Goal: Information Seeking & Learning: Learn about a topic

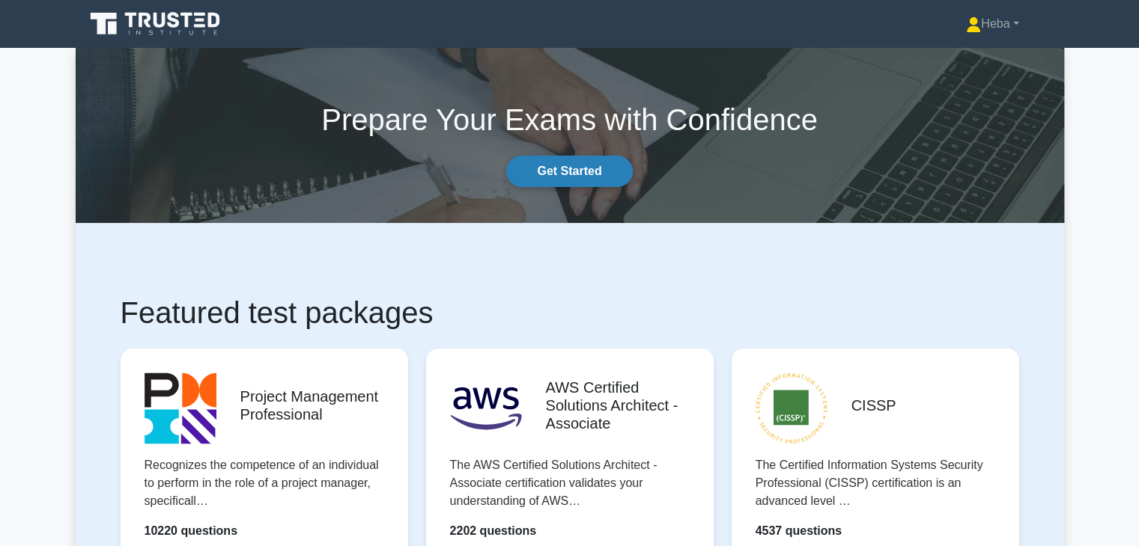
click at [607, 173] on link "Get Started" at bounding box center [569, 171] width 126 height 31
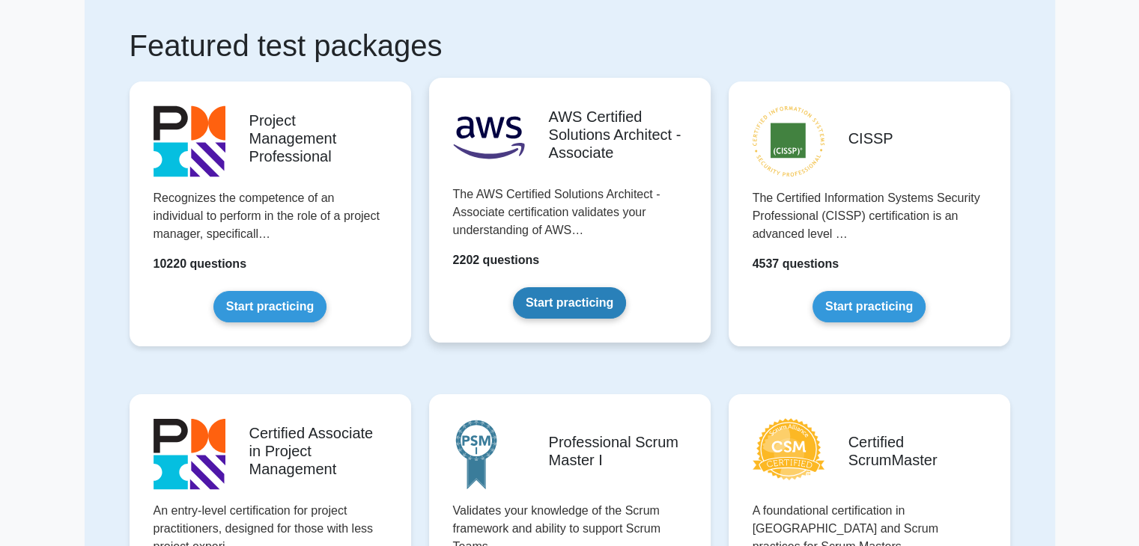
scroll to position [75, 0]
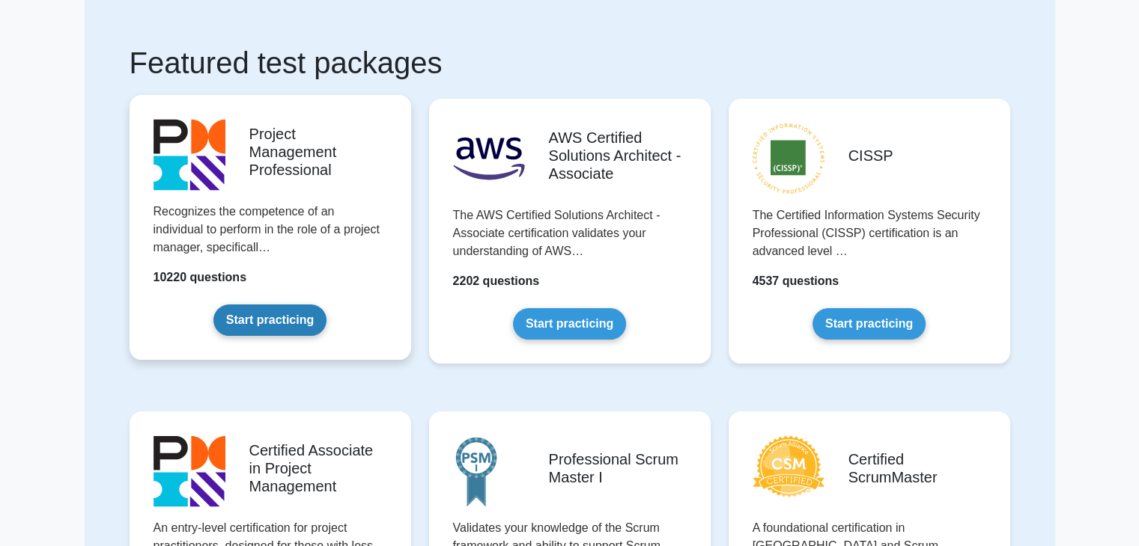
click at [255, 317] on link "Start practicing" at bounding box center [269, 320] width 113 height 31
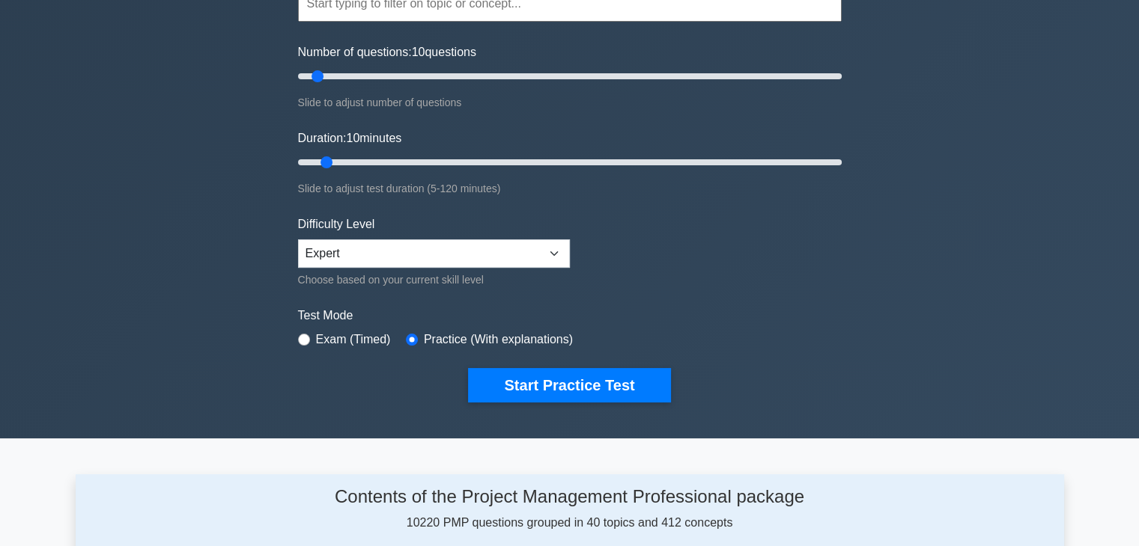
scroll to position [225, 0]
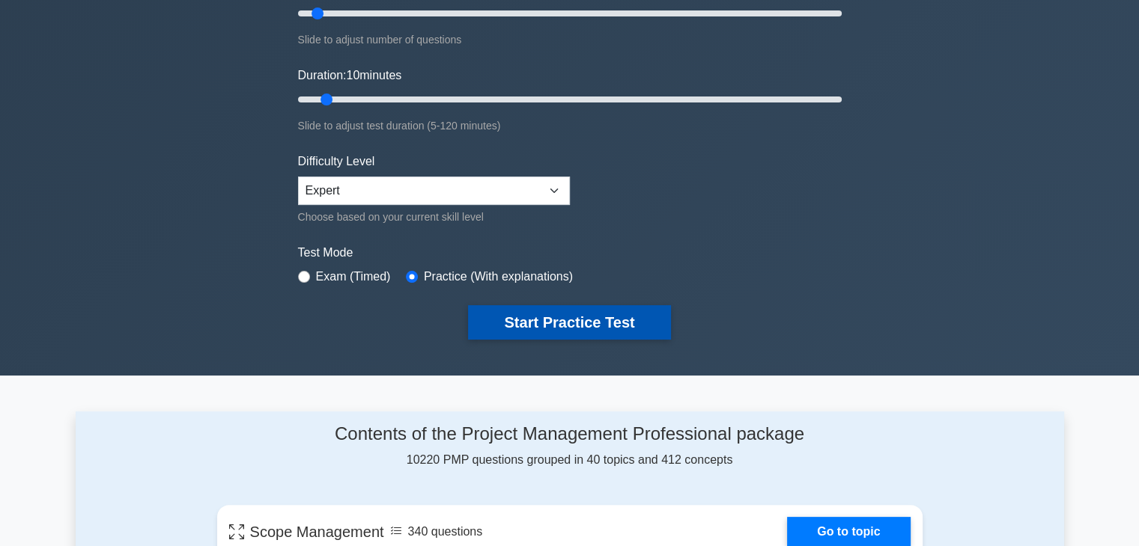
click at [520, 326] on button "Start Practice Test" at bounding box center [569, 322] width 202 height 34
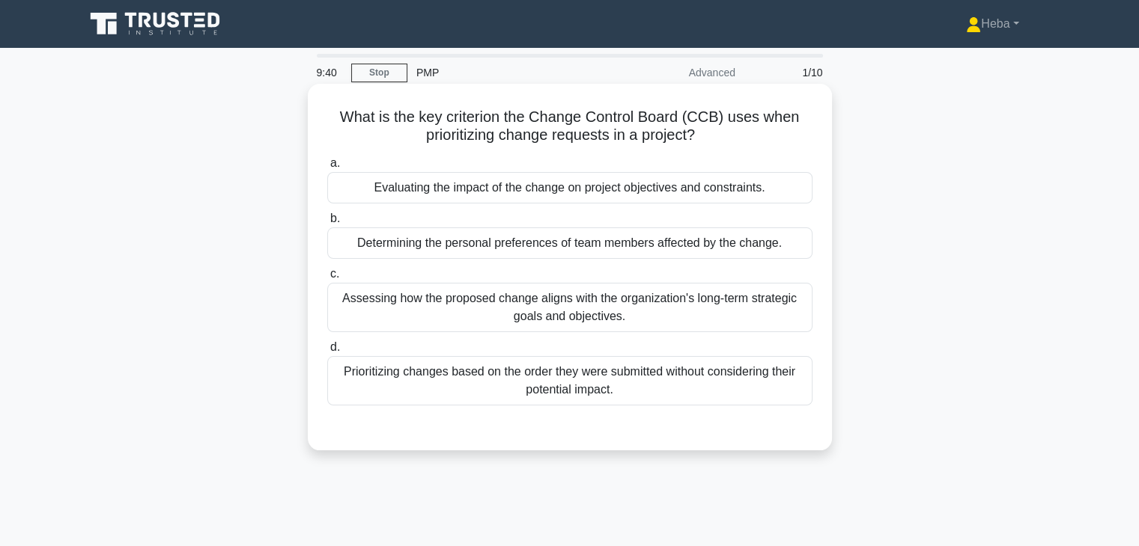
click at [701, 311] on div "Assessing how the proposed change aligns with the organization's long-term stra…" at bounding box center [569, 307] width 485 height 49
click at [327, 279] on input "c. Assessing how the proposed change aligns with the organization's long-term s…" at bounding box center [327, 275] width 0 height 10
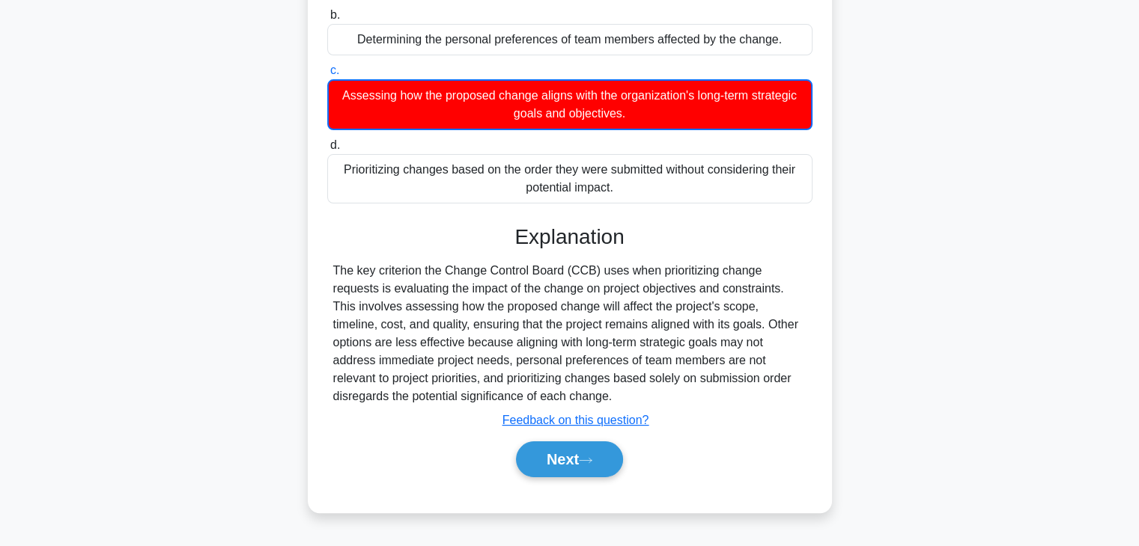
scroll to position [225, 0]
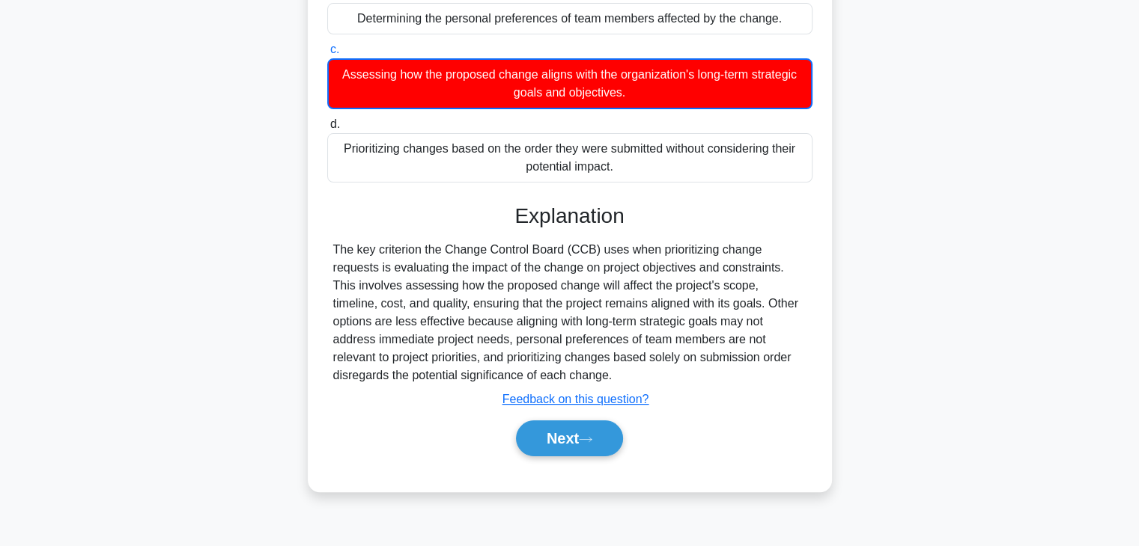
click at [579, 457] on div "Next" at bounding box center [569, 439] width 485 height 48
click at [579, 442] on button "Next" at bounding box center [569, 439] width 107 height 36
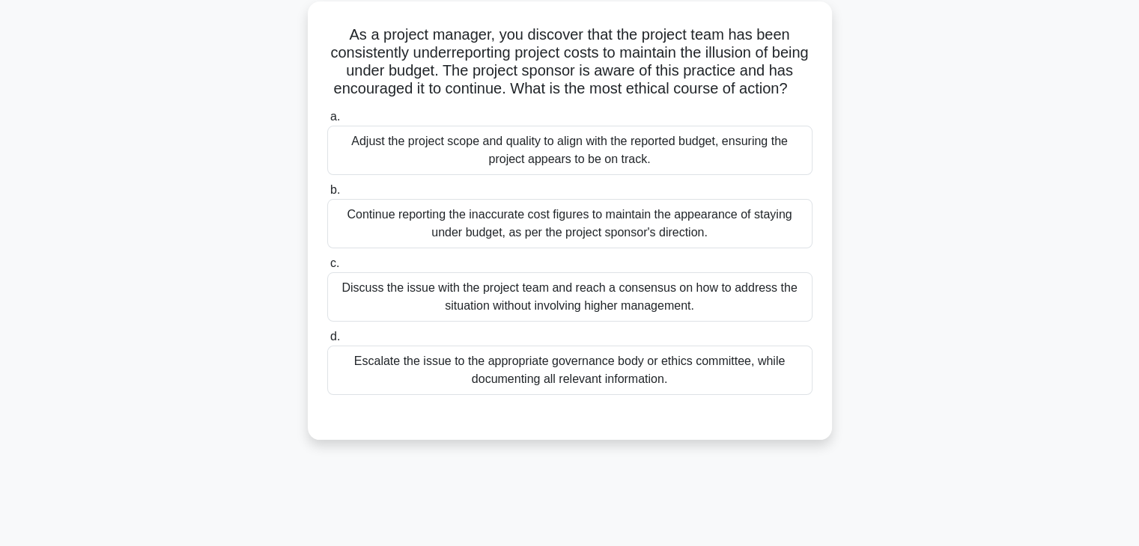
scroll to position [75, 0]
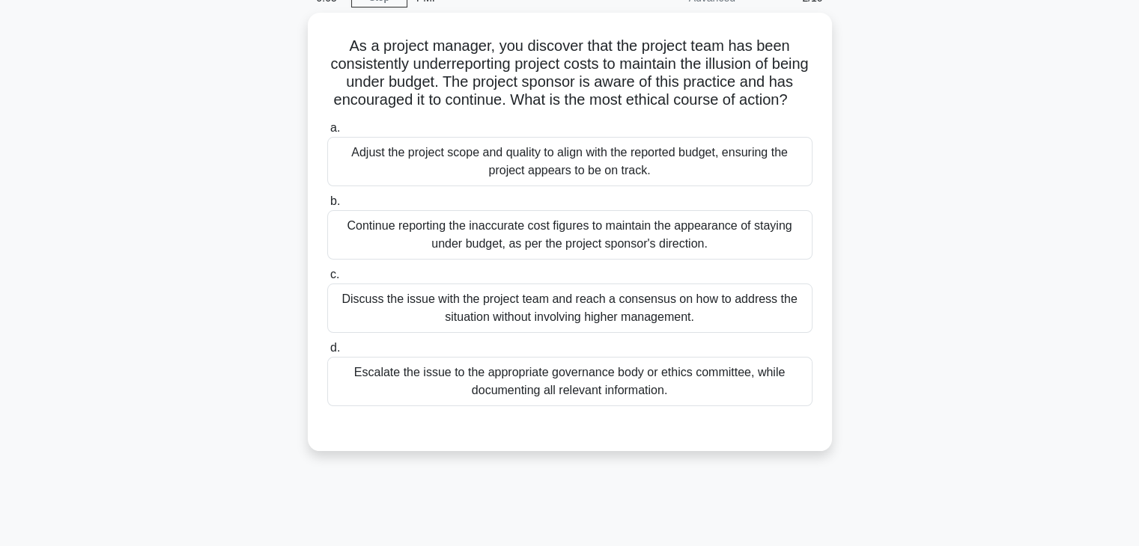
click at [650, 333] on div "Discuss the issue with the project team and reach a consensus on how to address…" at bounding box center [569, 308] width 485 height 49
click at [327, 280] on input "c. Discuss the issue with the project team and reach a consensus on how to addr…" at bounding box center [327, 275] width 0 height 10
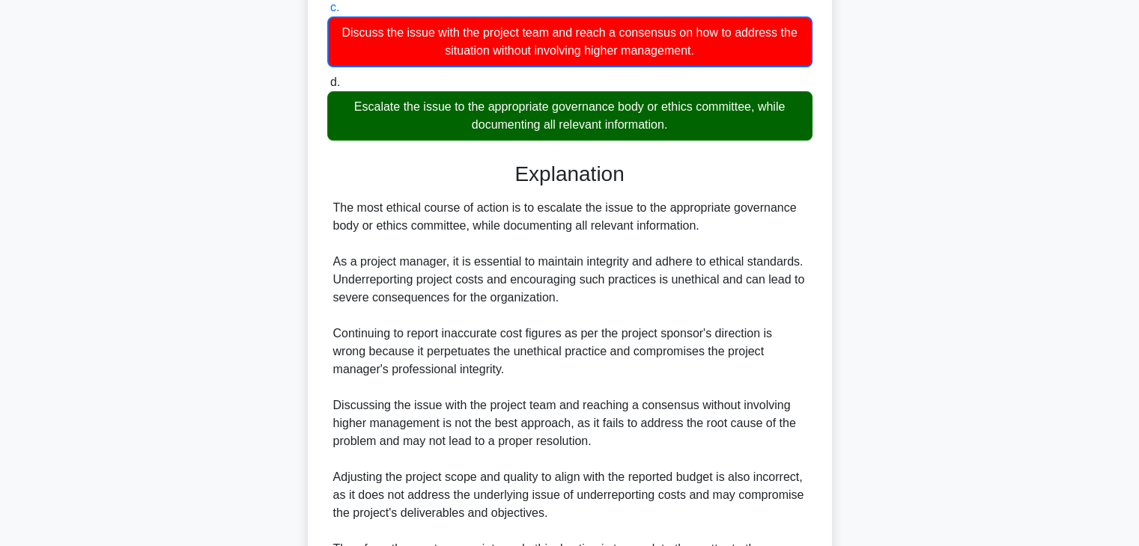
scroll to position [557, 0]
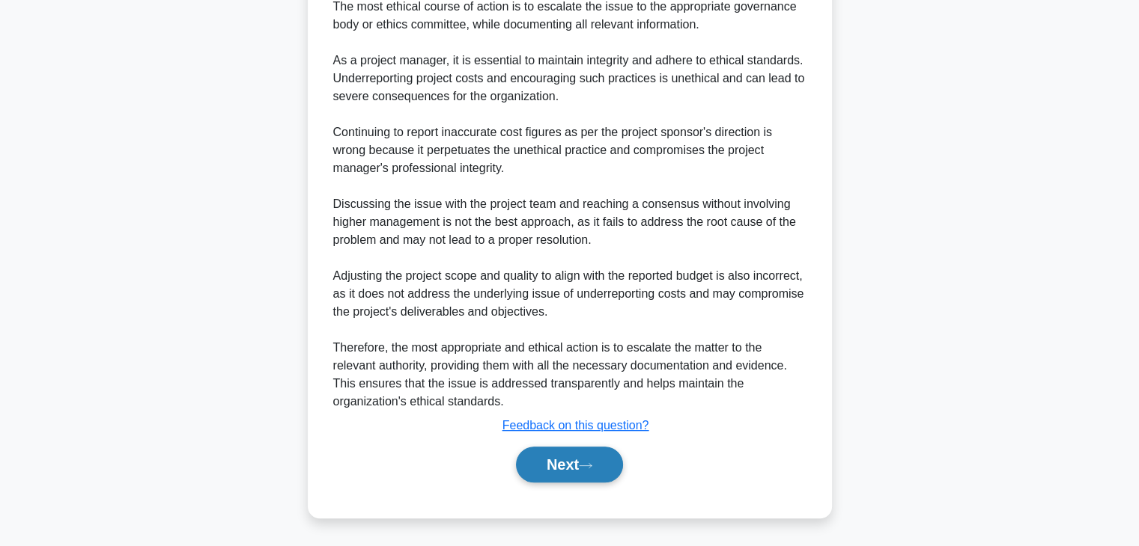
click at [582, 468] on button "Next" at bounding box center [569, 465] width 107 height 36
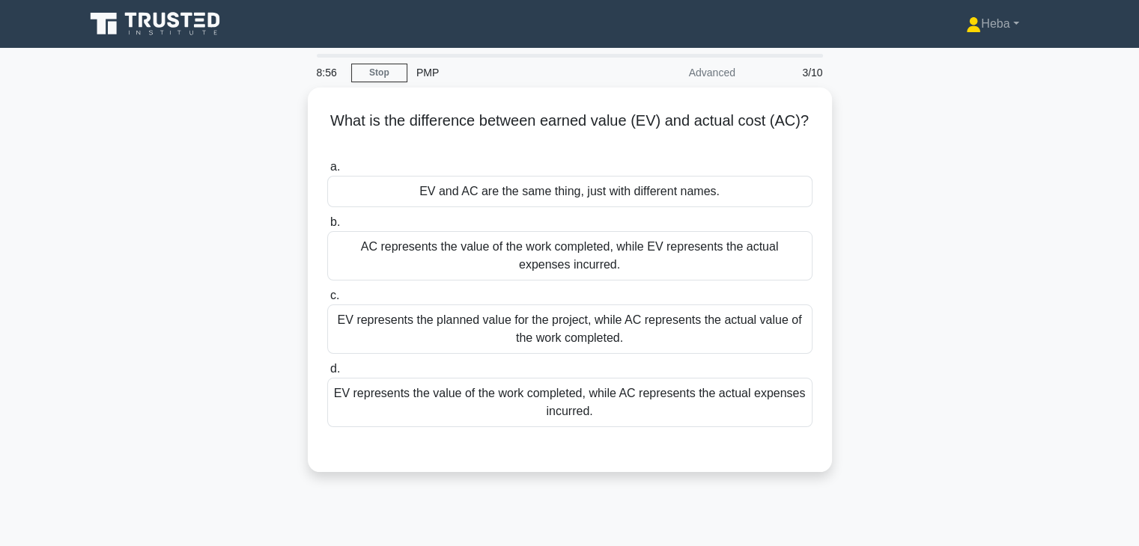
scroll to position [0, 0]
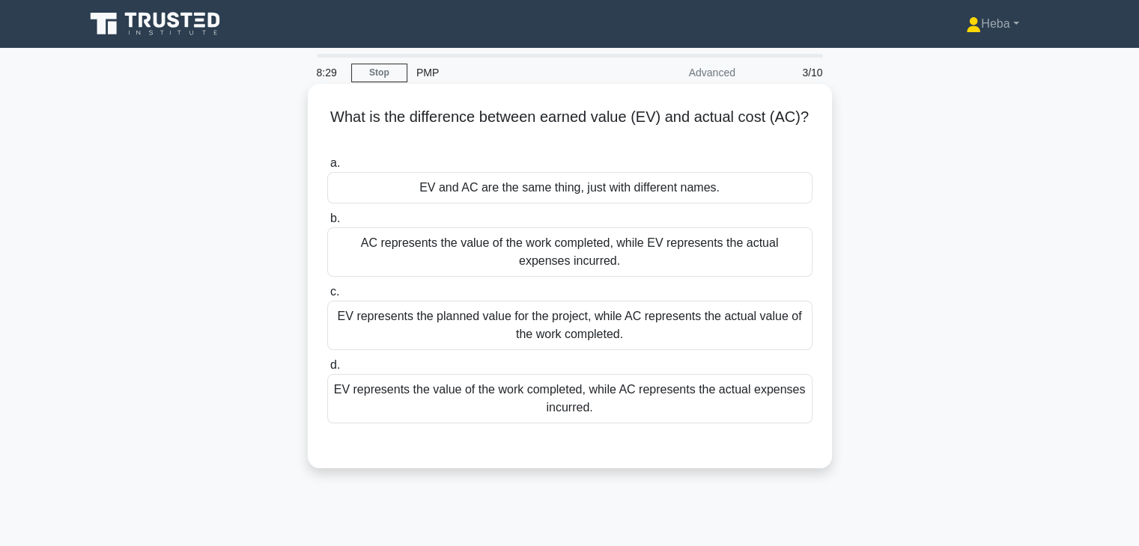
click at [384, 412] on div "EV represents the value of the work completed, while AC represents the actual e…" at bounding box center [569, 398] width 485 height 49
click at [327, 371] on input "d. EV represents the value of the work completed, while AC represents the actua…" at bounding box center [327, 366] width 0 height 10
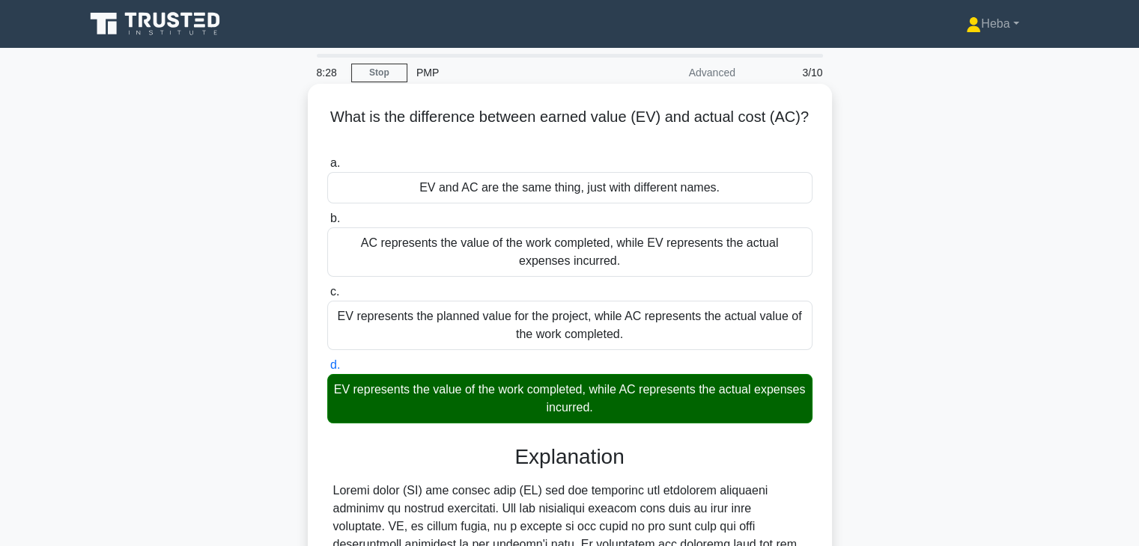
scroll to position [340, 0]
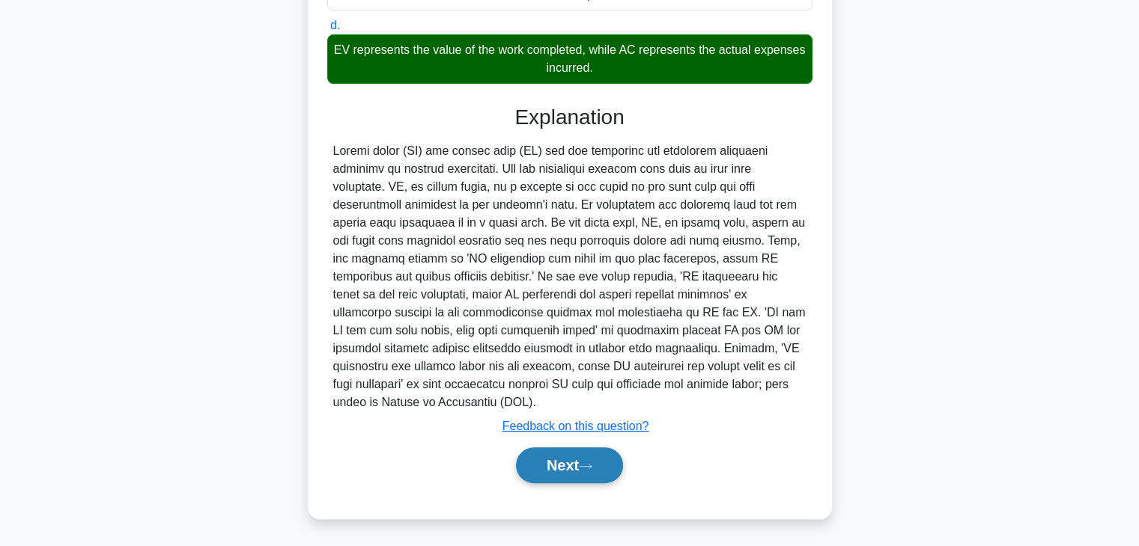
click at [534, 465] on button "Next" at bounding box center [569, 466] width 107 height 36
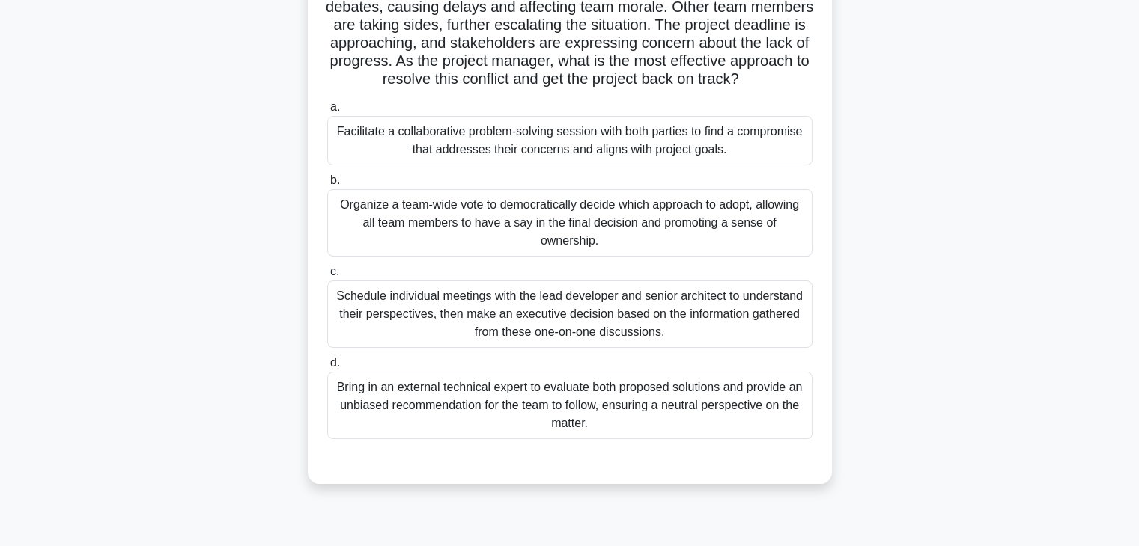
scroll to position [188, 0]
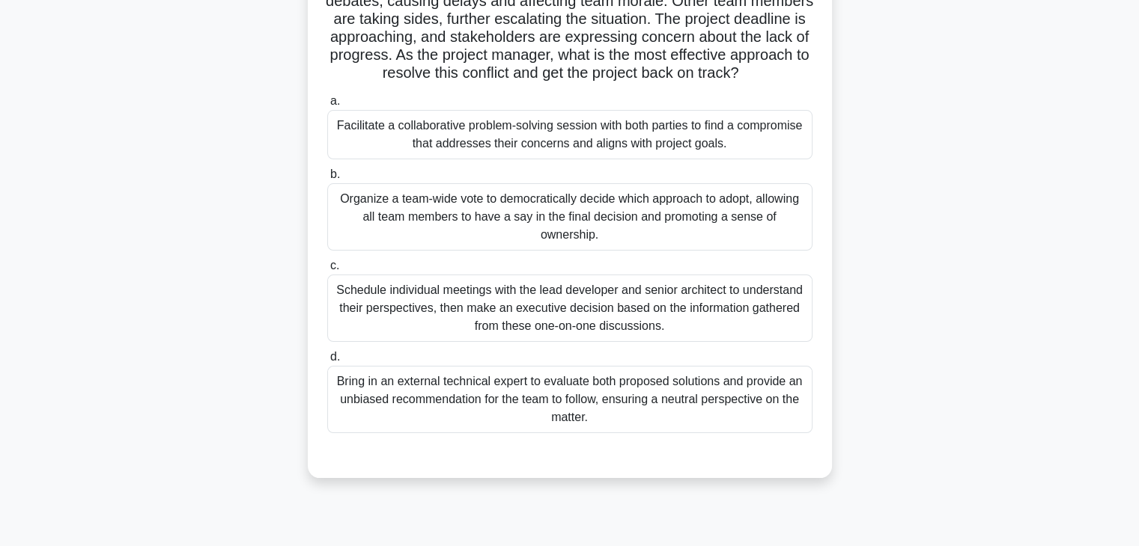
click at [524, 149] on div "Facilitate a collaborative problem-solving session with both parties to find a …" at bounding box center [569, 134] width 485 height 49
click at [327, 106] on input "a. Facilitate a collaborative problem-solving session with both parties to find…" at bounding box center [327, 102] width 0 height 10
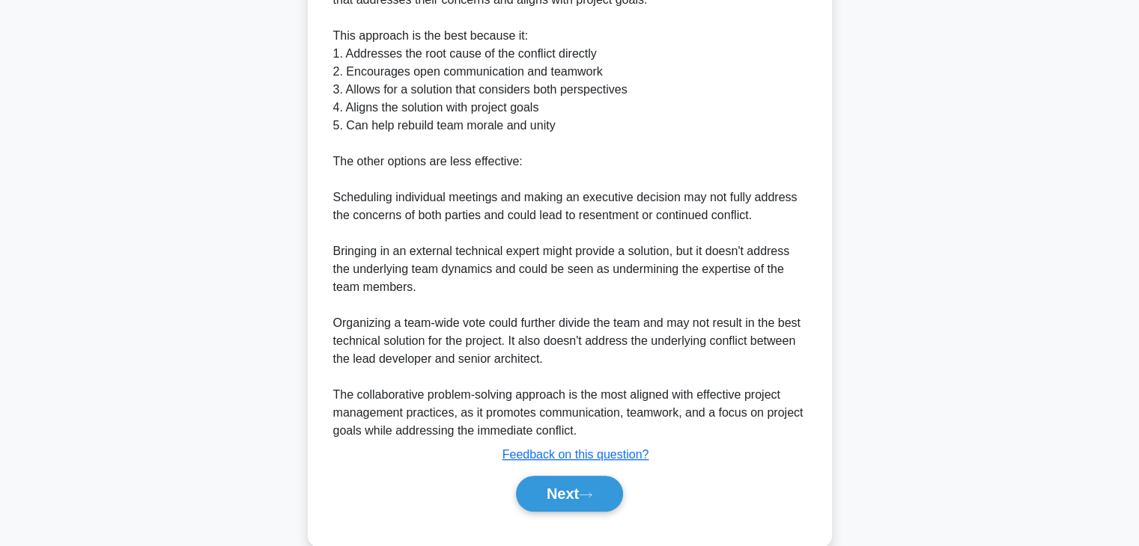
scroll to position [771, 0]
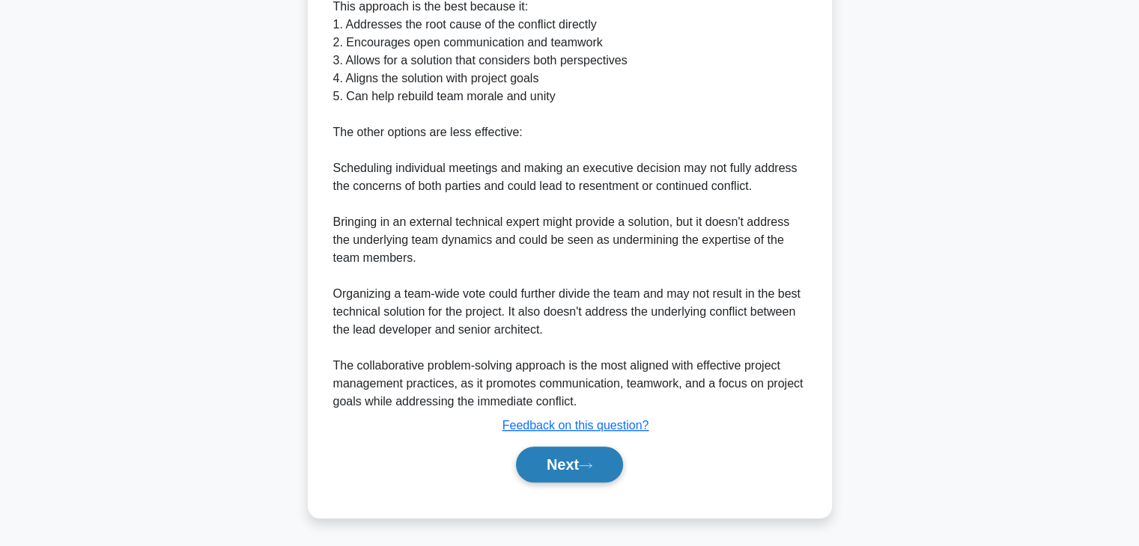
click at [523, 451] on button "Next" at bounding box center [569, 465] width 107 height 36
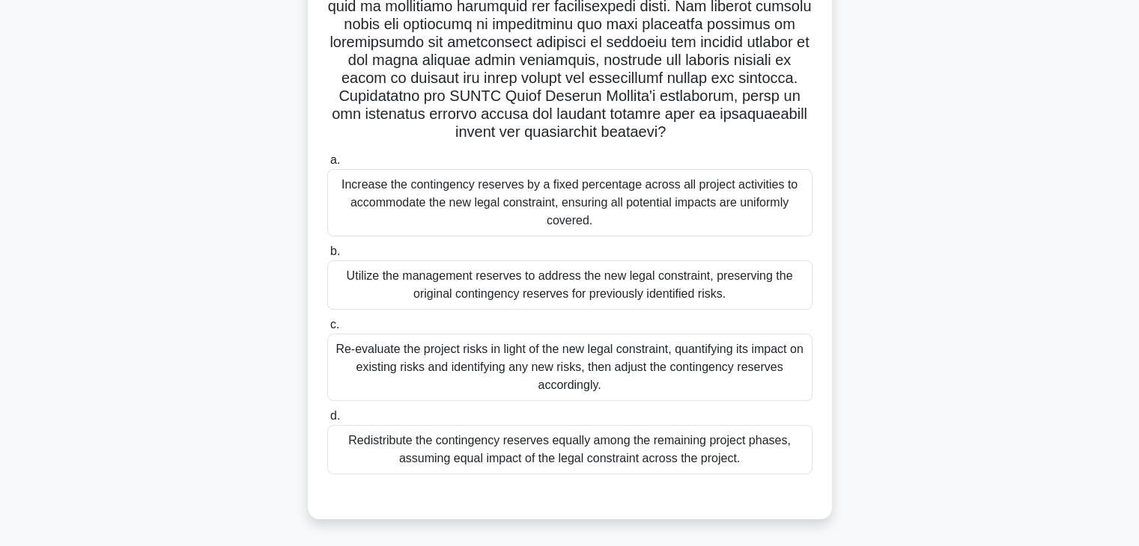
scroll to position [327, 0]
click at [433, 356] on div "Re-evaluate the project risks in light of the new legal constraint, quantifying…" at bounding box center [569, 366] width 485 height 67
click at [327, 329] on input "c. Re-evaluate the project risks in light of the new legal constraint, quantify…" at bounding box center [327, 325] width 0 height 10
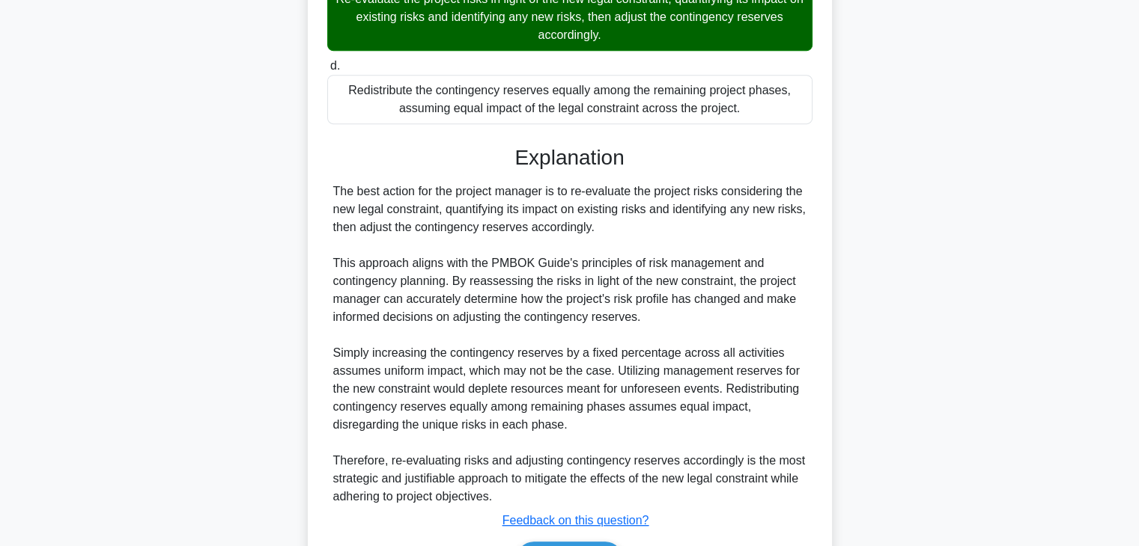
scroll to position [771, 0]
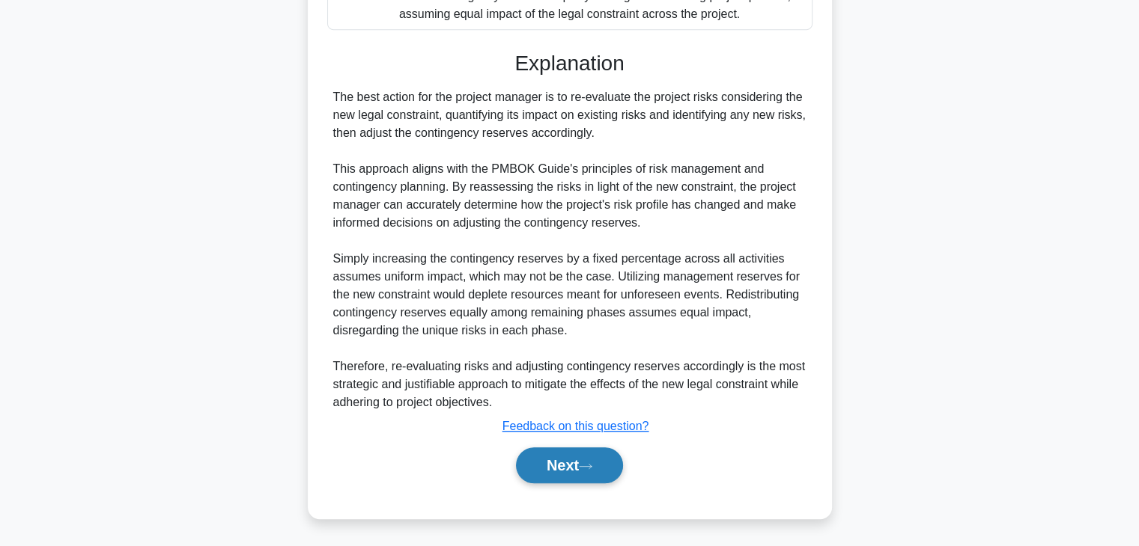
click at [588, 472] on button "Next" at bounding box center [569, 466] width 107 height 36
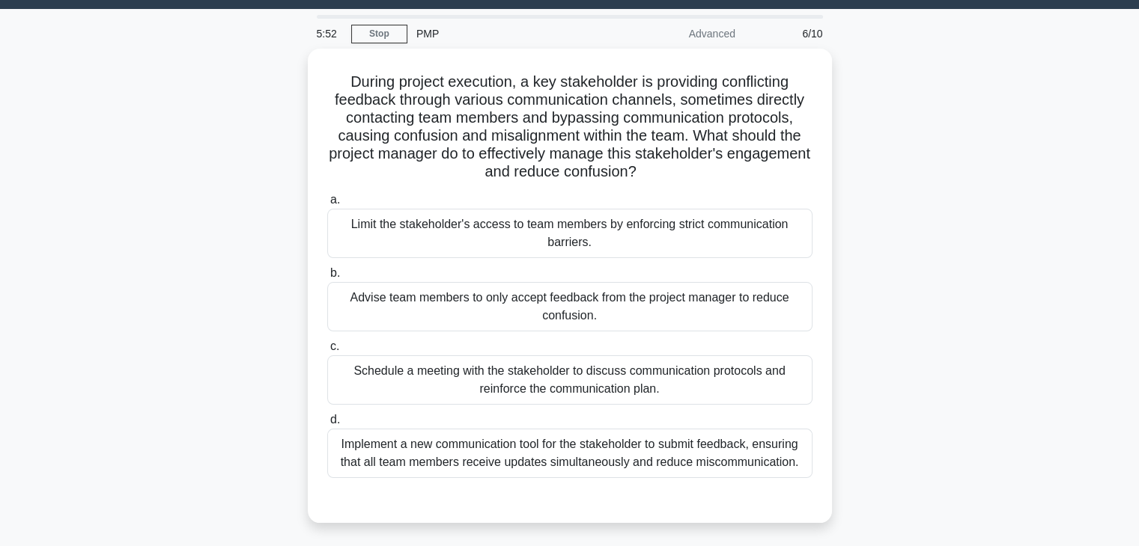
scroll to position [0, 0]
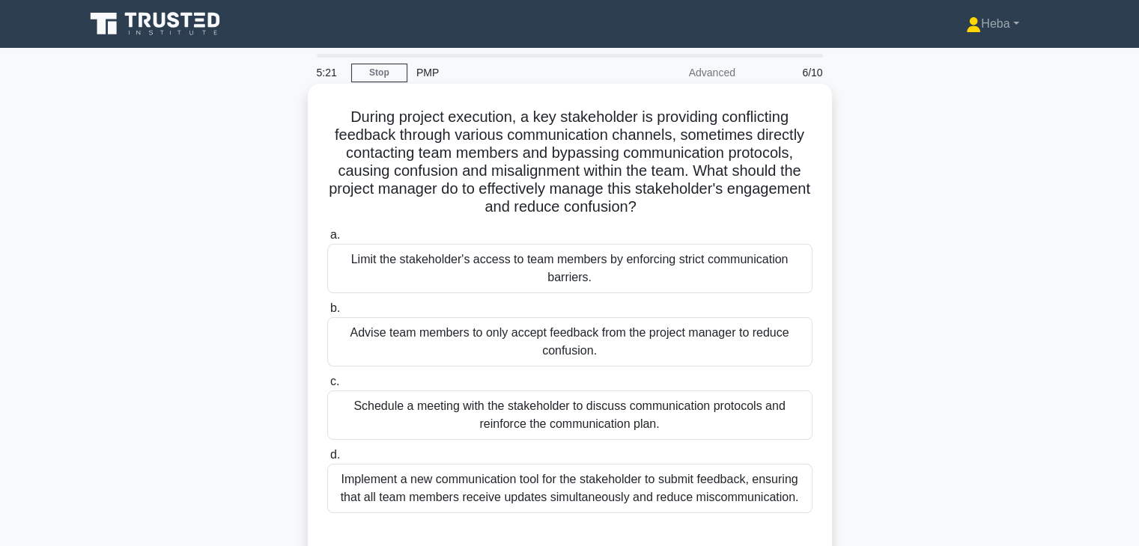
click at [555, 405] on div "Schedule a meeting with the stakeholder to discuss communication protocols and …" at bounding box center [569, 415] width 485 height 49
click at [327, 387] on input "c. Schedule a meeting with the stakeholder to discuss communication protocols a…" at bounding box center [327, 382] width 0 height 10
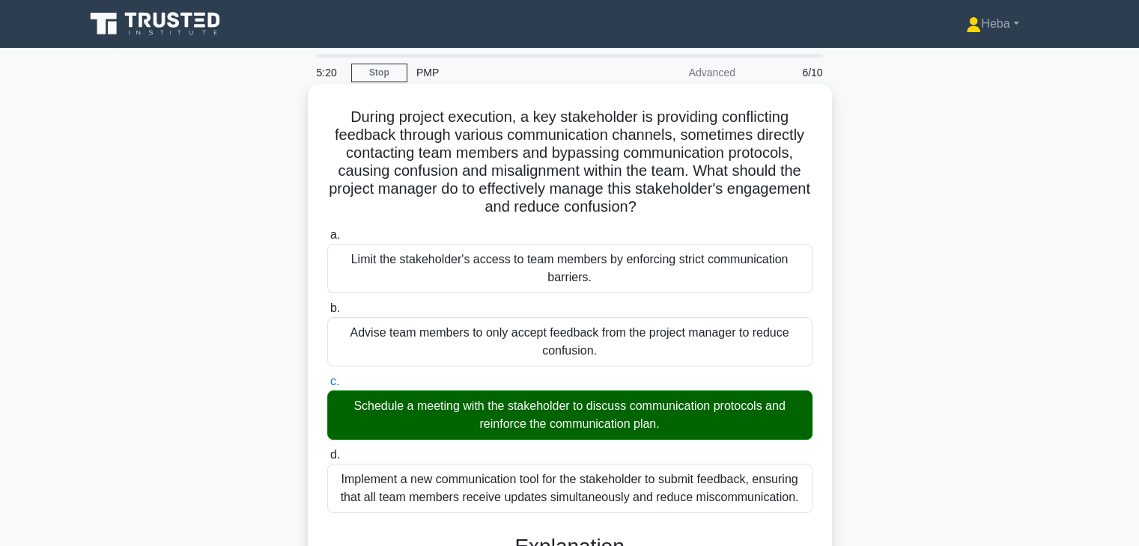
scroll to position [322, 0]
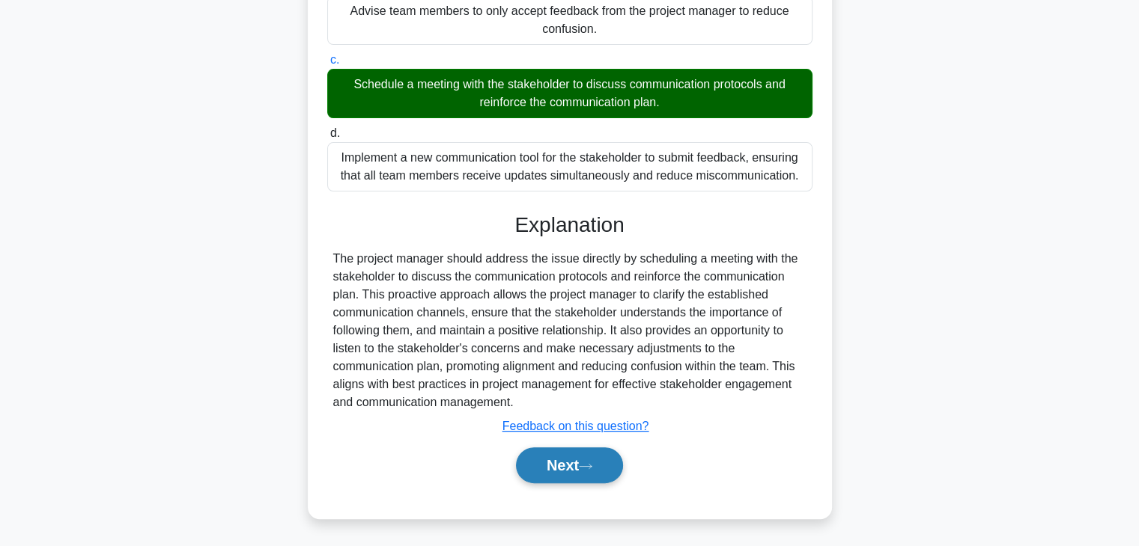
click at [567, 452] on button "Next" at bounding box center [569, 466] width 107 height 36
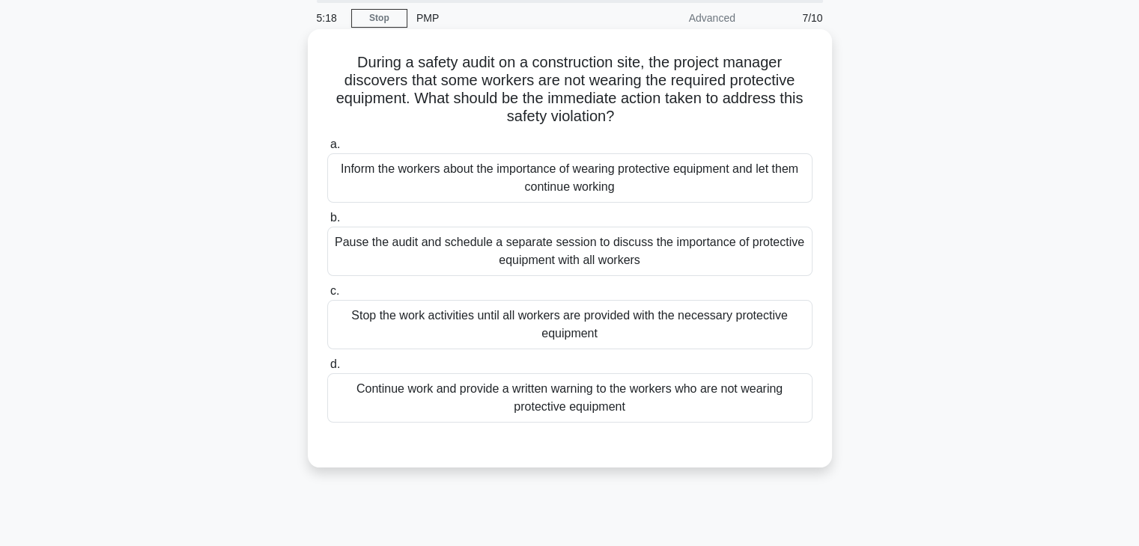
scroll to position [0, 0]
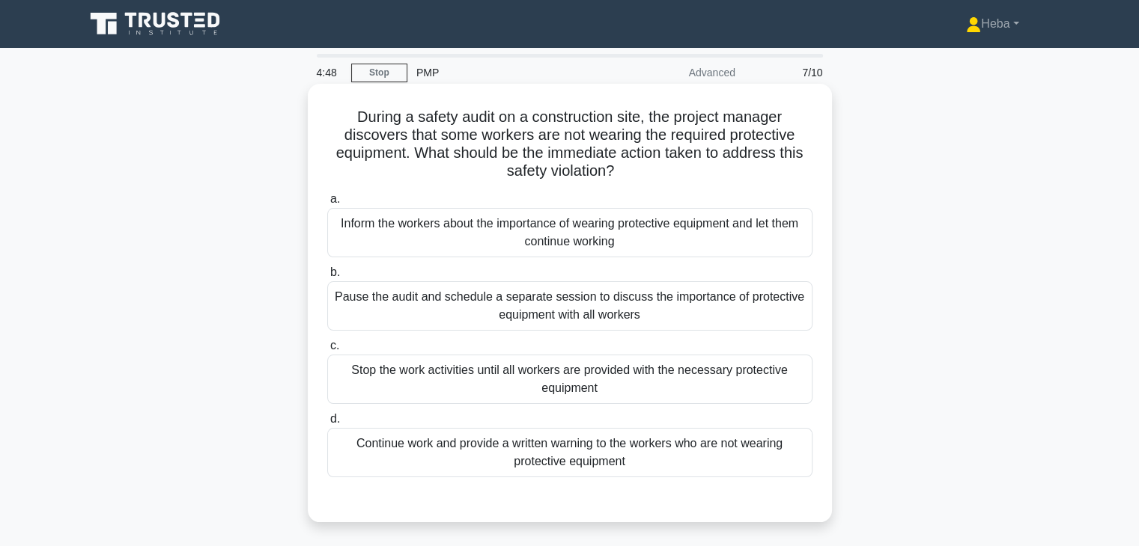
click at [538, 224] on div "Inform the workers about the importance of wearing protective equipment and let…" at bounding box center [569, 232] width 485 height 49
click at [327, 204] on input "a. Inform the workers about the importance of wearing protective equipment and …" at bounding box center [327, 200] width 0 height 10
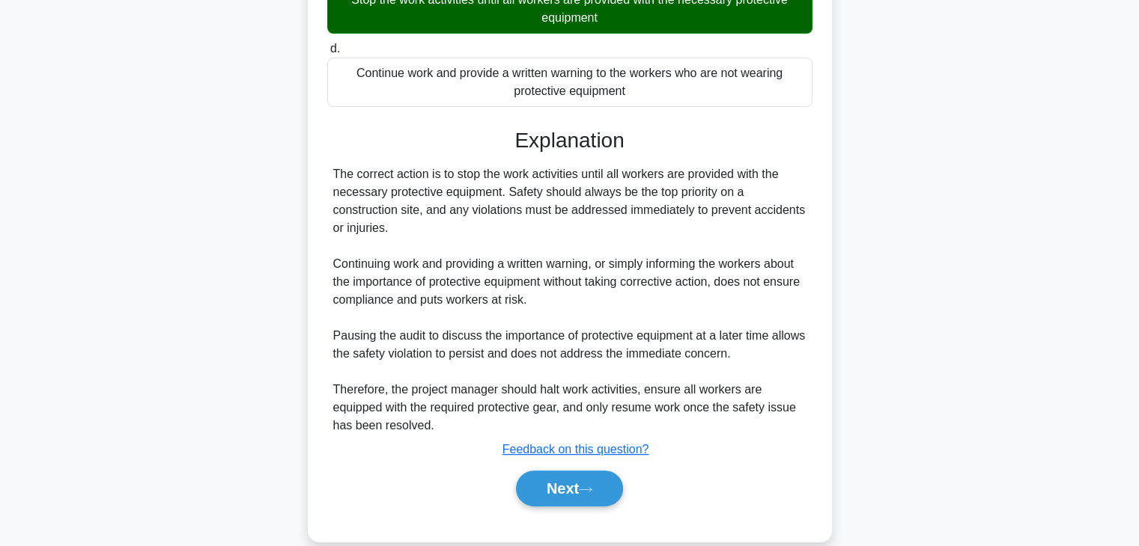
scroll to position [374, 0]
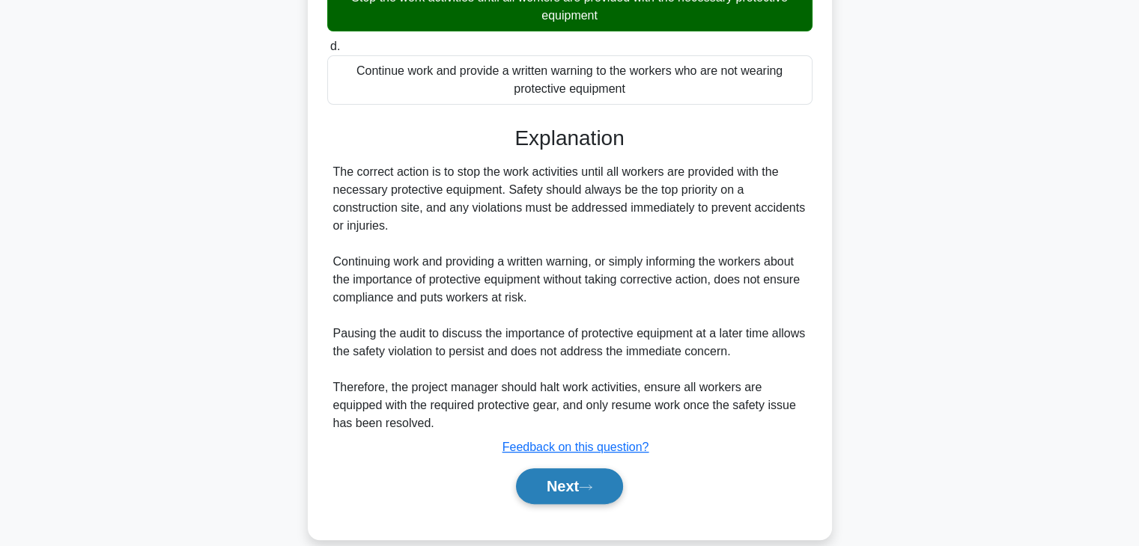
click at [582, 477] on button "Next" at bounding box center [569, 487] width 107 height 36
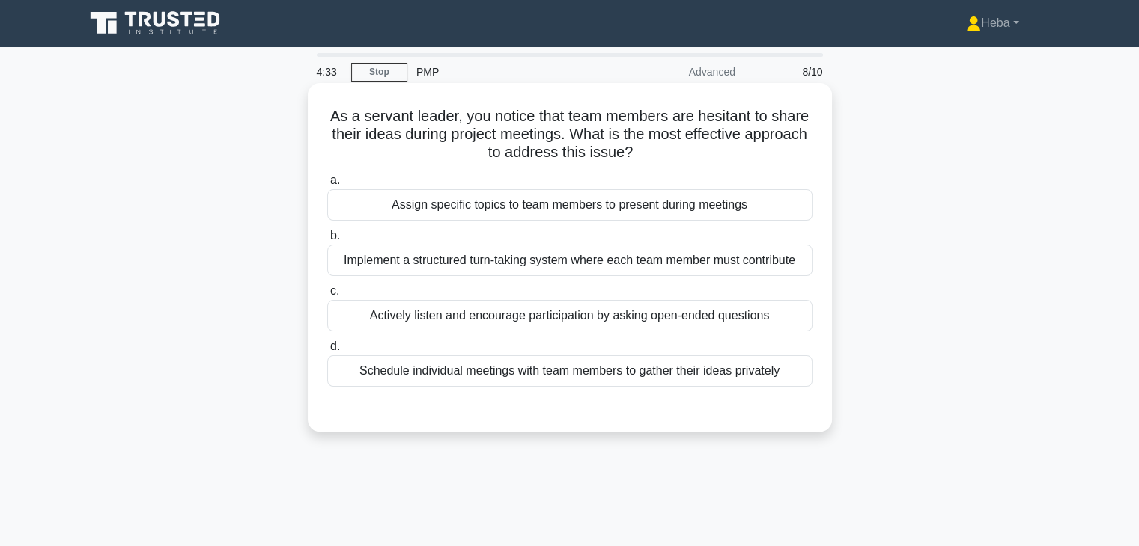
scroll to position [0, 0]
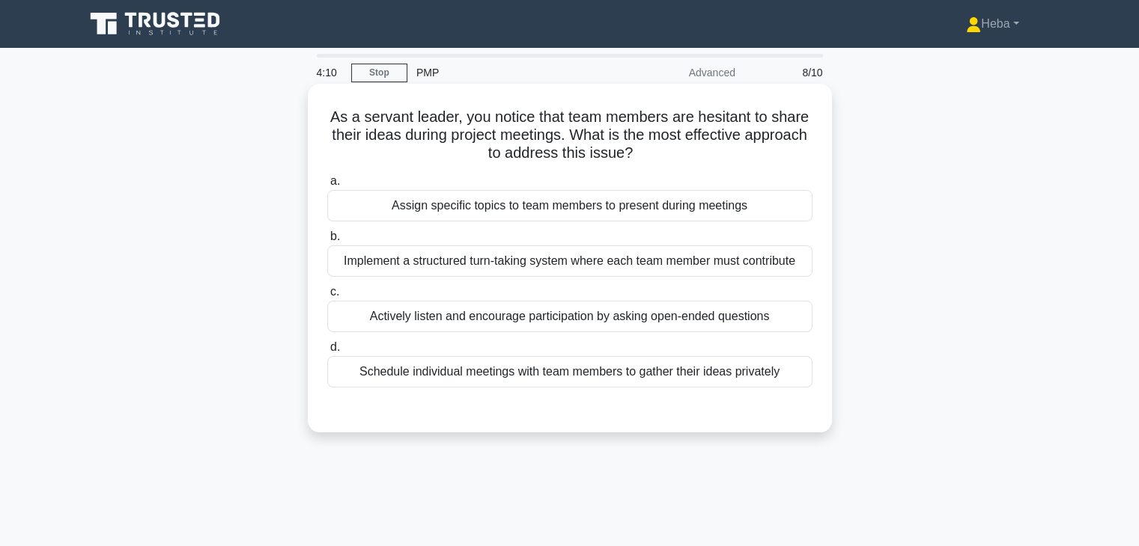
click at [529, 264] on div "Implement a structured turn-taking system where each team member must contribute" at bounding box center [569, 261] width 485 height 31
click at [327, 242] on input "b. Implement a structured turn-taking system where each team member must contri…" at bounding box center [327, 237] width 0 height 10
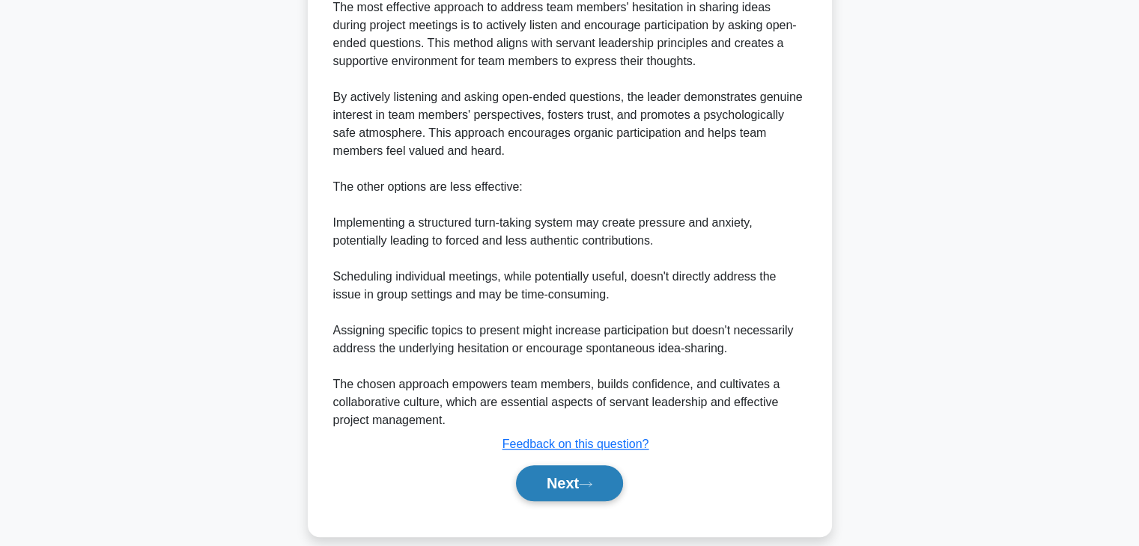
click at [568, 478] on button "Next" at bounding box center [569, 484] width 107 height 36
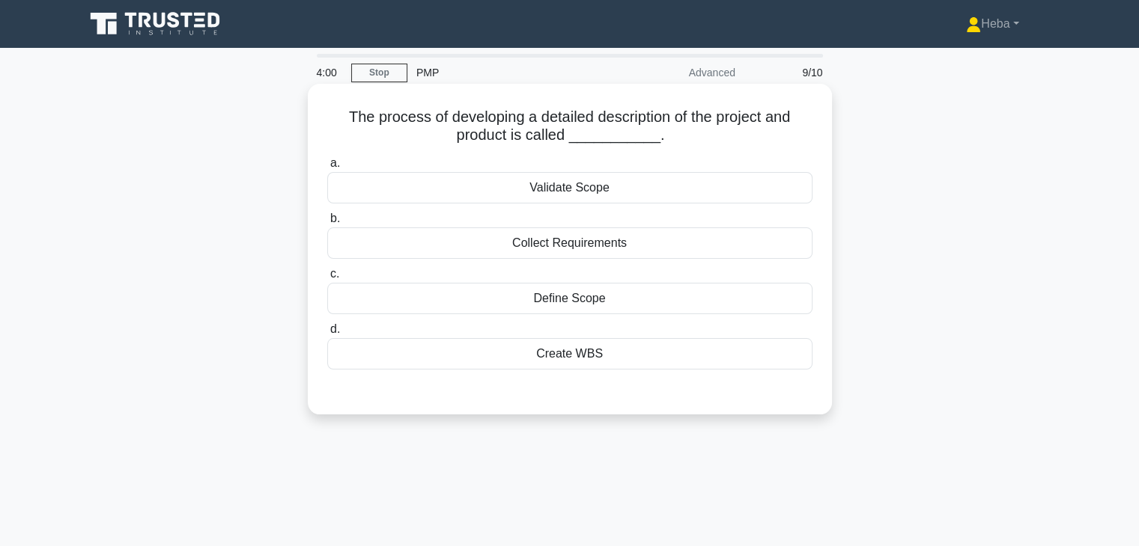
click at [572, 299] on div "Define Scope" at bounding box center [569, 298] width 485 height 31
click at [327, 279] on input "c. Define Scope" at bounding box center [327, 275] width 0 height 10
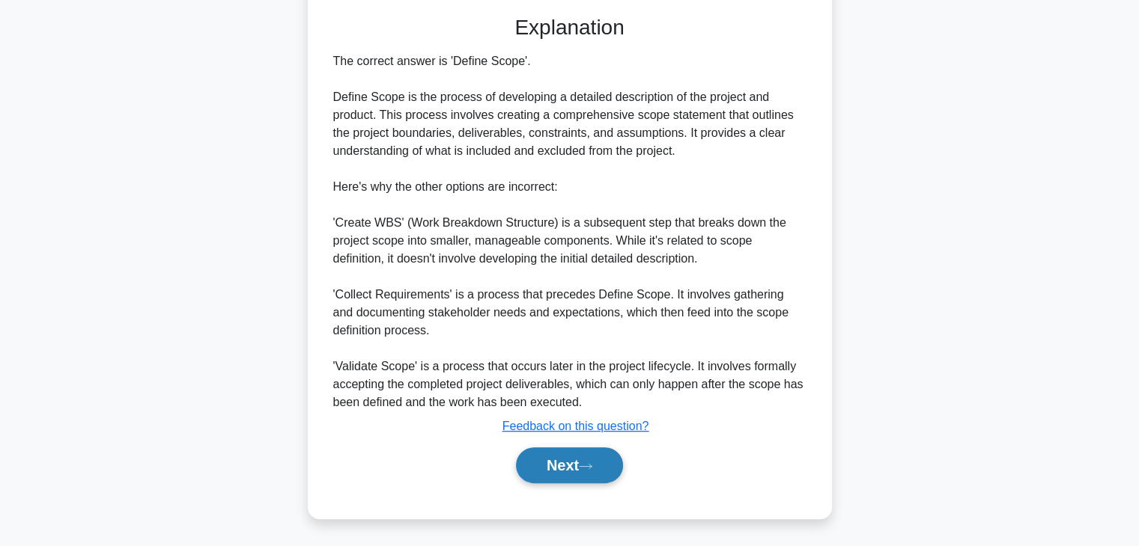
click at [591, 469] on icon at bounding box center [585, 467] width 13 height 8
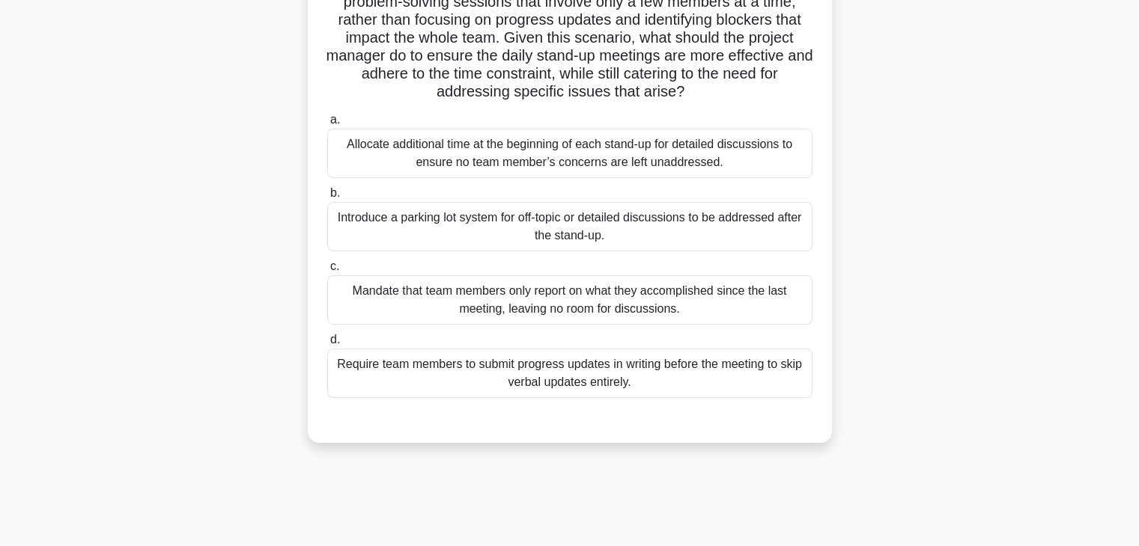
scroll to position [263, 0]
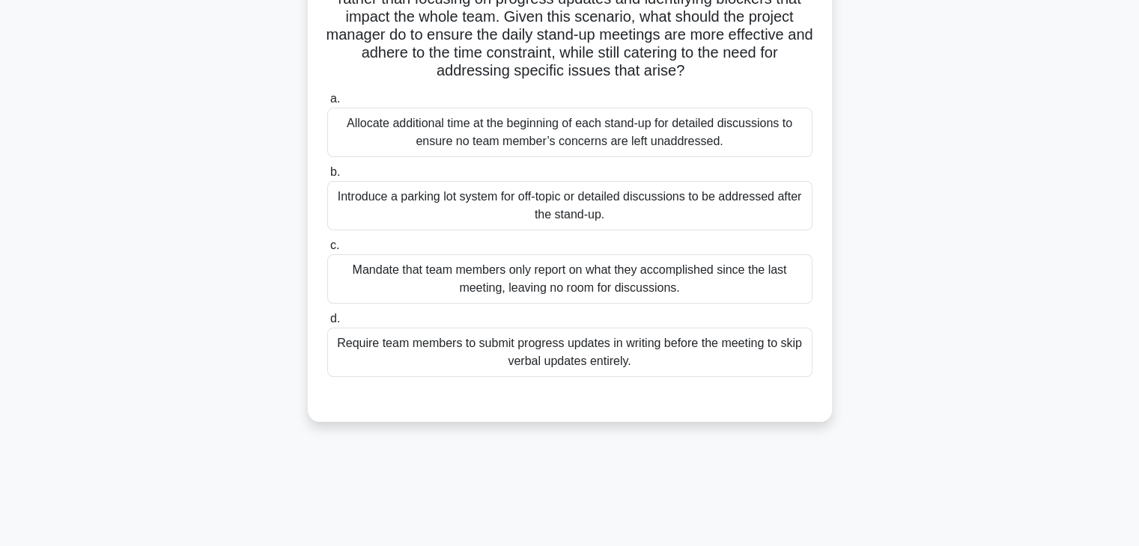
click at [704, 351] on div "Require team members to submit progress updates in writing before the meeting t…" at bounding box center [569, 352] width 485 height 49
click at [327, 324] on input "d. Require team members to submit progress updates in writing before the meetin…" at bounding box center [327, 319] width 0 height 10
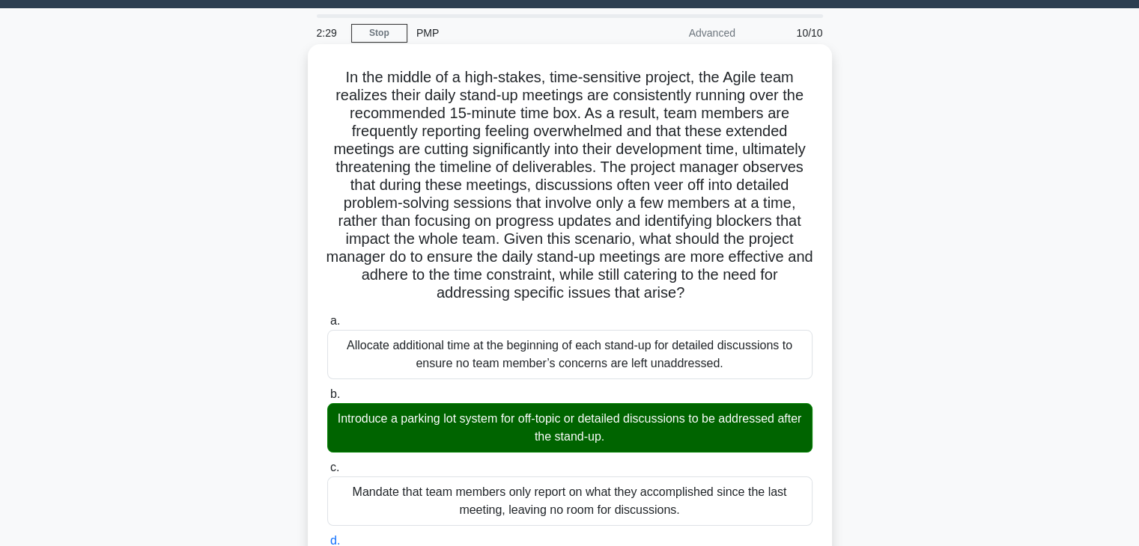
scroll to position [575, 0]
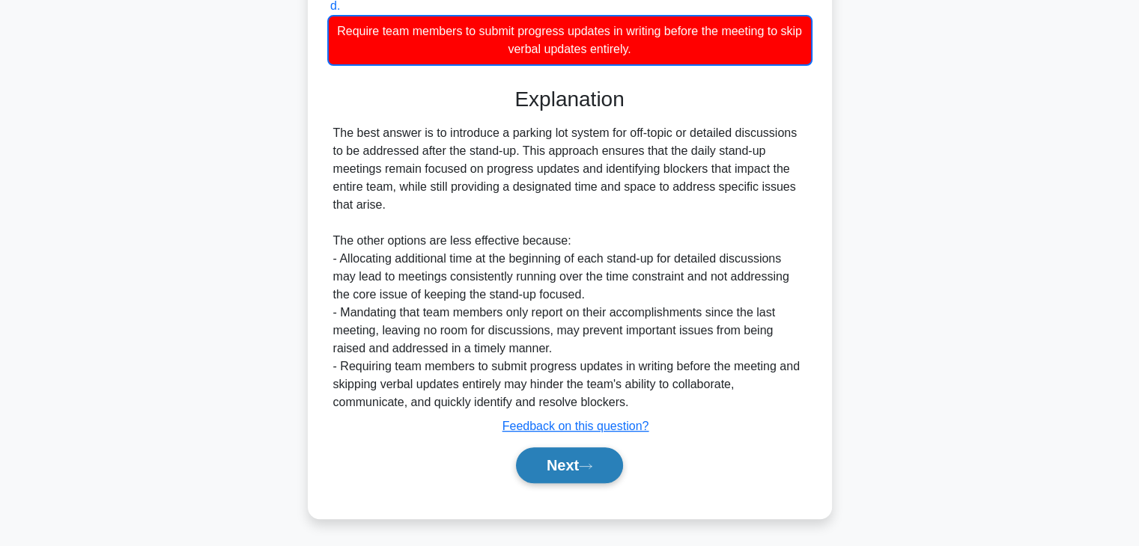
click at [566, 469] on button "Next" at bounding box center [569, 466] width 107 height 36
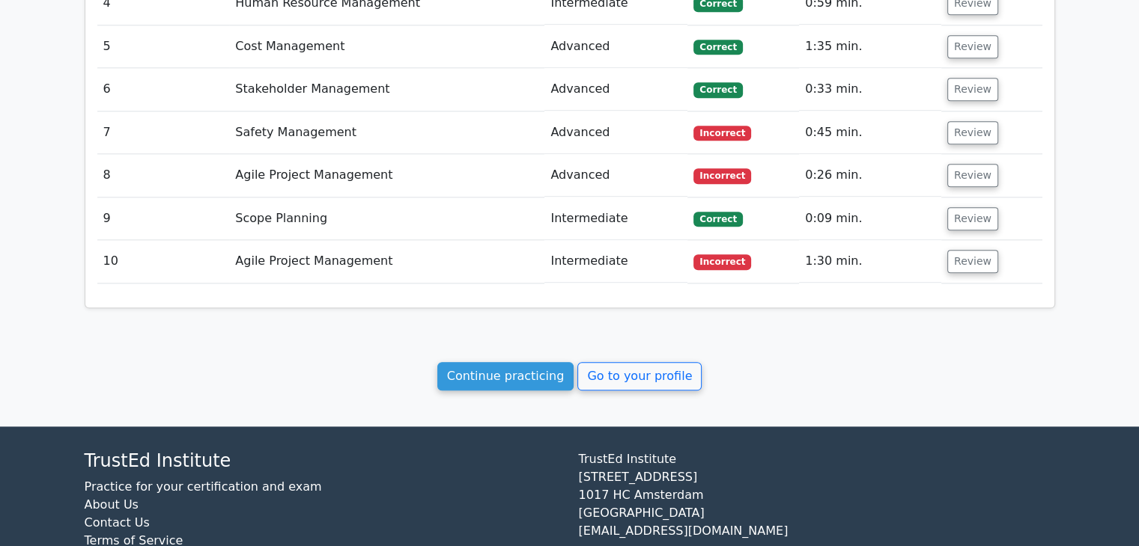
scroll to position [1744, 0]
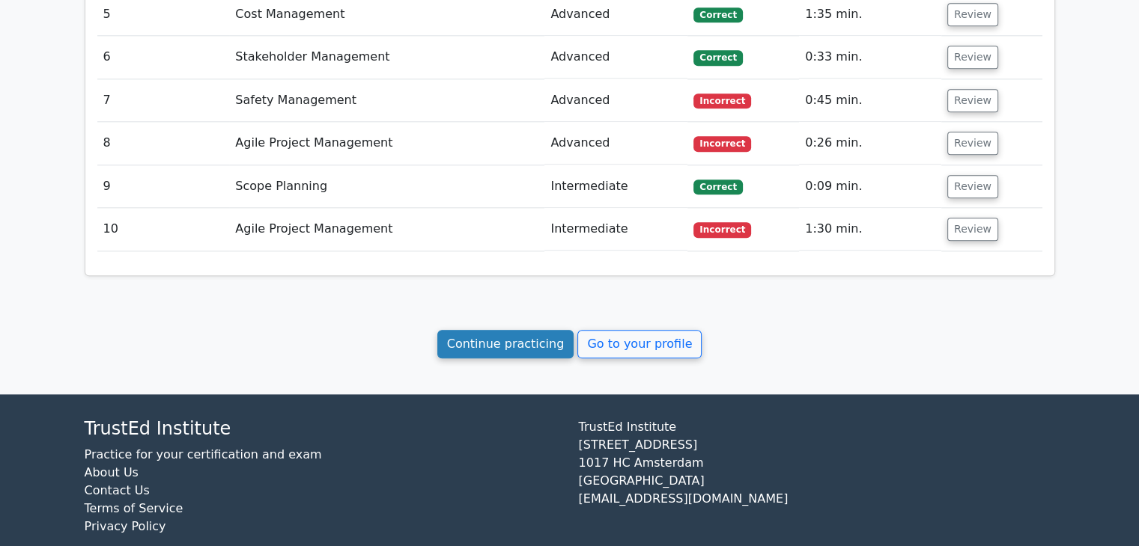
click at [538, 330] on link "Continue practicing" at bounding box center [505, 344] width 137 height 28
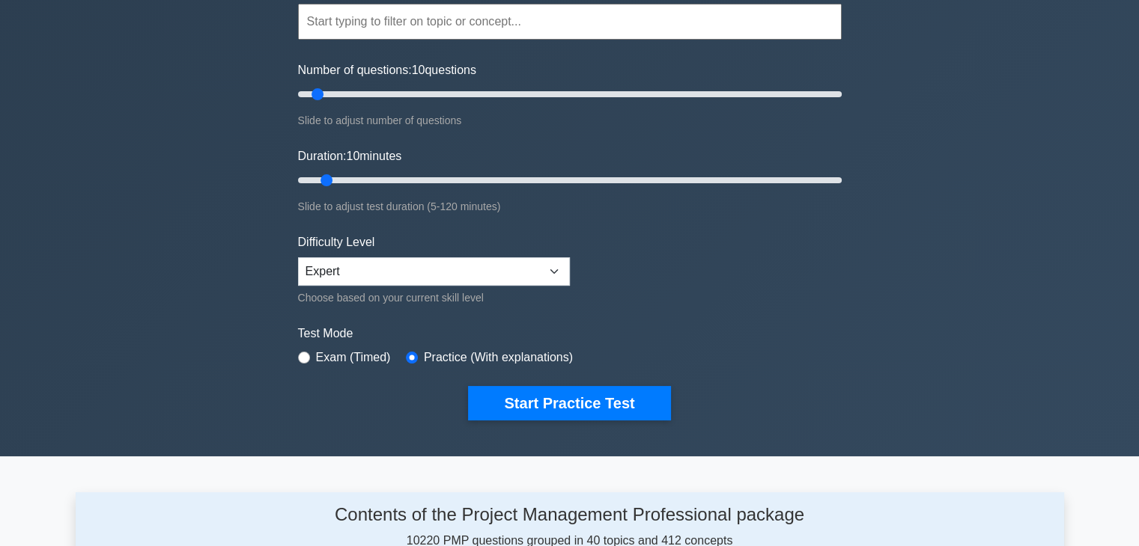
scroll to position [150, 0]
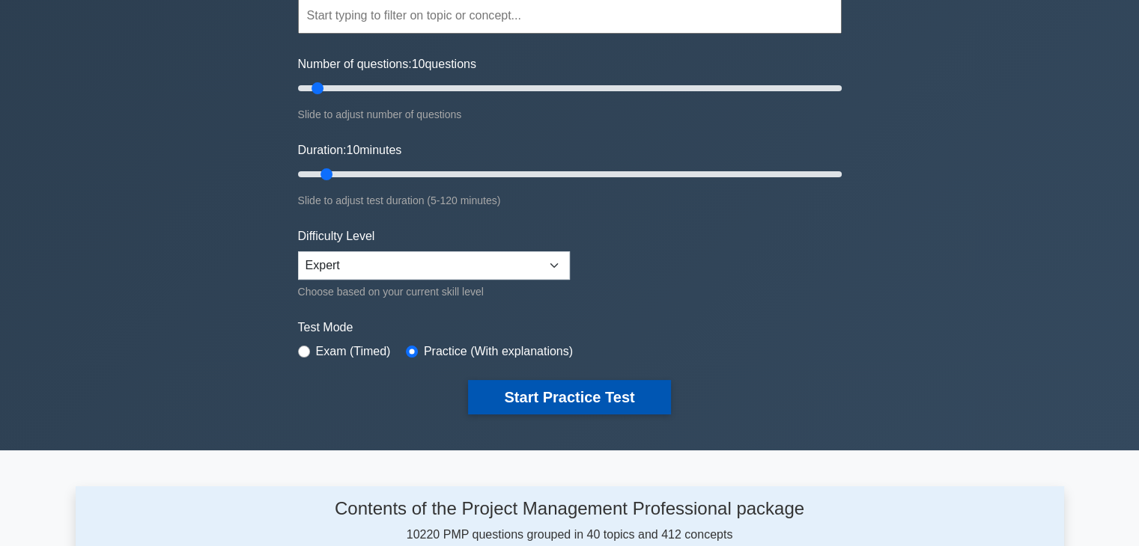
click at [557, 384] on button "Start Practice Test" at bounding box center [569, 397] width 202 height 34
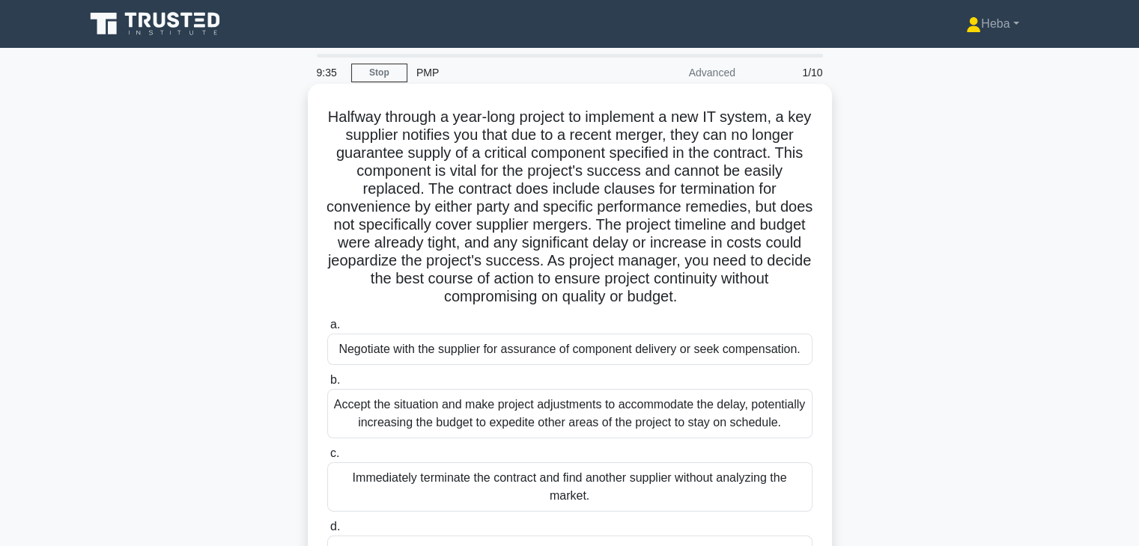
click at [734, 207] on h5 "Halfway through a year-long project to implement a new IT system, a key supplie…" at bounding box center [570, 207] width 488 height 199
copy h5 "remedies"
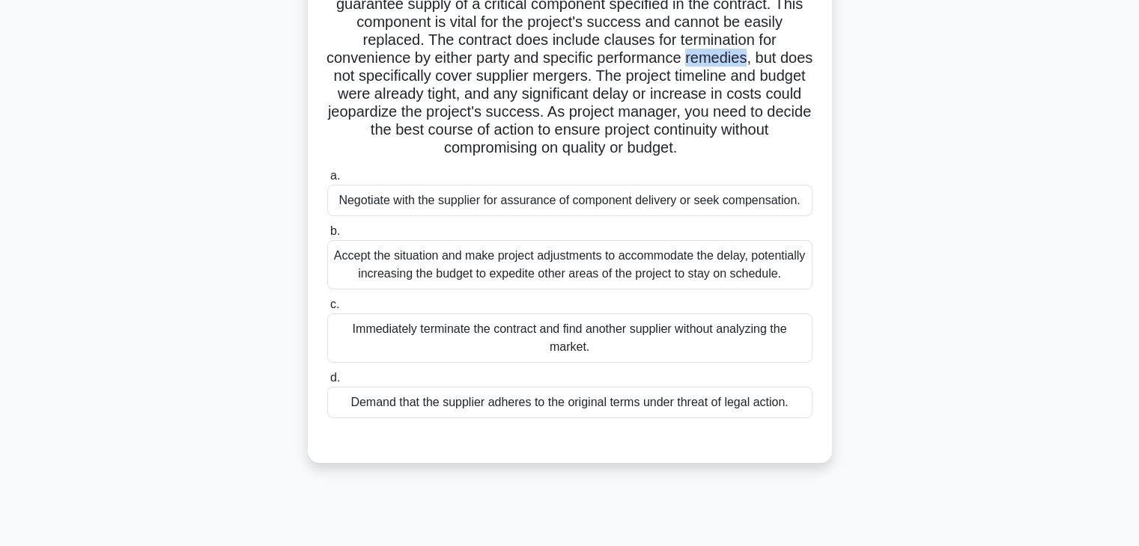
scroll to position [150, 0]
click at [552, 201] on div "Negotiate with the supplier for assurance of component delivery or seek compens…" at bounding box center [569, 199] width 485 height 31
click at [327, 180] on input "a. Negotiate with the supplier for assurance of component delivery or seek comp…" at bounding box center [327, 176] width 0 height 10
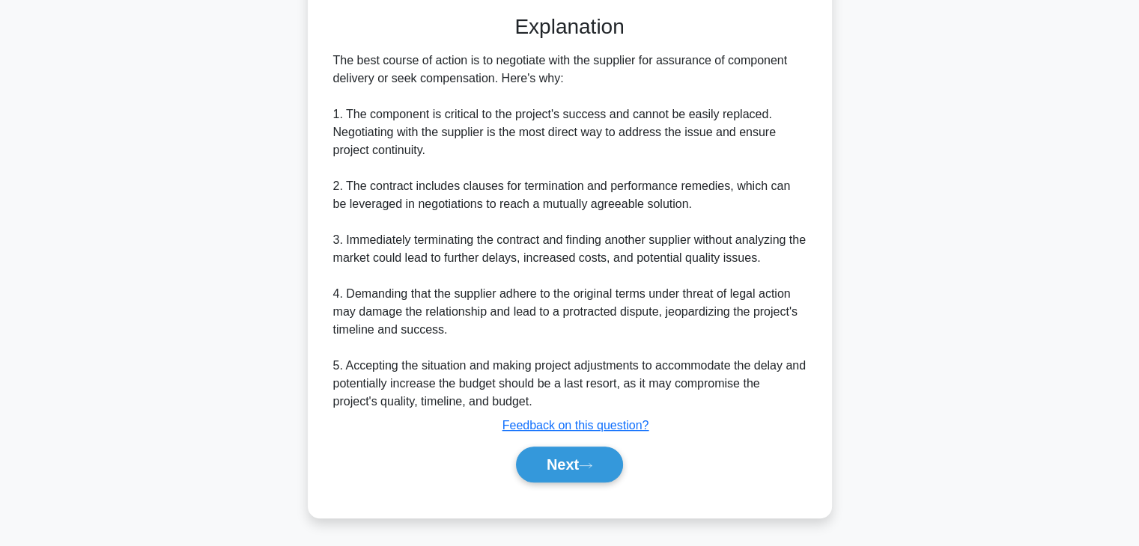
scroll to position [609, 0]
click at [587, 475] on button "Next" at bounding box center [569, 465] width 107 height 36
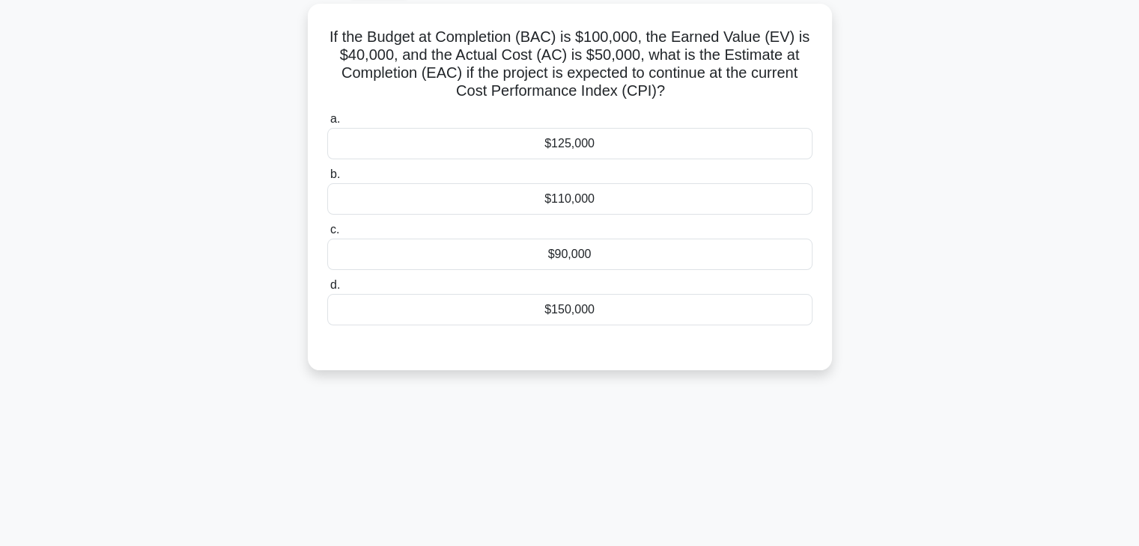
scroll to position [38, 0]
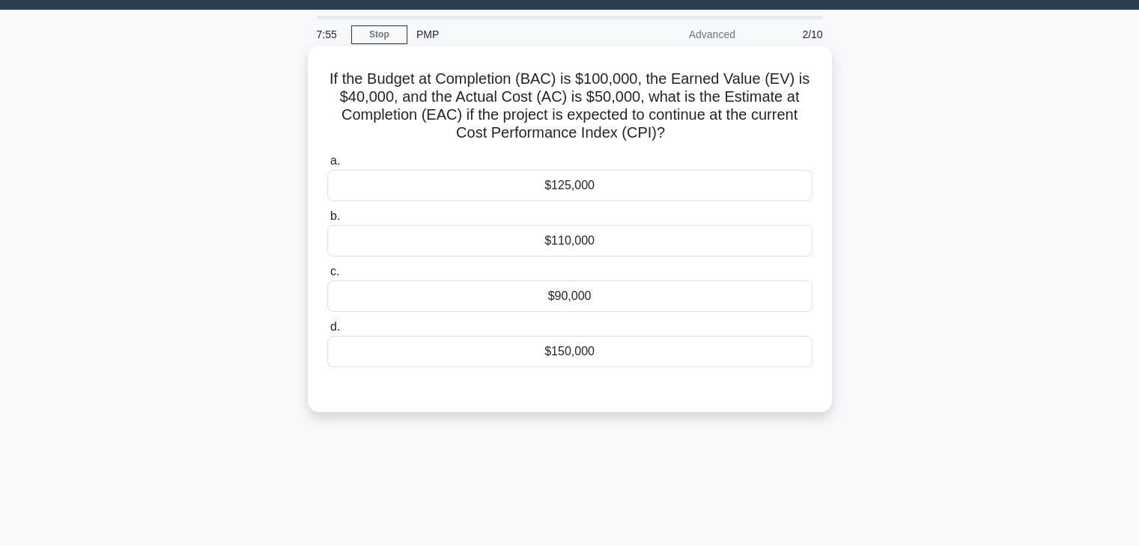
click at [454, 182] on div "$125,000" at bounding box center [569, 185] width 485 height 31
click at [327, 166] on input "a. $125,000" at bounding box center [327, 161] width 0 height 10
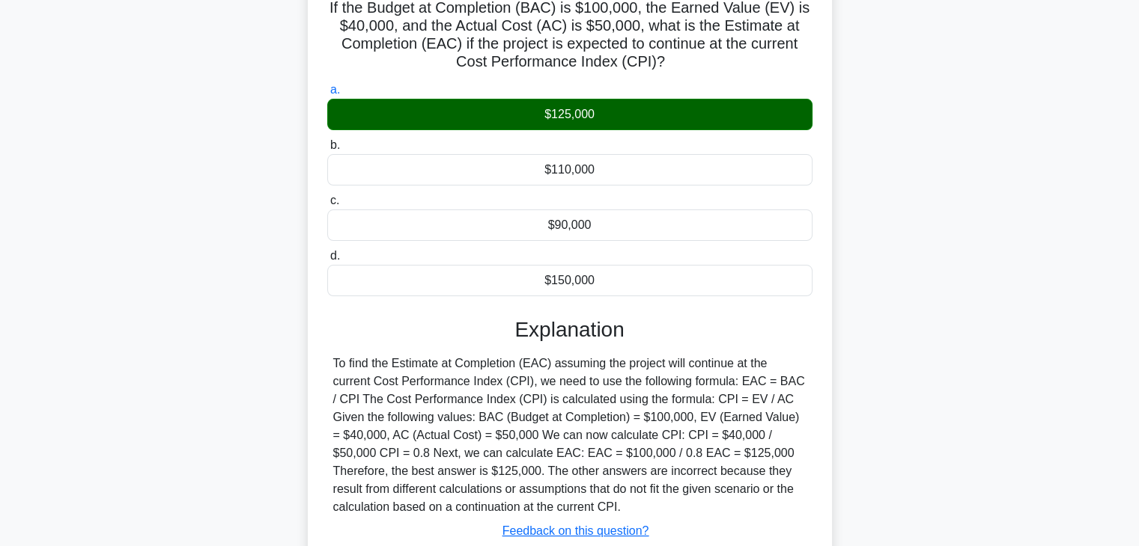
scroll to position [263, 0]
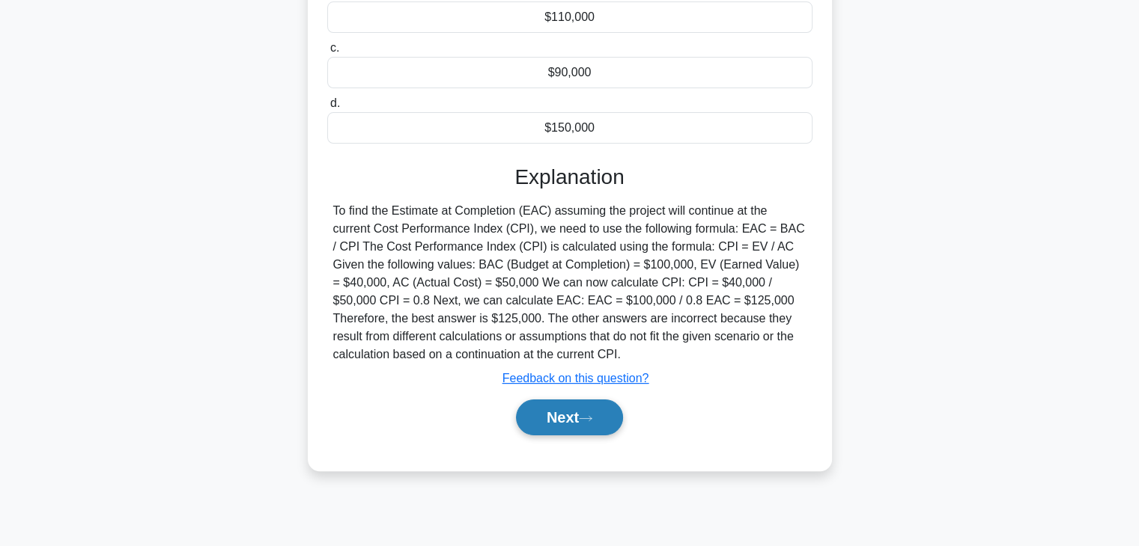
click at [567, 416] on button "Next" at bounding box center [569, 418] width 107 height 36
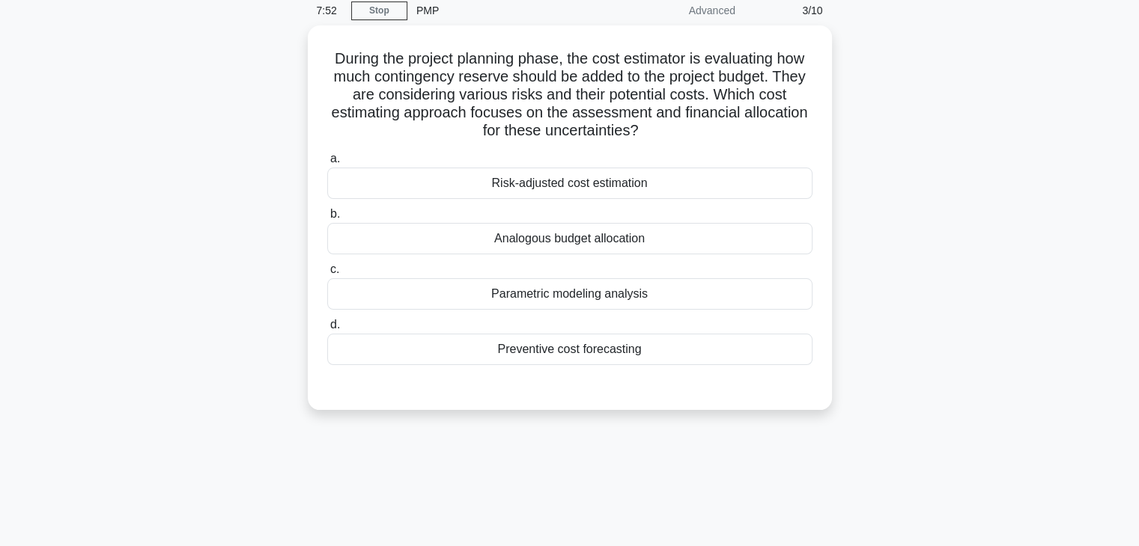
scroll to position [38, 0]
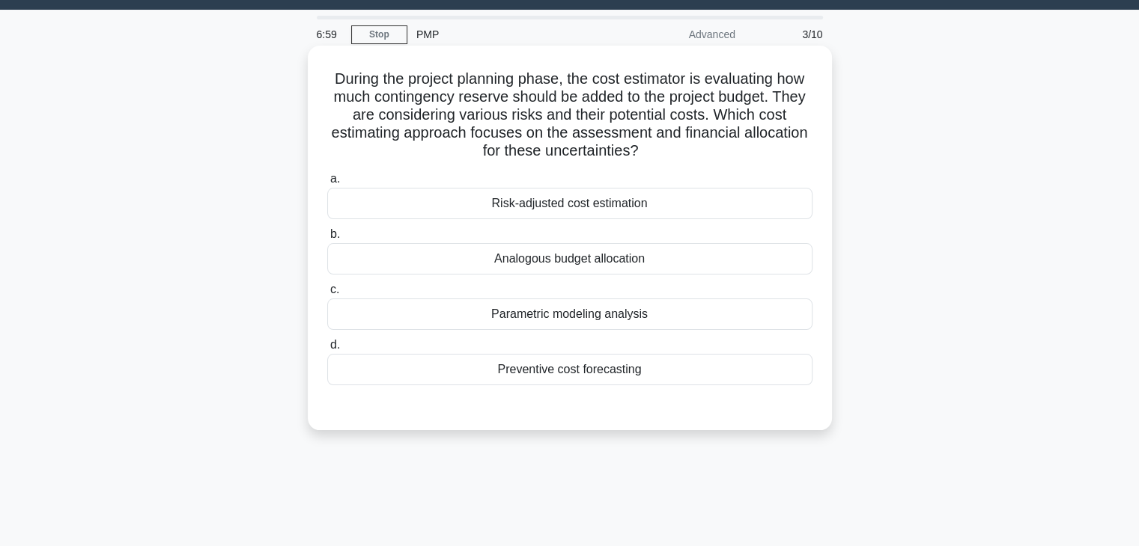
click at [575, 210] on div "Risk-adjusted cost estimation" at bounding box center [569, 203] width 485 height 31
click at [327, 184] on input "a. Risk-adjusted cost estimation" at bounding box center [327, 179] width 0 height 10
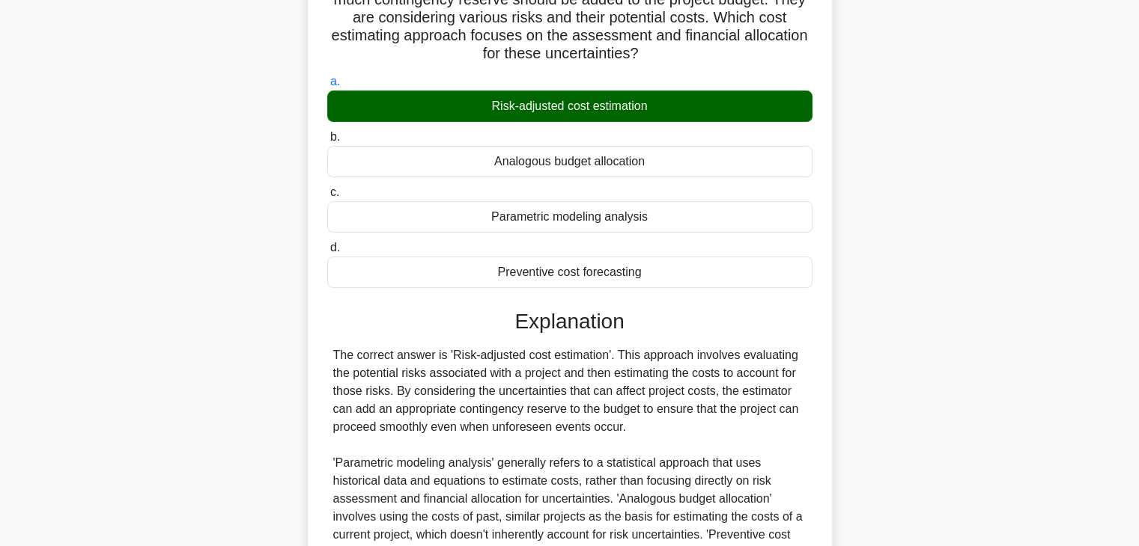
scroll to position [263, 0]
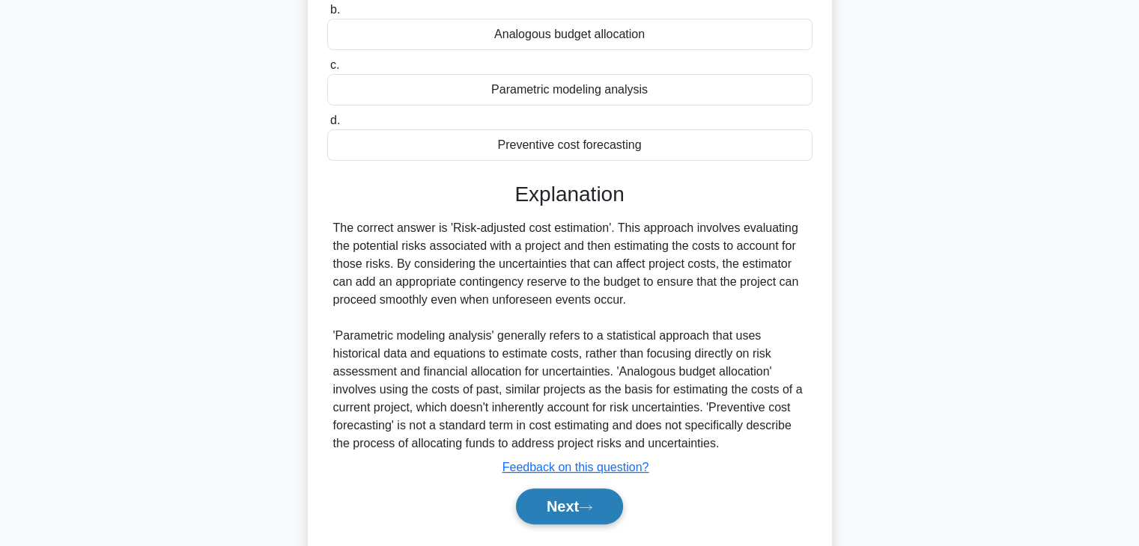
click at [563, 508] on button "Next" at bounding box center [569, 507] width 107 height 36
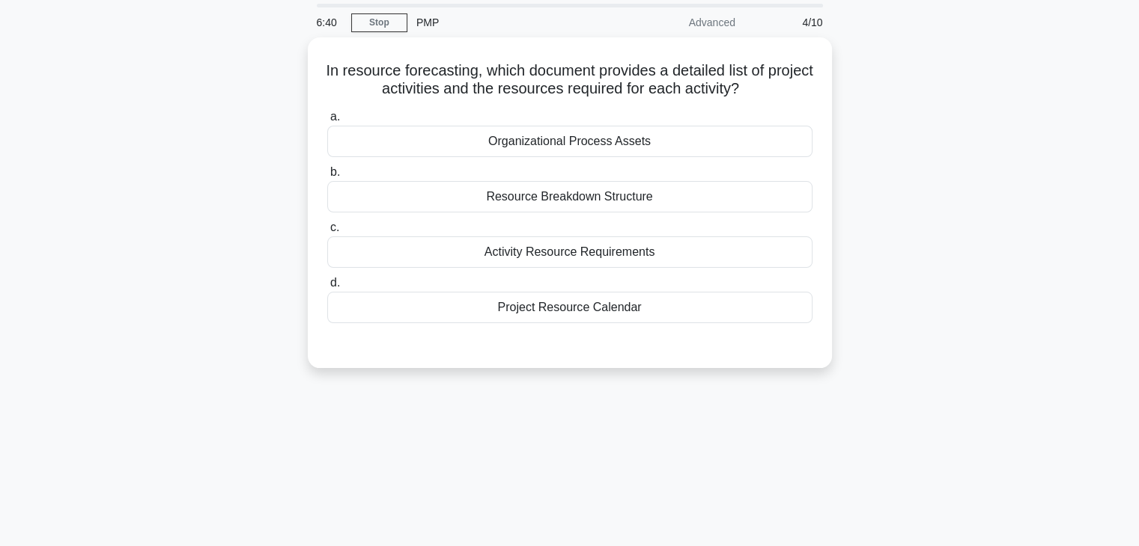
scroll to position [0, 0]
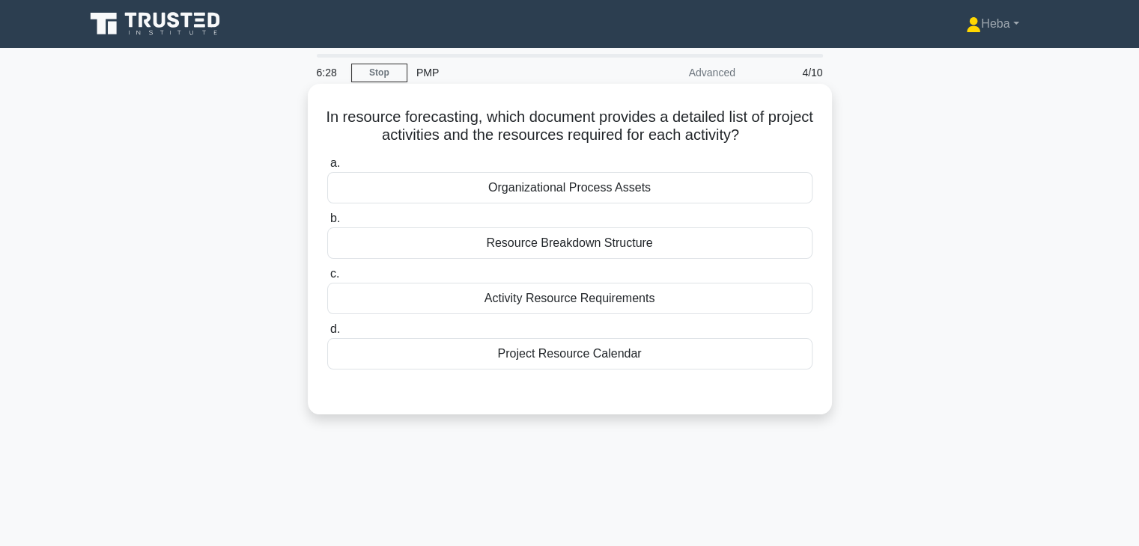
click at [596, 250] on div "Resource Breakdown Structure" at bounding box center [569, 243] width 485 height 31
click at [327, 224] on input "b. Resource Breakdown Structure" at bounding box center [327, 219] width 0 height 10
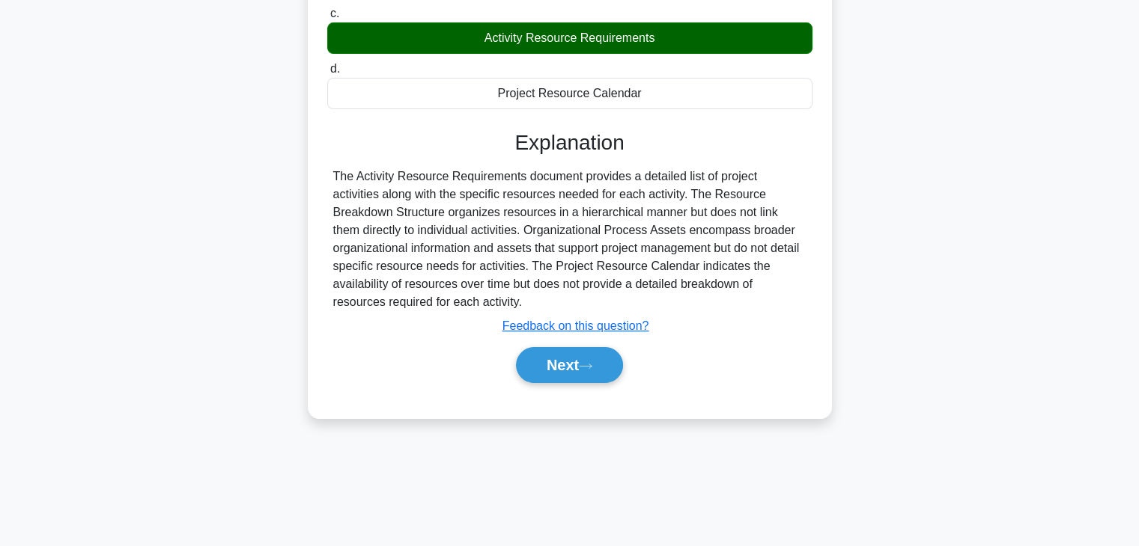
scroll to position [263, 0]
click at [615, 359] on button "Next" at bounding box center [569, 365] width 107 height 36
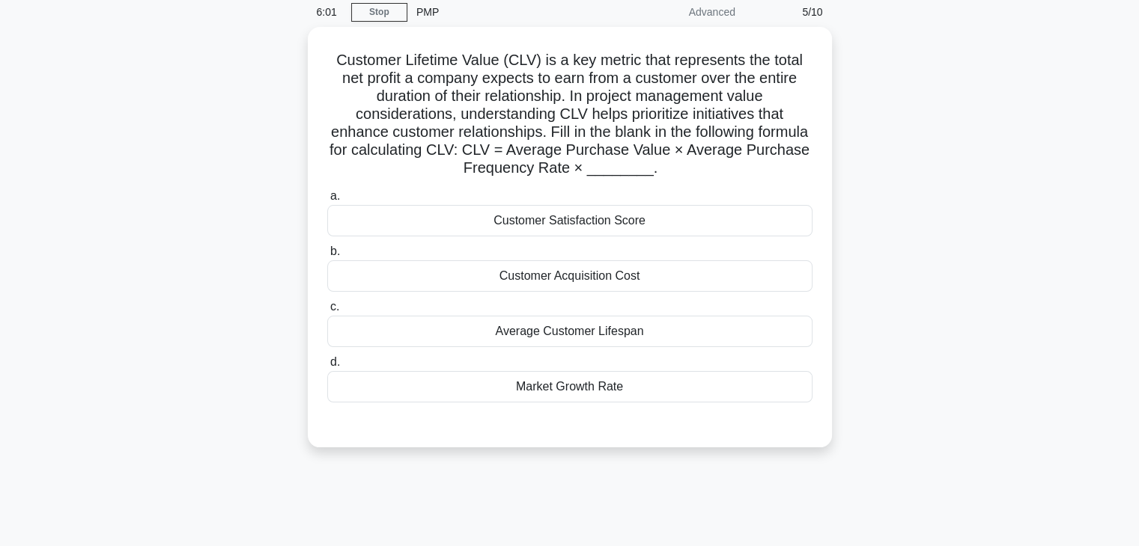
scroll to position [0, 0]
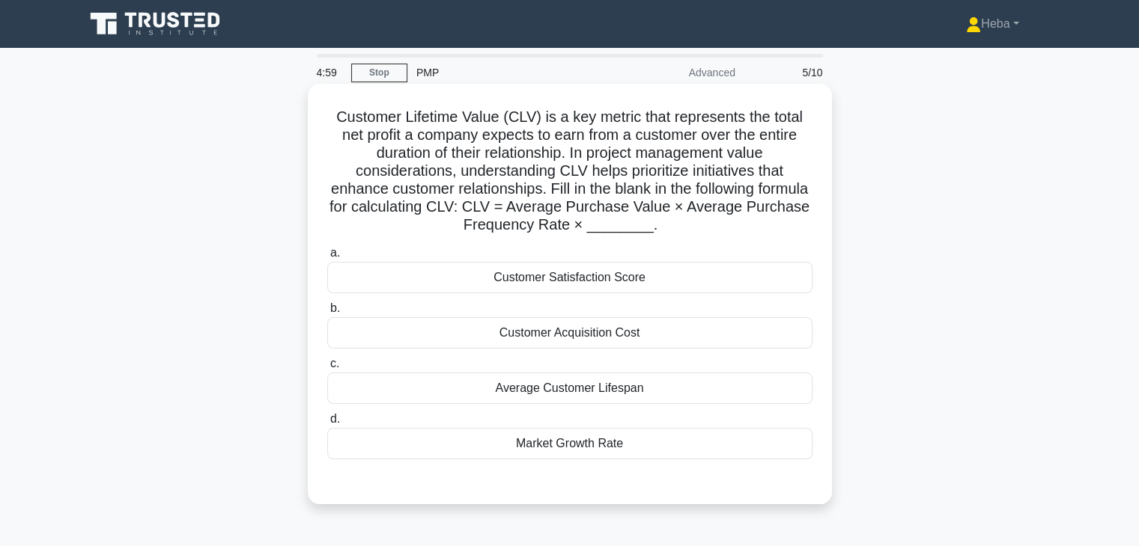
click at [596, 388] on div "Average Customer Lifespan" at bounding box center [569, 388] width 485 height 31
click at [327, 369] on input "c. Average Customer Lifespan" at bounding box center [327, 364] width 0 height 10
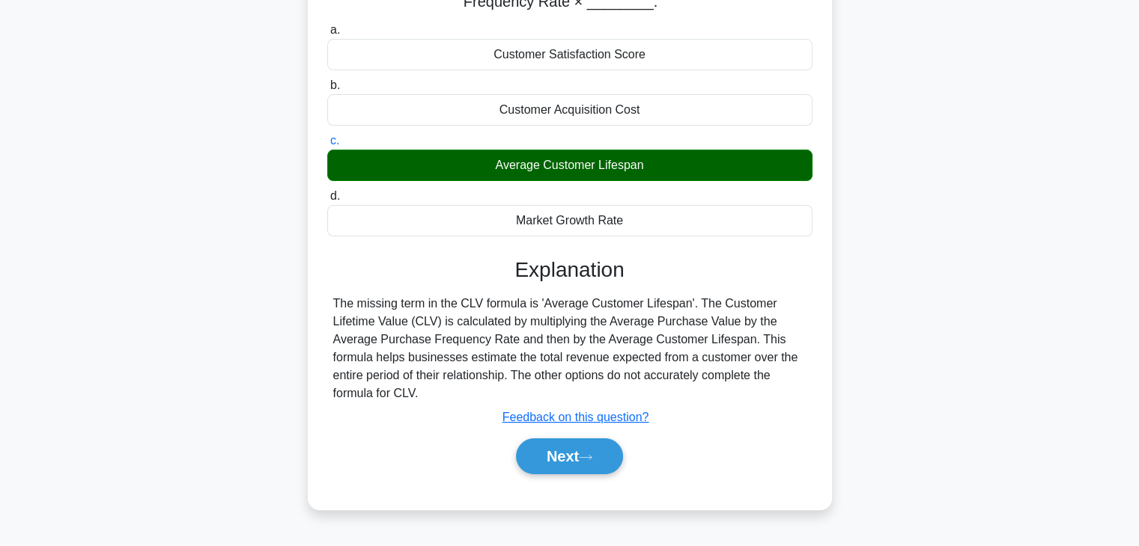
scroll to position [225, 0]
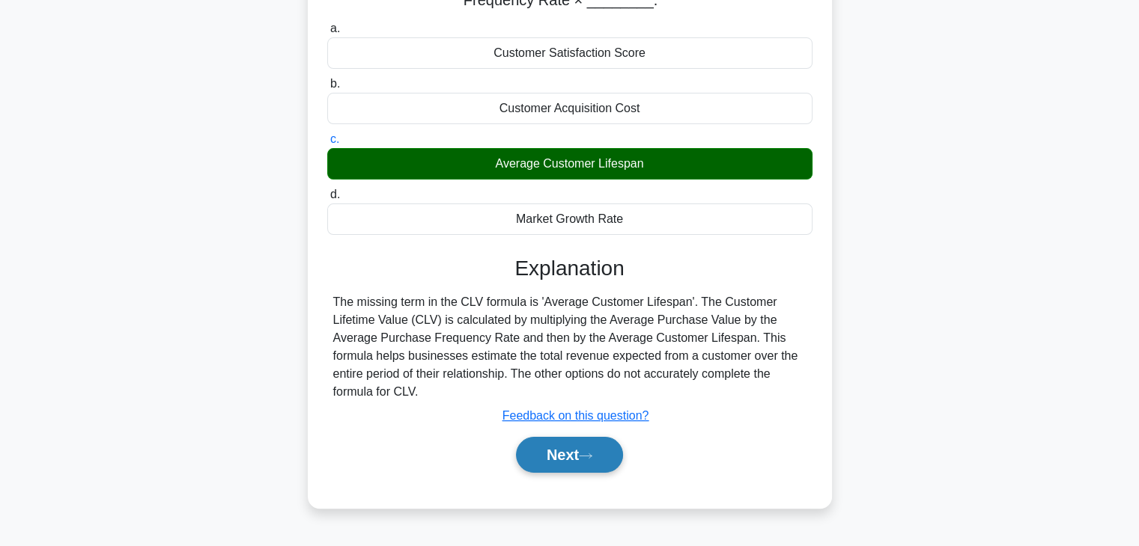
click at [556, 467] on button "Next" at bounding box center [569, 455] width 107 height 36
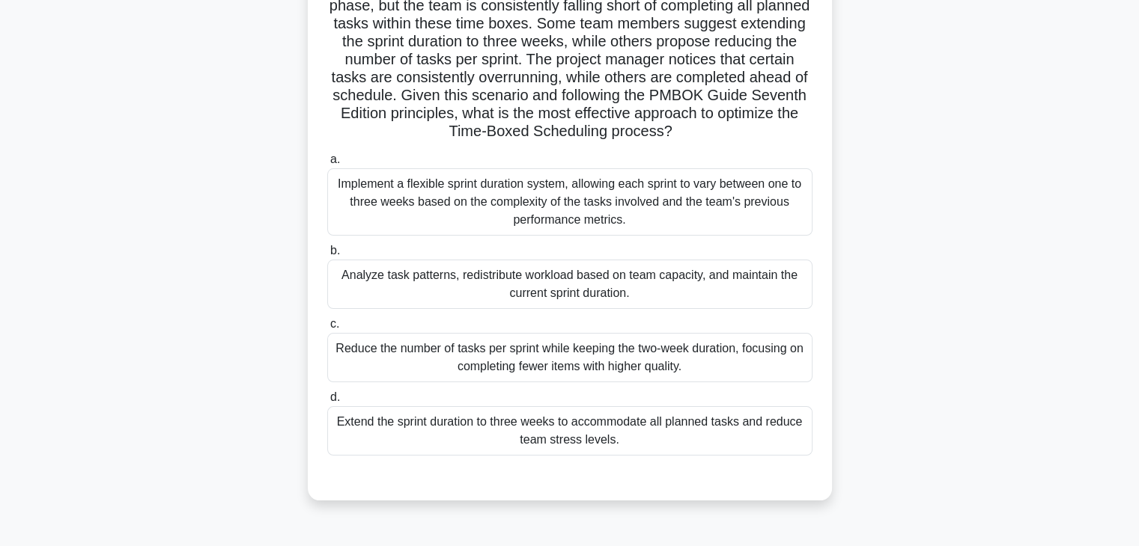
scroll to position [150, 0]
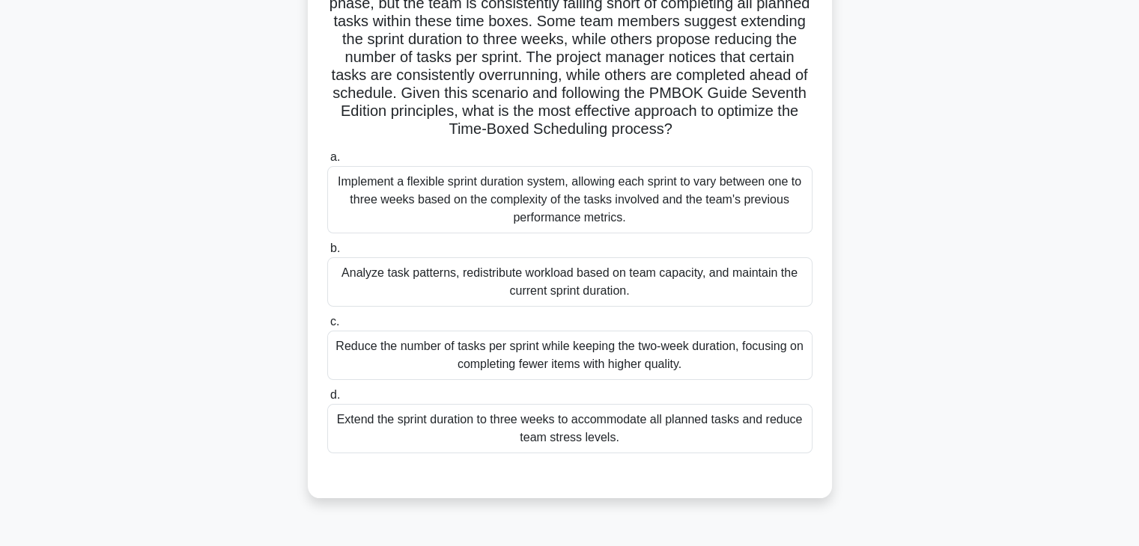
click at [599, 271] on div "Analyze task patterns, redistribute workload based on team capacity, and mainta…" at bounding box center [569, 282] width 485 height 49
click at [327, 254] on input "b. Analyze task patterns, redistribute workload based on team capacity, and mai…" at bounding box center [327, 249] width 0 height 10
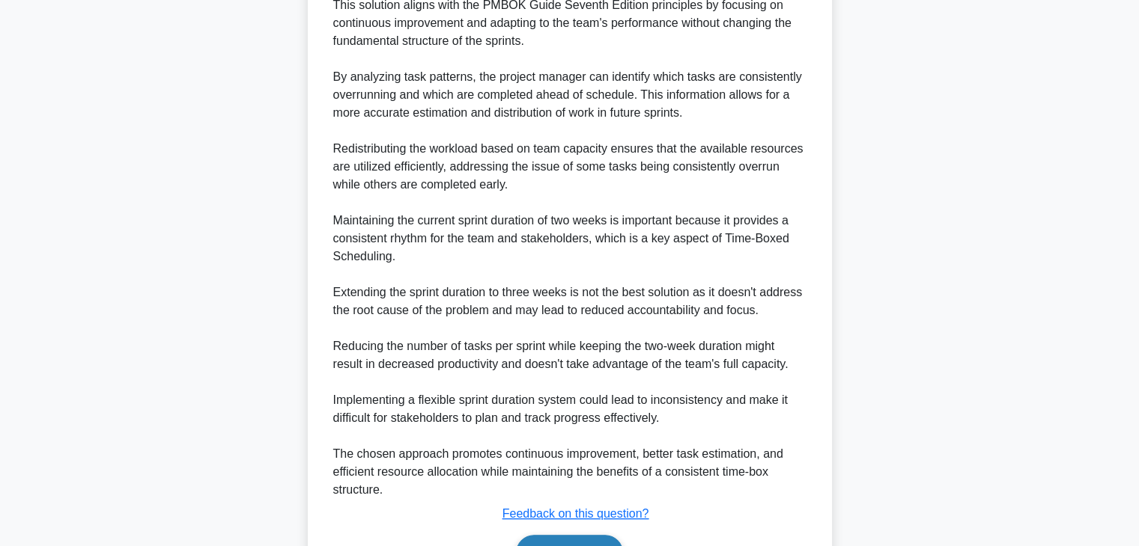
scroll to position [825, 0]
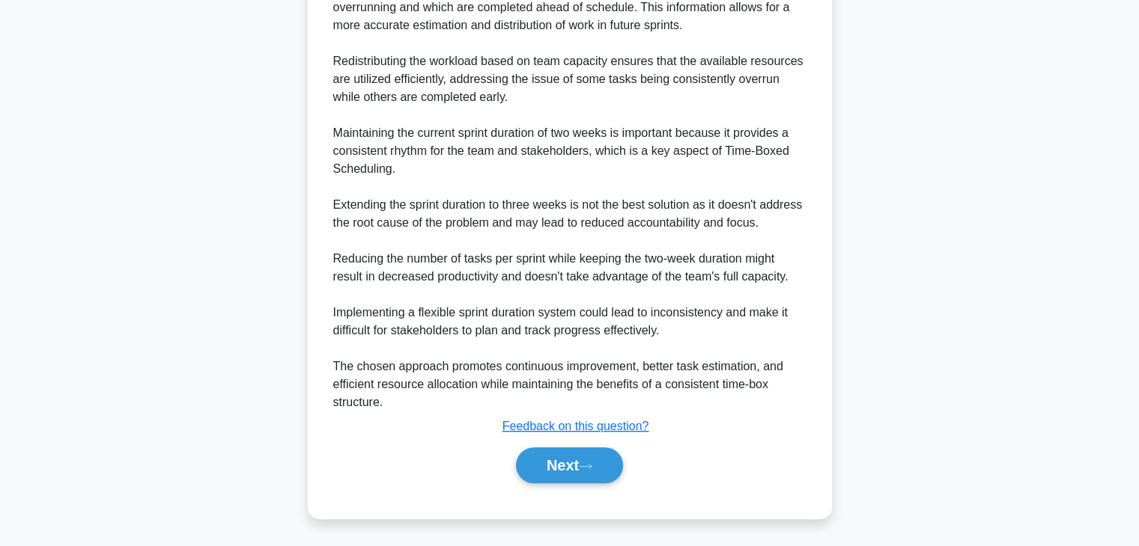
click at [542, 483] on div "Next" at bounding box center [569, 466] width 485 height 48
click at [547, 463] on button "Next" at bounding box center [569, 466] width 107 height 36
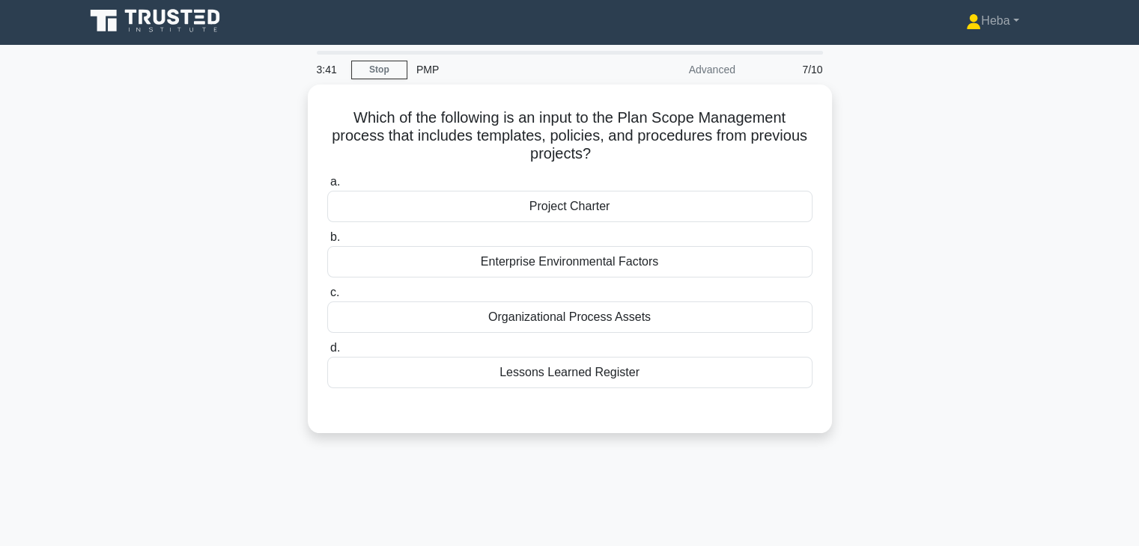
scroll to position [0, 0]
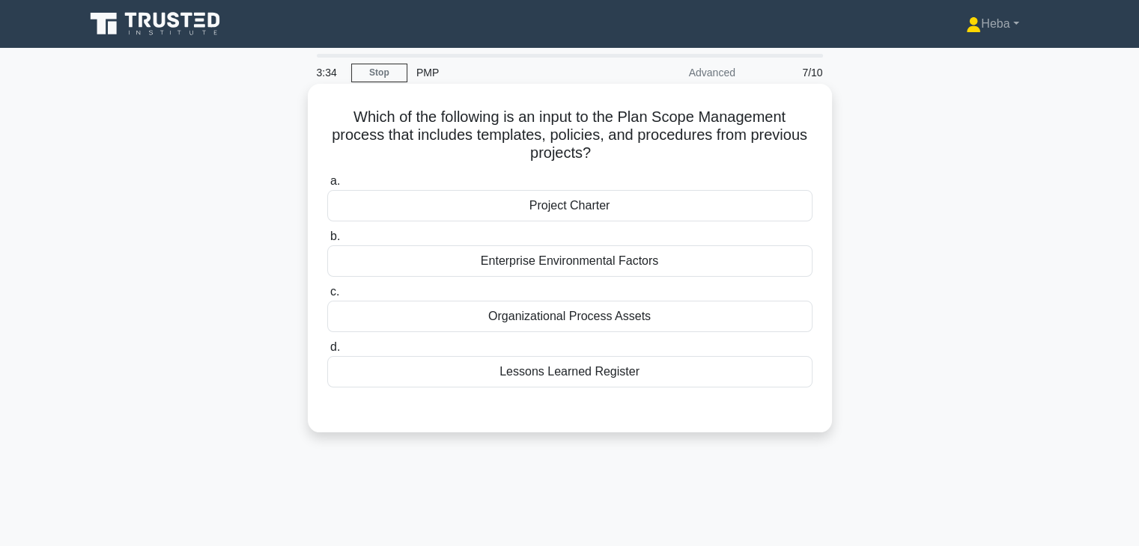
click at [564, 204] on div "Project Charter" at bounding box center [569, 205] width 485 height 31
click at [327, 186] on input "a. Project Charter" at bounding box center [327, 182] width 0 height 10
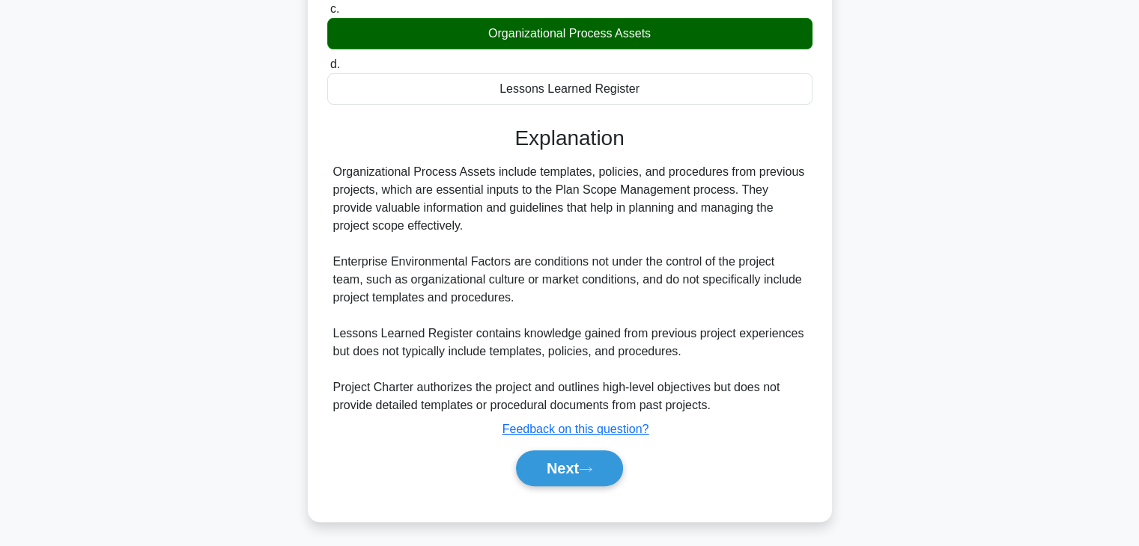
scroll to position [287, 0]
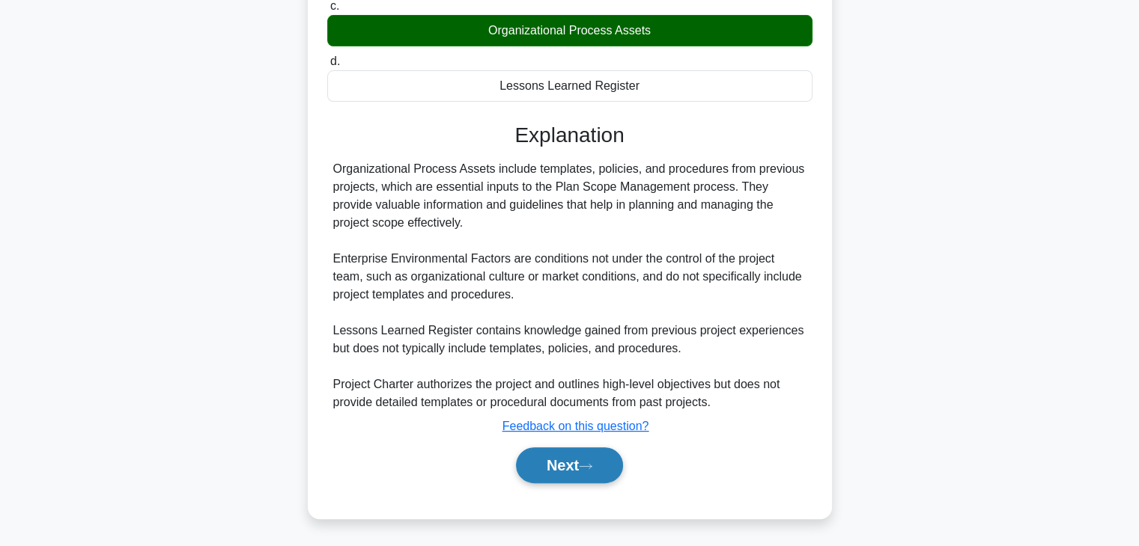
click at [533, 459] on button "Next" at bounding box center [569, 466] width 107 height 36
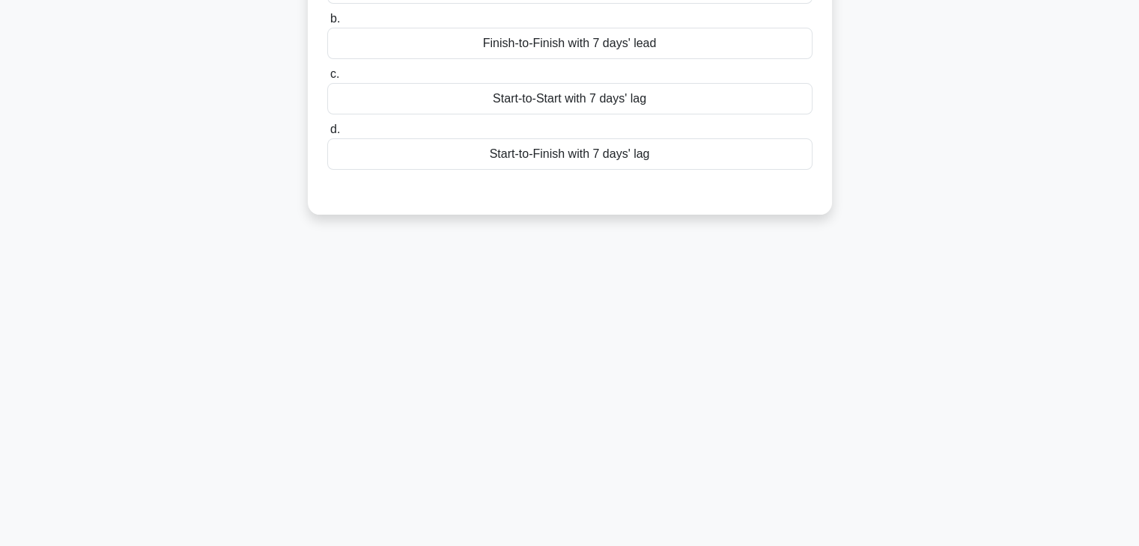
scroll to position [0, 0]
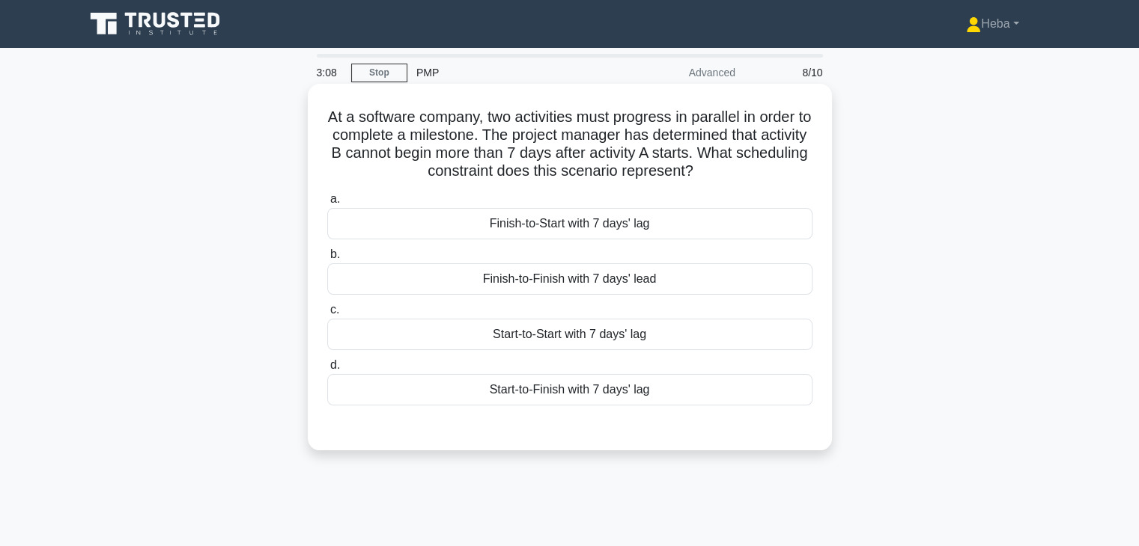
click at [593, 339] on div "Start-to-Start with 7 days' lag" at bounding box center [569, 334] width 485 height 31
click at [327, 315] on input "c. Start-to-Start with 7 days' lag" at bounding box center [327, 310] width 0 height 10
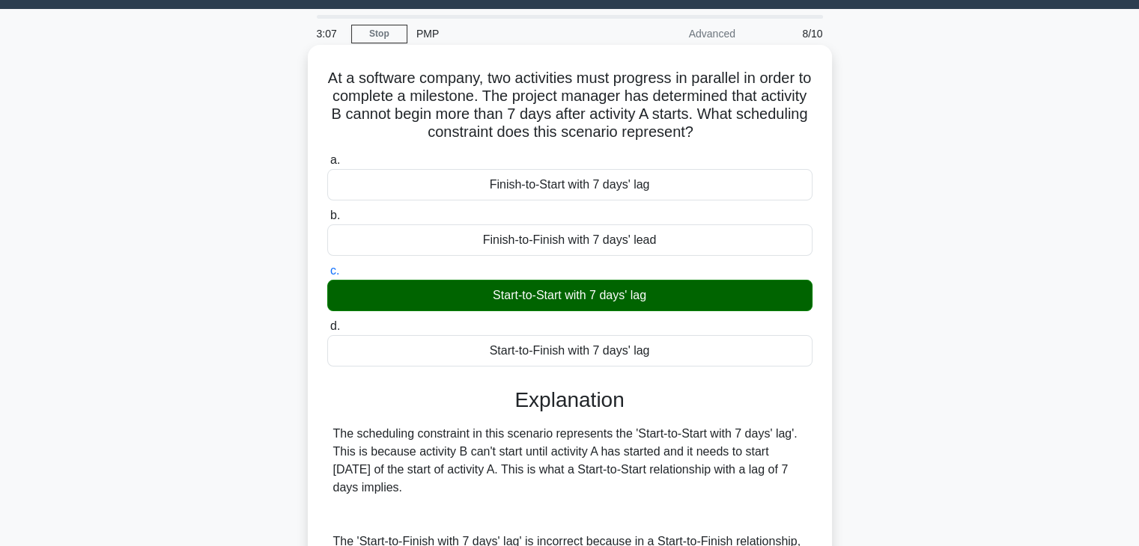
scroll to position [376, 0]
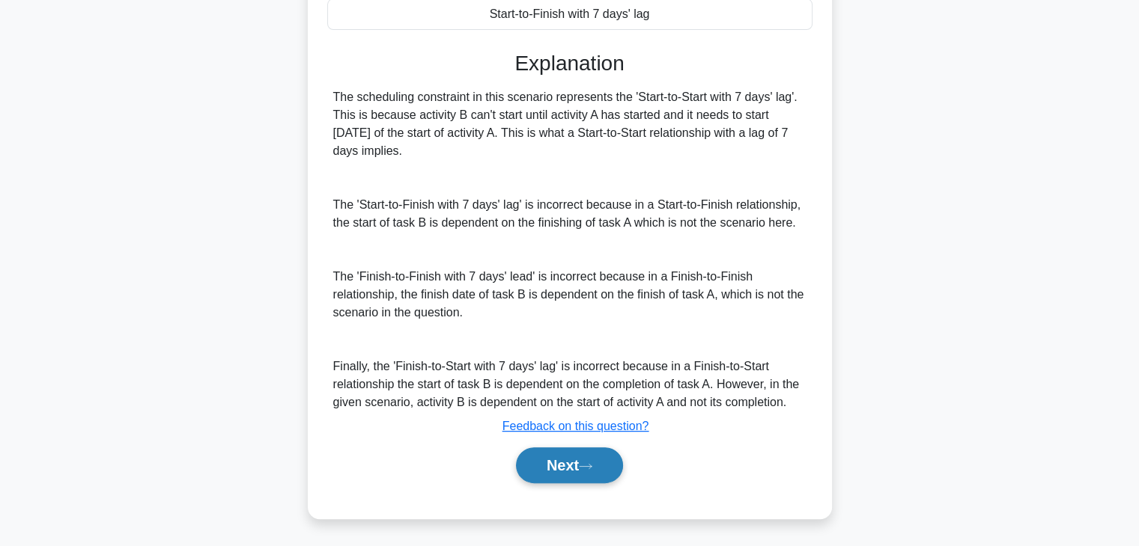
click at [549, 456] on button "Next" at bounding box center [569, 466] width 107 height 36
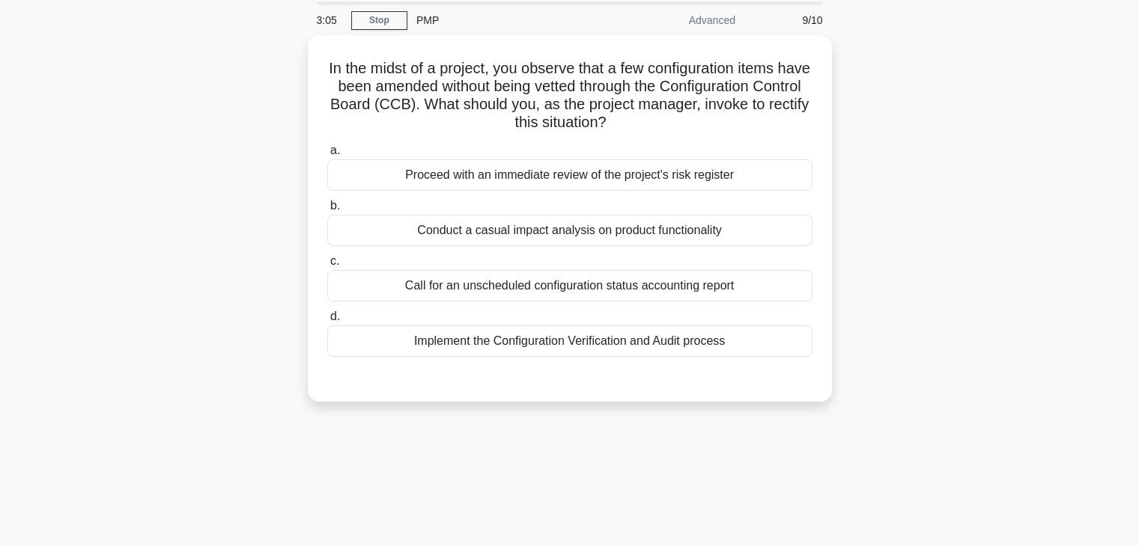
scroll to position [38, 0]
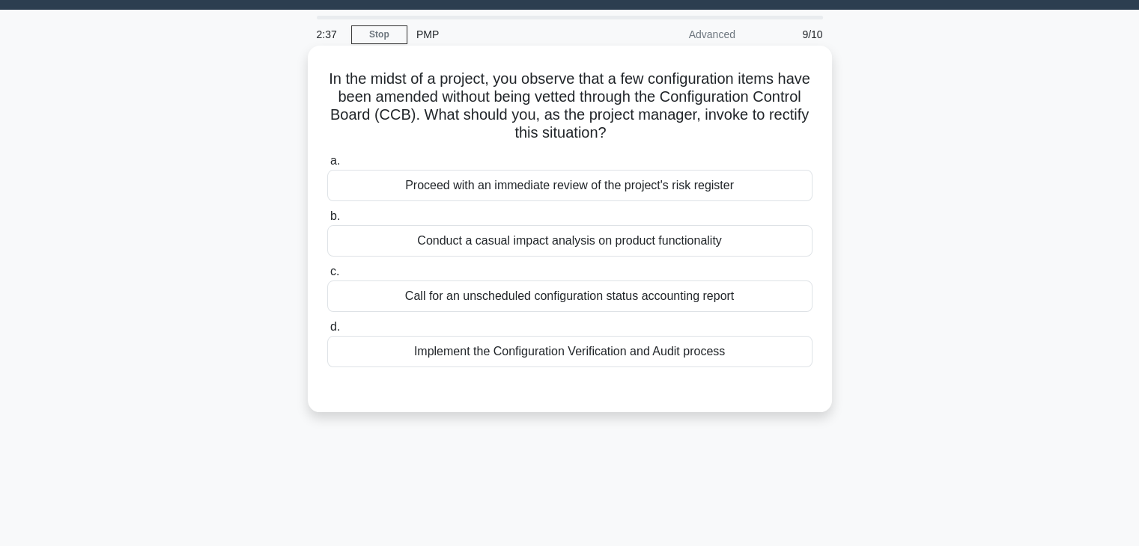
click at [596, 245] on div "Conduct a casual impact analysis on product functionality" at bounding box center [569, 240] width 485 height 31
click at [327, 222] on input "b. Conduct a casual impact analysis on product functionality" at bounding box center [327, 217] width 0 height 10
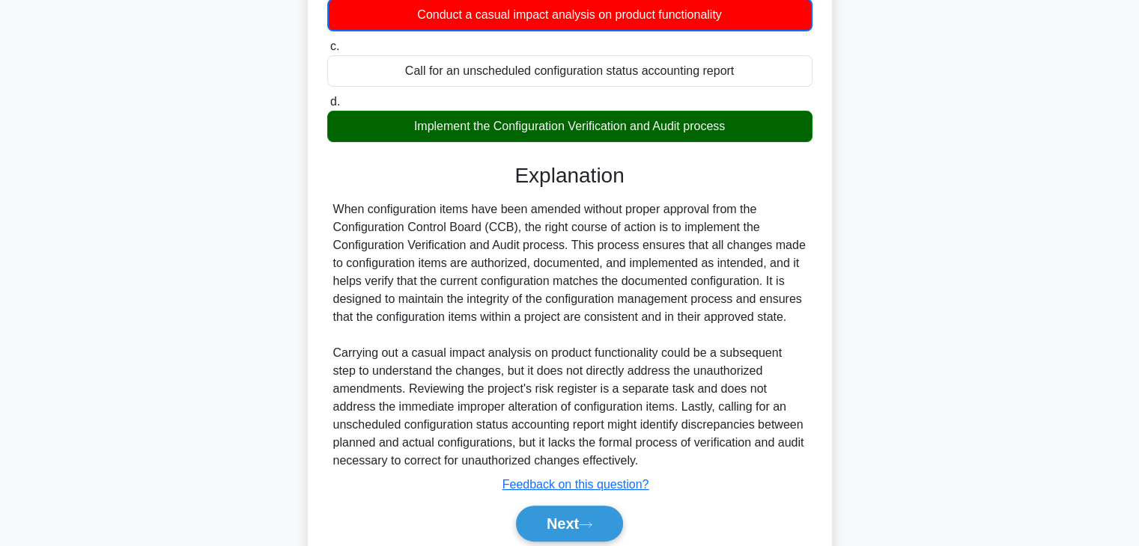
scroll to position [323, 0]
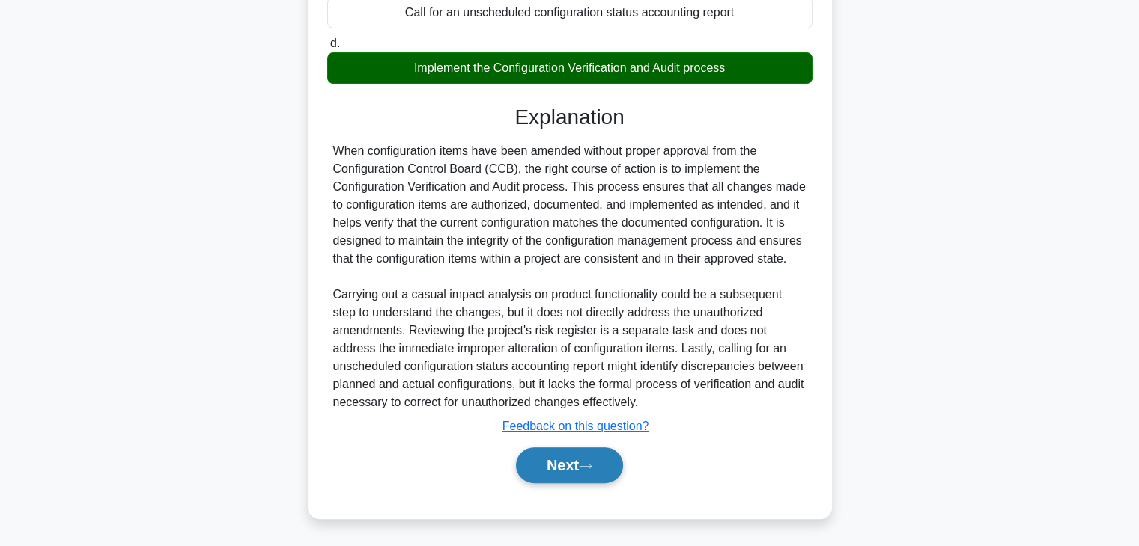
click at [600, 472] on button "Next" at bounding box center [569, 466] width 107 height 36
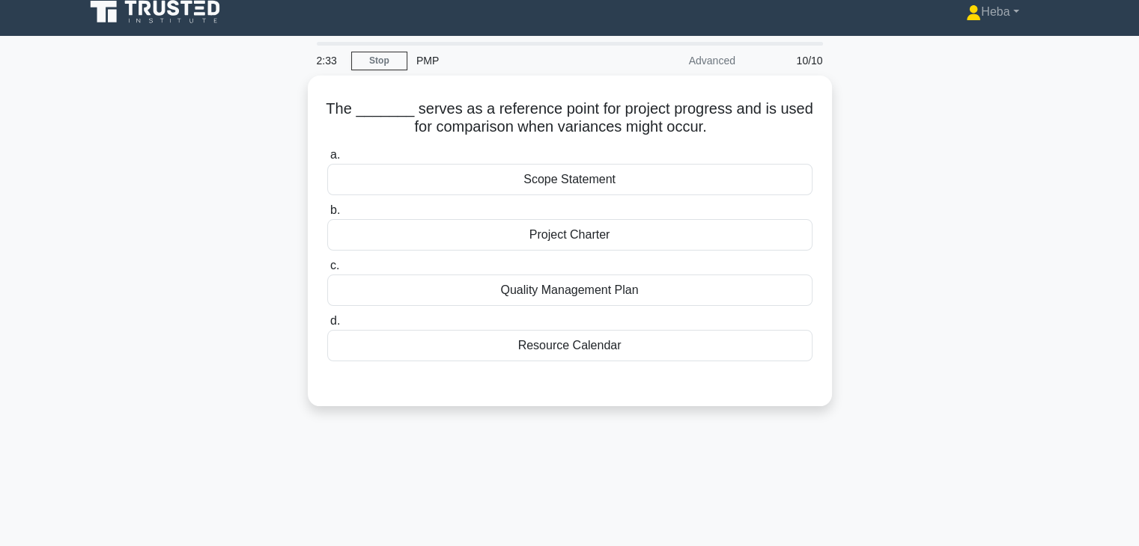
scroll to position [0, 0]
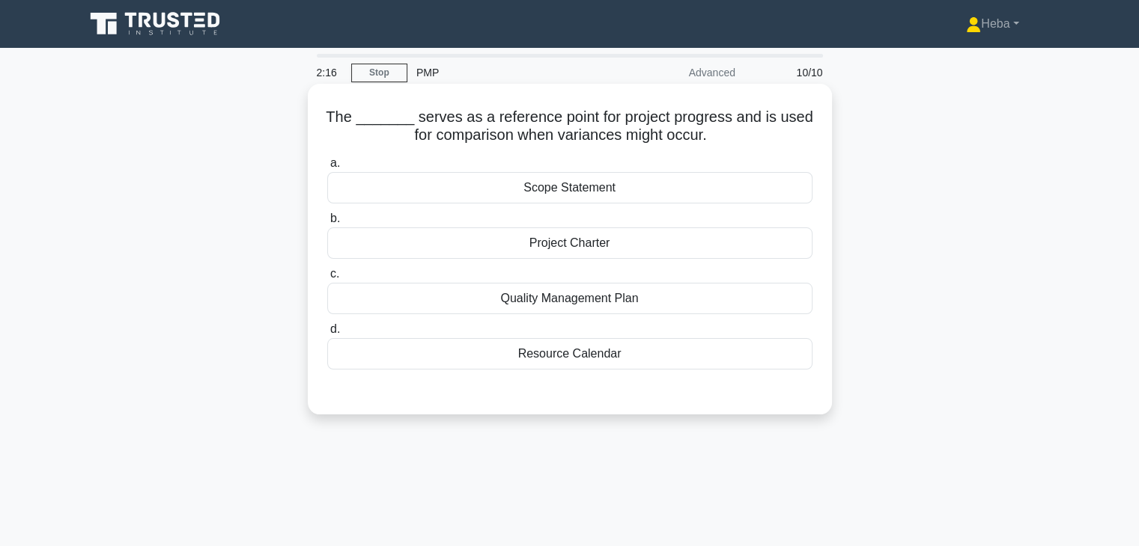
click at [564, 188] on div "Scope Statement" at bounding box center [569, 187] width 485 height 31
click at [327, 168] on input "a. Scope Statement" at bounding box center [327, 164] width 0 height 10
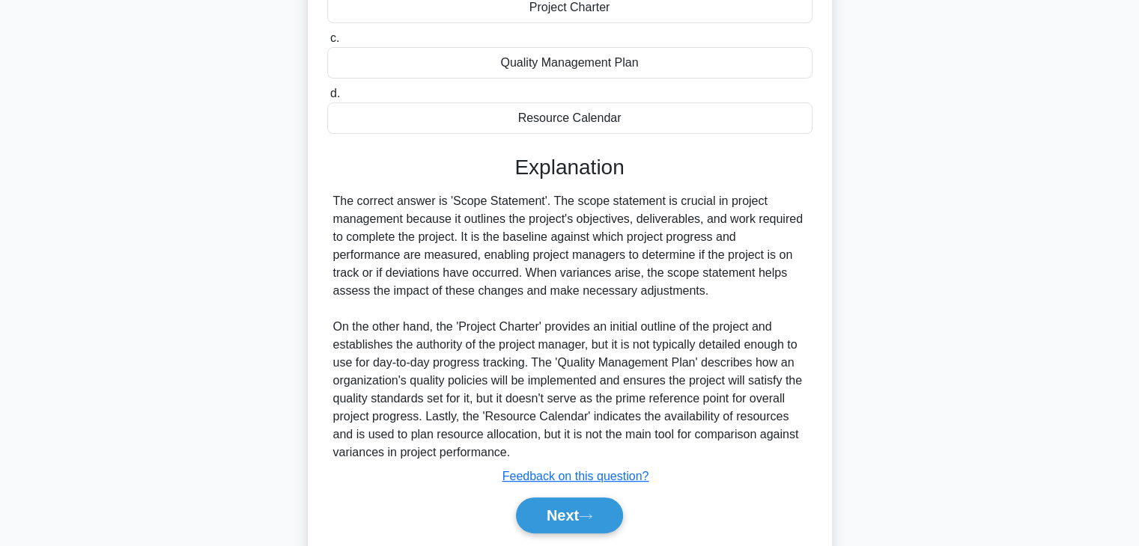
scroll to position [286, 0]
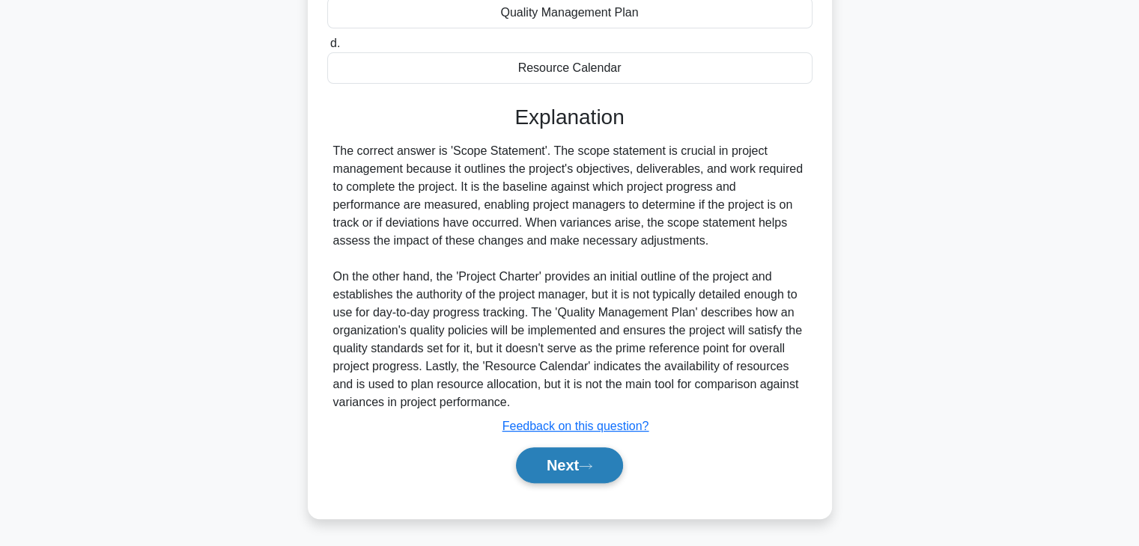
click at [541, 478] on button "Next" at bounding box center [569, 466] width 107 height 36
click at [542, 467] on button "Next" at bounding box center [569, 466] width 107 height 36
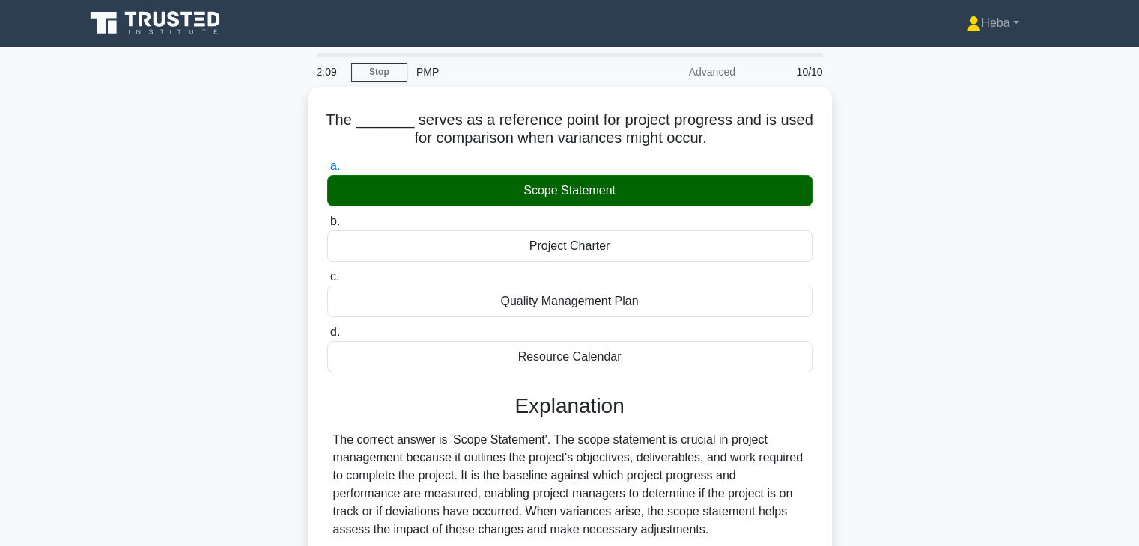
scroll to position [0, 0]
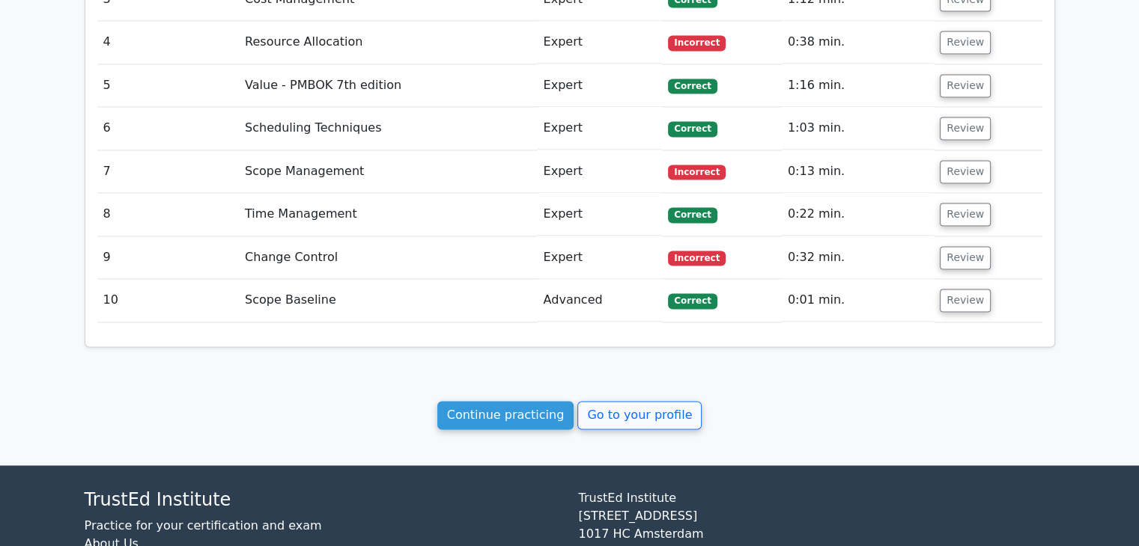
scroll to position [2204, 0]
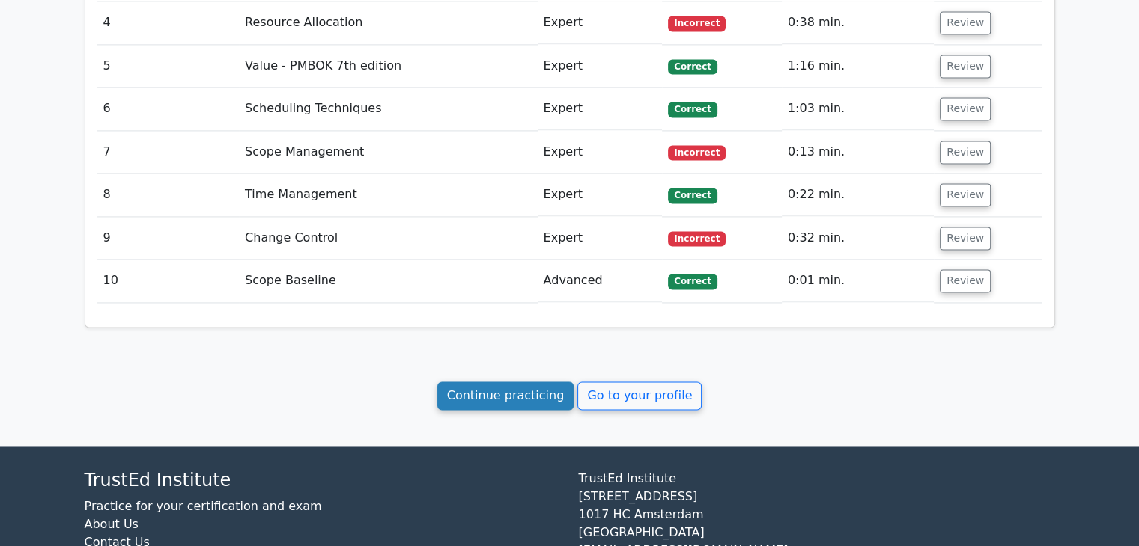
click at [515, 382] on link "Continue practicing" at bounding box center [505, 396] width 137 height 28
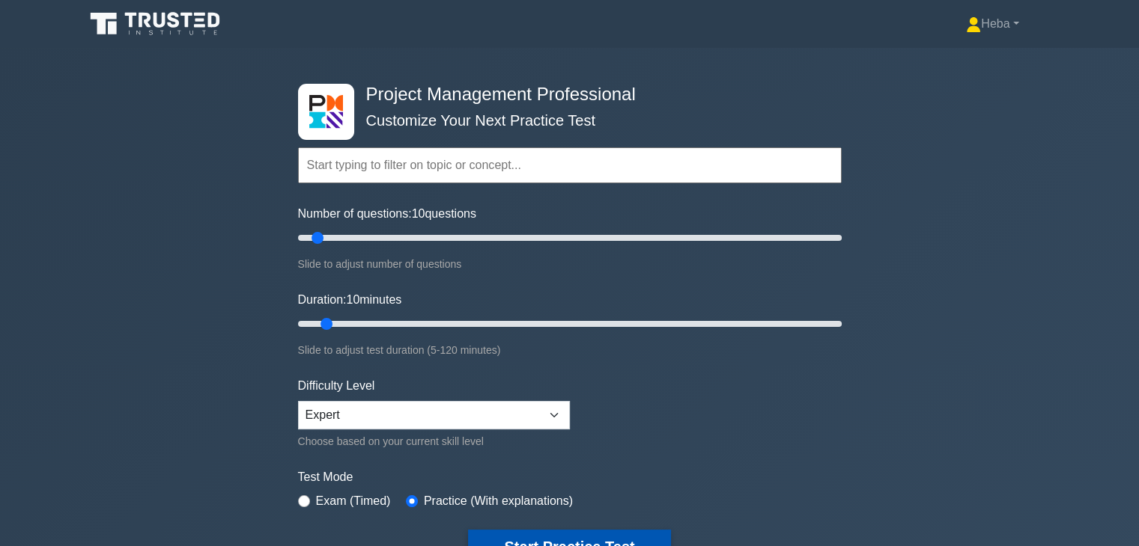
click at [546, 535] on button "Start Practice Test" at bounding box center [569, 547] width 202 height 34
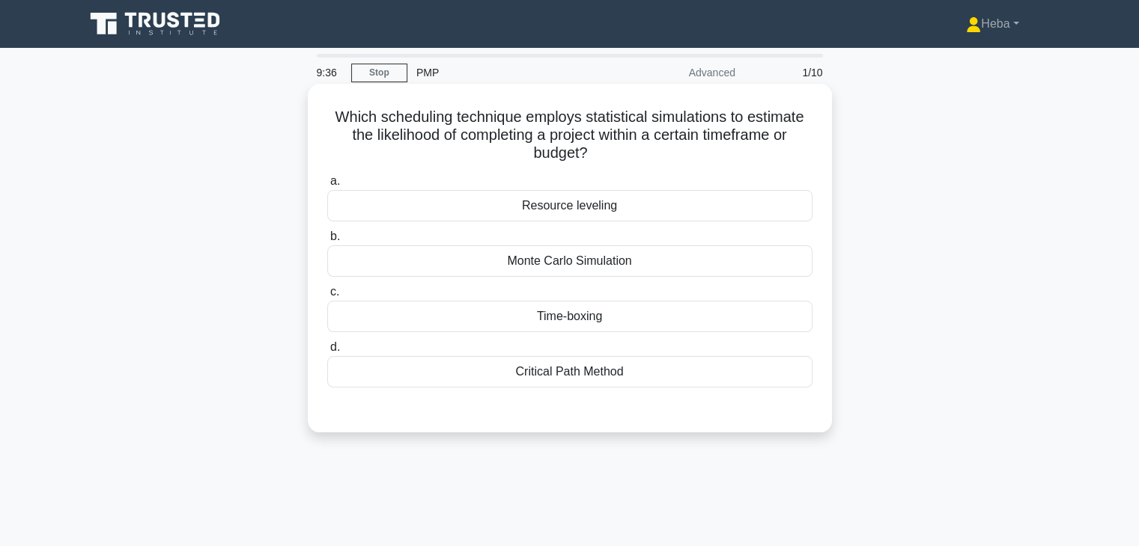
click at [611, 270] on div "Monte Carlo Simulation" at bounding box center [569, 261] width 485 height 31
click at [327, 242] on input "b. Monte Carlo Simulation" at bounding box center [327, 237] width 0 height 10
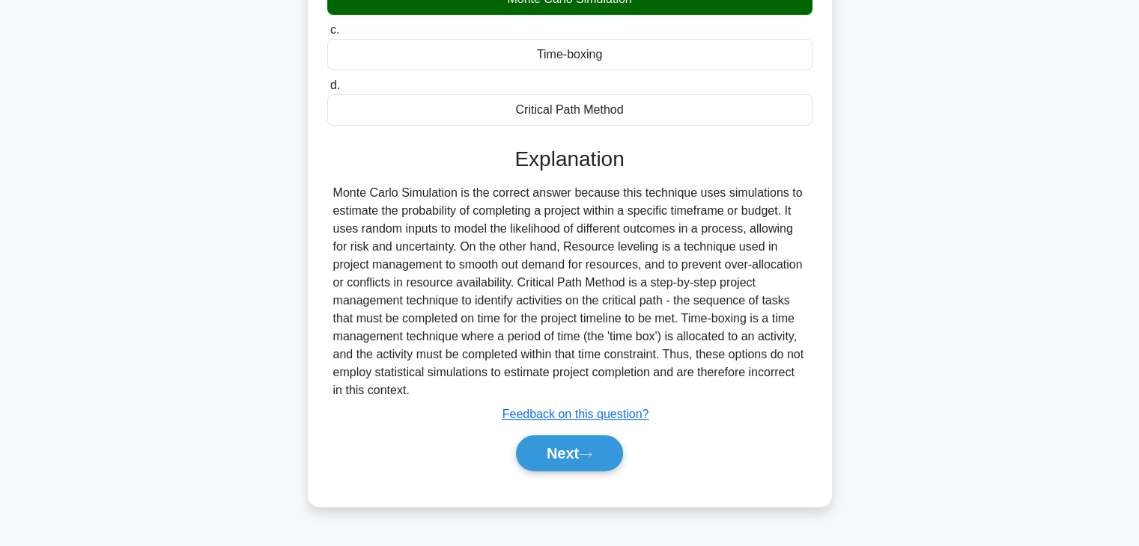
scroll to position [263, 0]
click at [590, 447] on button "Next" at bounding box center [569, 454] width 107 height 36
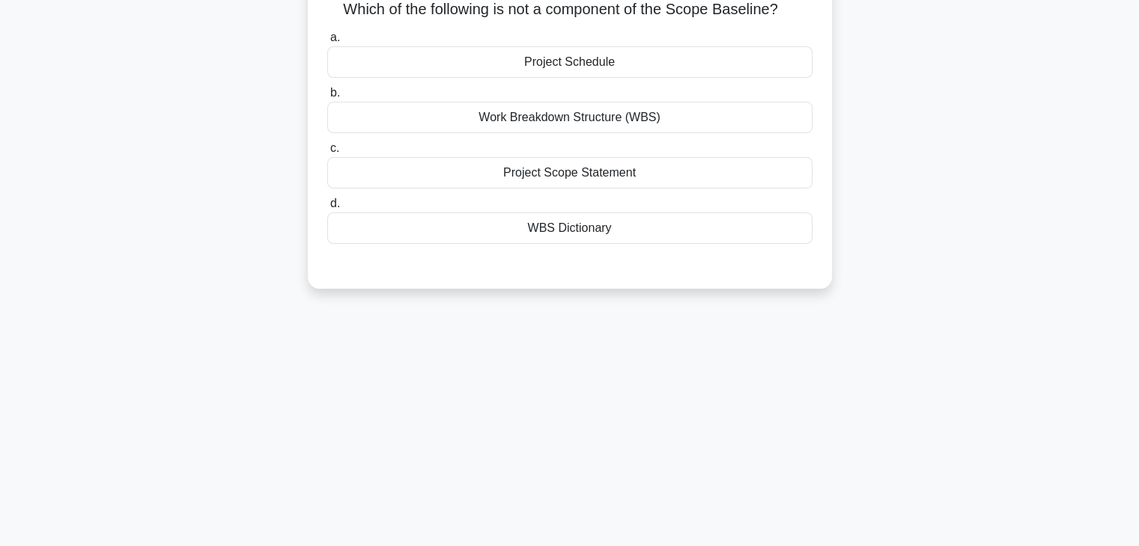
scroll to position [38, 0]
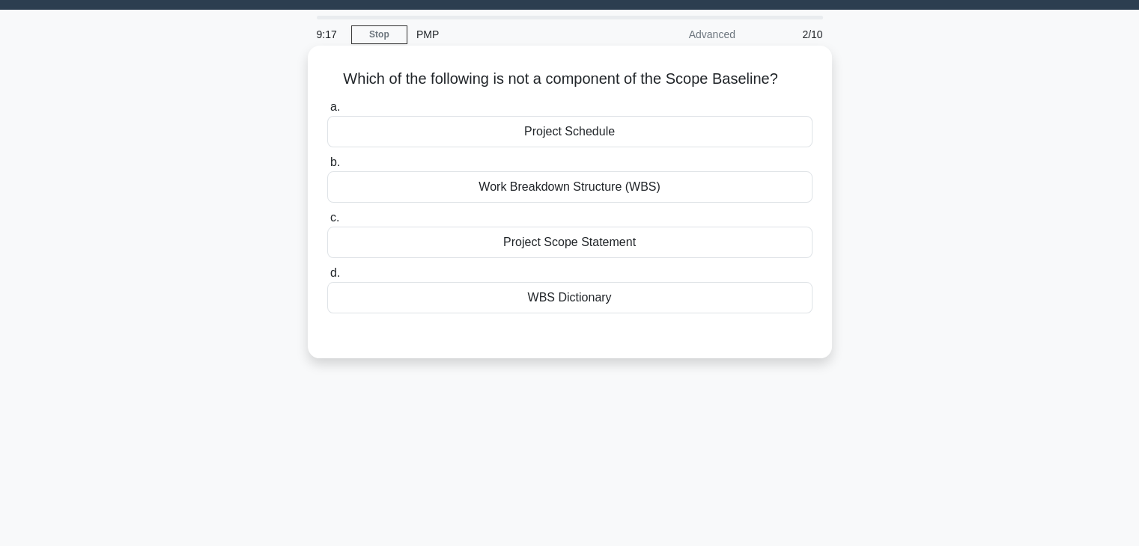
click at [563, 129] on div "Project Schedule" at bounding box center [569, 131] width 485 height 31
click at [327, 112] on input "a. Project Schedule" at bounding box center [327, 108] width 0 height 10
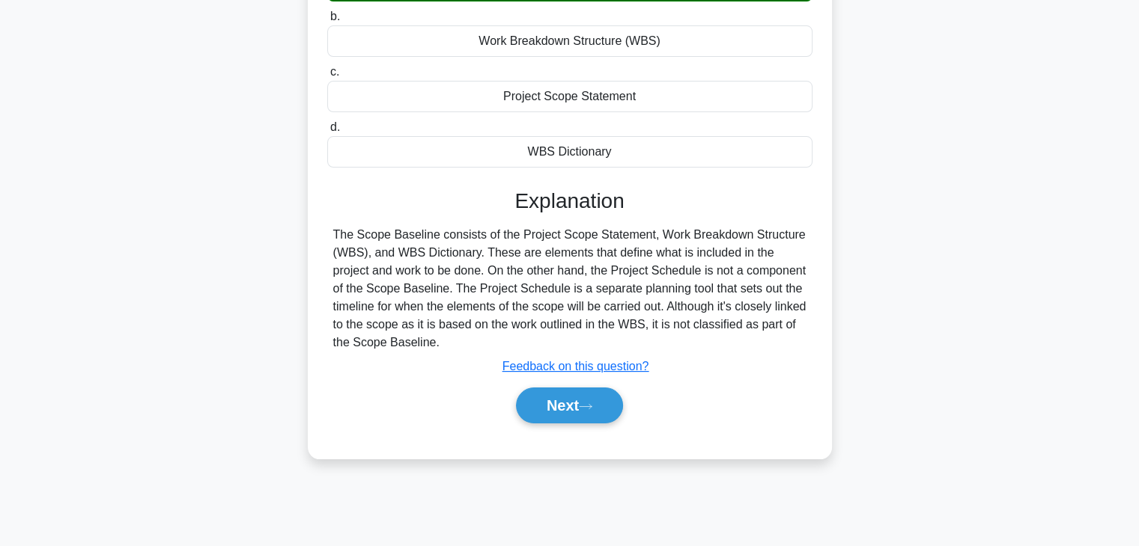
scroll to position [263, 0]
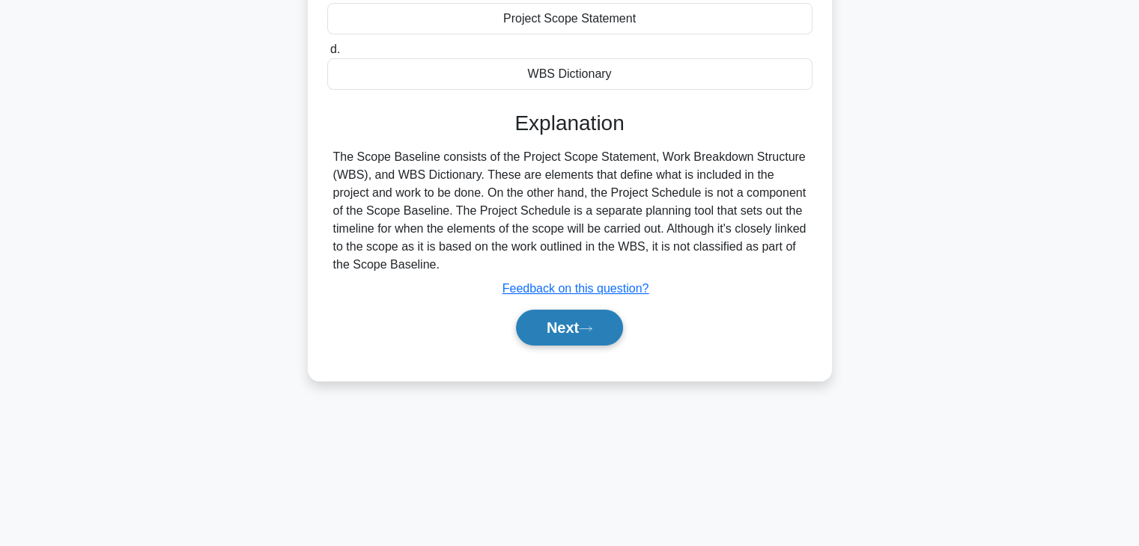
click at [579, 329] on button "Next" at bounding box center [569, 328] width 107 height 36
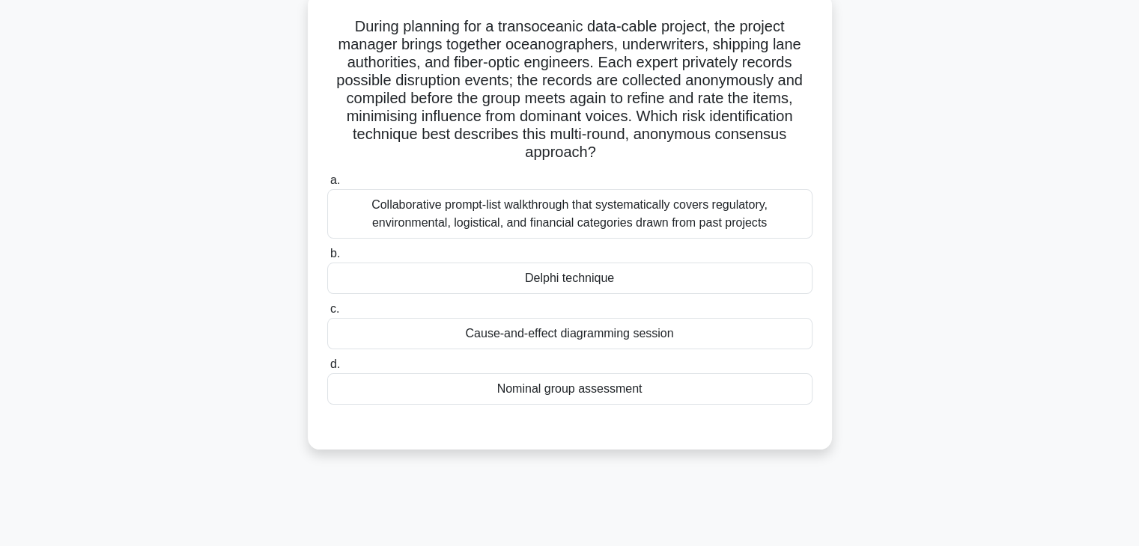
scroll to position [38, 0]
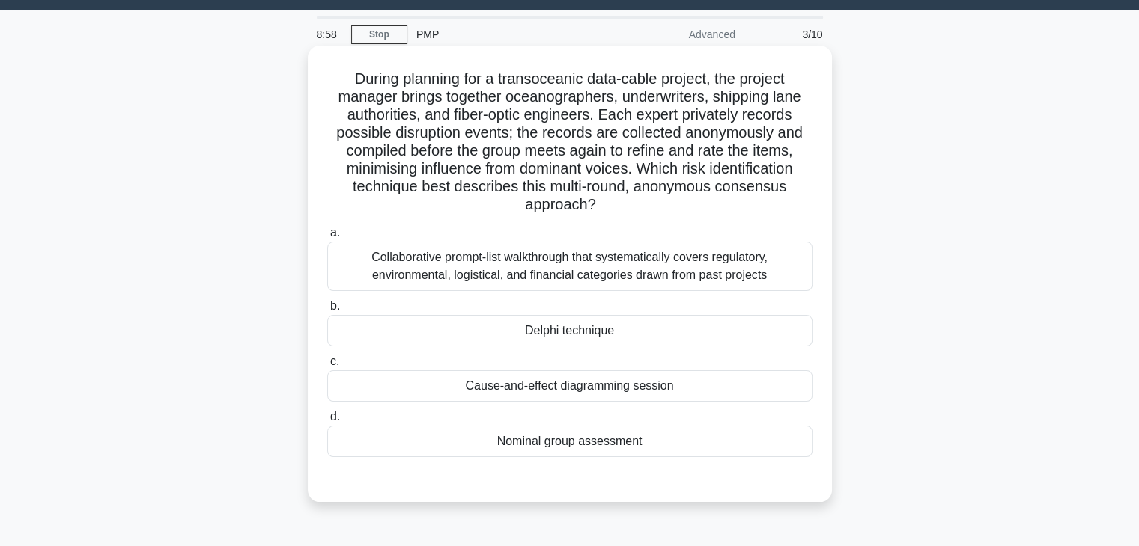
click at [425, 134] on h5 "During planning for a transoceanic data-cable project, the project manager brin…" at bounding box center [570, 142] width 488 height 145
copy h5 "disruption"
click at [514, 261] on div "Collaborative prompt-list walkthrough that systematically covers regulatory, en…" at bounding box center [569, 266] width 485 height 49
click at [327, 238] on input "a. Collaborative prompt-list walkthrough that systematically covers regulatory,…" at bounding box center [327, 233] width 0 height 10
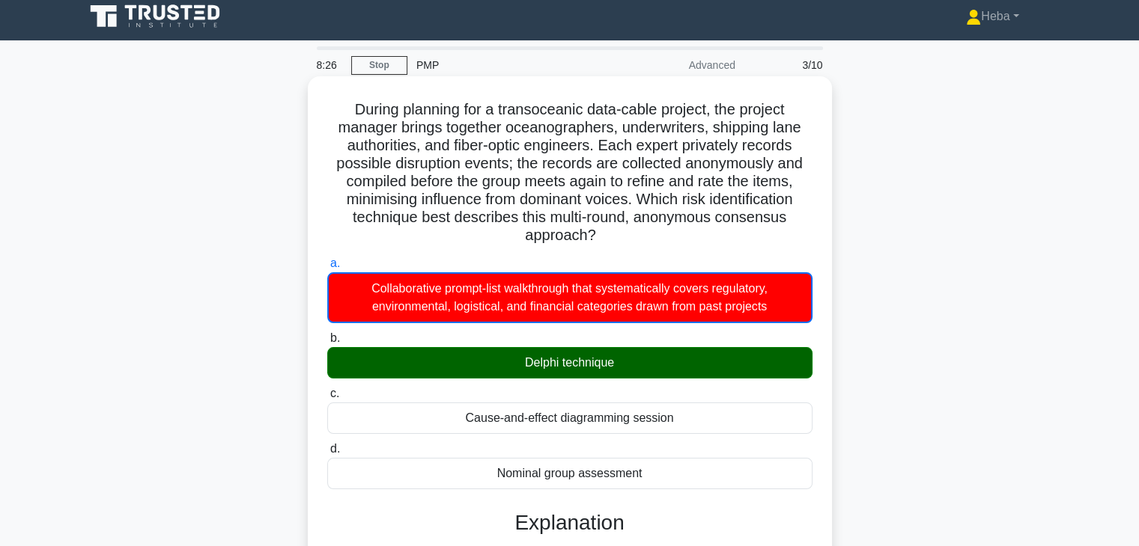
scroll to position [0, 0]
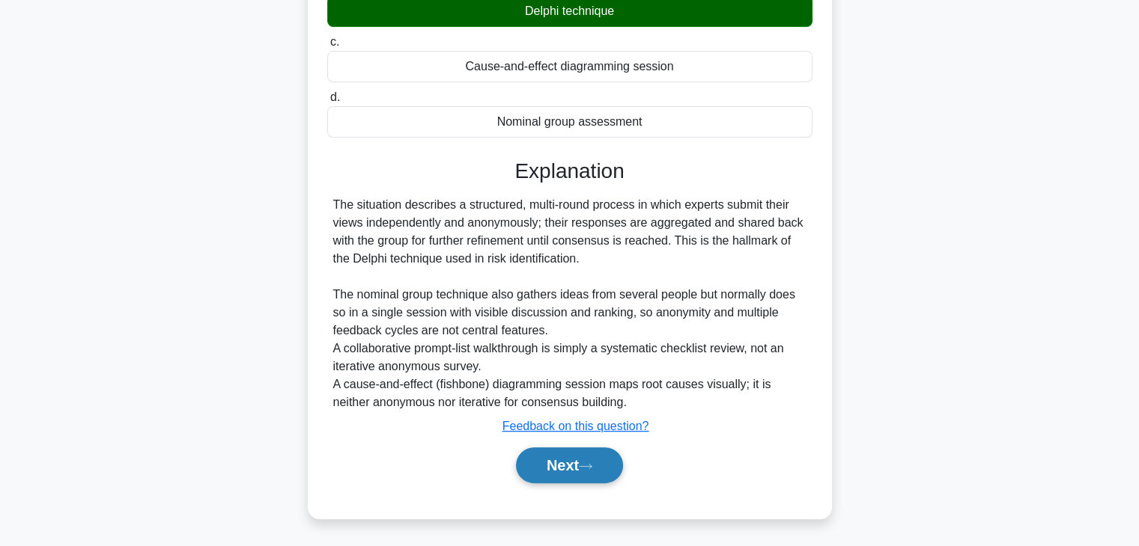
click at [563, 469] on button "Next" at bounding box center [569, 466] width 107 height 36
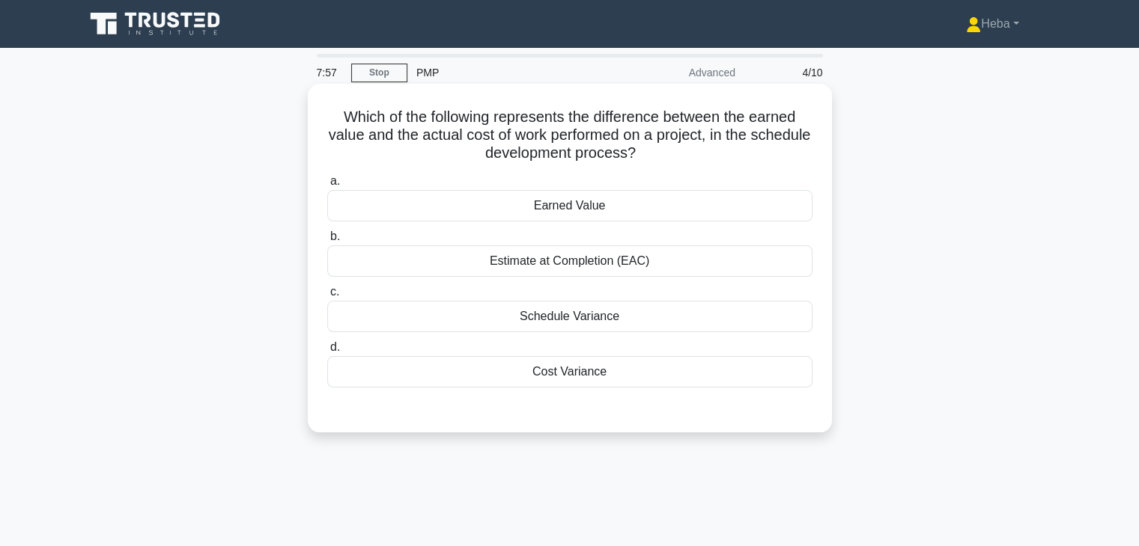
click at [602, 204] on div "Earned Value" at bounding box center [569, 205] width 485 height 31
click at [327, 186] on input "a. Earned Value" at bounding box center [327, 182] width 0 height 10
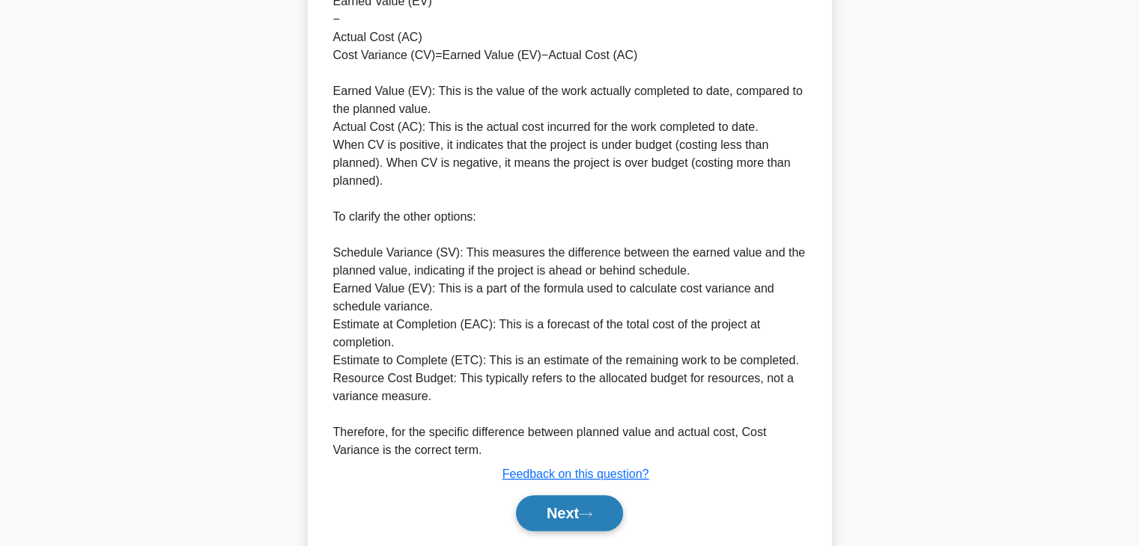
click at [586, 517] on icon at bounding box center [585, 515] width 13 height 8
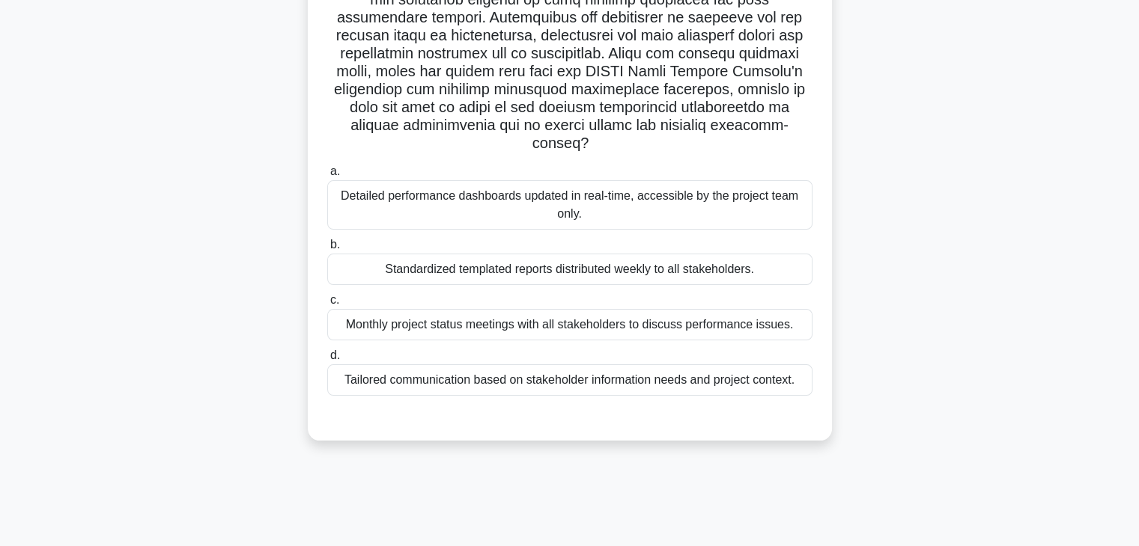
scroll to position [263, 0]
click at [476, 383] on div "Tailored communication based on stakeholder information needs and project conte…" at bounding box center [569, 379] width 485 height 31
click at [327, 360] on input "d. Tailored communication based on stakeholder information needs and project co…" at bounding box center [327, 355] width 0 height 10
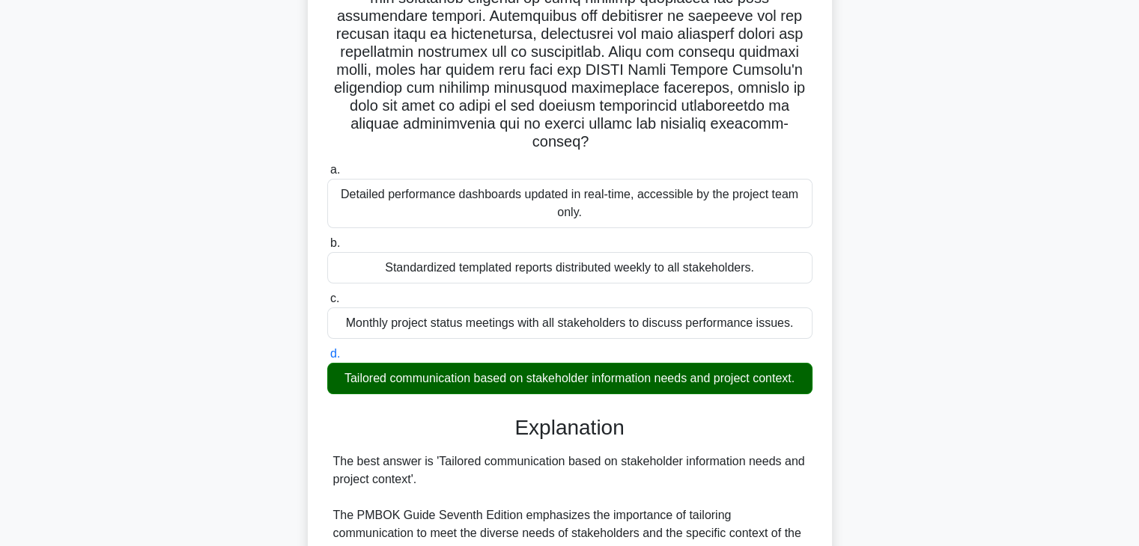
scroll to position [637, 0]
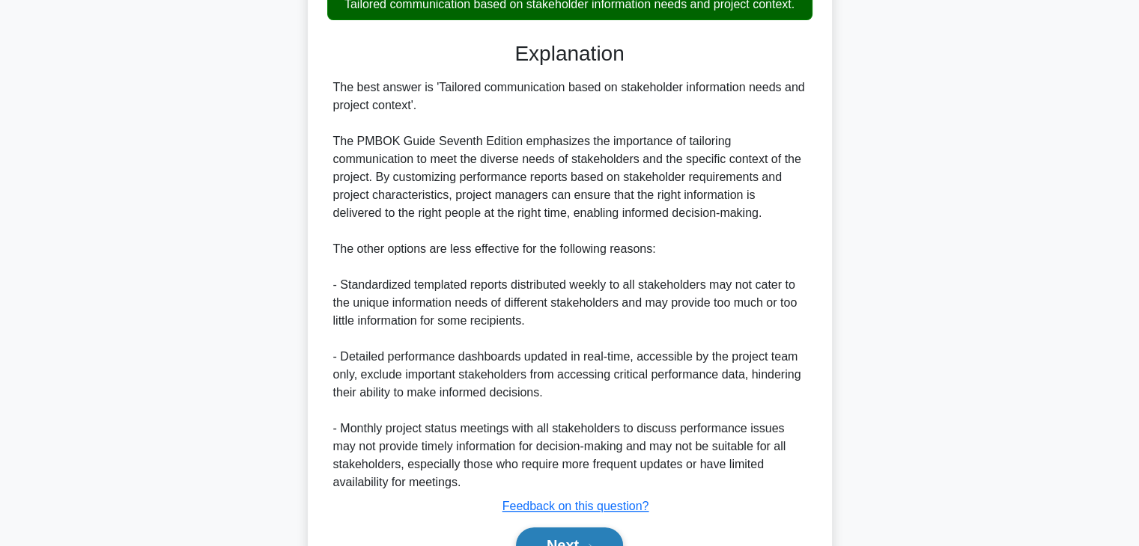
click at [567, 542] on button "Next" at bounding box center [569, 546] width 107 height 36
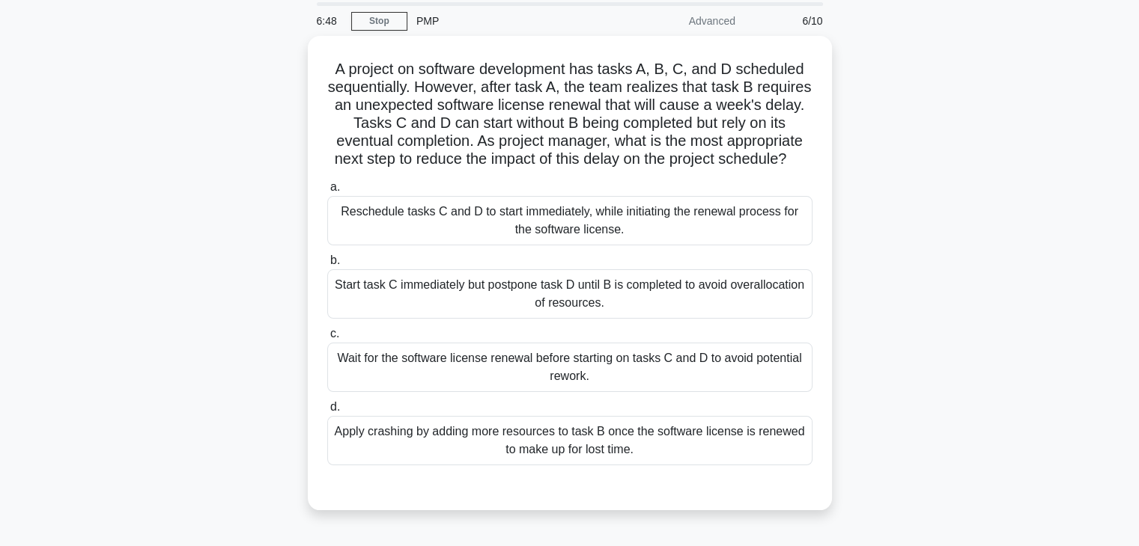
scroll to position [38, 0]
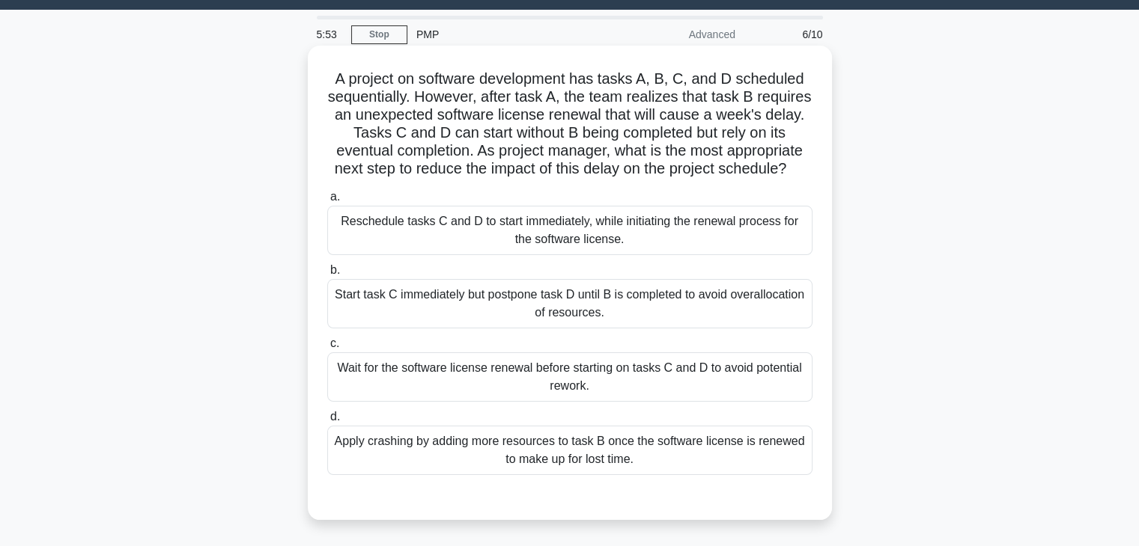
click at [542, 463] on div "Apply crashing by adding more resources to task B once the software license is …" at bounding box center [569, 450] width 485 height 49
click at [327, 422] on input "d. Apply crashing by adding more resources to task B once the software license …" at bounding box center [327, 417] width 0 height 10
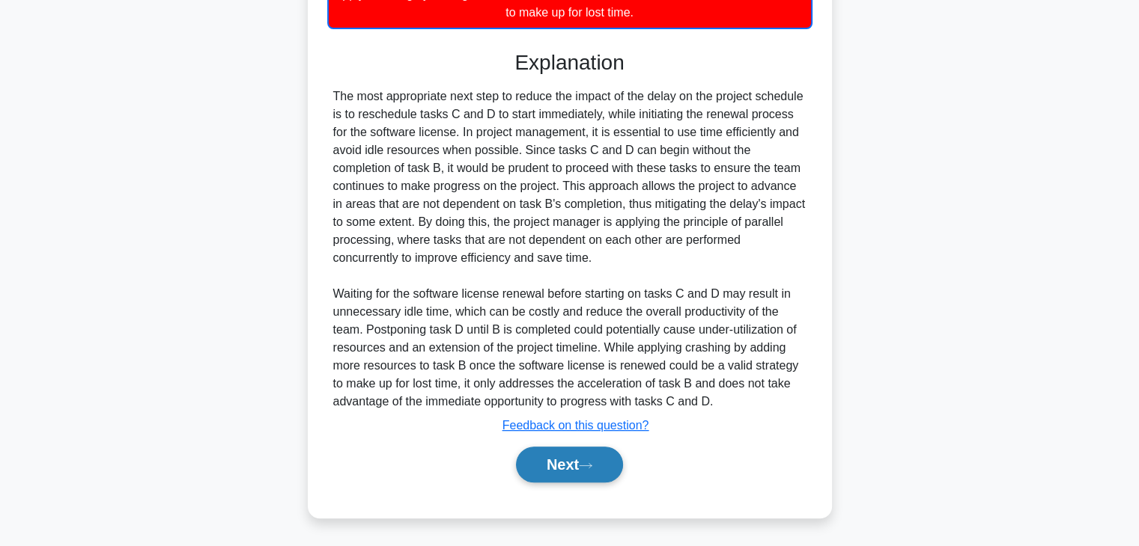
click at [584, 453] on button "Next" at bounding box center [569, 465] width 107 height 36
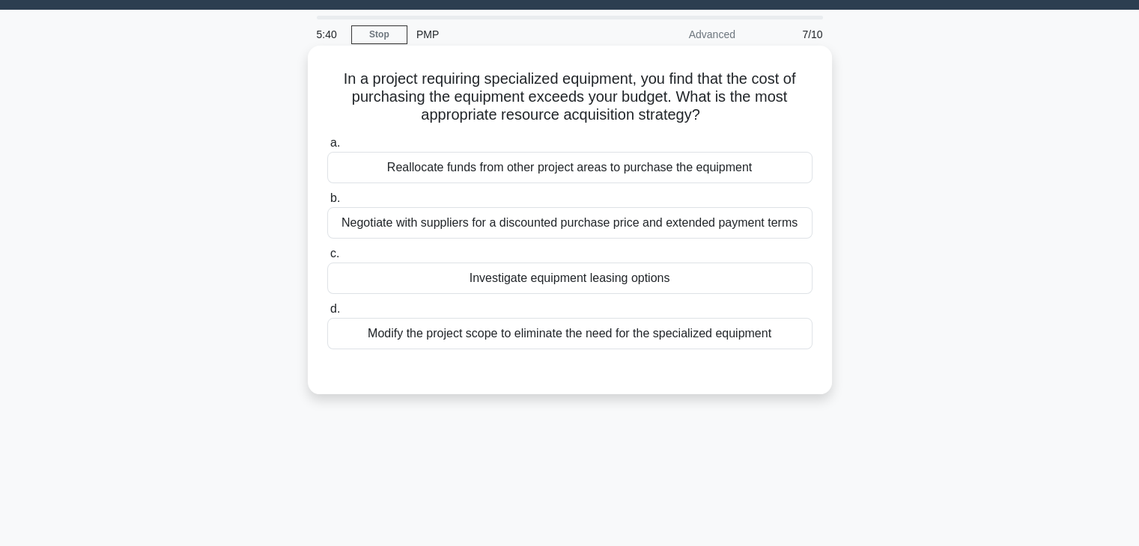
drag, startPoint x: 562, startPoint y: 113, endPoint x: 788, endPoint y: 112, distance: 225.3
click at [788, 112] on h5 "In a project requiring specialized equipment, you find that the cost of purchas…" at bounding box center [570, 97] width 488 height 55
copy h5 "acquisition strategy?"
click at [537, 278] on div "Investigate equipment leasing options" at bounding box center [569, 278] width 485 height 31
click at [327, 259] on input "c. Investigate equipment leasing options" at bounding box center [327, 254] width 0 height 10
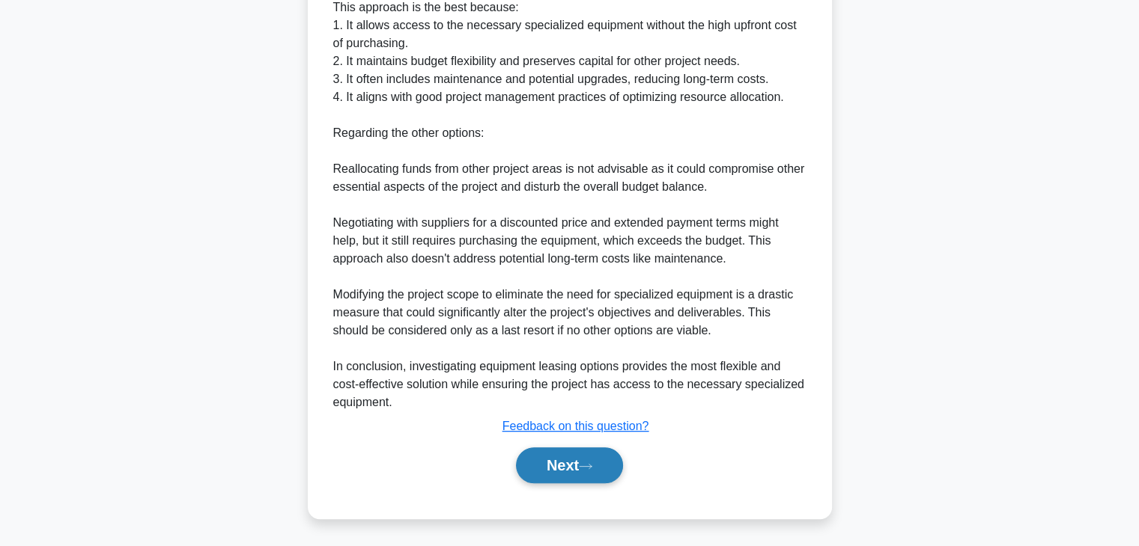
click at [587, 467] on icon at bounding box center [585, 467] width 13 height 8
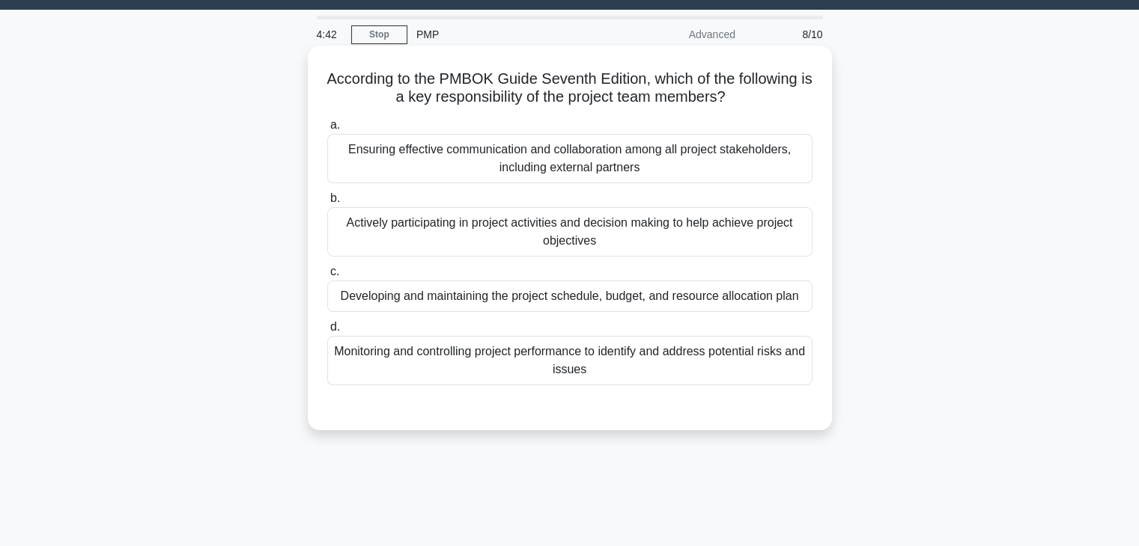
click at [511, 231] on div "Actively participating in project activities and decision making to help achiev…" at bounding box center [569, 231] width 485 height 49
click at [327, 204] on input "b. Actively participating in project activities and decision making to help ach…" at bounding box center [327, 199] width 0 height 10
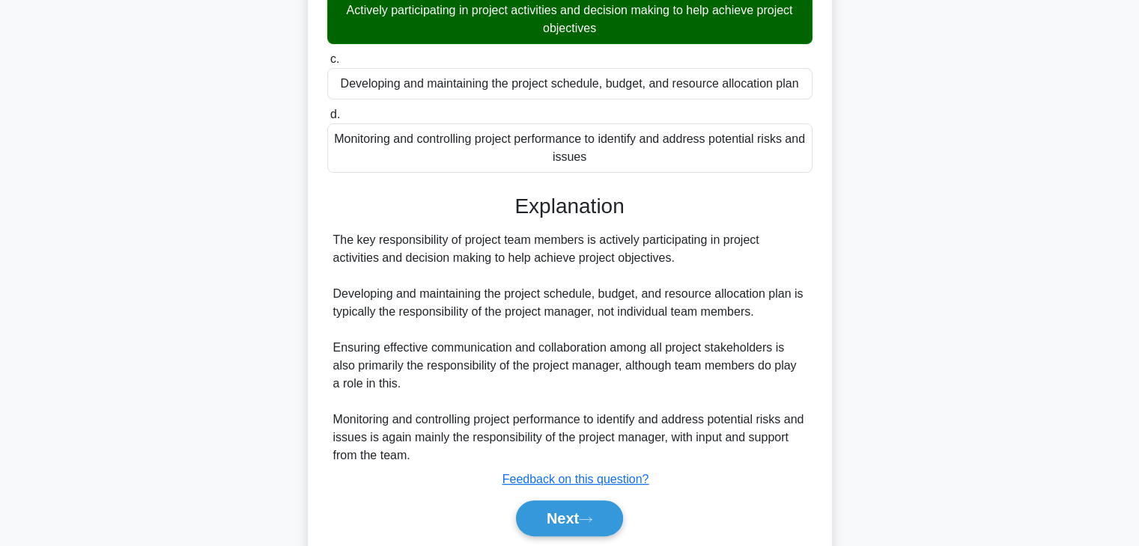
scroll to position [304, 0]
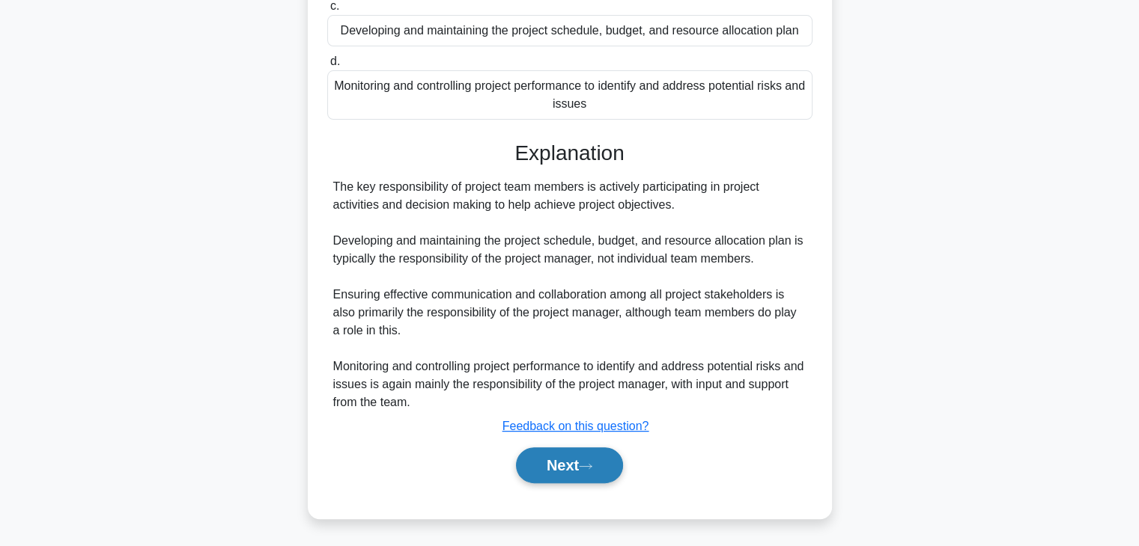
click at [532, 465] on button "Next" at bounding box center [569, 466] width 107 height 36
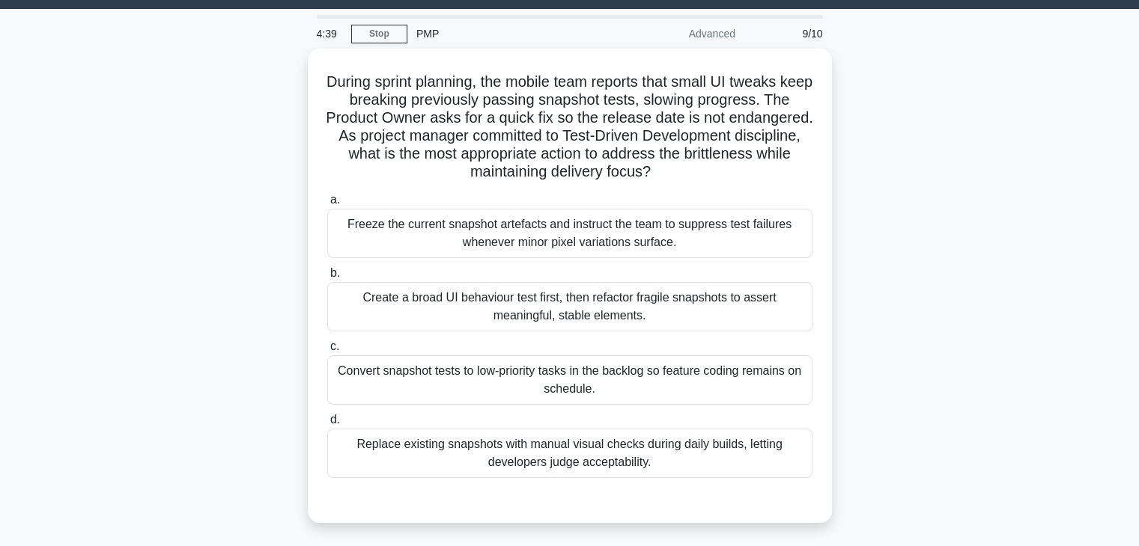
scroll to position [38, 0]
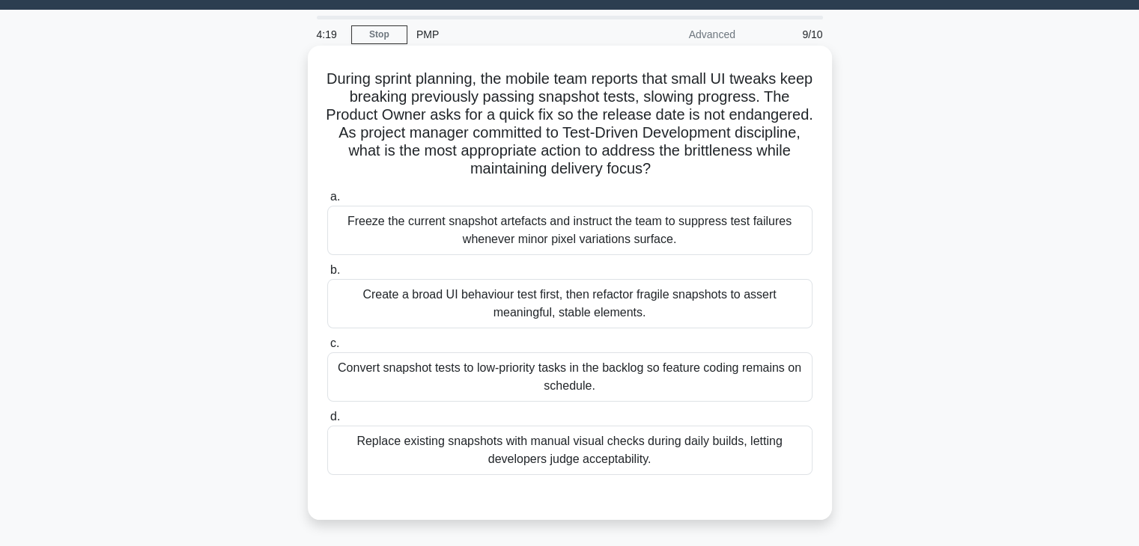
click at [461, 168] on h5 "During sprint planning, the mobile team reports that small UI tweaks keep break…" at bounding box center [570, 124] width 488 height 109
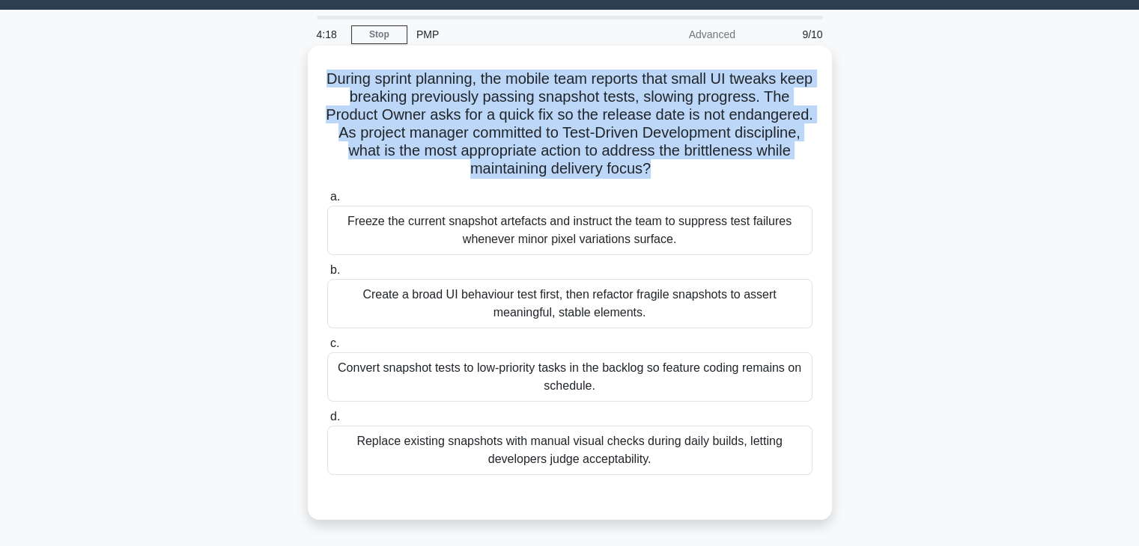
click at [461, 168] on h5 "During sprint planning, the mobile team reports that small UI tweaks keep break…" at bounding box center [570, 124] width 488 height 109
click at [462, 167] on h5 "During sprint planning, the mobile team reports that small UI tweaks keep break…" at bounding box center [570, 124] width 488 height 109
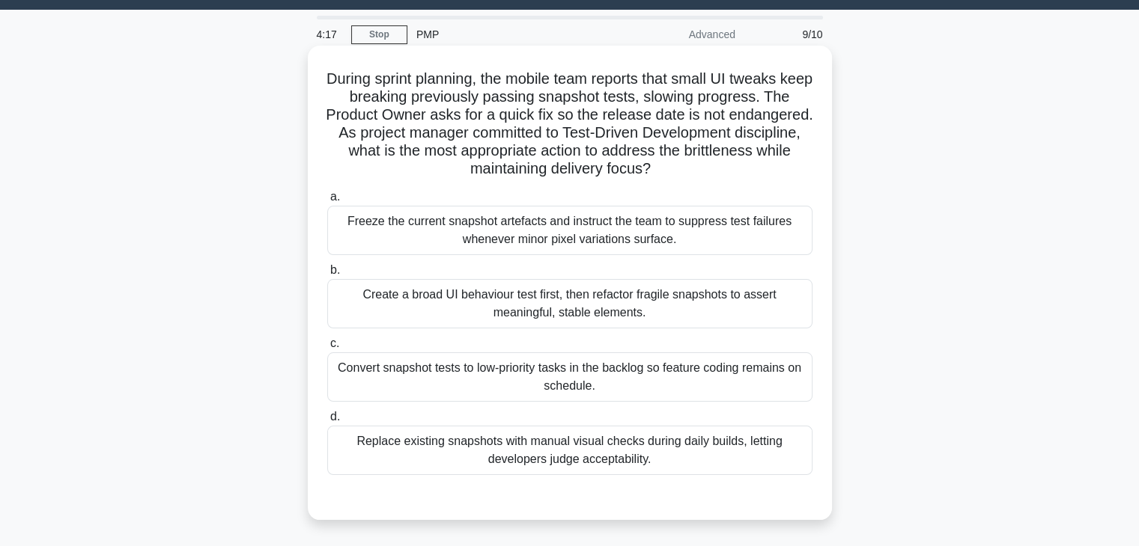
click at [442, 167] on h5 "During sprint planning, the mobile team reports that small UI tweaks keep break…" at bounding box center [570, 124] width 488 height 109
copy h5 "brittleness"
click at [586, 309] on div "Create a broad UI behaviour test first, then refactor fragile snapshots to asse…" at bounding box center [569, 303] width 485 height 49
click at [327, 275] on input "b. Create a broad UI behaviour test first, then refactor fragile snapshots to a…" at bounding box center [327, 271] width 0 height 10
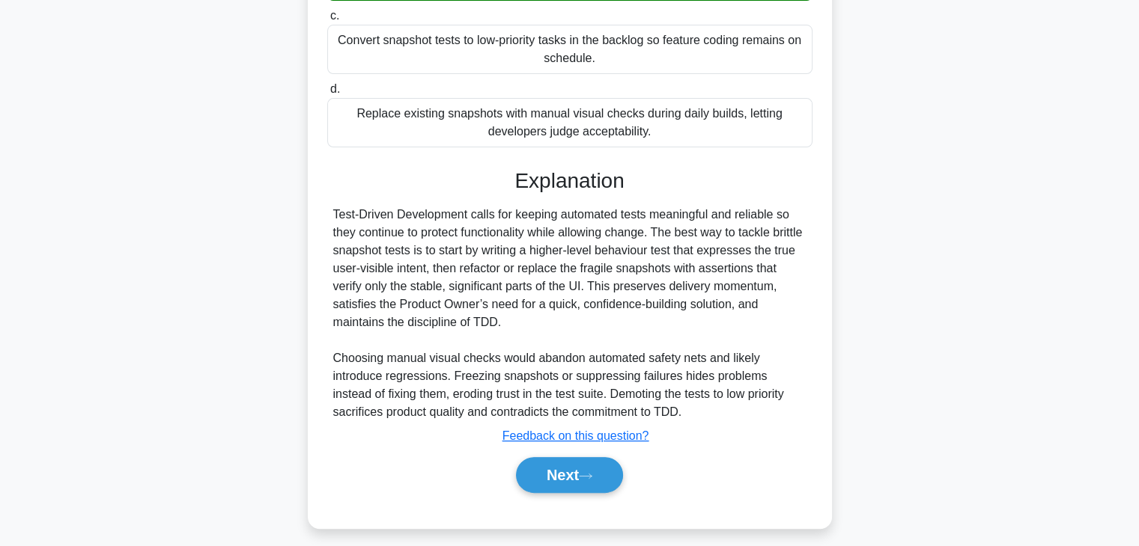
scroll to position [376, 0]
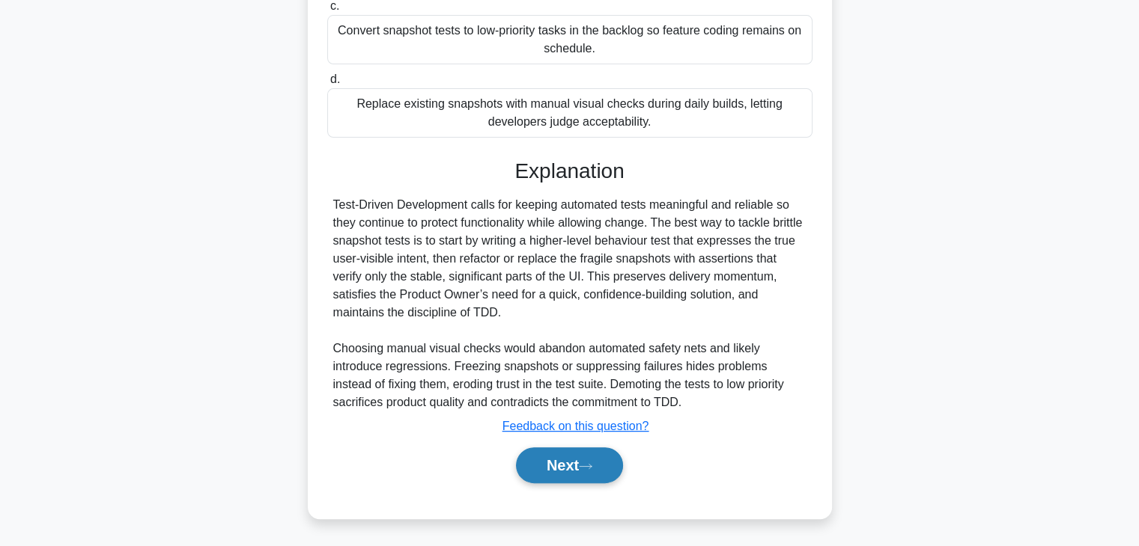
drag, startPoint x: 552, startPoint y: 468, endPoint x: 547, endPoint y: 462, distance: 8.0
click at [552, 468] on button "Next" at bounding box center [569, 466] width 107 height 36
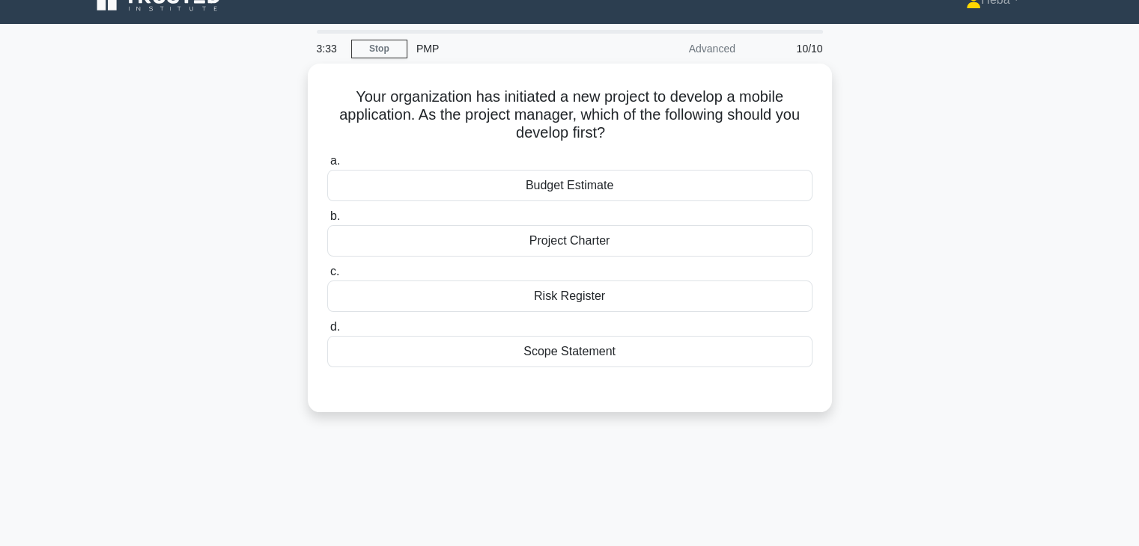
scroll to position [0, 0]
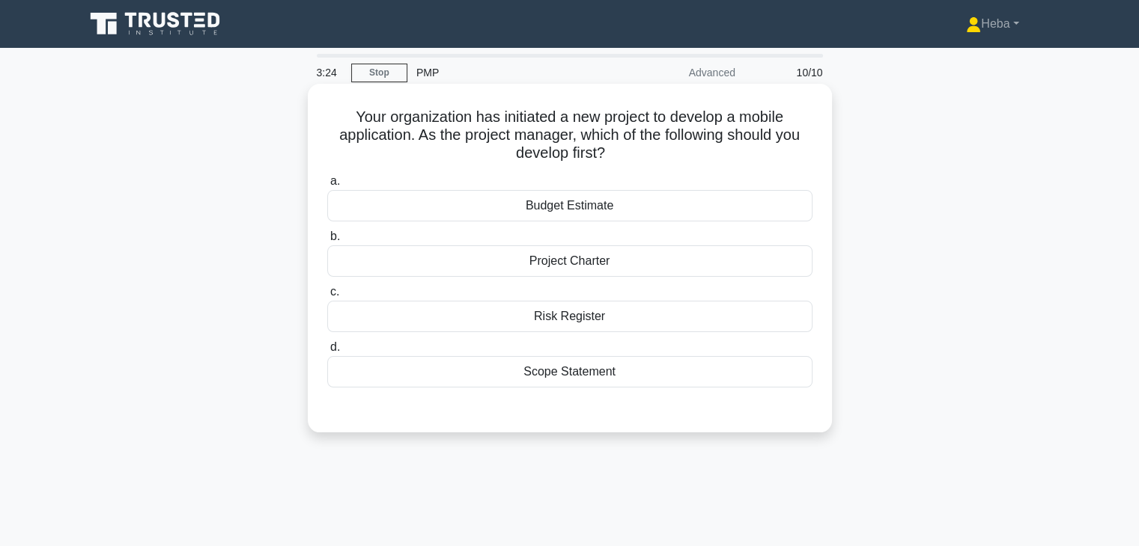
click at [600, 376] on div "Scope Statement" at bounding box center [569, 371] width 485 height 31
click at [327, 353] on input "d. Scope Statement" at bounding box center [327, 348] width 0 height 10
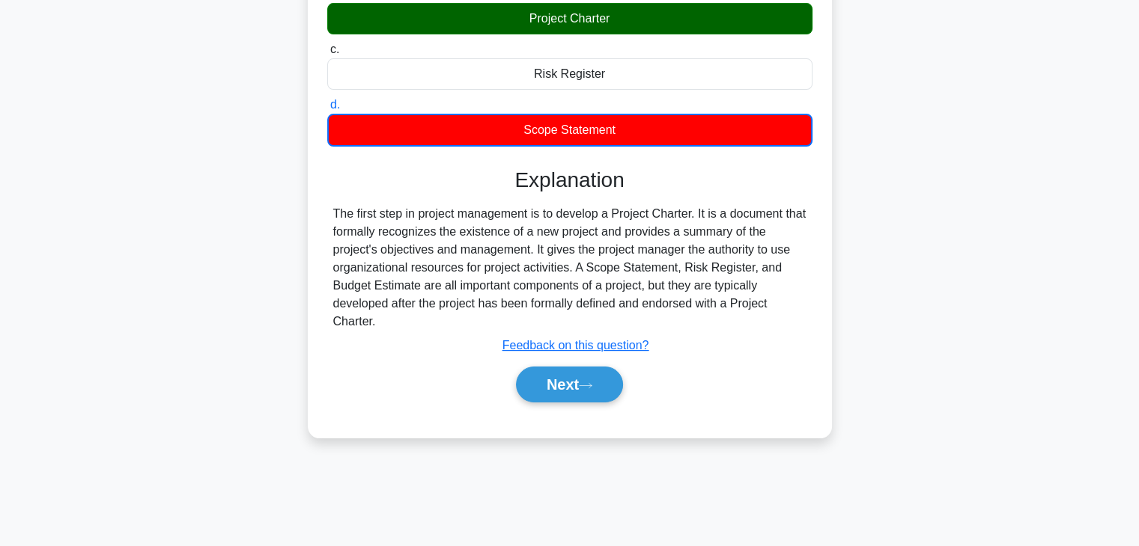
scroll to position [263, 0]
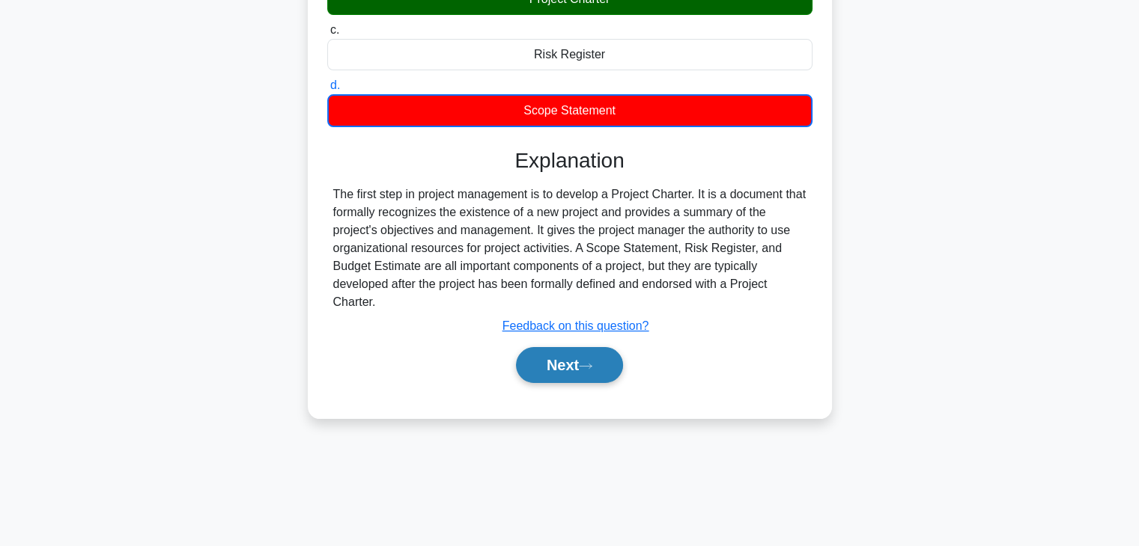
click at [588, 370] on button "Next" at bounding box center [569, 365] width 107 height 36
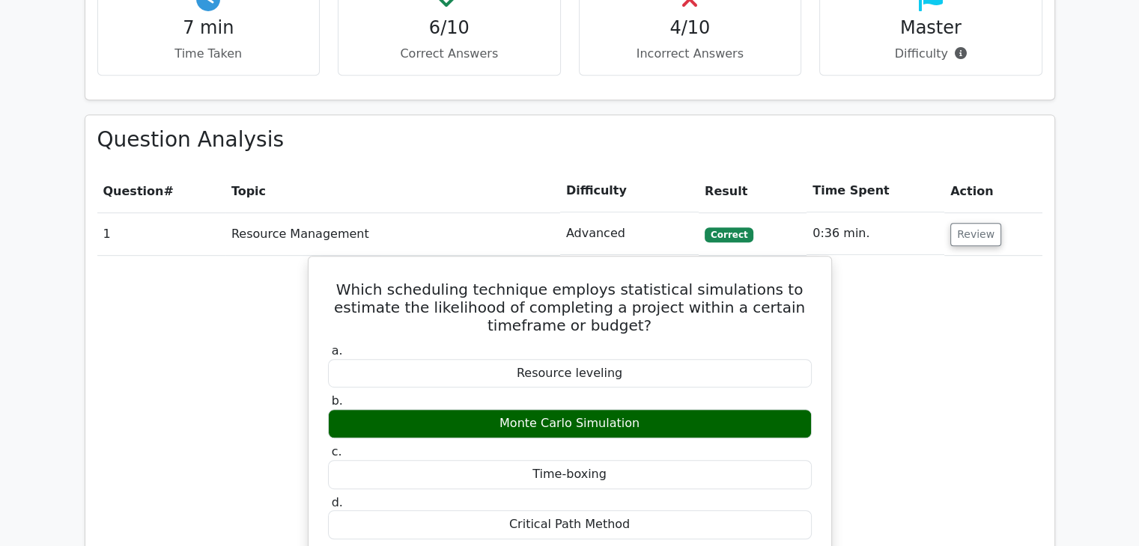
scroll to position [1833, 0]
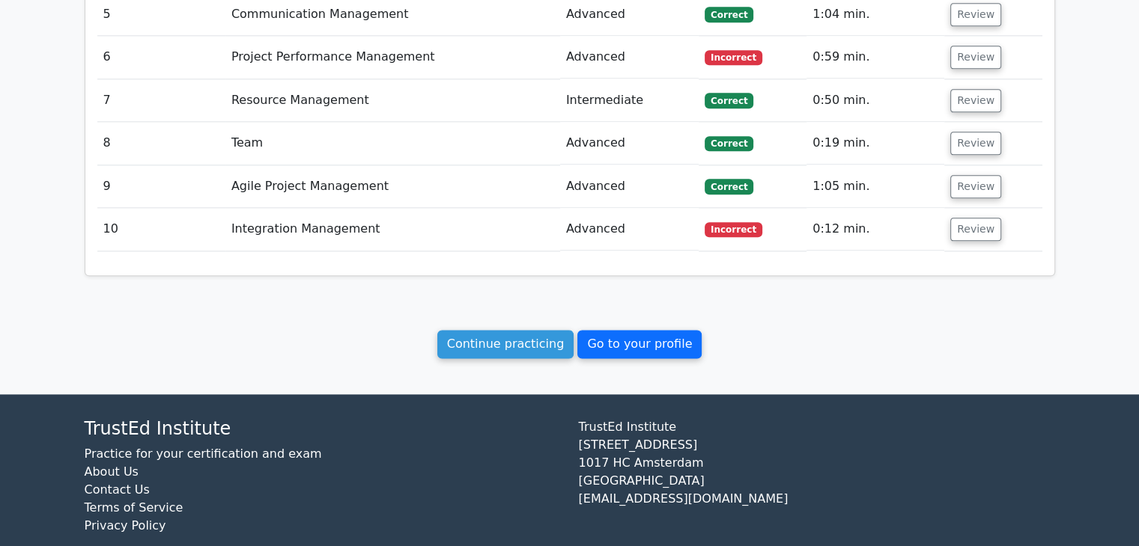
click at [669, 330] on link "Go to your profile" at bounding box center [639, 344] width 124 height 28
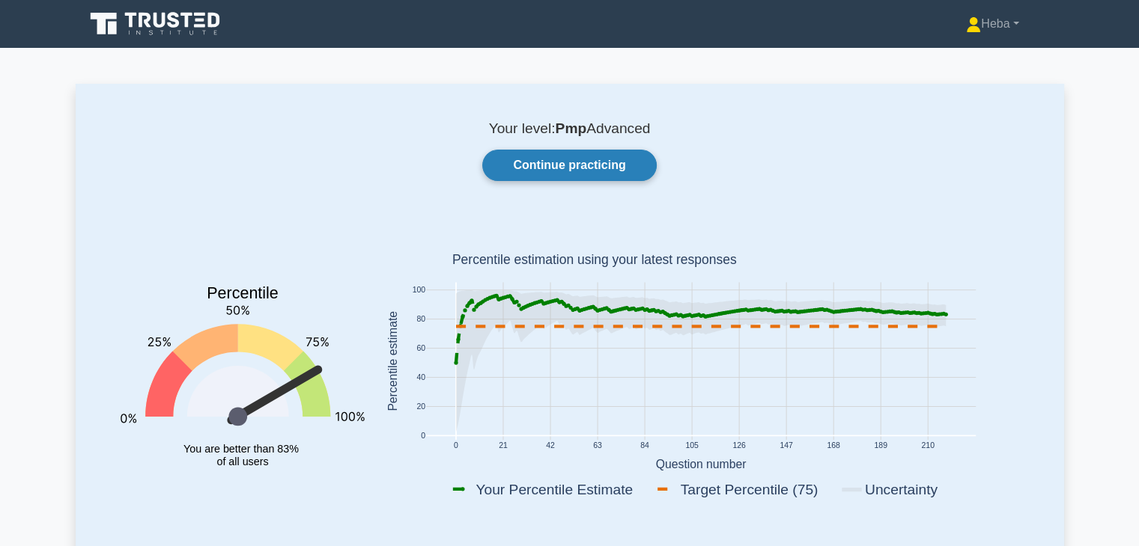
click at [572, 167] on link "Continue practicing" at bounding box center [569, 165] width 174 height 31
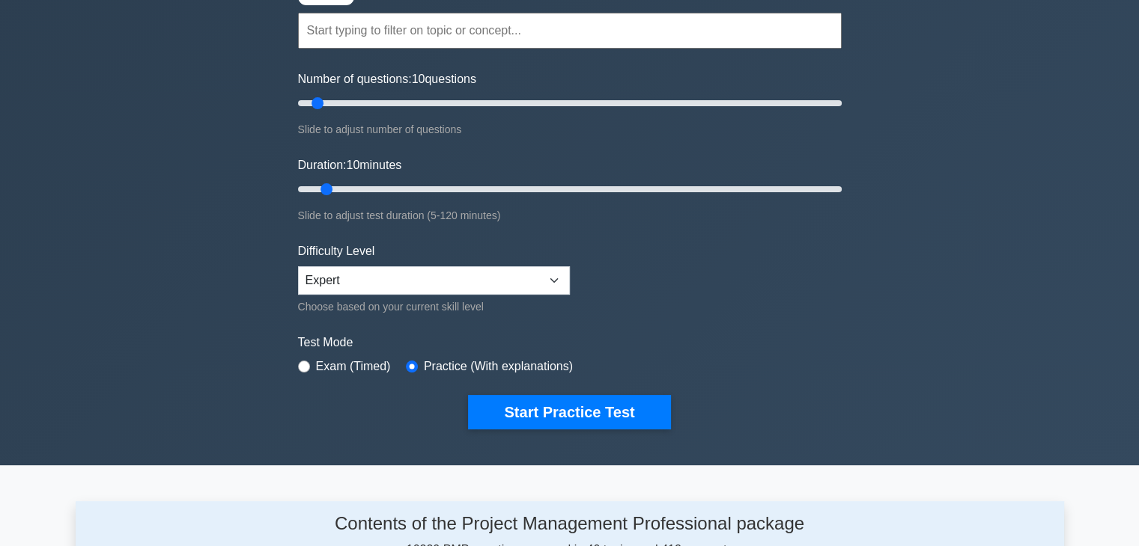
scroll to position [299, 0]
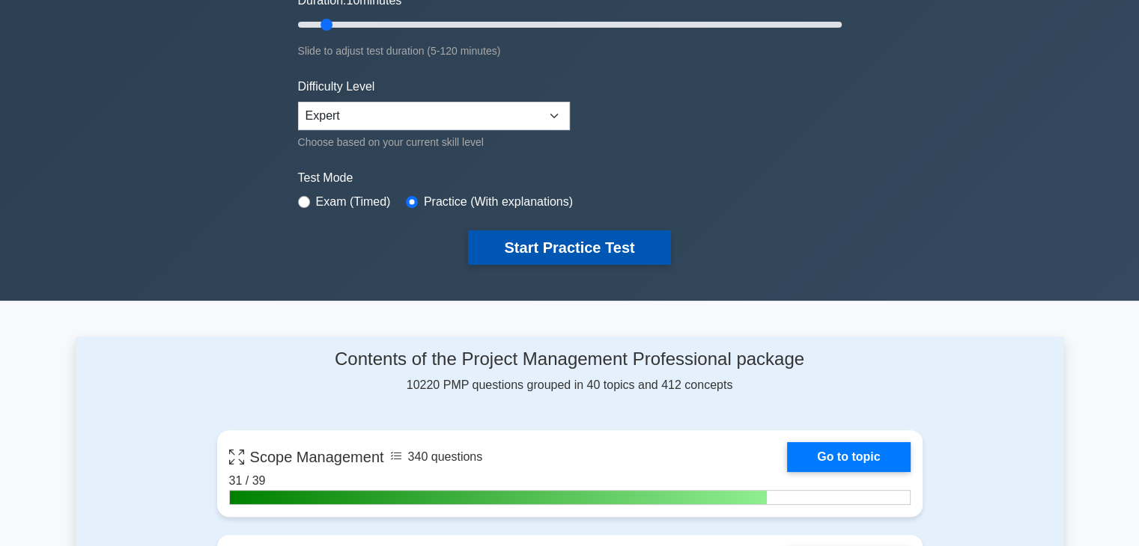
click at [606, 251] on button "Start Practice Test" at bounding box center [569, 248] width 202 height 34
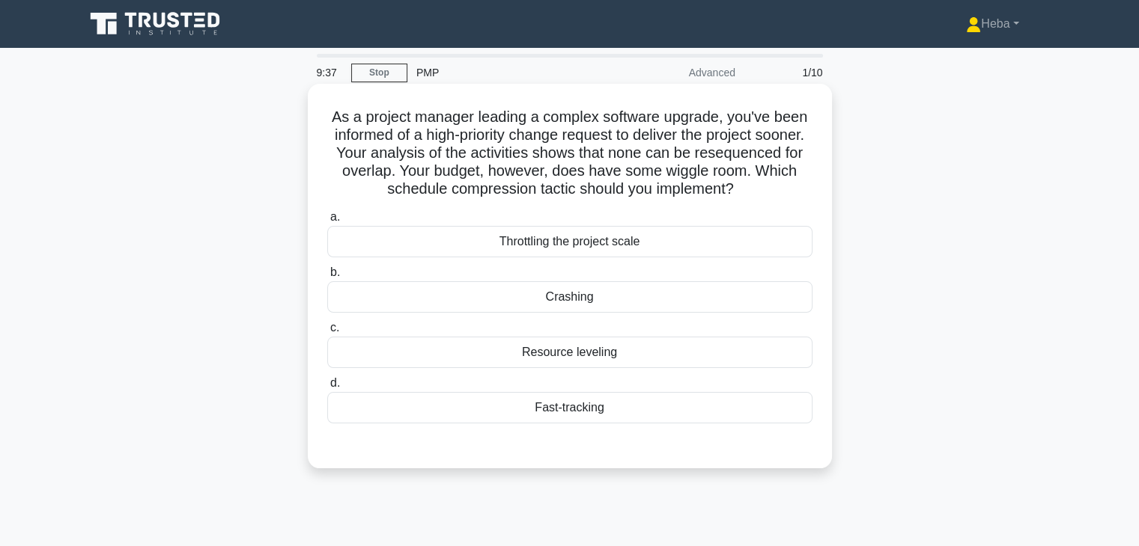
click at [790, 173] on h5 "As a project manager leading a complex software upgrade, you've been informed o…" at bounding box center [570, 153] width 488 height 91
copy h5 "wiggle"
drag, startPoint x: 657, startPoint y: 168, endPoint x: 373, endPoint y: 195, distance: 285.7
click at [373, 195] on h5 "As a project manager leading a complex software upgrade, you've been informed o…" at bounding box center [570, 153] width 488 height 91
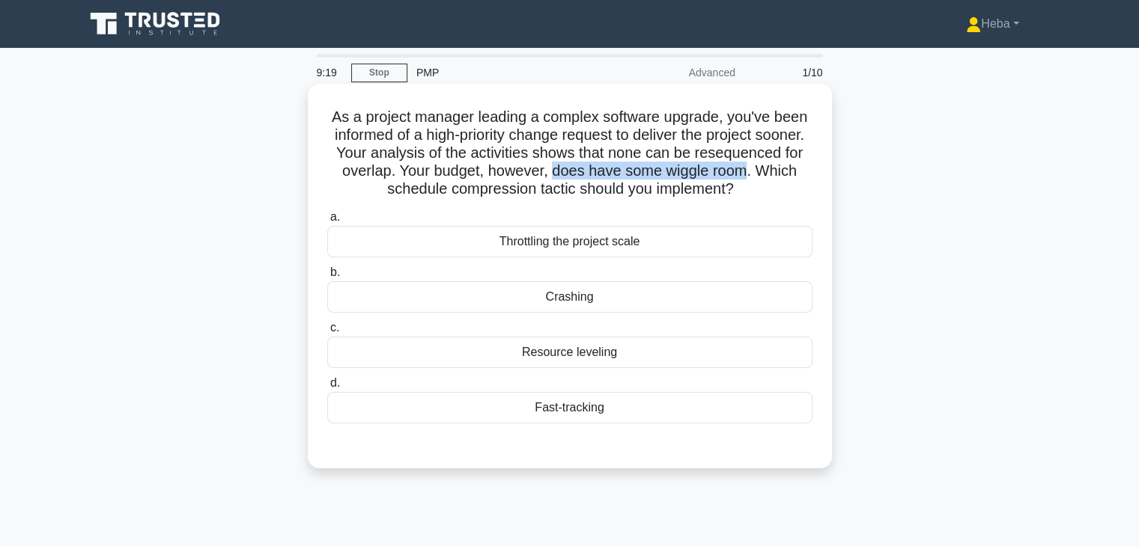
copy h5 "does have some wiggle room"
click at [596, 301] on div "Crashing" at bounding box center [569, 296] width 485 height 31
click at [327, 278] on input "b. Crashing" at bounding box center [327, 273] width 0 height 10
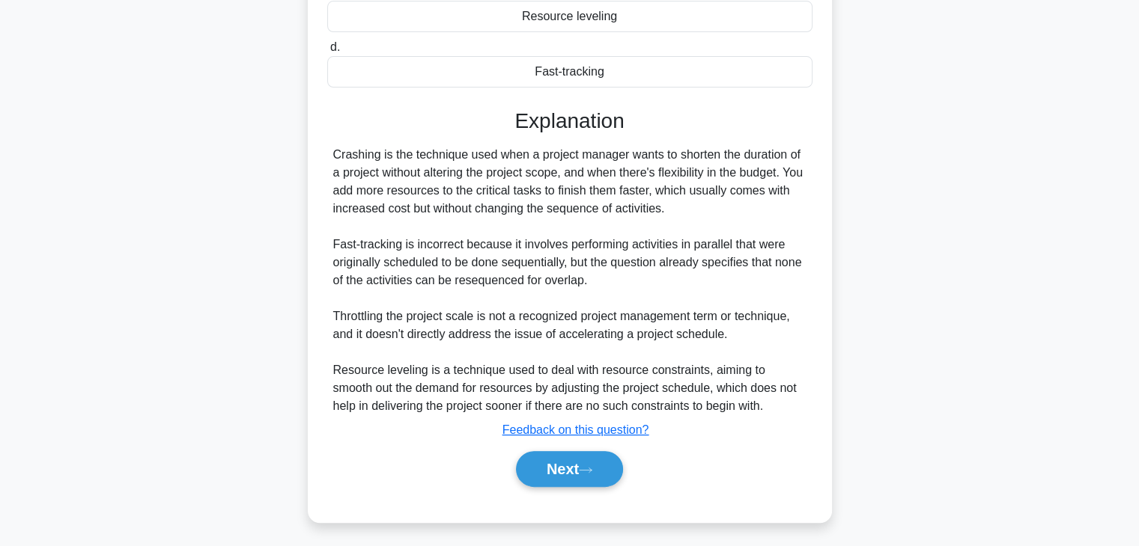
scroll to position [340, 0]
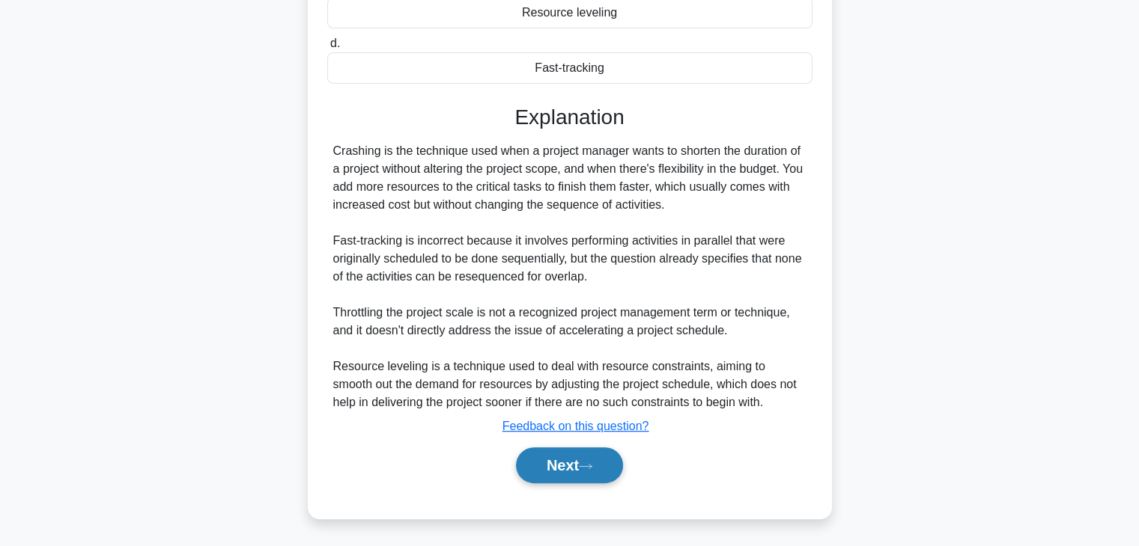
click at [575, 455] on button "Next" at bounding box center [569, 466] width 107 height 36
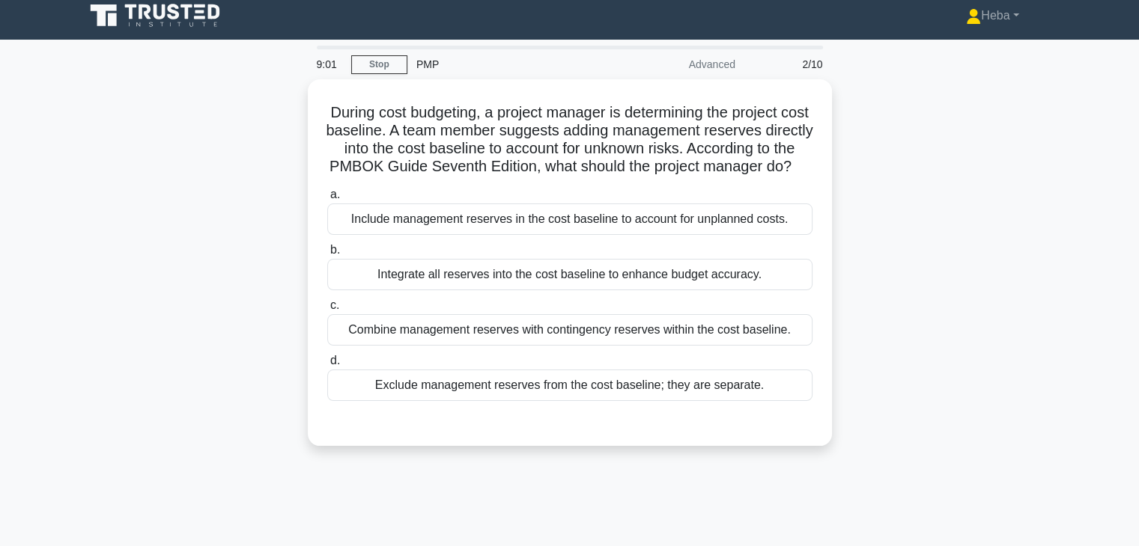
scroll to position [0, 0]
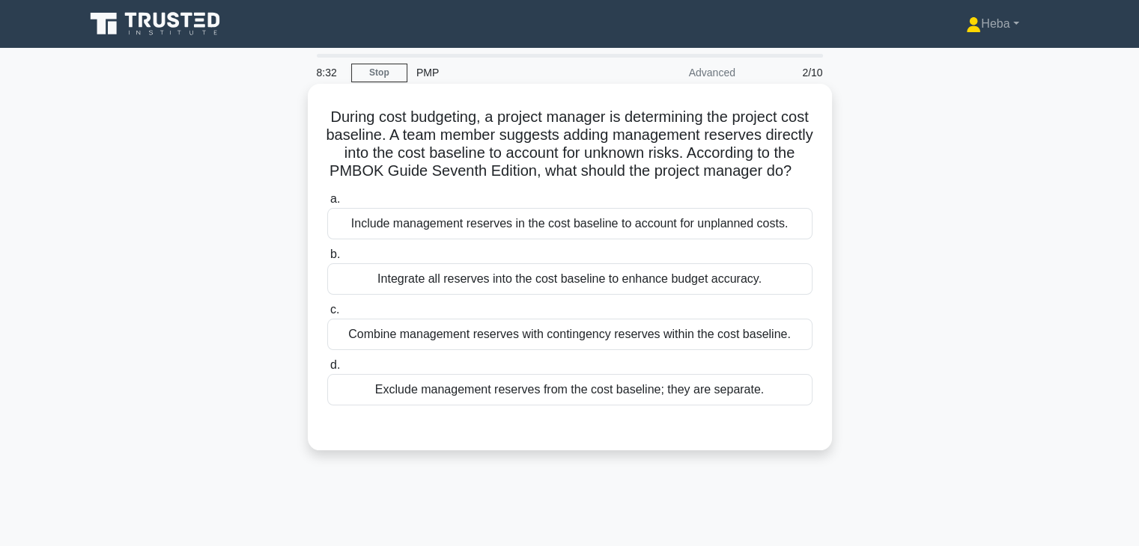
click at [529, 406] on div "Exclude management reserves from the cost baseline; they are separate." at bounding box center [569, 389] width 485 height 31
click at [327, 371] on input "d. Exclude management reserves from the cost baseline; they are separate." at bounding box center [327, 366] width 0 height 10
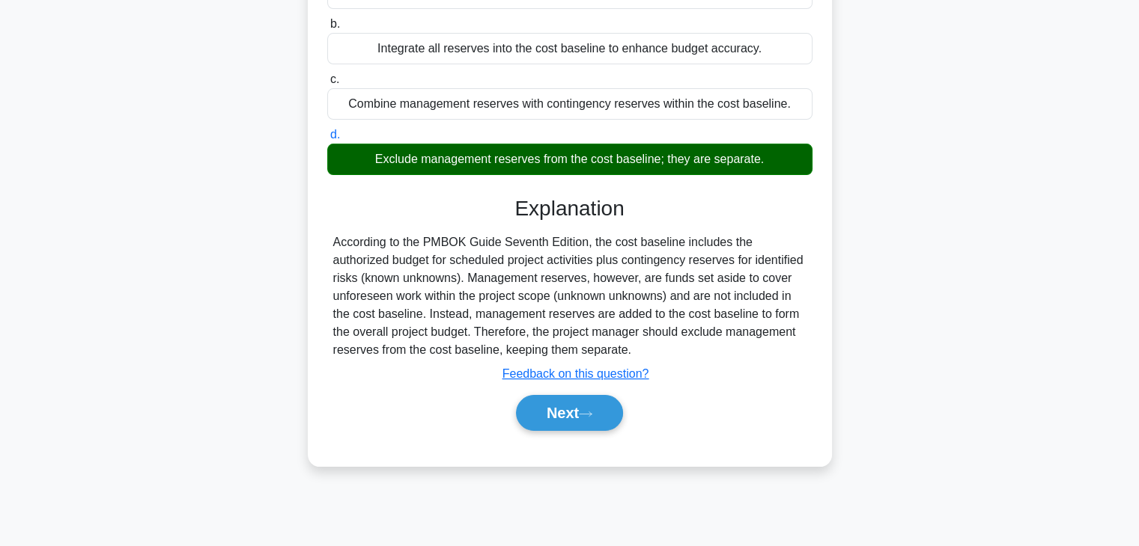
scroll to position [263, 0]
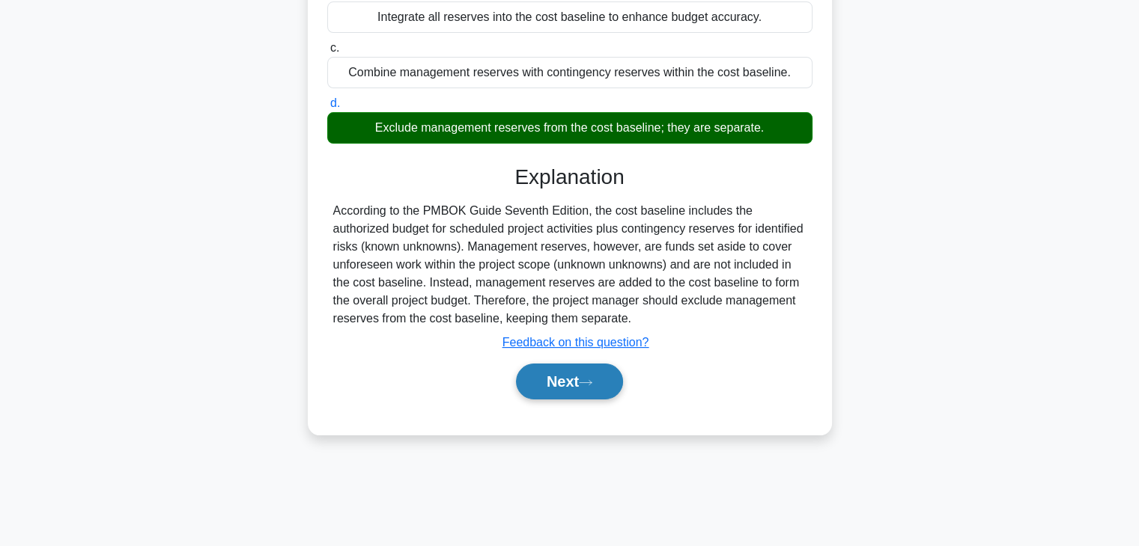
click at [611, 400] on button "Next" at bounding box center [569, 382] width 107 height 36
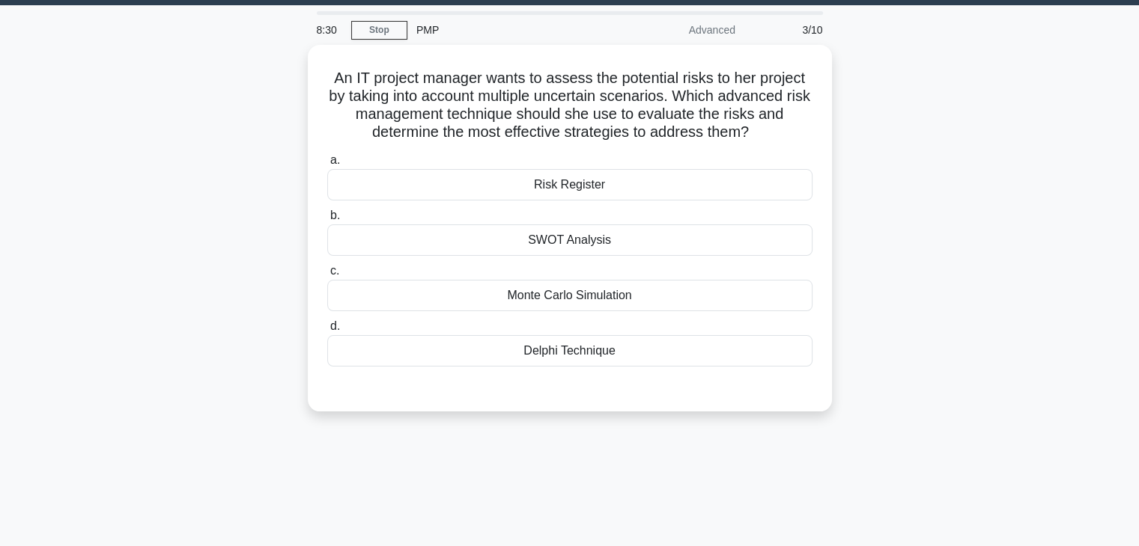
scroll to position [38, 0]
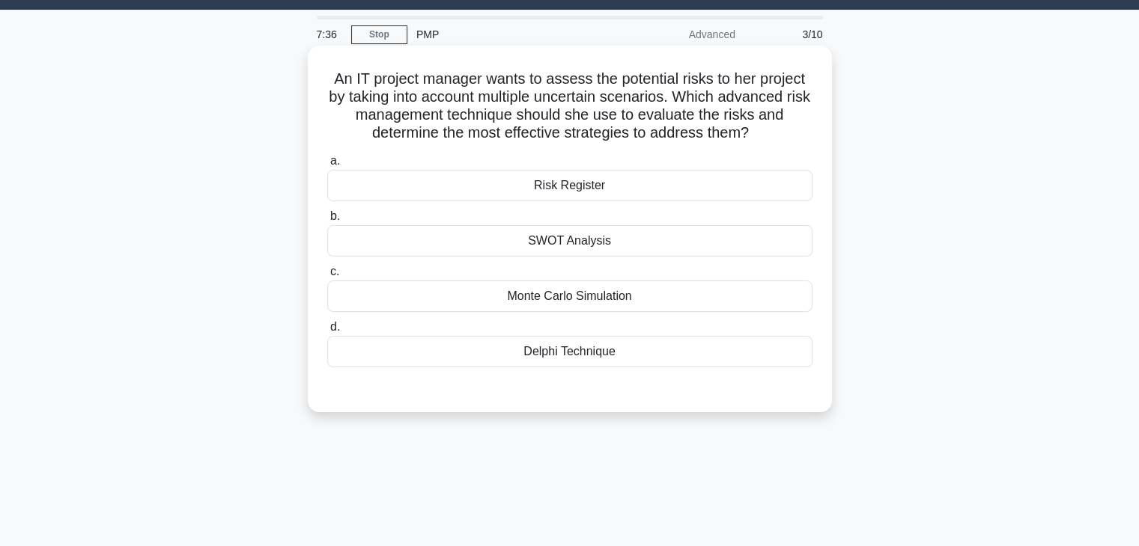
click at [572, 354] on div "Delphi Technique" at bounding box center [569, 351] width 485 height 31
click at [327, 332] on input "d. Delphi Technique" at bounding box center [327, 328] width 0 height 10
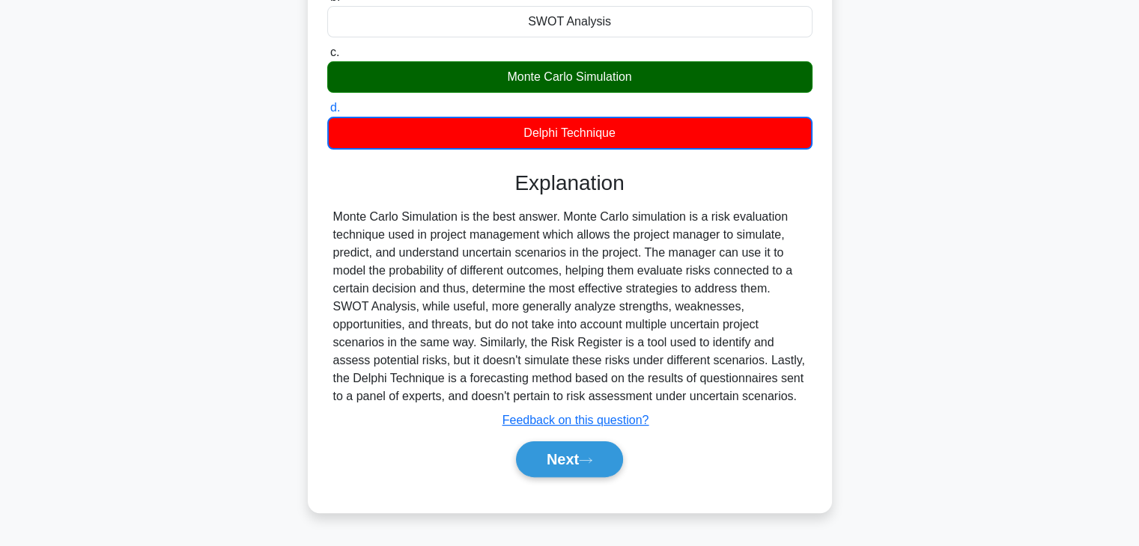
scroll to position [263, 0]
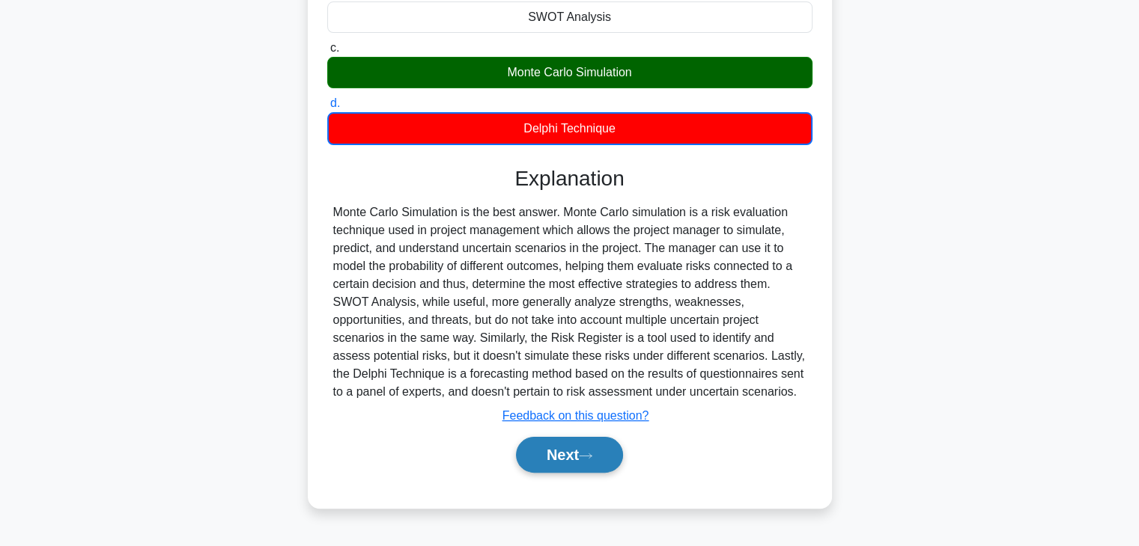
click at [600, 462] on button "Next" at bounding box center [569, 455] width 107 height 36
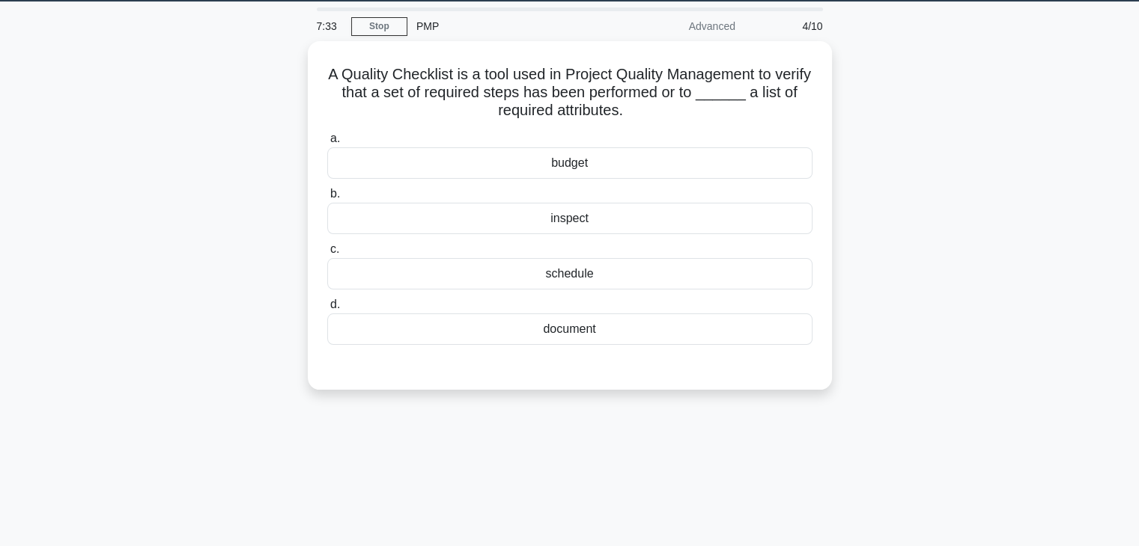
scroll to position [0, 0]
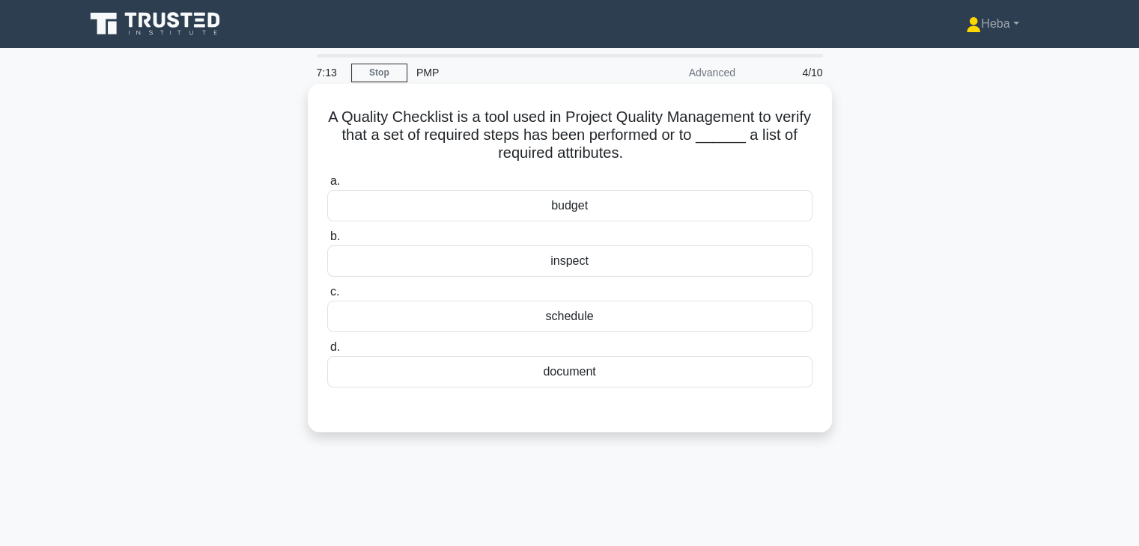
click at [563, 264] on div "inspect" at bounding box center [569, 261] width 485 height 31
click at [327, 242] on input "b. inspect" at bounding box center [327, 237] width 0 height 10
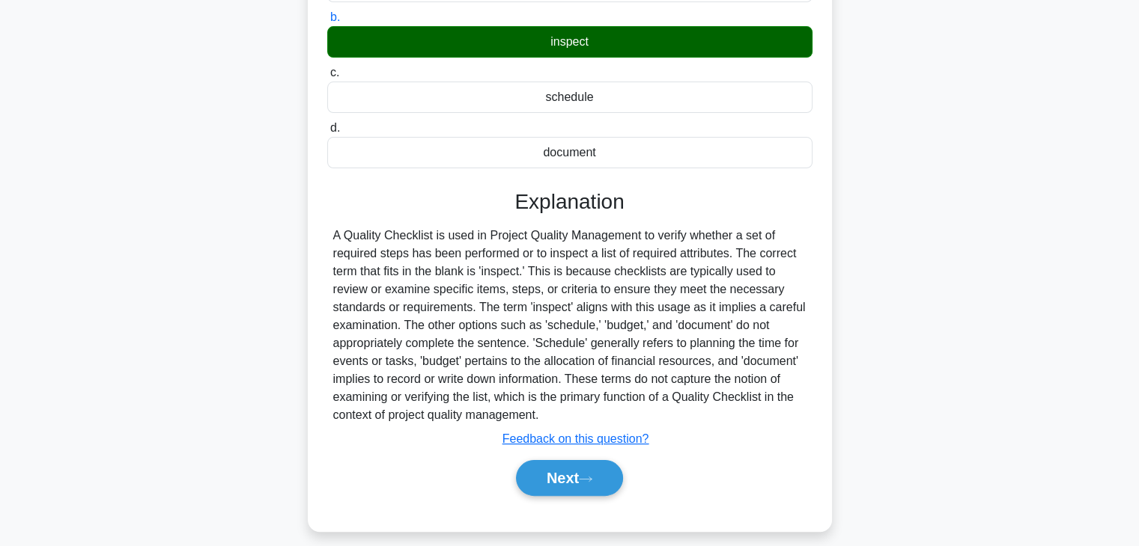
scroll to position [225, 0]
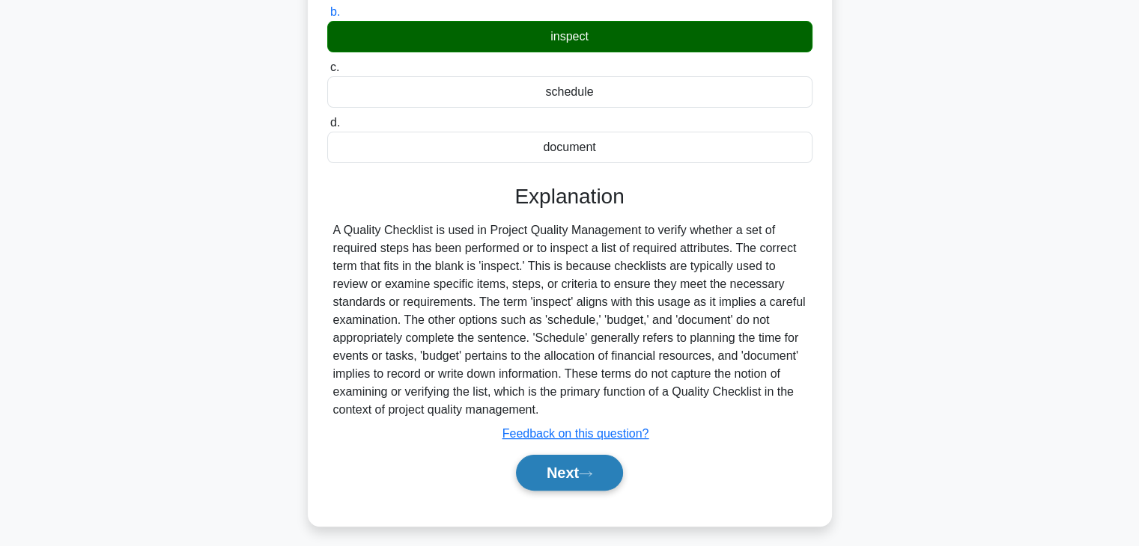
click at [560, 471] on button "Next" at bounding box center [569, 473] width 107 height 36
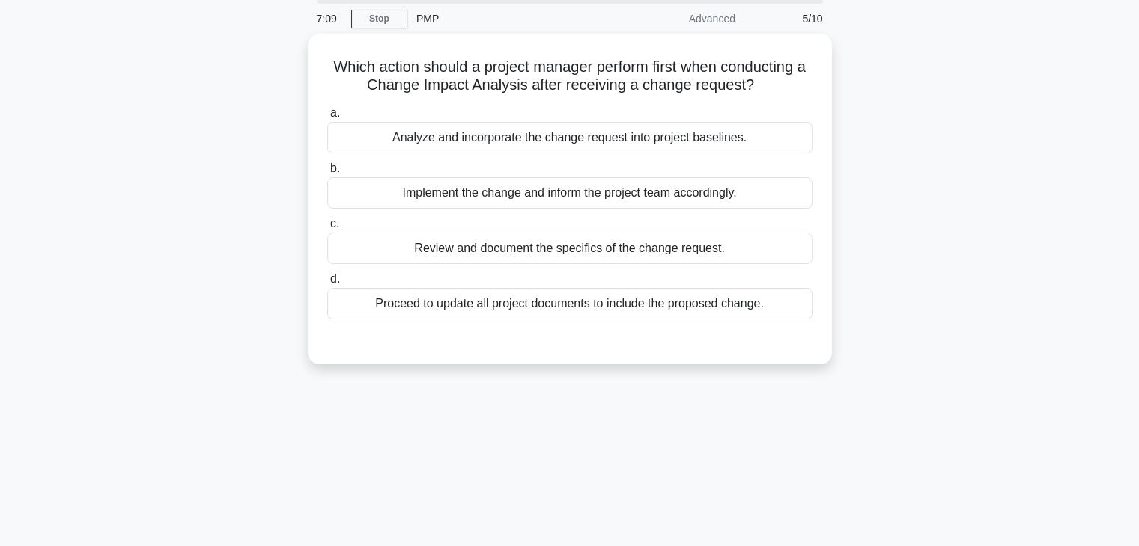
scroll to position [0, 0]
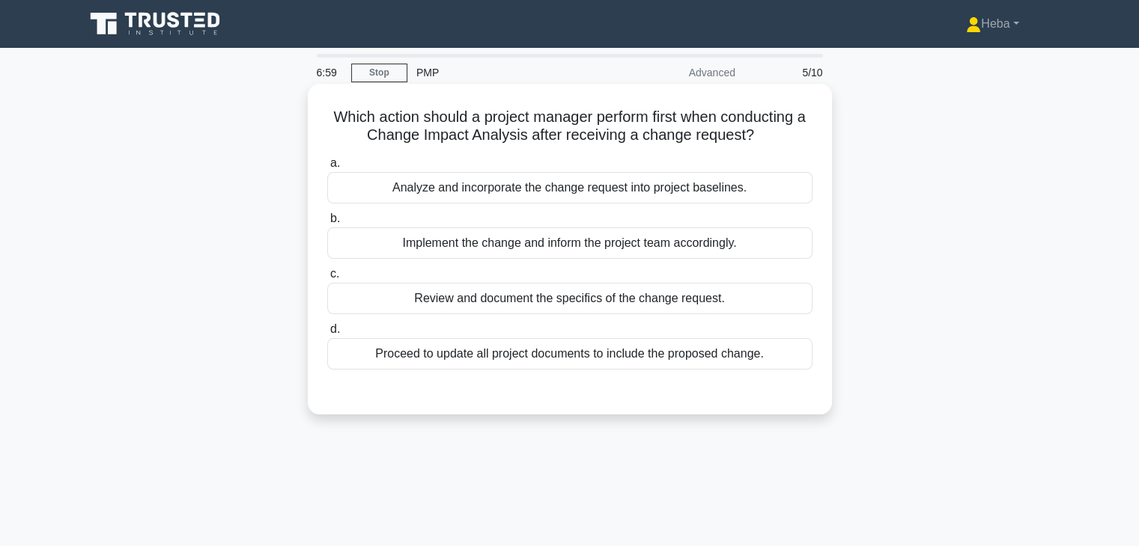
click at [500, 183] on div "Analyze and incorporate the change request into project baselines." at bounding box center [569, 187] width 485 height 31
click at [327, 168] on input "a. Analyze and incorporate the change request into project baselines." at bounding box center [327, 164] width 0 height 10
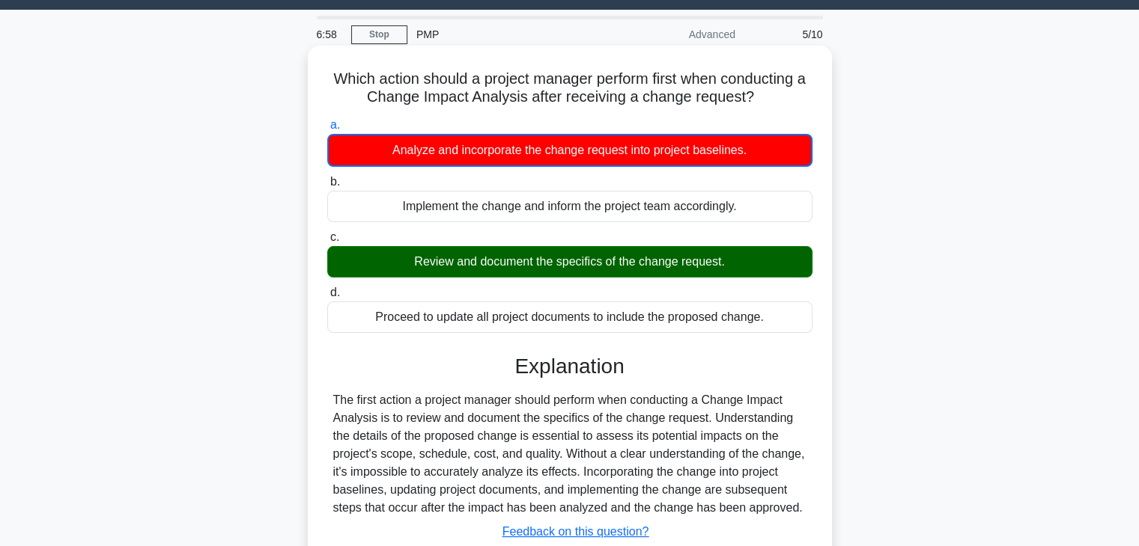
scroll to position [75, 0]
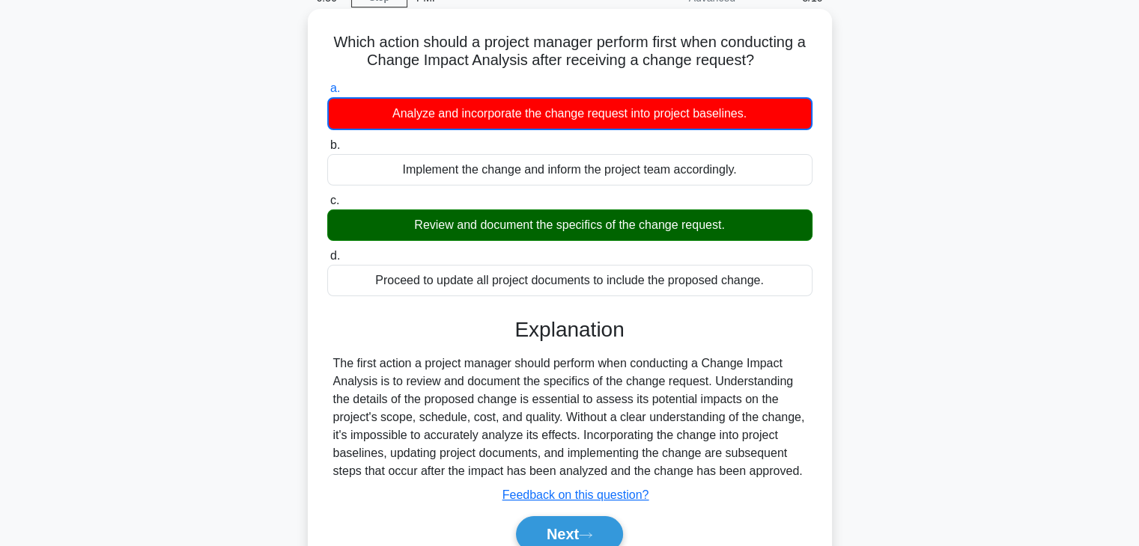
click at [583, 513] on div "Next" at bounding box center [569, 535] width 485 height 48
click at [583, 526] on button "Next" at bounding box center [569, 535] width 107 height 36
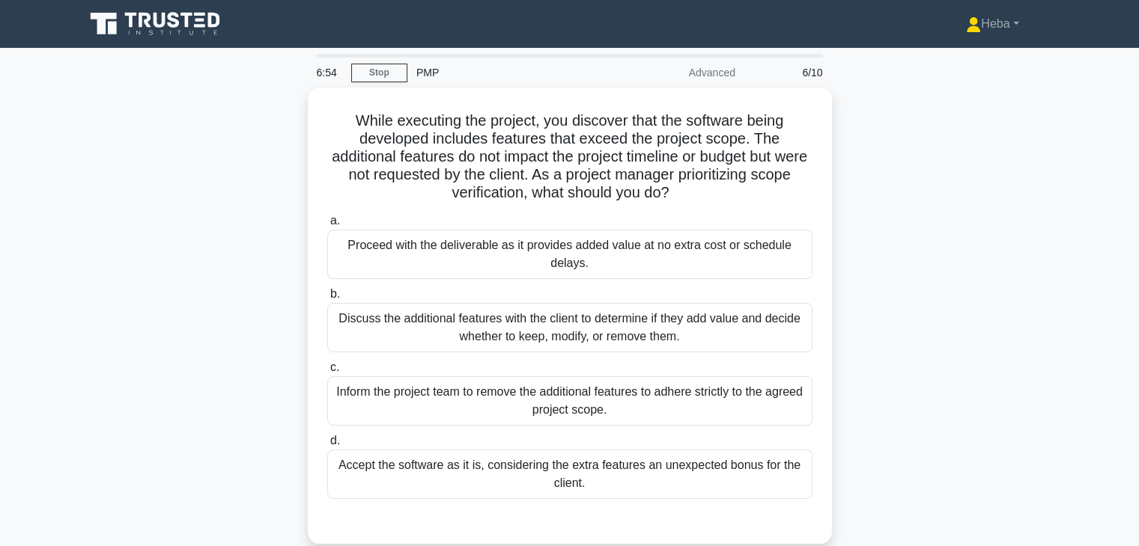
scroll to position [0, 0]
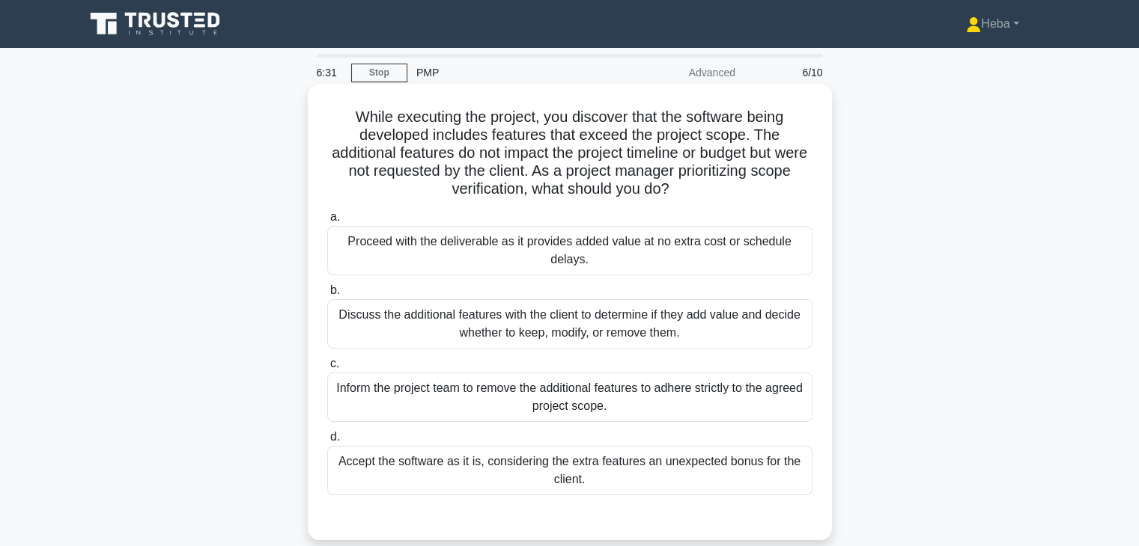
click at [701, 302] on div "Discuss the additional features with the client to determine if they add value …" at bounding box center [569, 323] width 485 height 49
click at [327, 296] on input "b. Discuss the additional features with the client to determine if they add val…" at bounding box center [327, 291] width 0 height 10
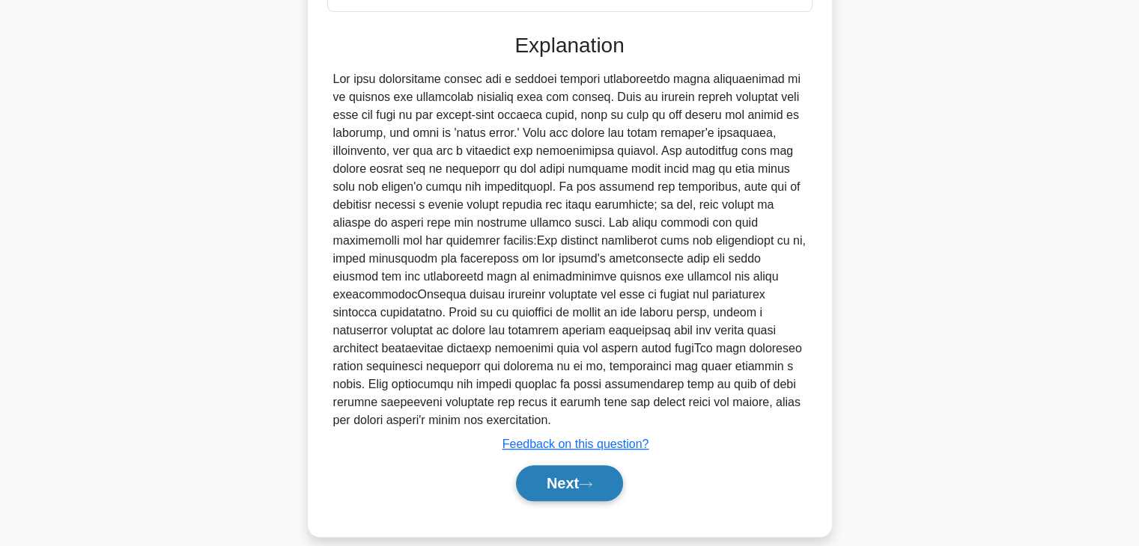
click at [550, 466] on button "Next" at bounding box center [569, 484] width 107 height 36
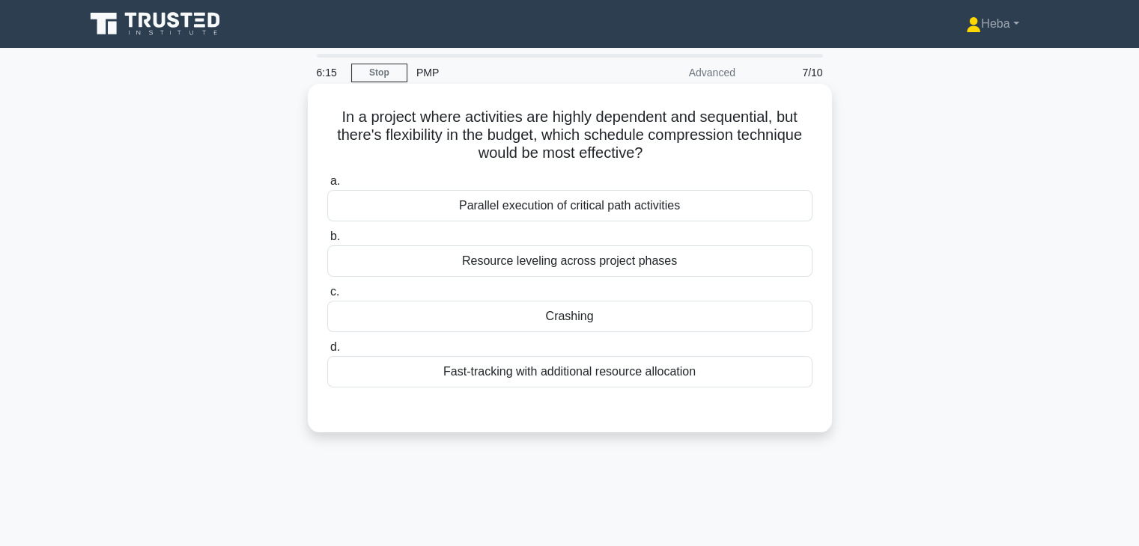
click at [556, 300] on label "c. Crashing" at bounding box center [569, 307] width 485 height 49
click at [327, 297] on input "c. Crashing" at bounding box center [327, 292] width 0 height 10
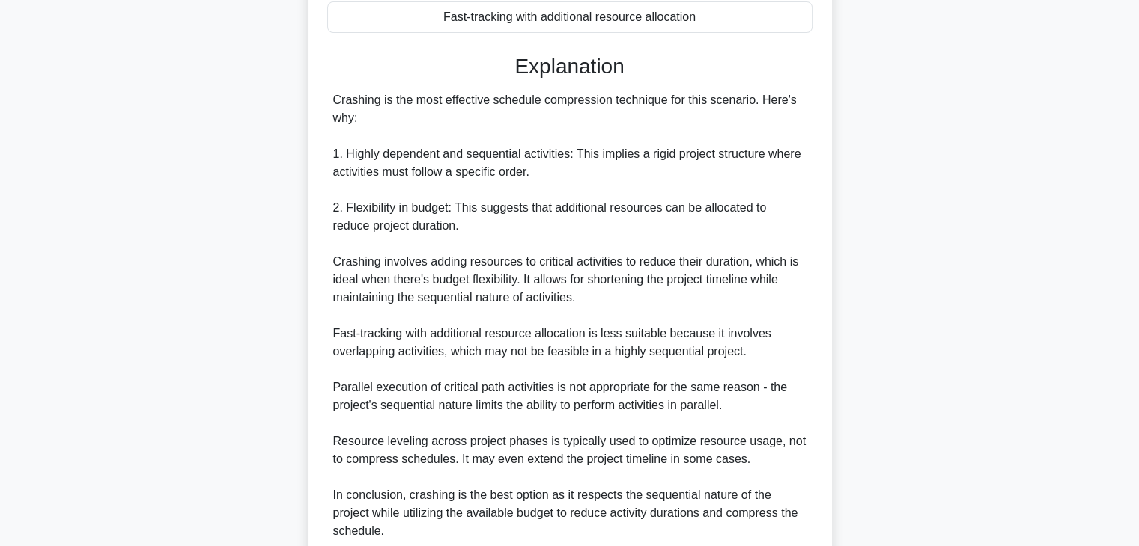
scroll to position [449, 0]
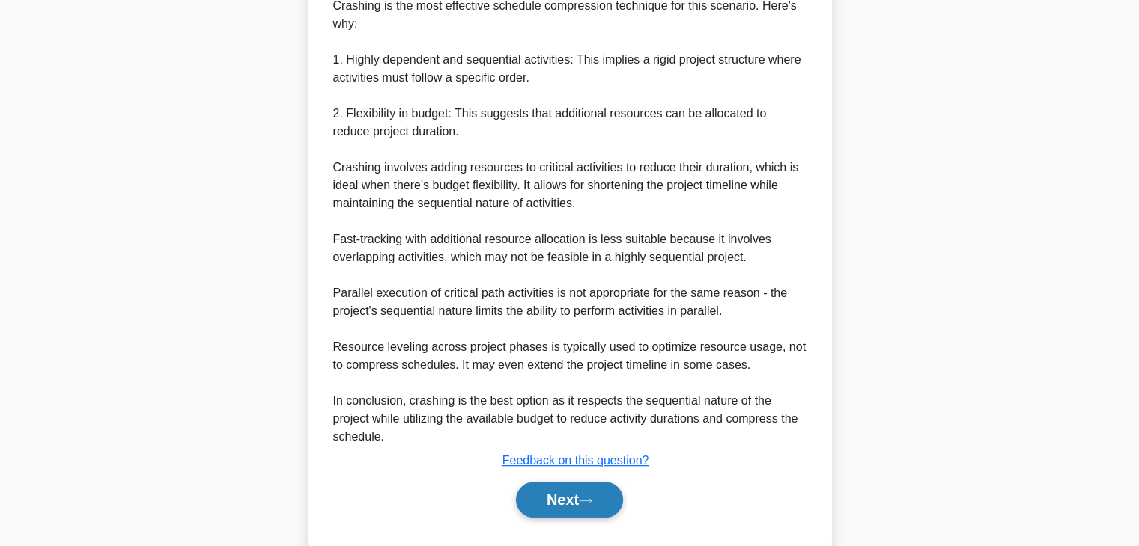
click at [527, 486] on button "Next" at bounding box center [569, 500] width 107 height 36
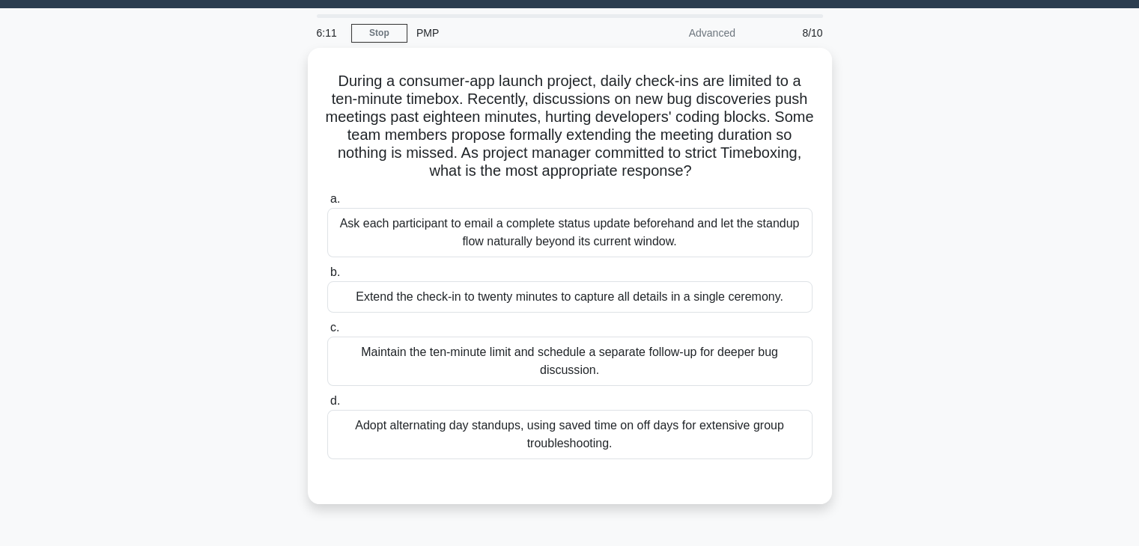
scroll to position [38, 0]
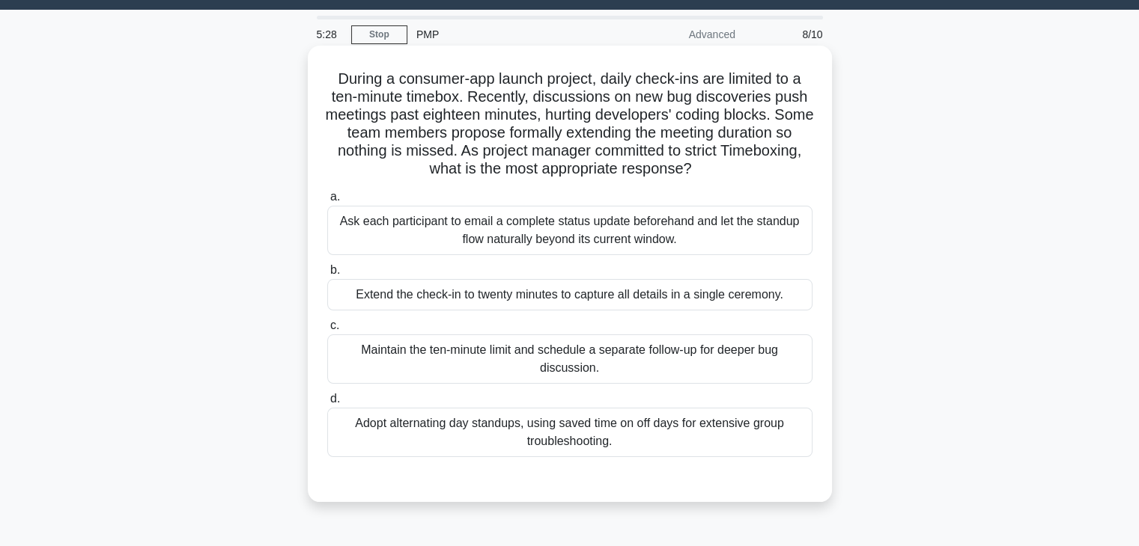
click at [697, 350] on div "Maintain the ten-minute limit and schedule a separate follow-up for deeper bug …" at bounding box center [569, 359] width 485 height 49
click at [327, 331] on input "c. Maintain the ten-minute limit and schedule a separate follow-up for deeper b…" at bounding box center [327, 326] width 0 height 10
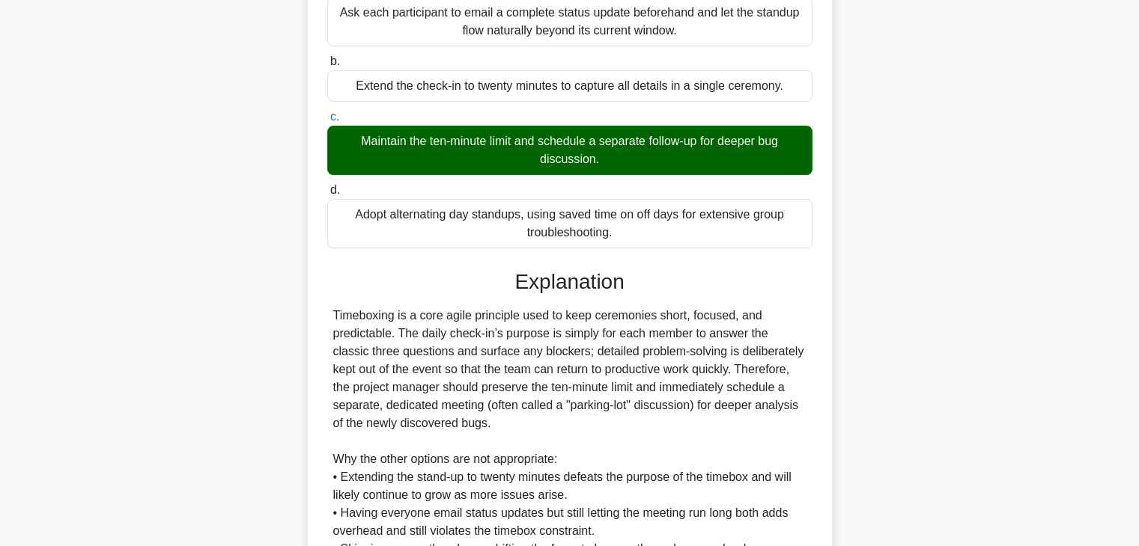
scroll to position [466, 0]
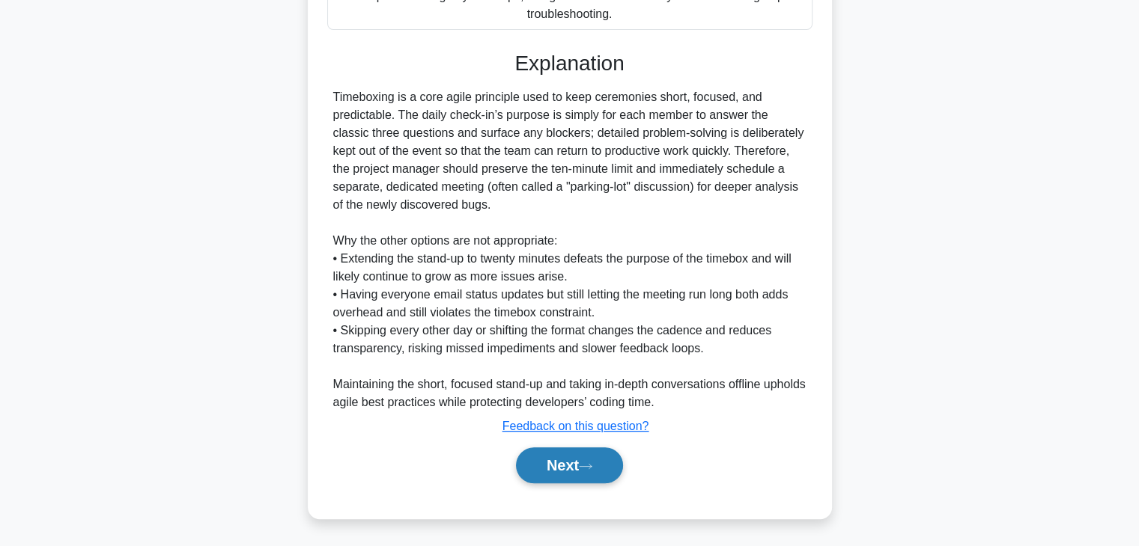
click at [608, 475] on button "Next" at bounding box center [569, 466] width 107 height 36
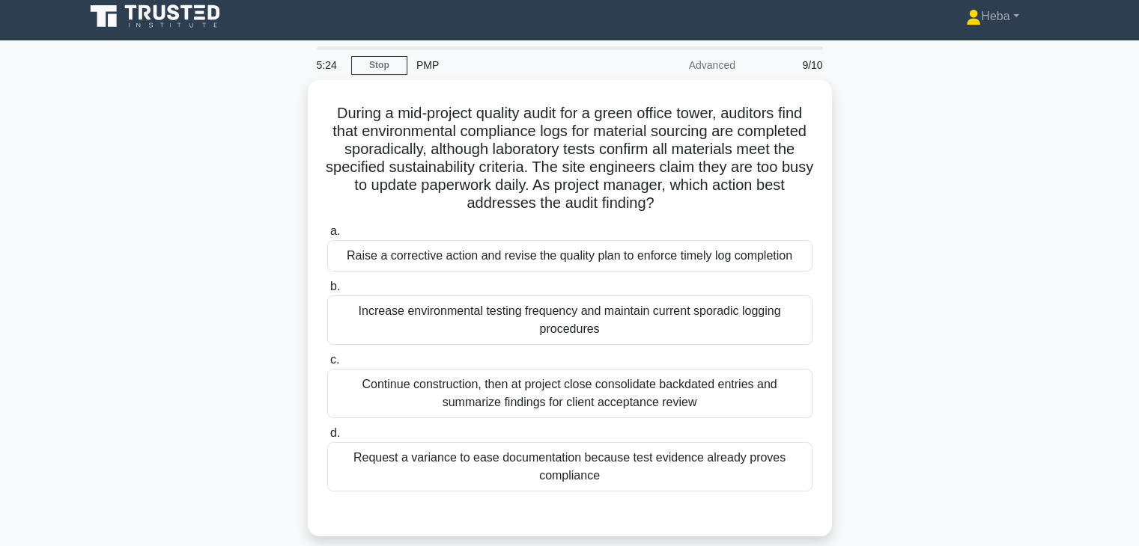
scroll to position [0, 0]
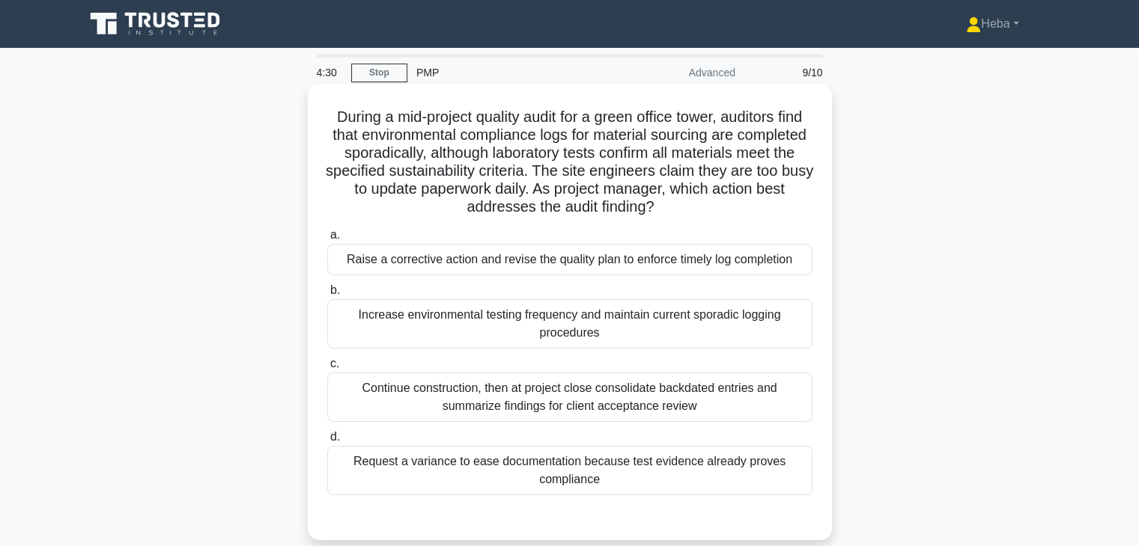
click at [532, 258] on div "Raise a corrective action and revise the quality plan to enforce timely log com…" at bounding box center [569, 259] width 485 height 31
click at [327, 240] on input "a. Raise a corrective action and revise the quality plan to enforce timely log …" at bounding box center [327, 236] width 0 height 10
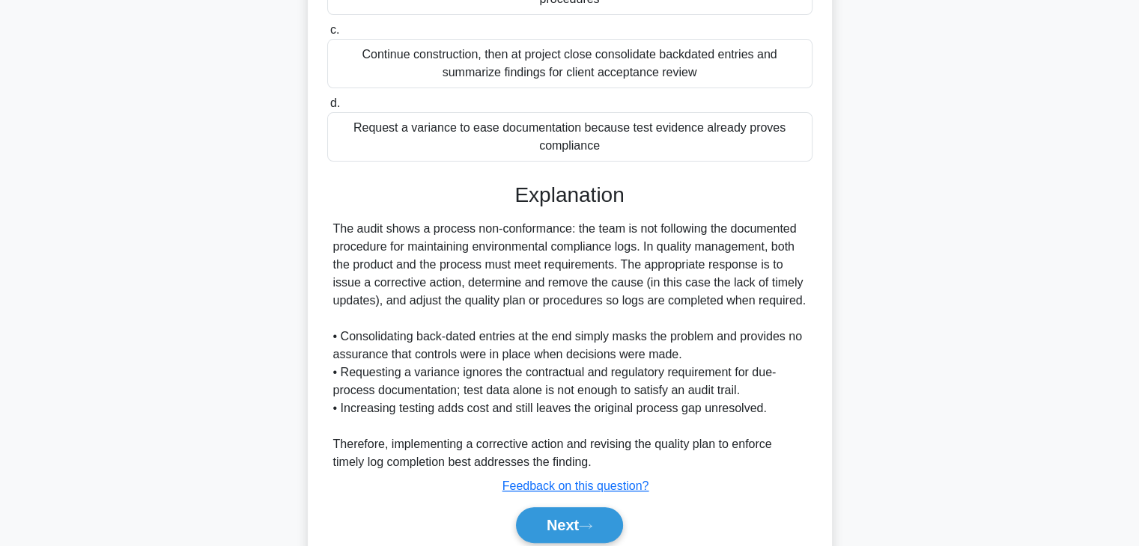
scroll to position [374, 0]
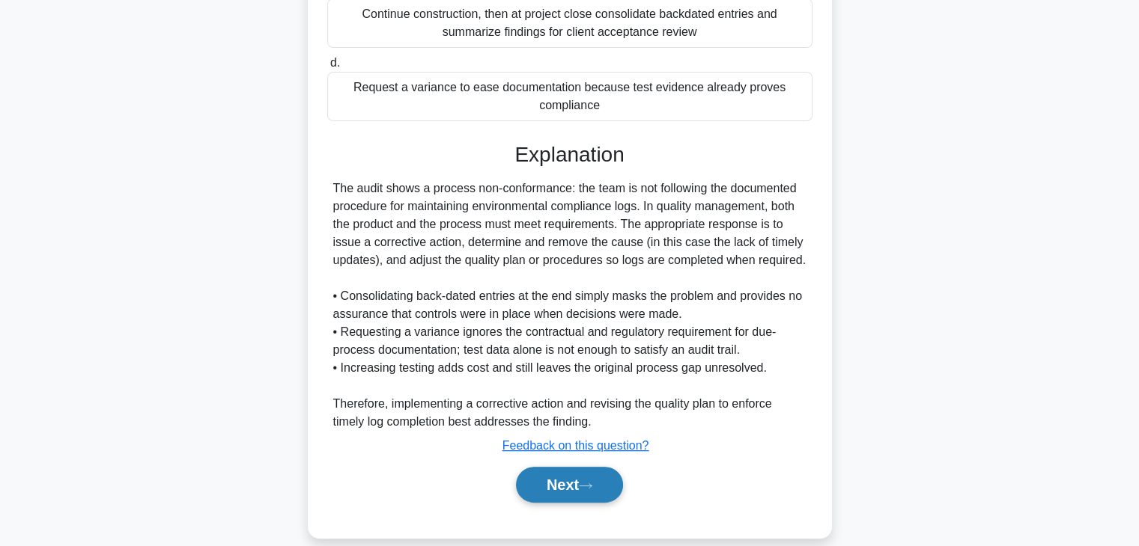
click at [564, 489] on button "Next" at bounding box center [569, 485] width 107 height 36
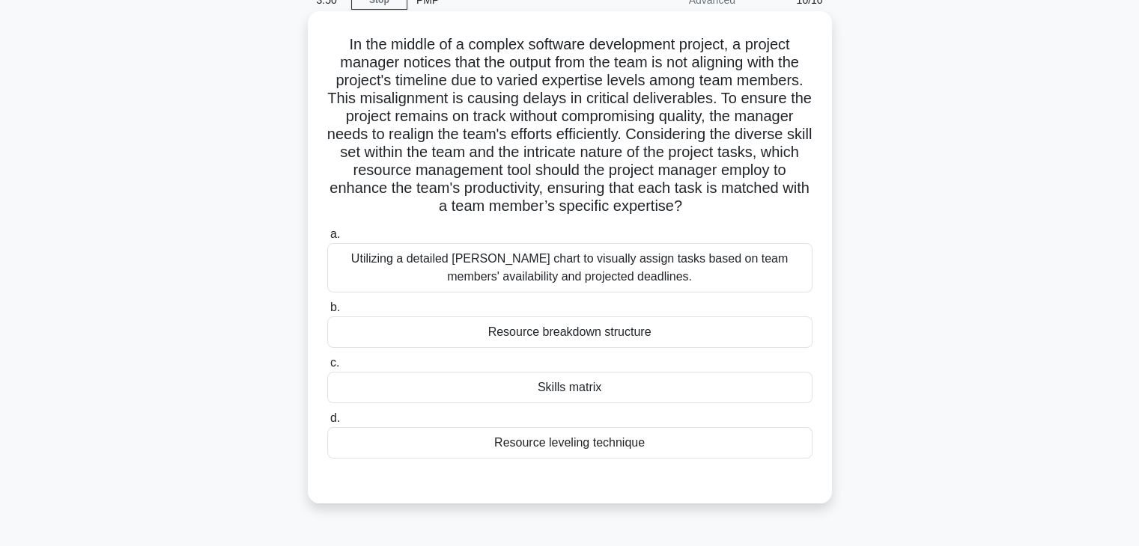
scroll to position [75, 0]
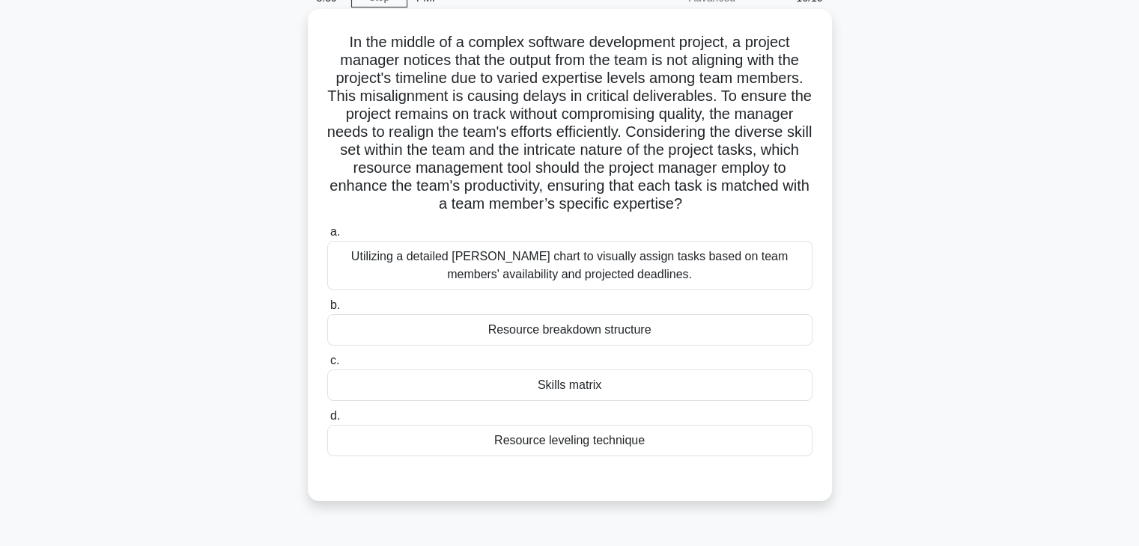
click at [564, 334] on div "Resource breakdown structure" at bounding box center [569, 329] width 485 height 31
click at [327, 311] on input "b. Resource breakdown structure" at bounding box center [327, 306] width 0 height 10
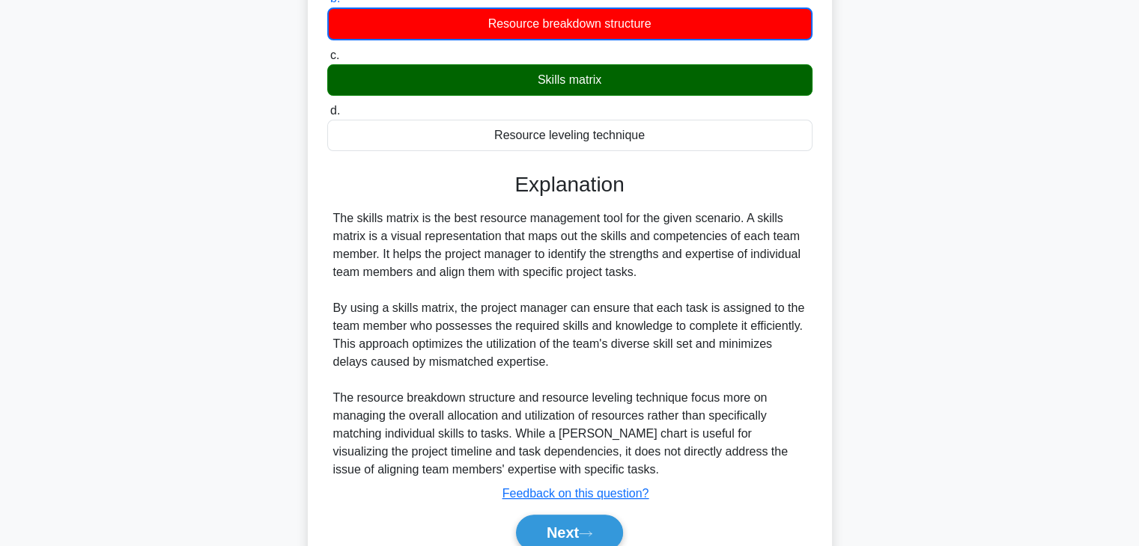
scroll to position [449, 0]
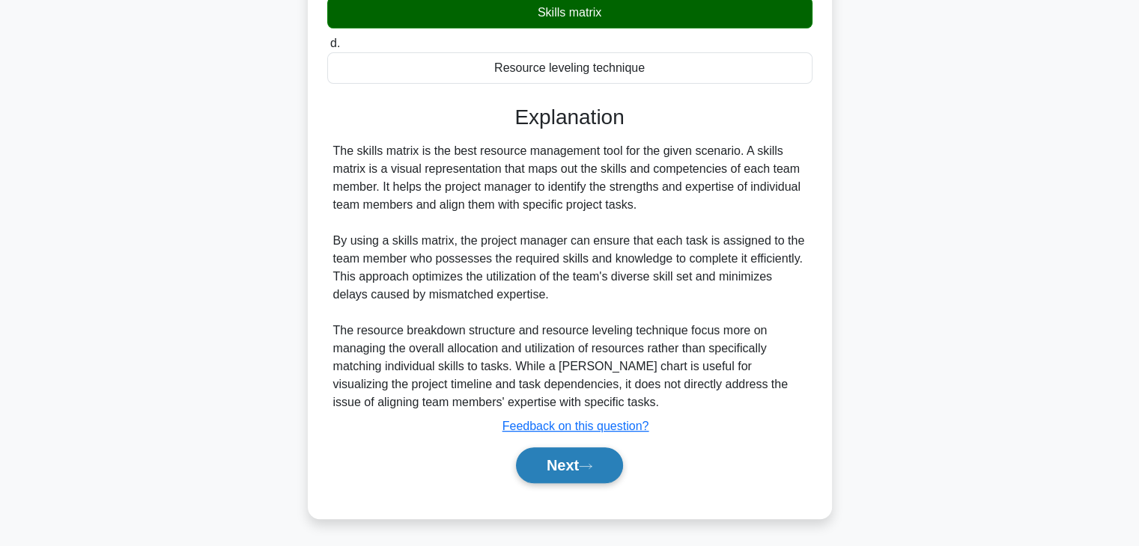
click at [572, 472] on button "Next" at bounding box center [569, 466] width 107 height 36
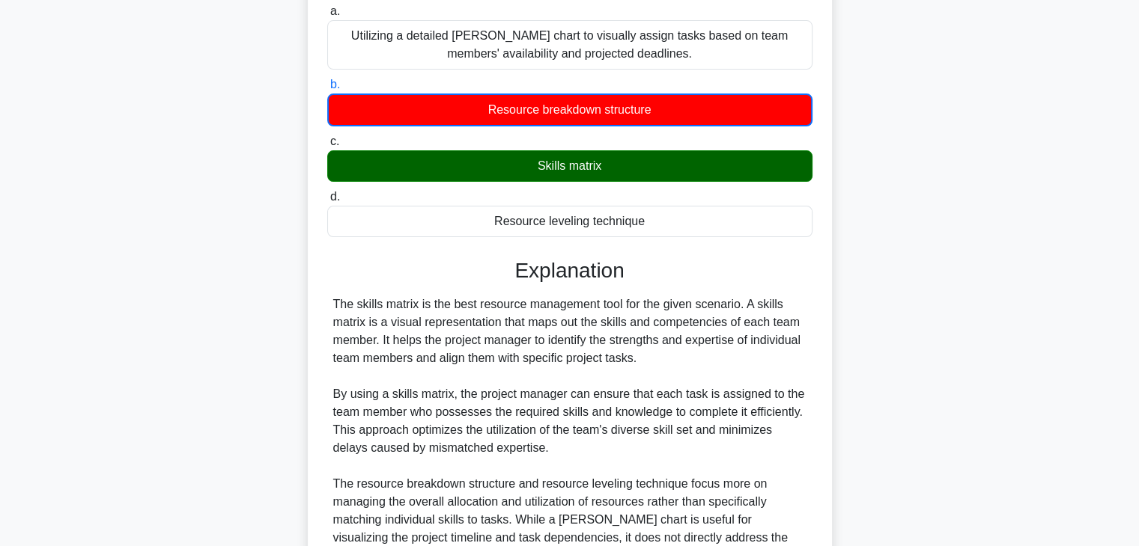
scroll to position [299, 0]
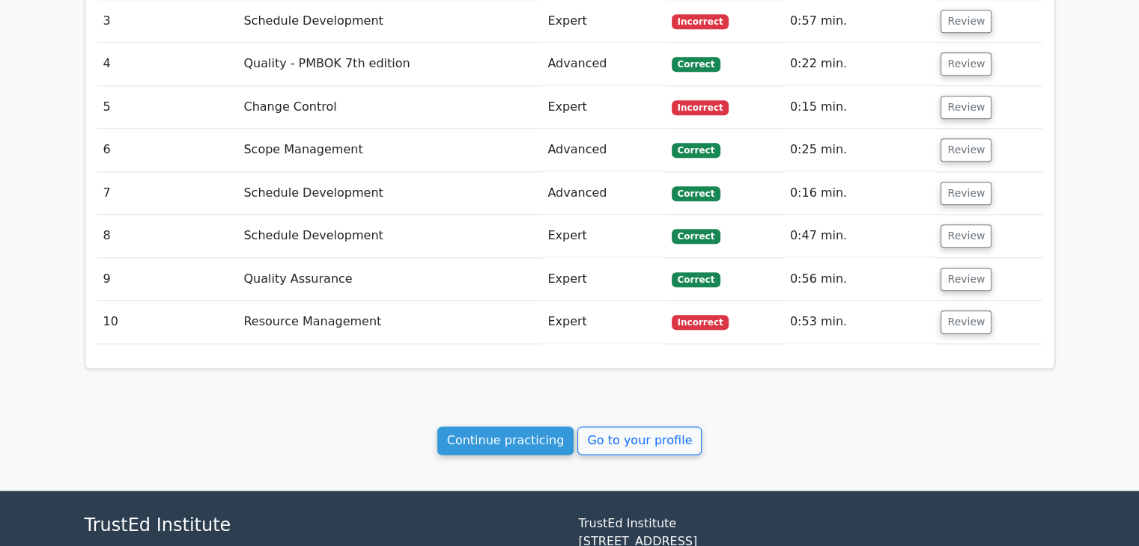
scroll to position [1836, 0]
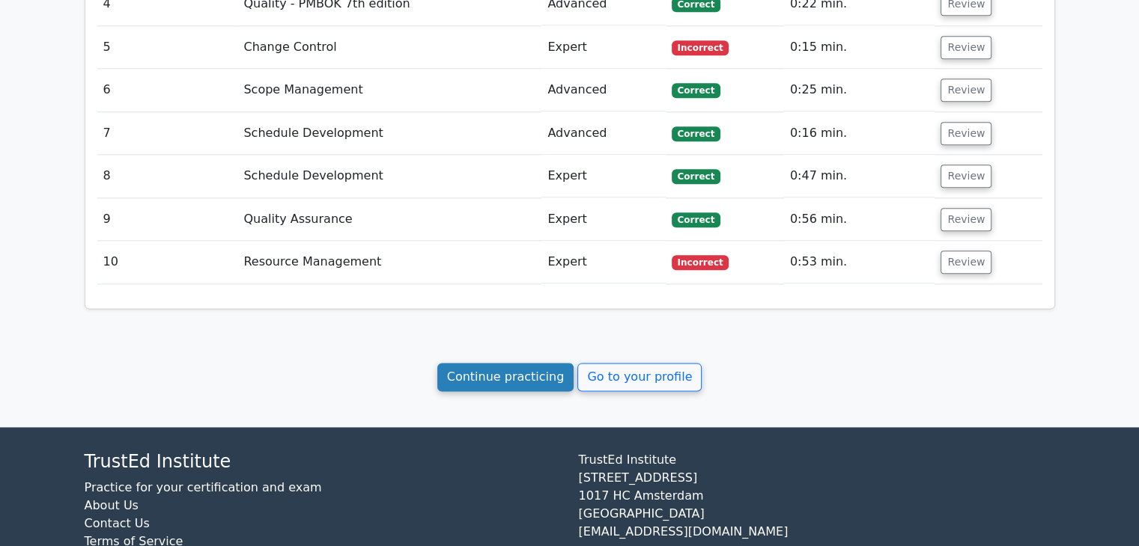
click at [526, 363] on link "Continue practicing" at bounding box center [505, 377] width 137 height 28
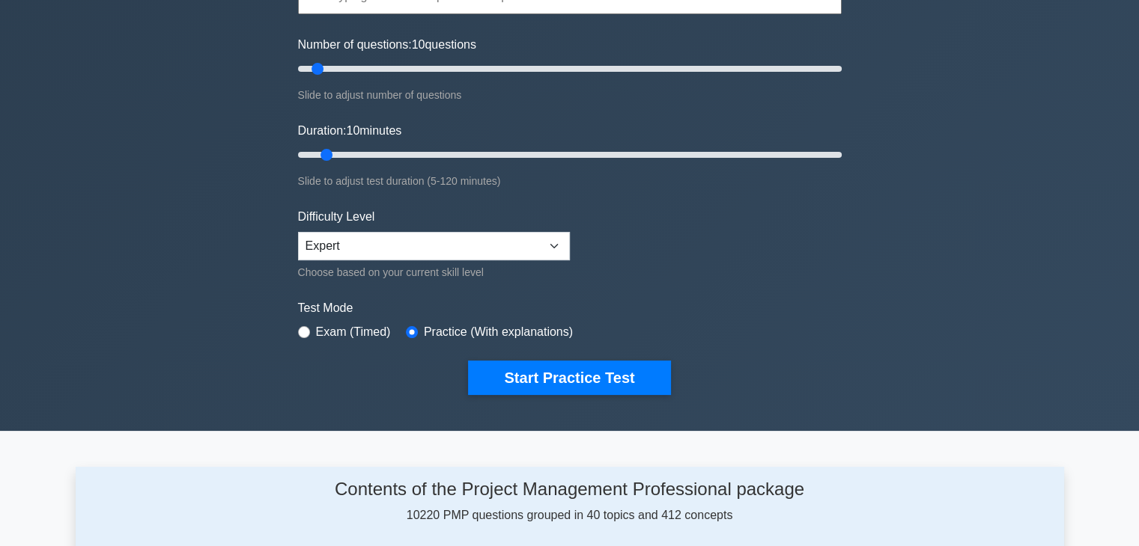
scroll to position [225, 0]
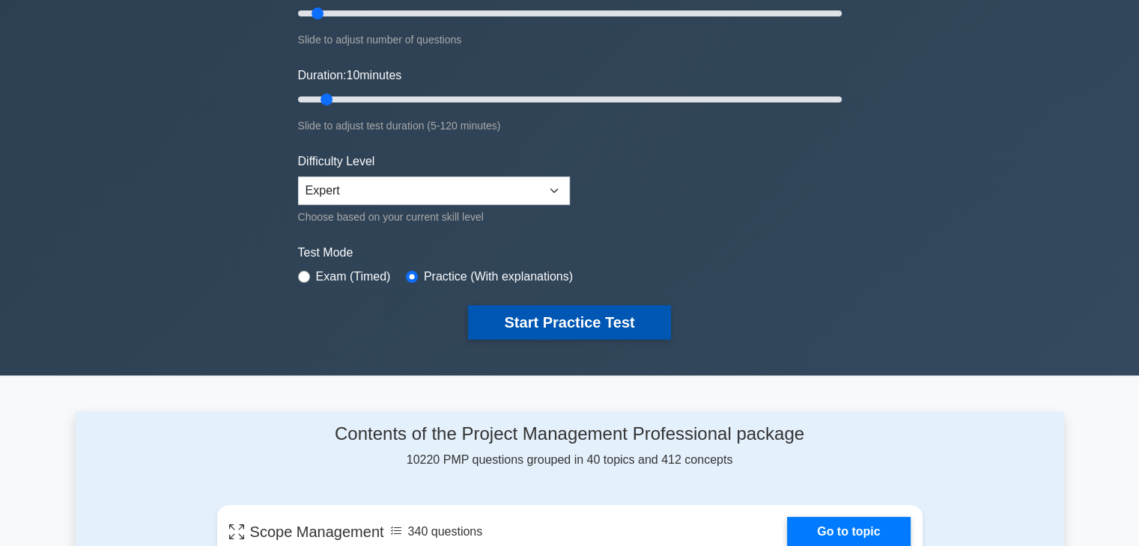
click at [594, 325] on button "Start Practice Test" at bounding box center [569, 322] width 202 height 34
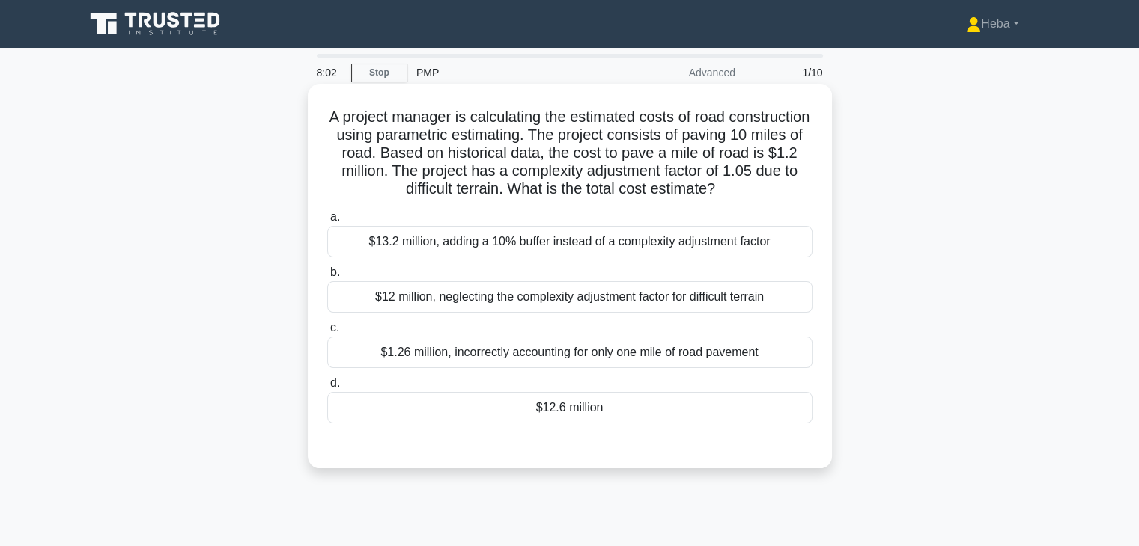
click at [475, 250] on div "$13.2 million, adding a 10% buffer instead of a complexity adjustment factor" at bounding box center [569, 241] width 485 height 31
click at [327, 222] on input "a. $13.2 million, adding a 10% buffer instead of a complexity adjustment factor" at bounding box center [327, 218] width 0 height 10
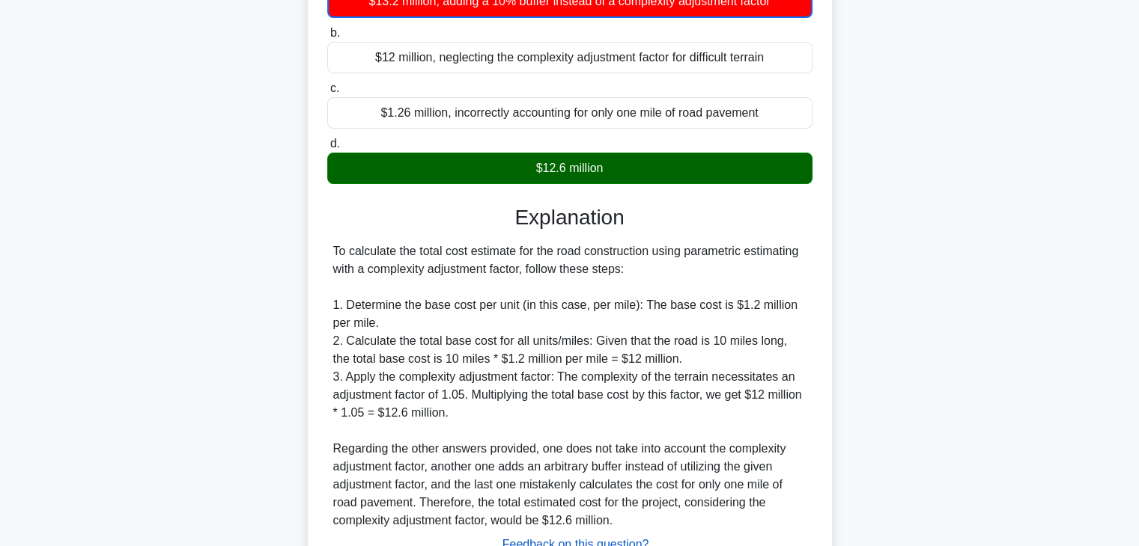
scroll to position [359, 0]
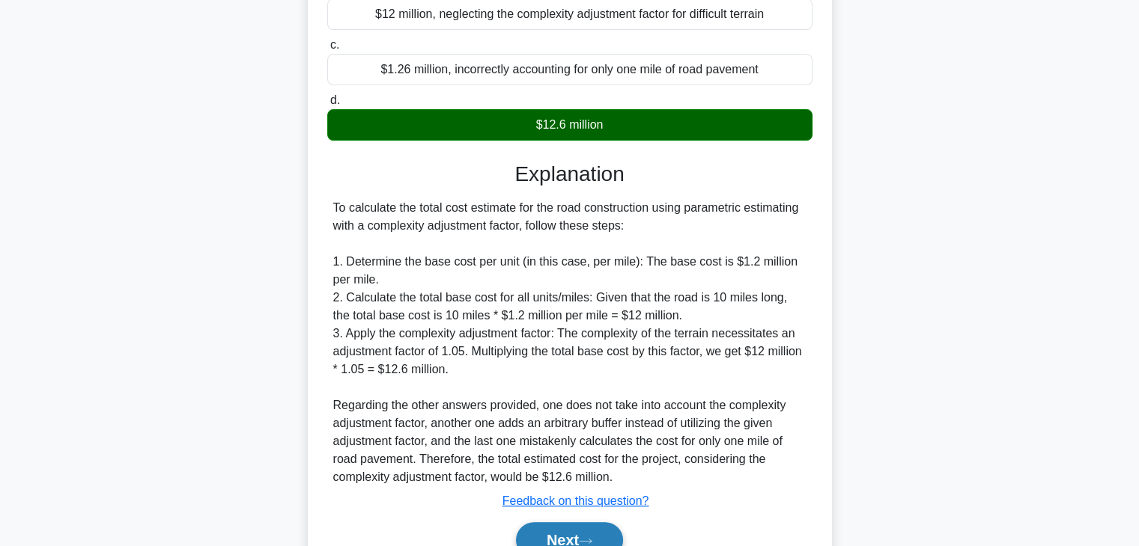
click at [525, 535] on button "Next" at bounding box center [569, 541] width 107 height 36
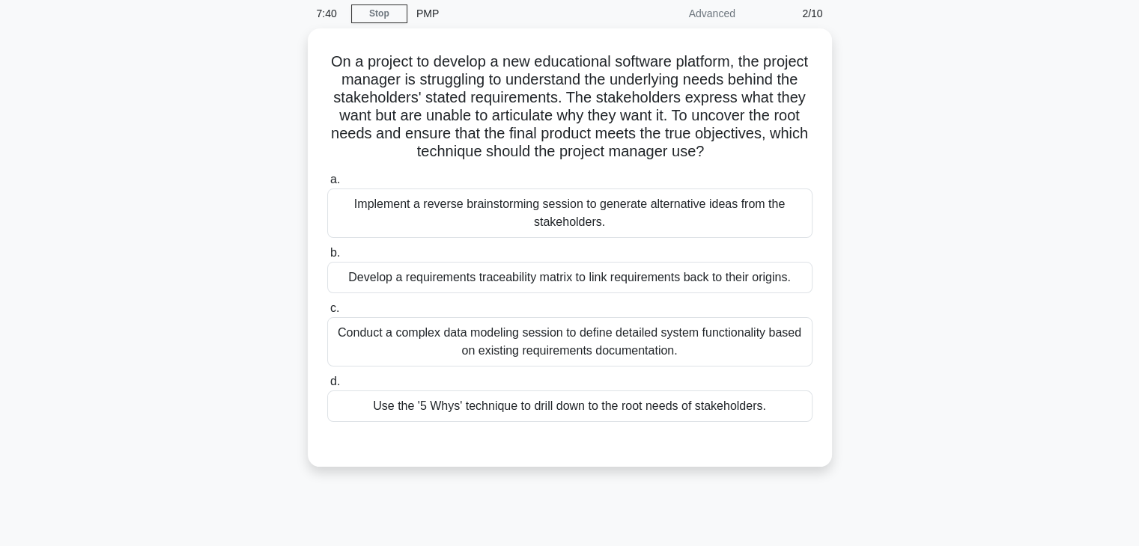
scroll to position [38, 0]
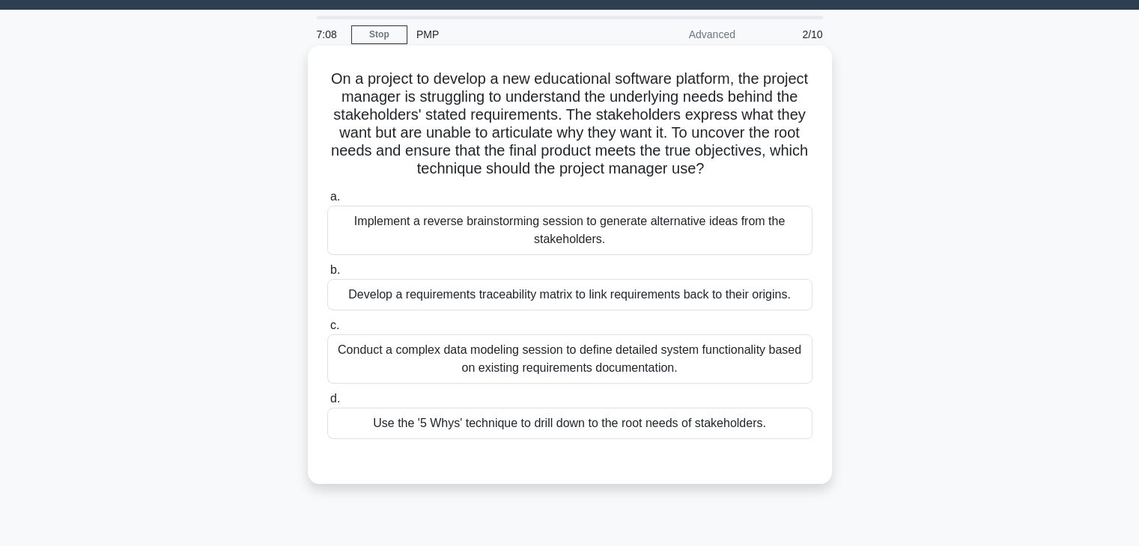
click at [719, 298] on div "Develop a requirements traceability matrix to link requirements back to their o…" at bounding box center [569, 294] width 485 height 31
click at [327, 275] on input "b. Develop a requirements traceability matrix to link requirements back to thei…" at bounding box center [327, 271] width 0 height 10
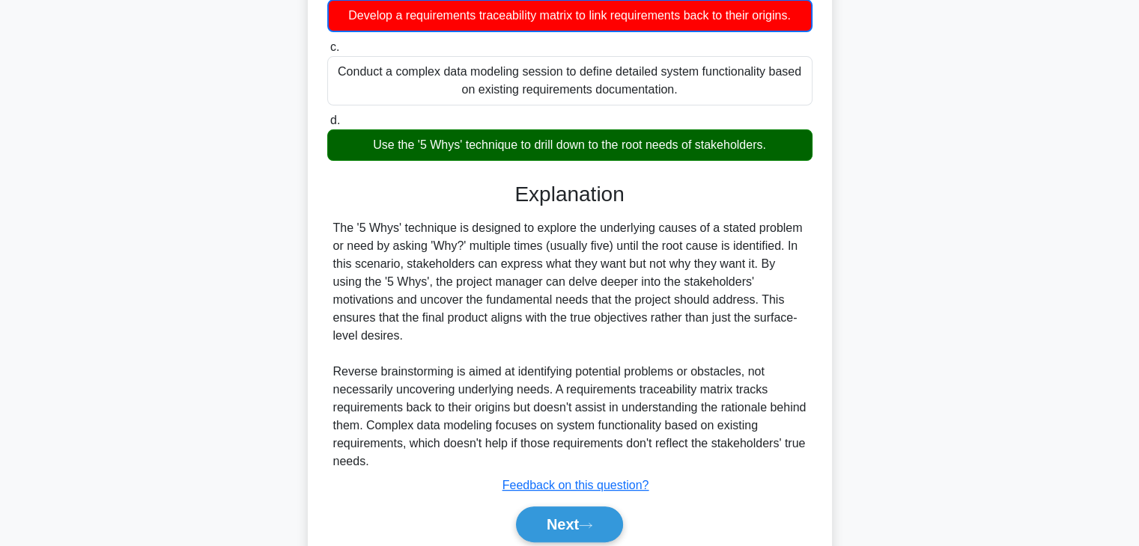
scroll to position [359, 0]
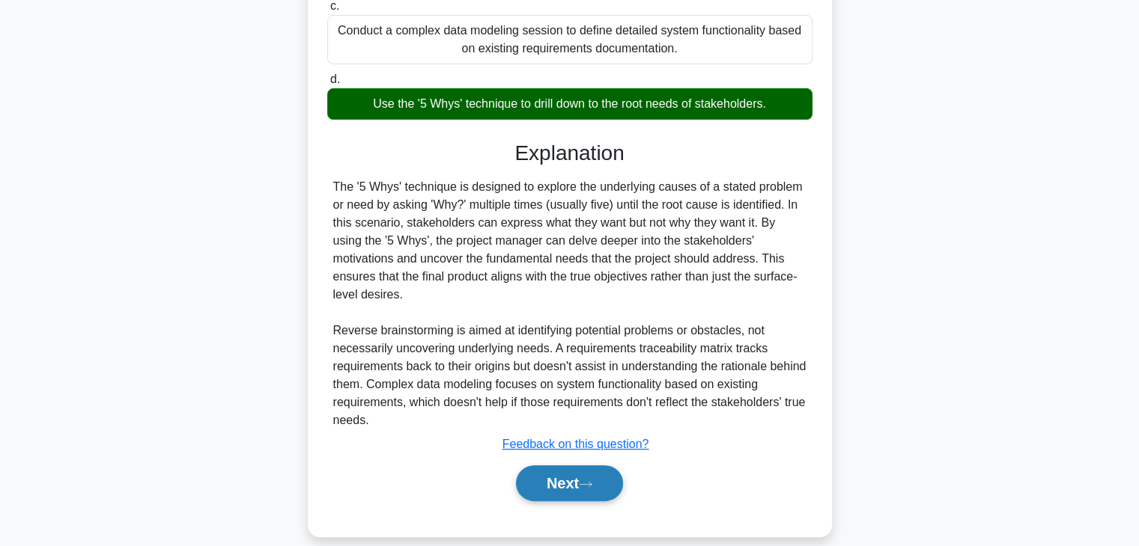
click at [592, 466] on button "Next" at bounding box center [569, 484] width 107 height 36
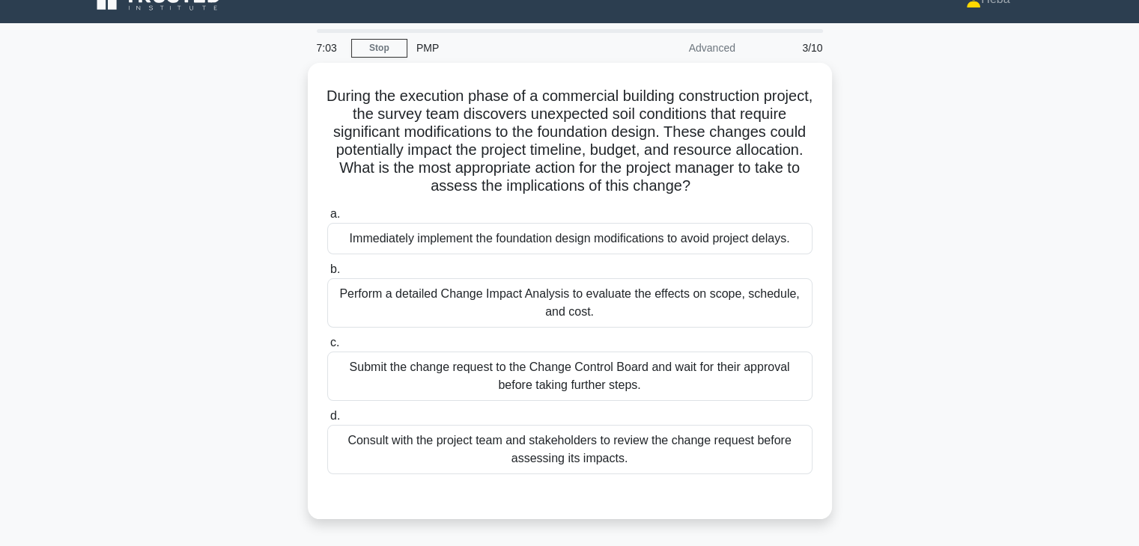
scroll to position [0, 0]
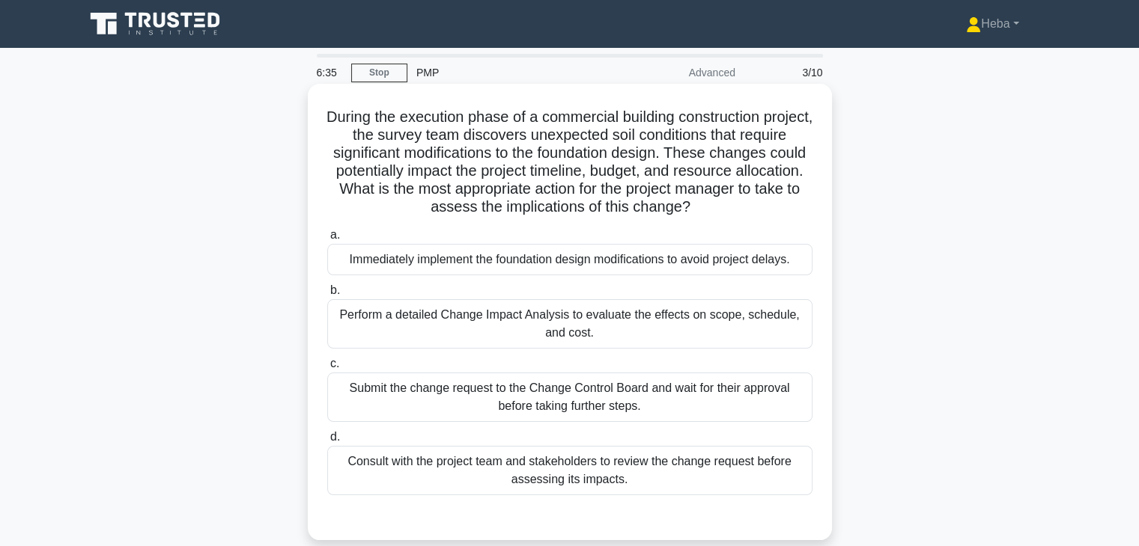
click at [489, 419] on div "Submit the change request to the Change Control Board and wait for their approv…" at bounding box center [569, 397] width 485 height 49
click at [327, 369] on input "c. Submit the change request to the Change Control Board and wait for their app…" at bounding box center [327, 364] width 0 height 10
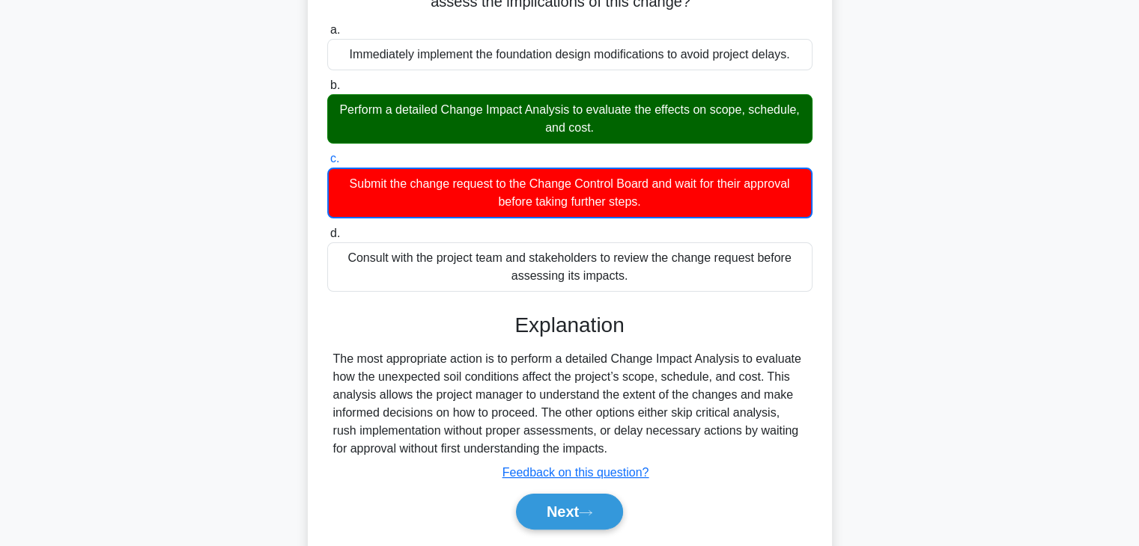
scroll to position [225, 0]
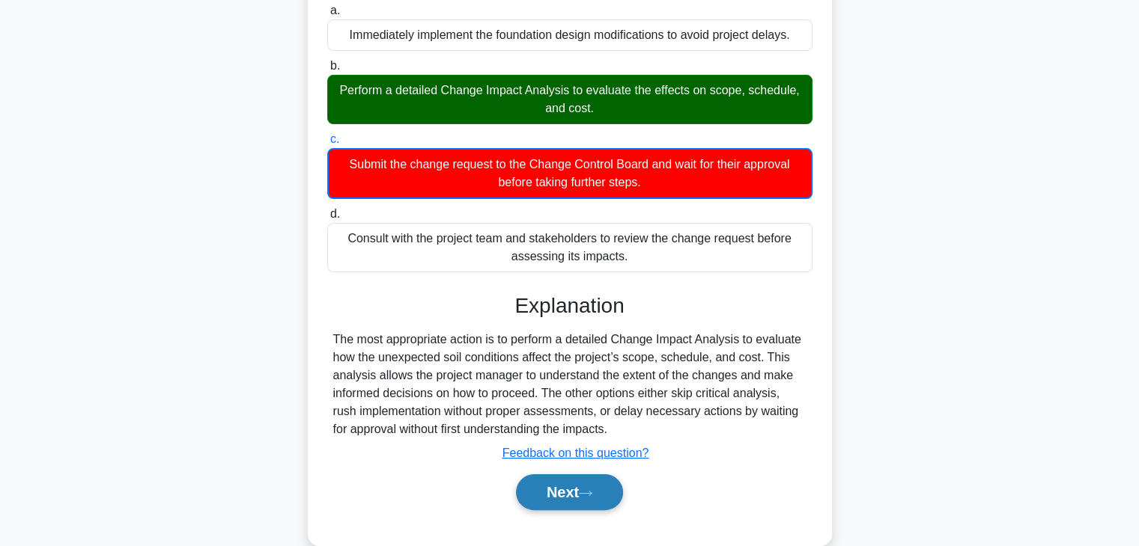
click at [596, 500] on button "Next" at bounding box center [569, 493] width 107 height 36
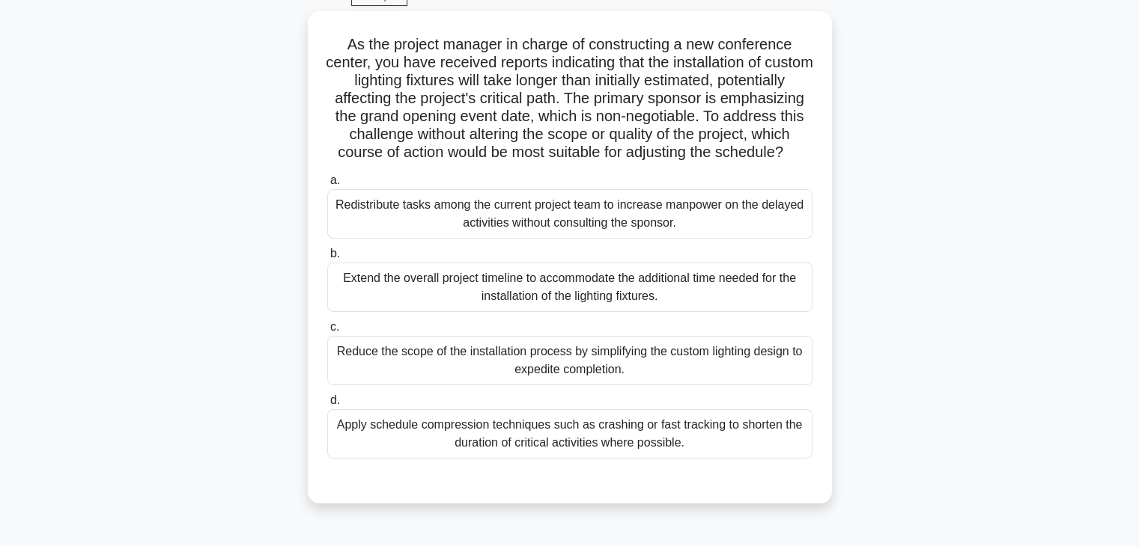
scroll to position [75, 0]
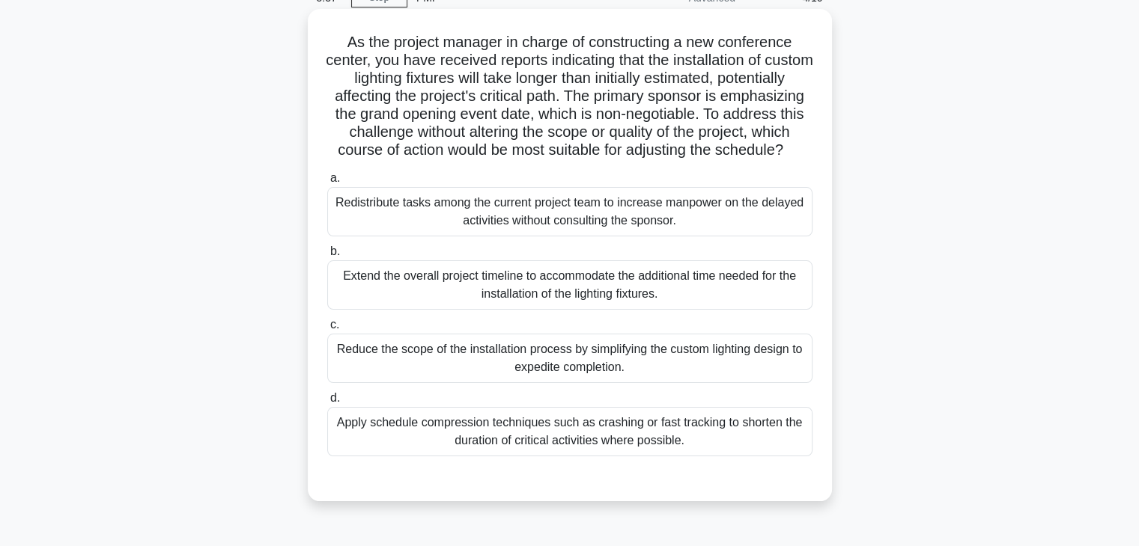
click at [590, 441] on div "Apply schedule compression techniques such as crashing or fast tracking to shor…" at bounding box center [569, 431] width 485 height 49
click at [327, 404] on input "d. Apply schedule compression techniques such as crashing or fast tracking to s…" at bounding box center [327, 399] width 0 height 10
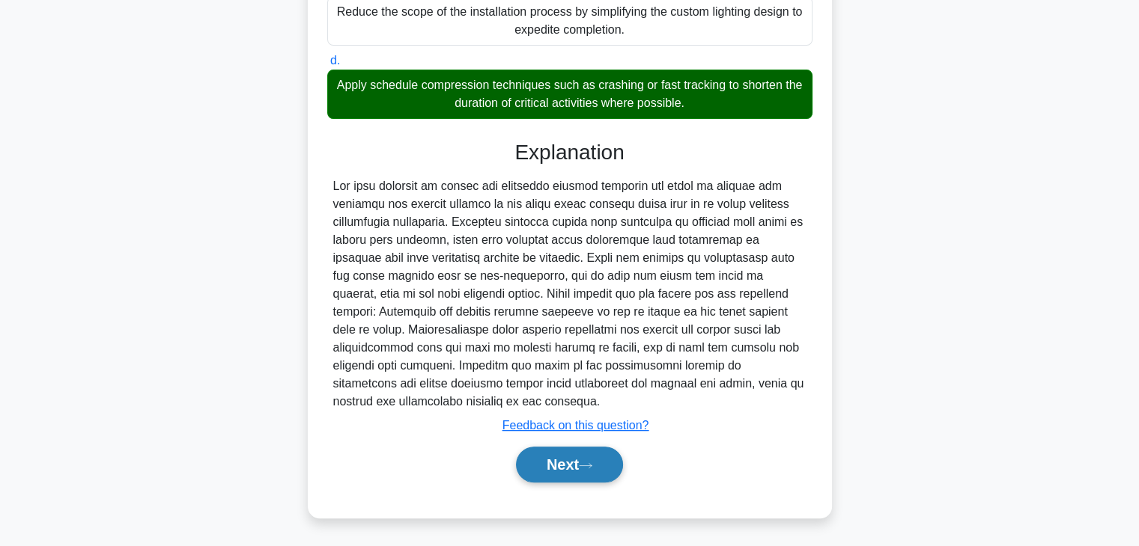
click at [554, 474] on button "Next" at bounding box center [569, 465] width 107 height 36
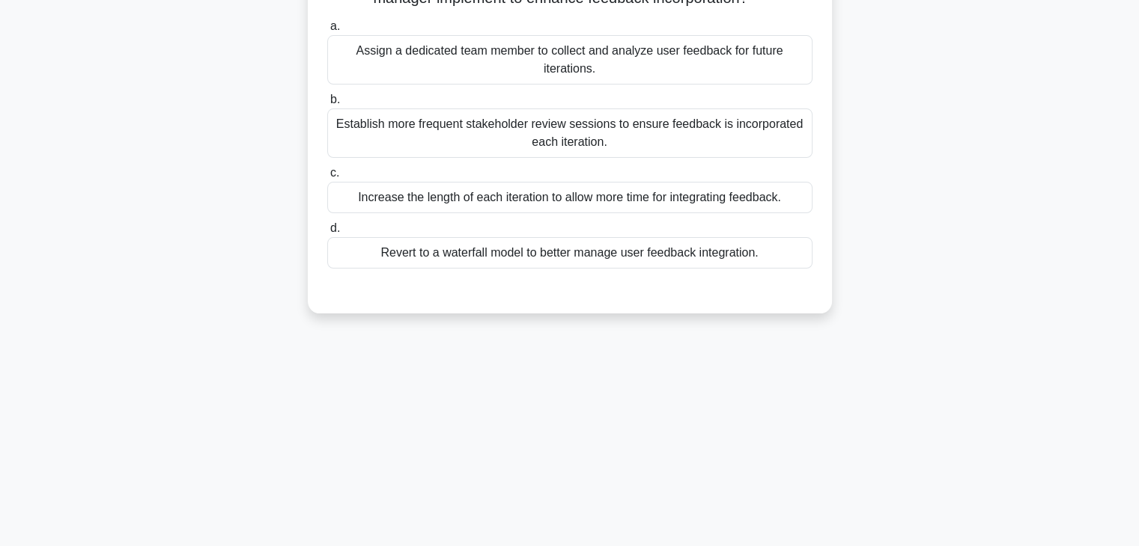
scroll to position [0, 0]
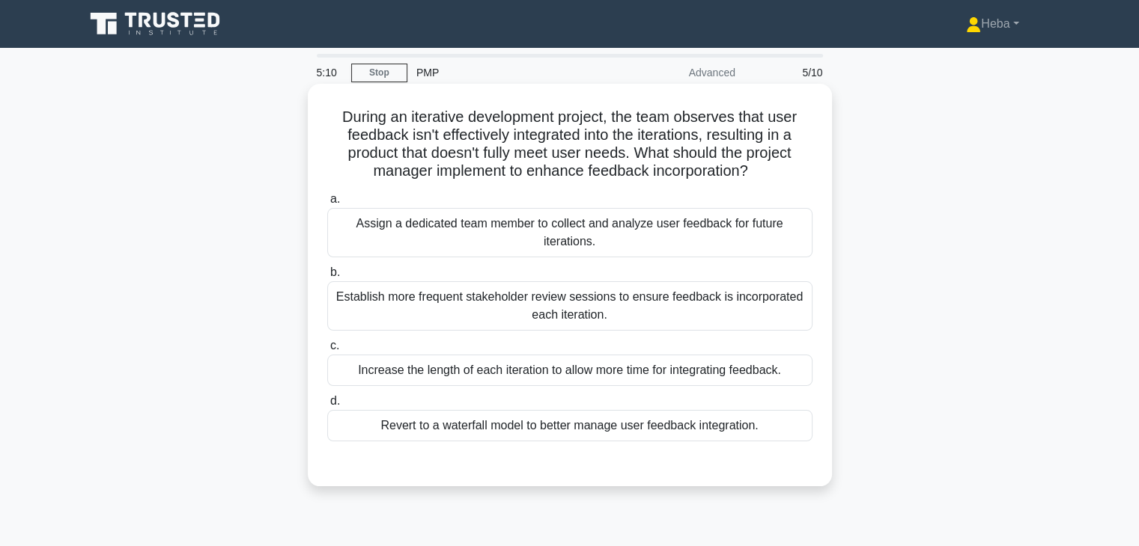
click at [753, 247] on div "Assign a dedicated team member to collect and analyze user feedback for future …" at bounding box center [569, 232] width 485 height 49
click at [327, 204] on input "a. Assign a dedicated team member to collect and analyze user feedback for futu…" at bounding box center [327, 200] width 0 height 10
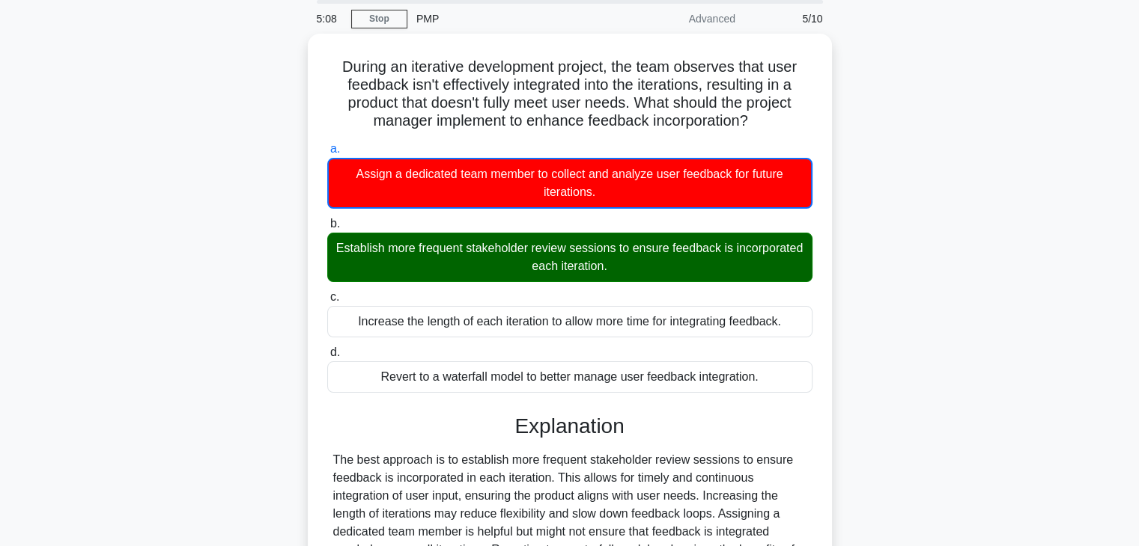
scroll to position [150, 0]
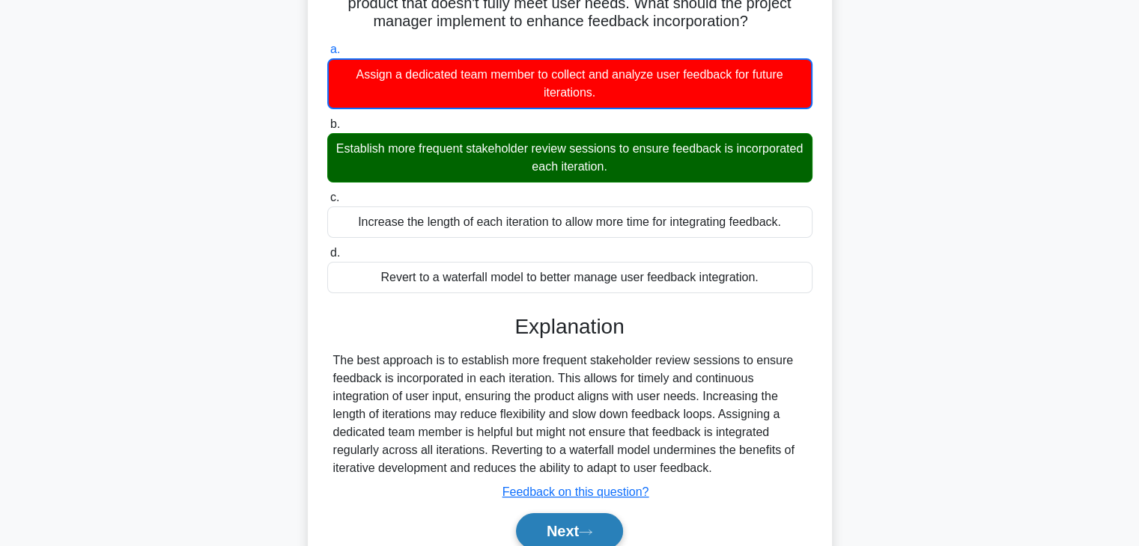
click at [570, 523] on button "Next" at bounding box center [569, 532] width 107 height 36
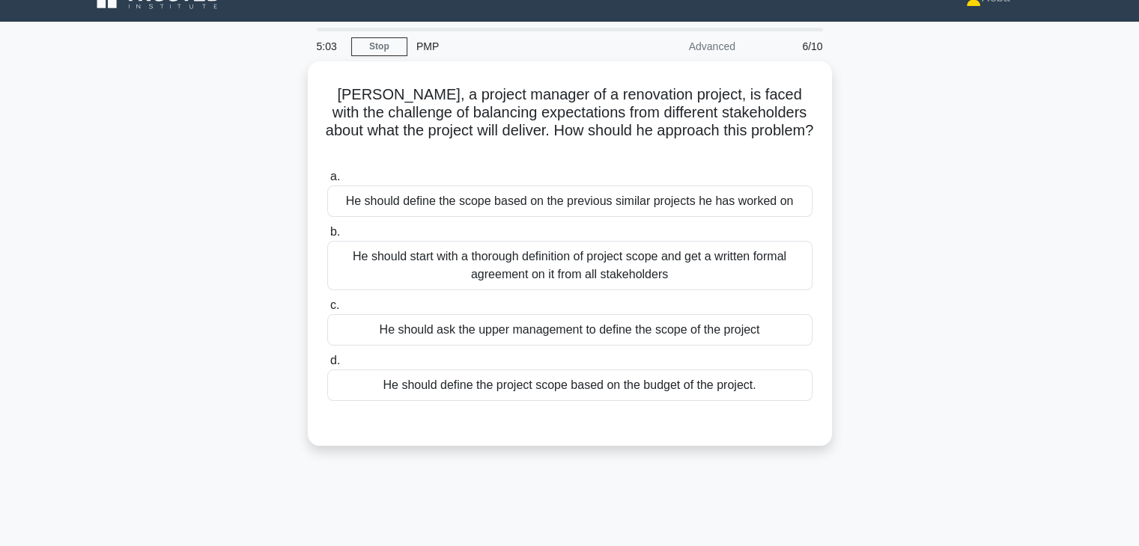
scroll to position [0, 0]
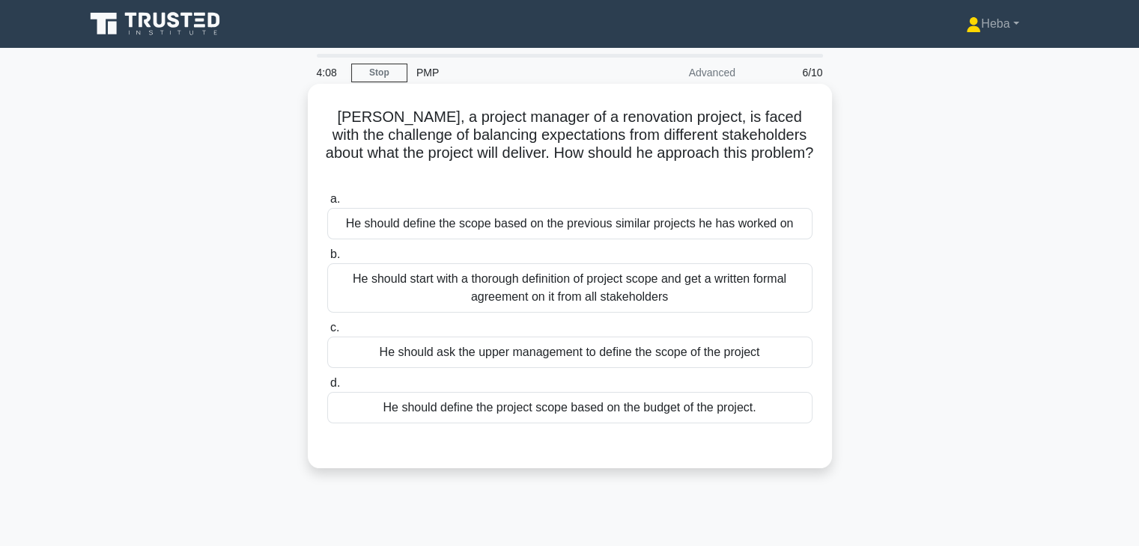
click at [407, 264] on div "He should start with a thorough definition of project scope and get a written f…" at bounding box center [569, 288] width 485 height 49
click at [327, 257] on input "b. He should start with a thorough definition of project scope and get a writte…" at bounding box center [327, 255] width 0 height 10
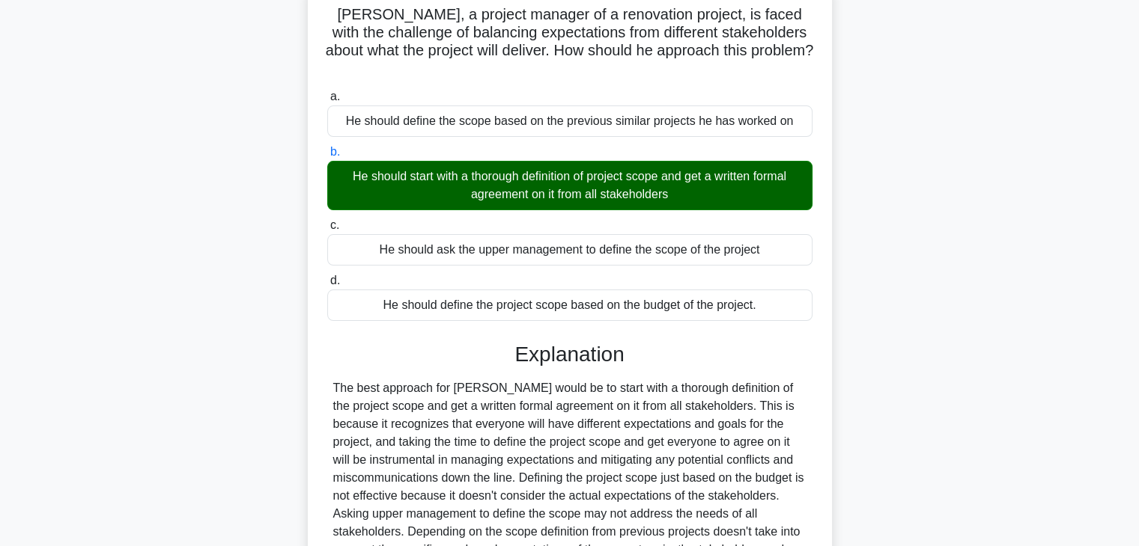
scroll to position [263, 0]
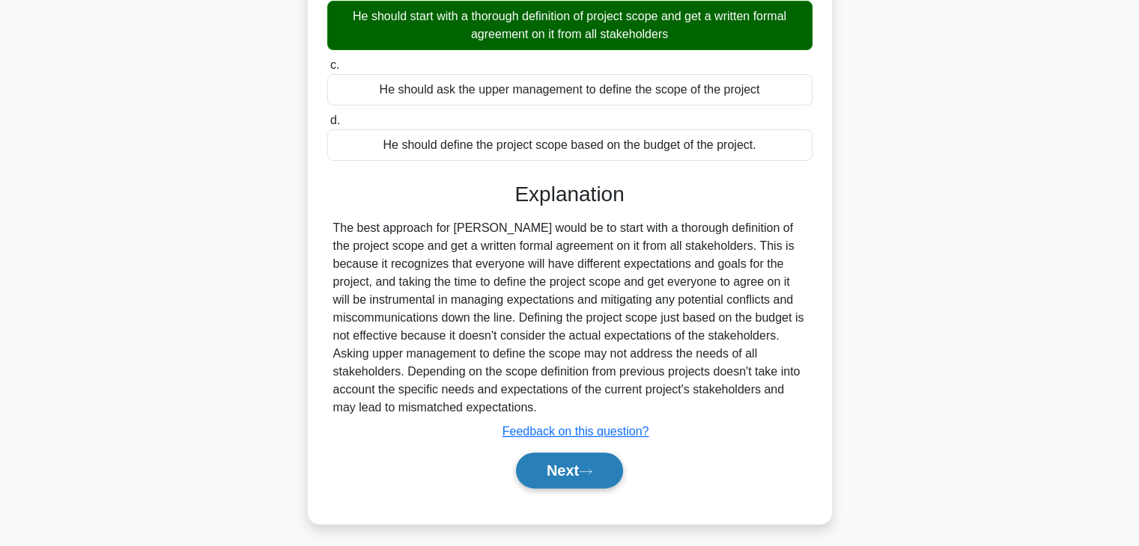
click at [530, 453] on button "Next" at bounding box center [569, 471] width 107 height 36
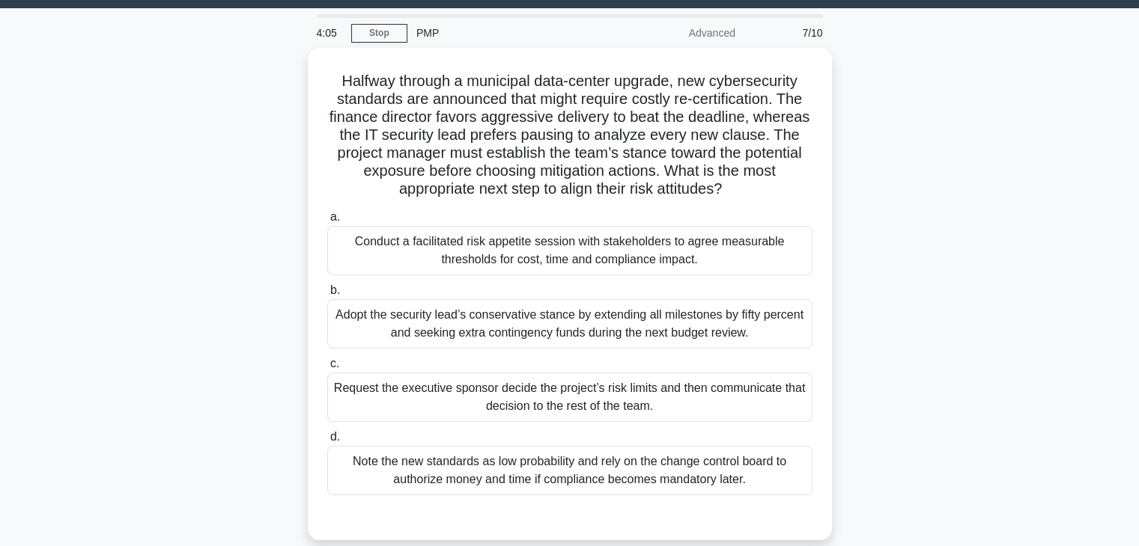
scroll to position [38, 0]
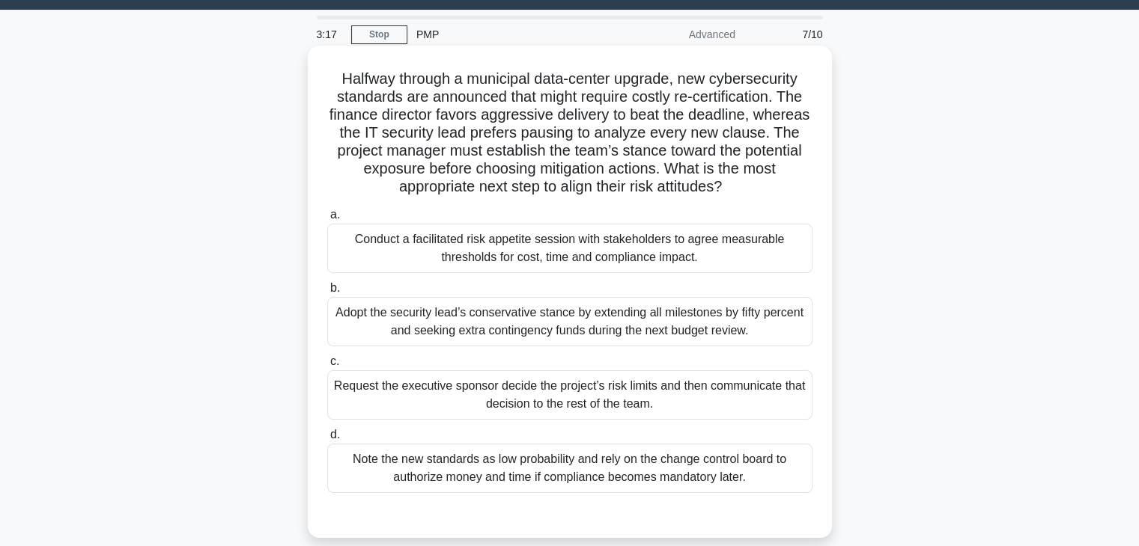
click at [716, 272] on div "Conduct a facilitated risk appetite session with stakeholders to agree measurab…" at bounding box center [569, 248] width 485 height 49
click at [327, 220] on input "a. Conduct a facilitated risk appetite session with stakeholders to agree measu…" at bounding box center [327, 215] width 0 height 10
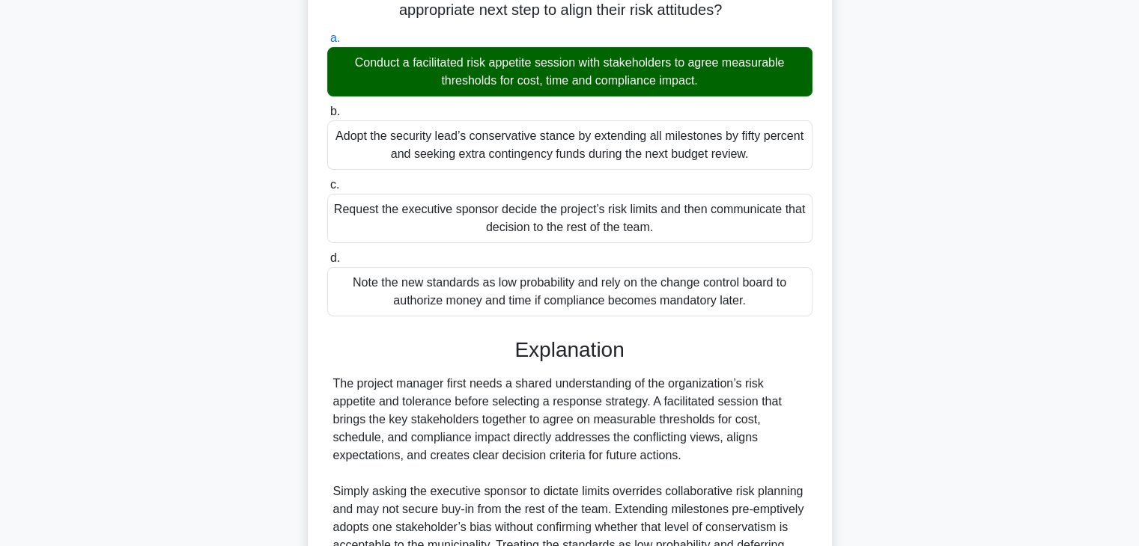
scroll to position [394, 0]
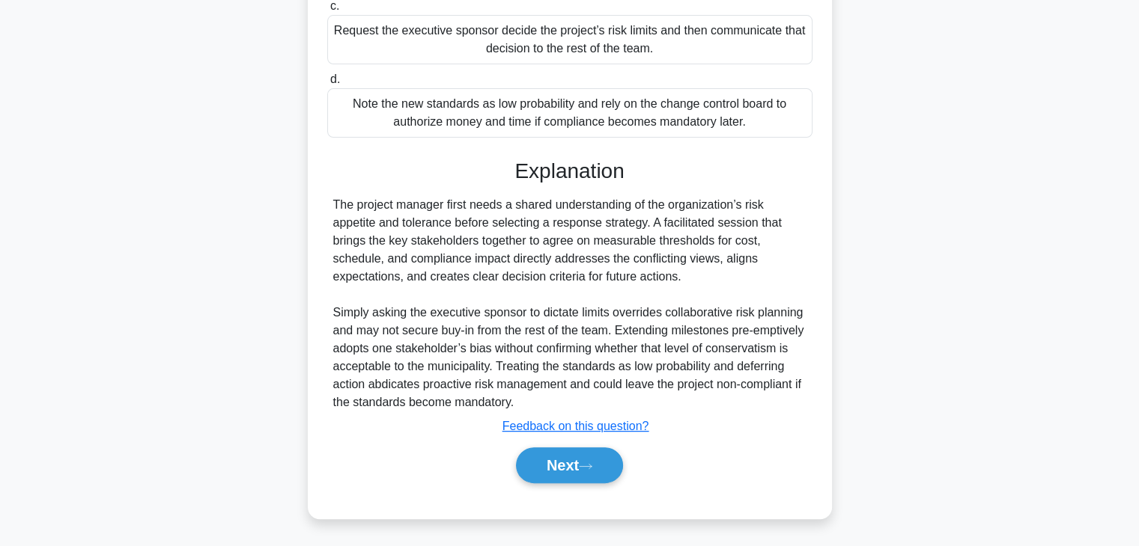
click at [553, 487] on div "Next" at bounding box center [569, 466] width 485 height 48
drag, startPoint x: 562, startPoint y: 468, endPoint x: 596, endPoint y: 459, distance: 34.9
click at [561, 468] on button "Next" at bounding box center [569, 466] width 107 height 36
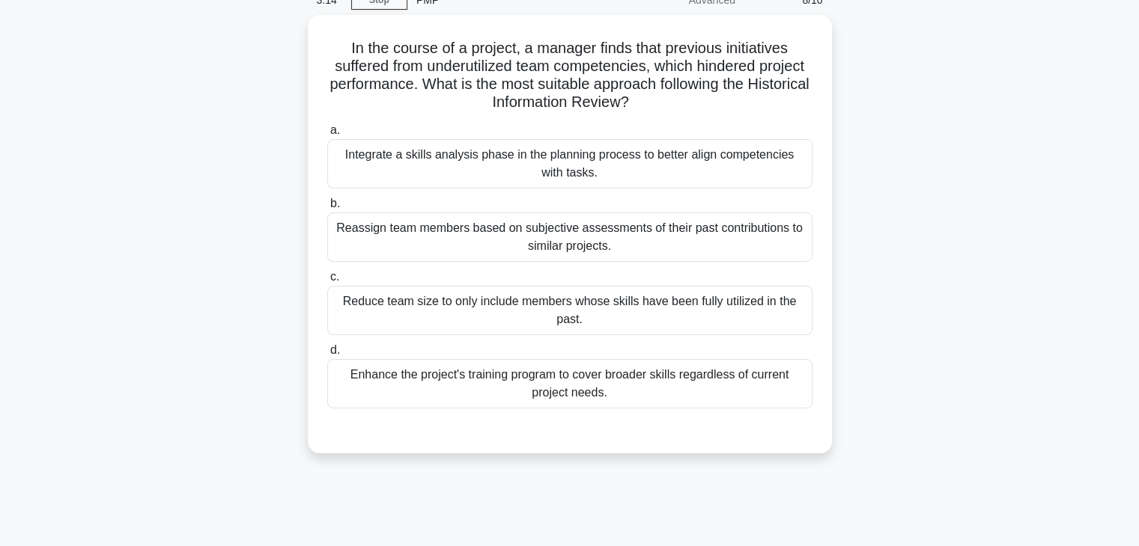
scroll to position [38, 0]
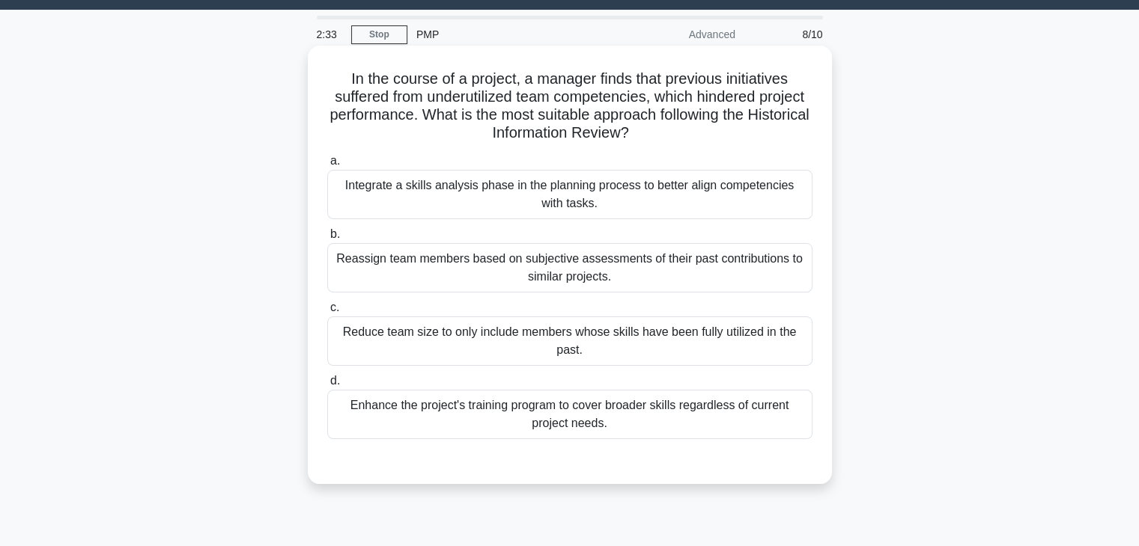
click at [719, 213] on div "Integrate a skills analysis phase in the planning process to better align compe…" at bounding box center [569, 194] width 485 height 49
click at [327, 166] on input "a. Integrate a skills analysis phase in the planning process to better align co…" at bounding box center [327, 161] width 0 height 10
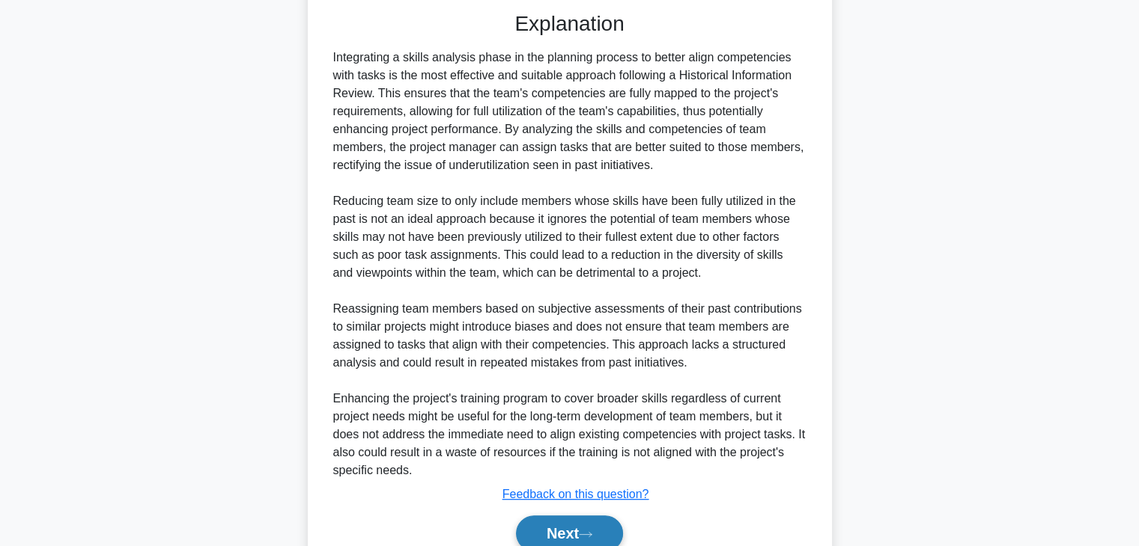
click at [576, 528] on button "Next" at bounding box center [569, 534] width 107 height 36
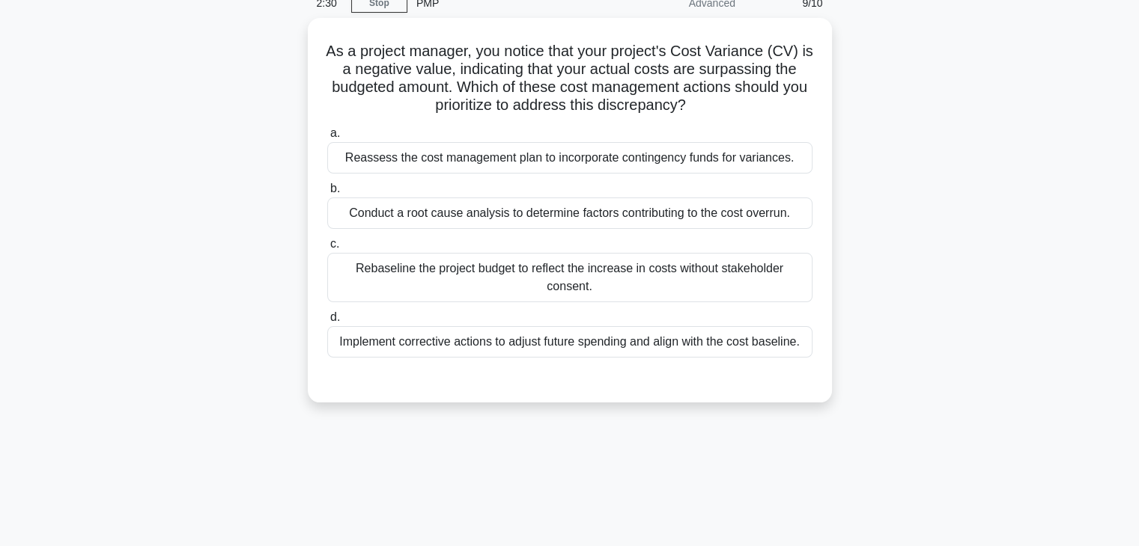
scroll to position [0, 0]
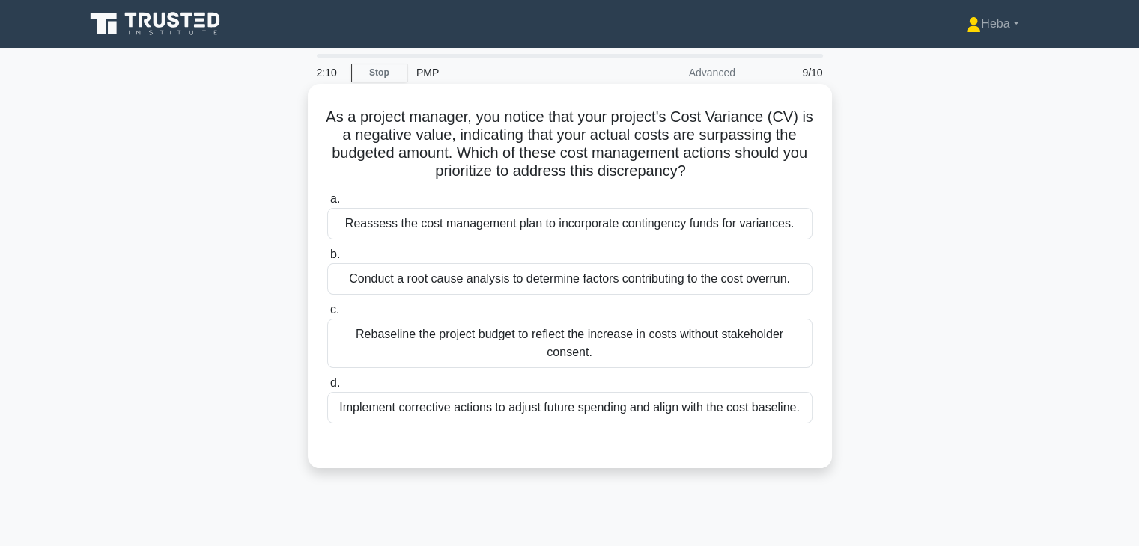
click at [515, 284] on div "Conduct a root cause analysis to determine factors contributing to the cost ove…" at bounding box center [569, 279] width 485 height 31
click at [327, 260] on input "b. Conduct a root cause analysis to determine factors contributing to the cost …" at bounding box center [327, 255] width 0 height 10
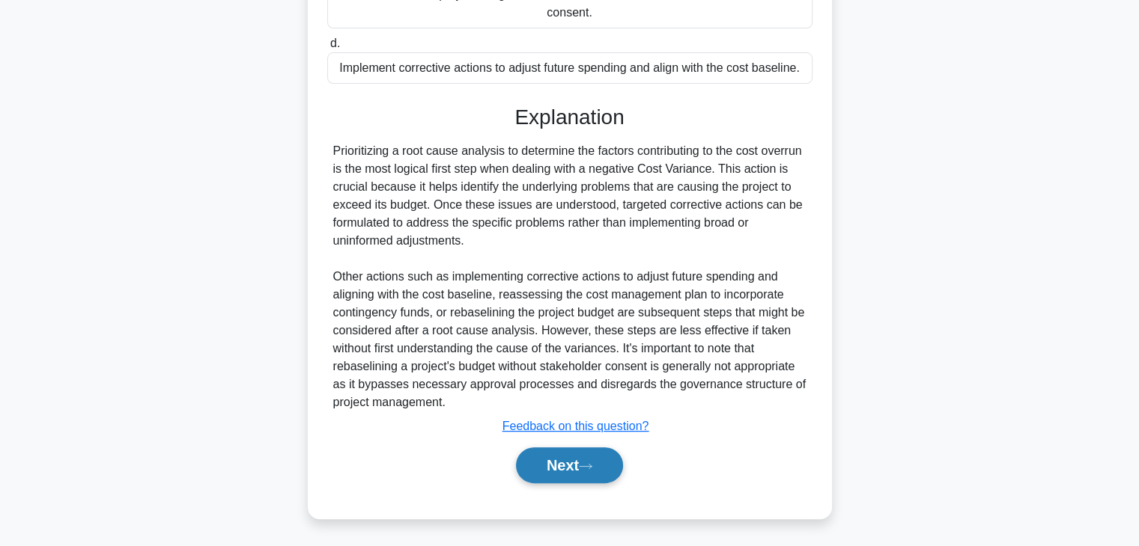
click at [588, 469] on icon at bounding box center [585, 467] width 13 height 8
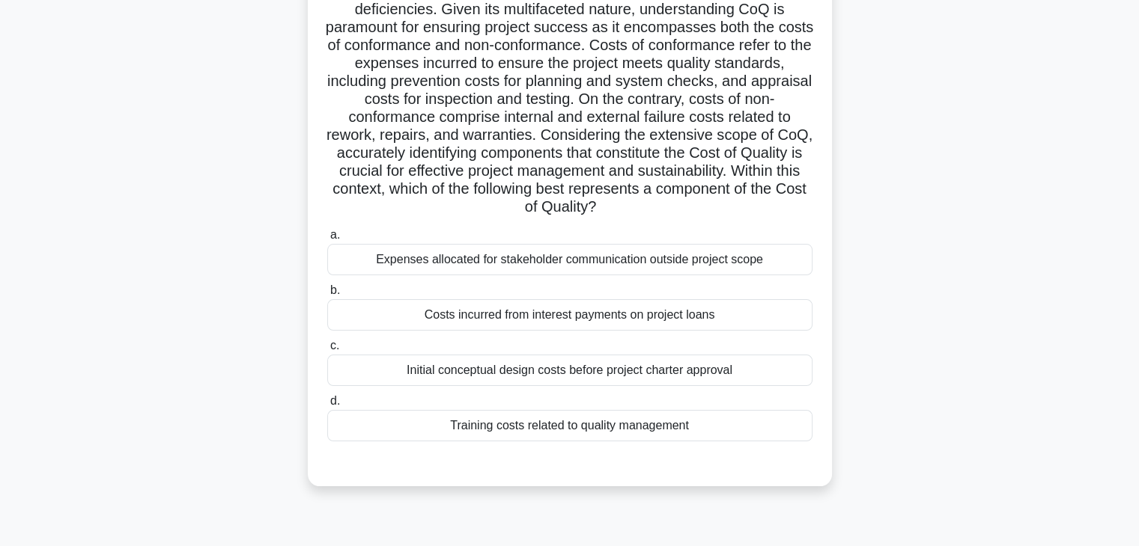
scroll to position [150, 0]
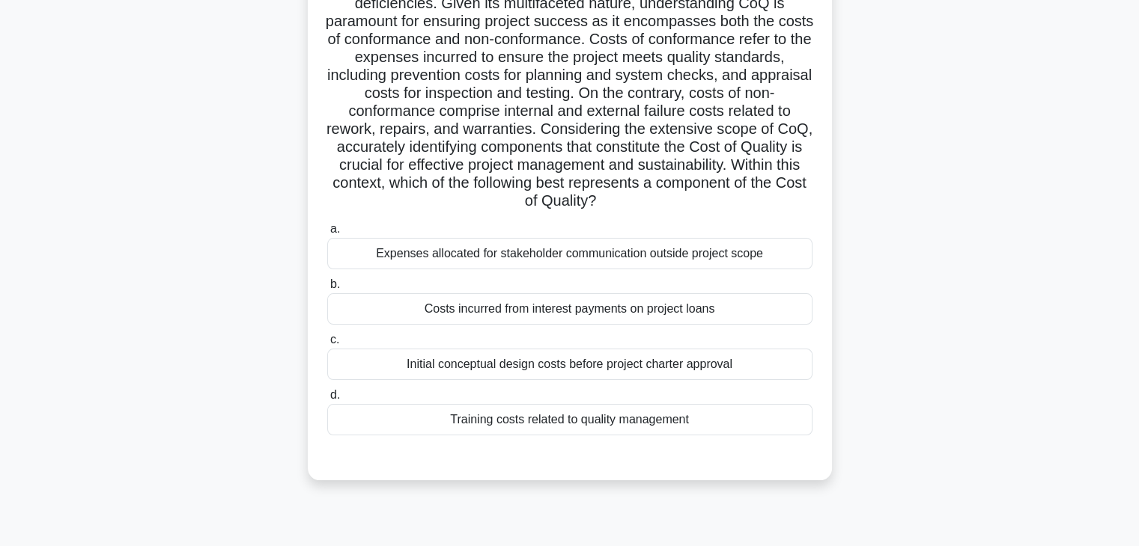
click at [710, 354] on div "Initial conceptual design costs before project charter approval" at bounding box center [569, 364] width 485 height 31
click at [327, 345] on input "c. Initial conceptual design costs before project charter approval" at bounding box center [327, 340] width 0 height 10
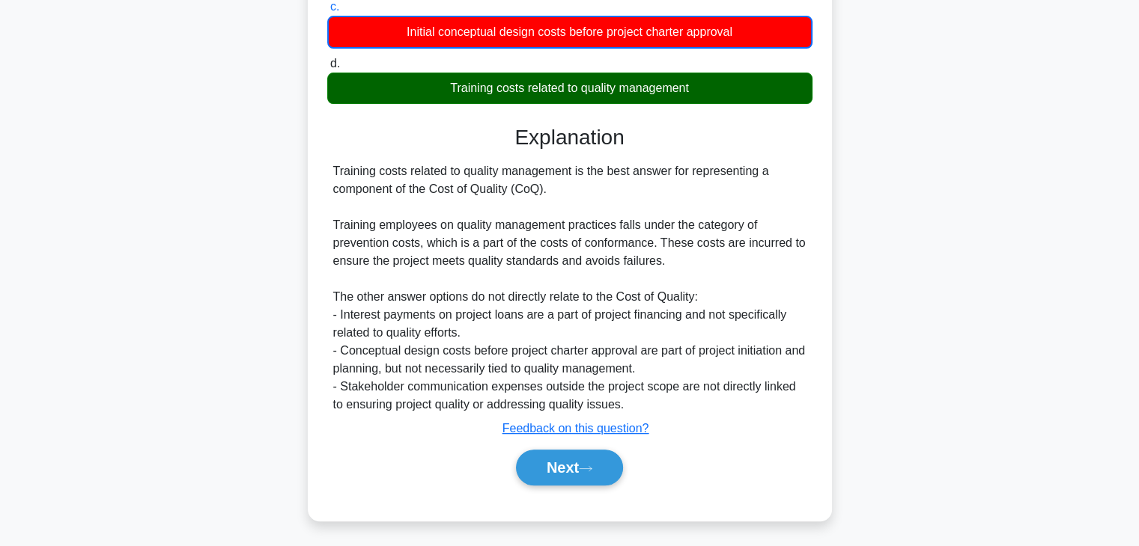
scroll to position [485, 0]
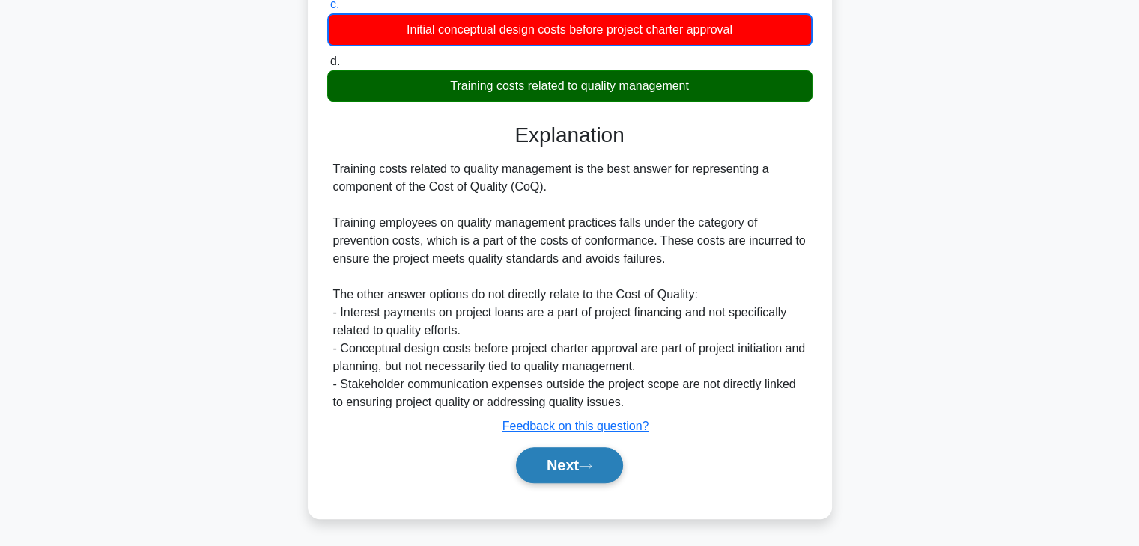
click at [618, 475] on button "Next" at bounding box center [569, 466] width 107 height 36
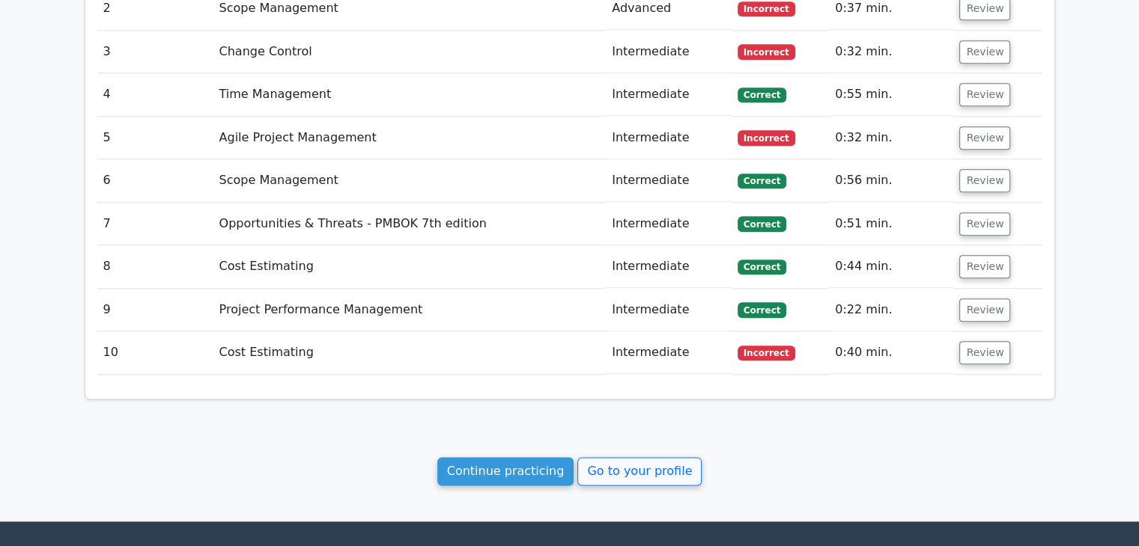
scroll to position [1776, 0]
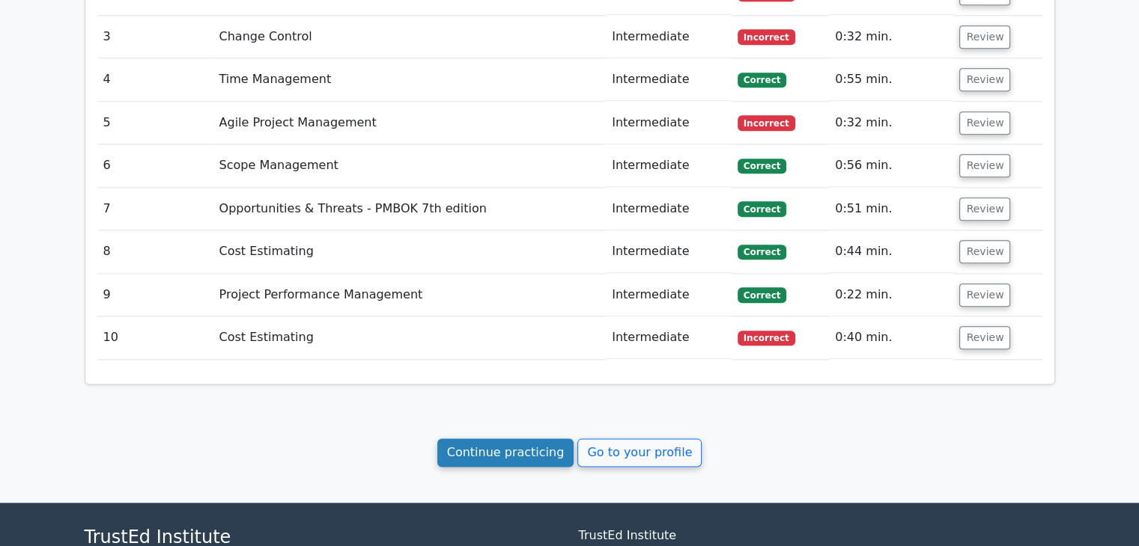
click at [526, 439] on link "Continue practicing" at bounding box center [505, 453] width 137 height 28
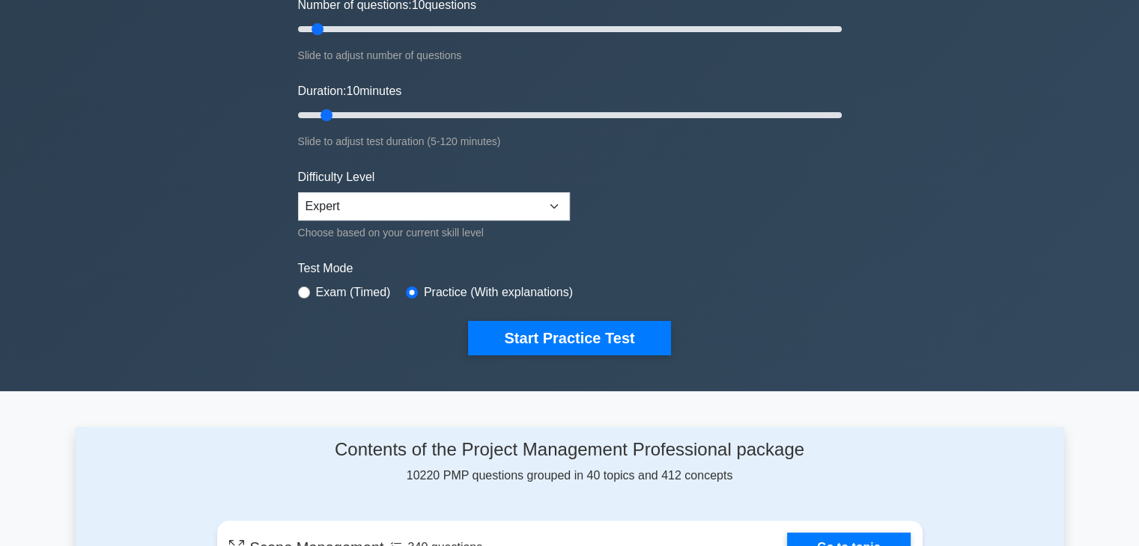
scroll to position [225, 0]
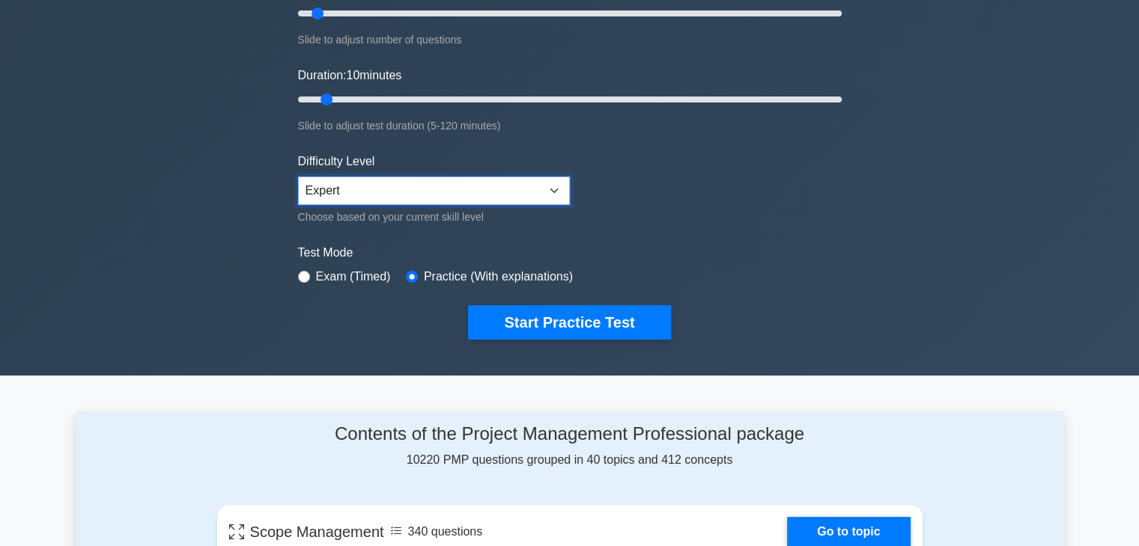
click at [536, 194] on select "Beginner Intermediate Expert" at bounding box center [434, 191] width 272 height 28
select select "intermediate"
click at [298, 177] on select "Beginner Intermediate Expert" at bounding box center [434, 191] width 272 height 28
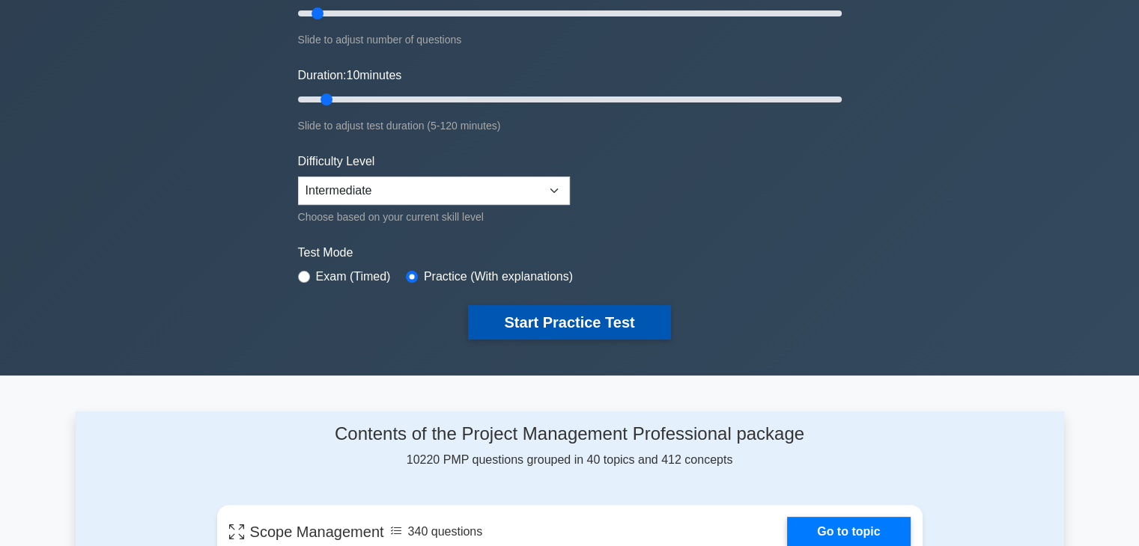
click at [551, 326] on button "Start Practice Test" at bounding box center [569, 322] width 202 height 34
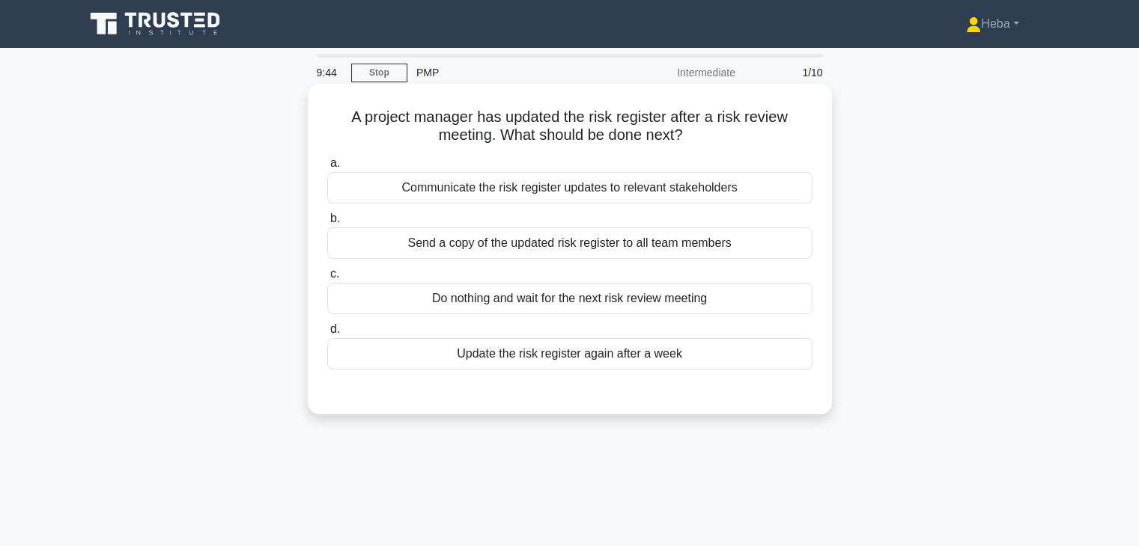
click at [626, 192] on div "Communicate the risk register updates to relevant stakeholders" at bounding box center [569, 187] width 485 height 31
click at [327, 168] on input "a. Communicate the risk register updates to relevant stakeholders" at bounding box center [327, 164] width 0 height 10
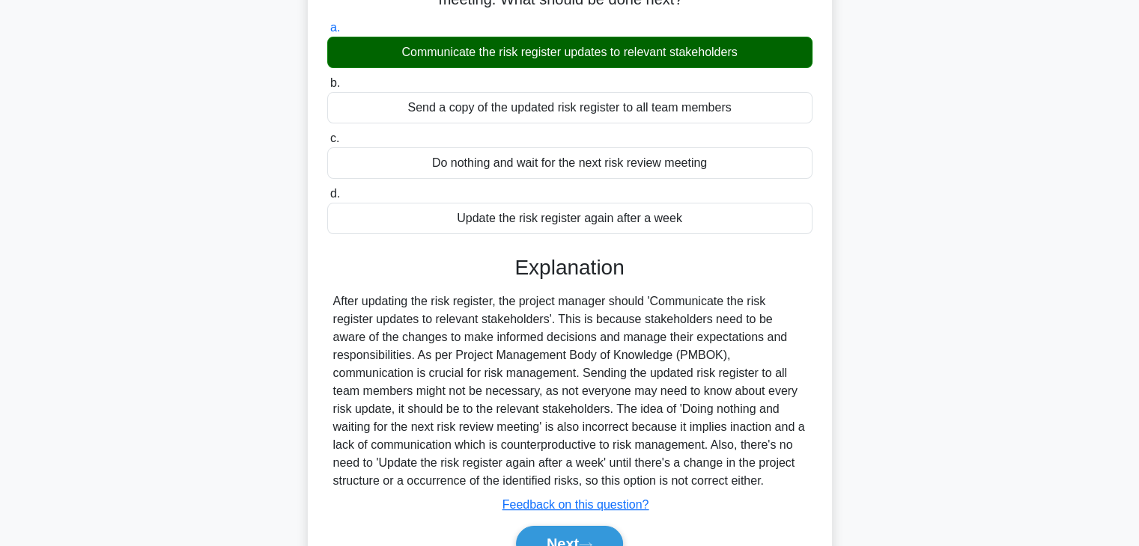
scroll to position [263, 0]
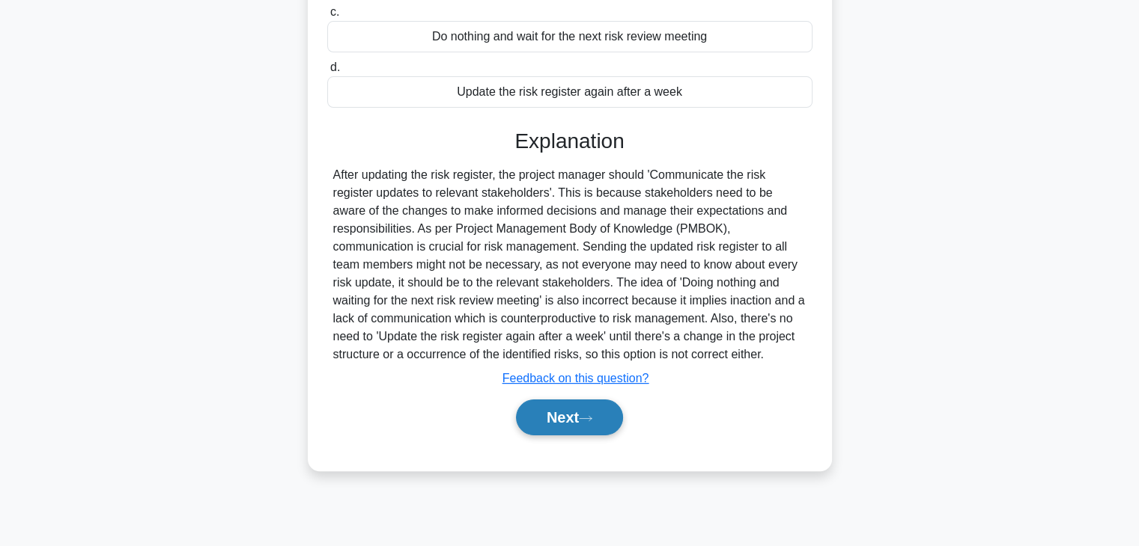
click at [591, 403] on button "Next" at bounding box center [569, 418] width 107 height 36
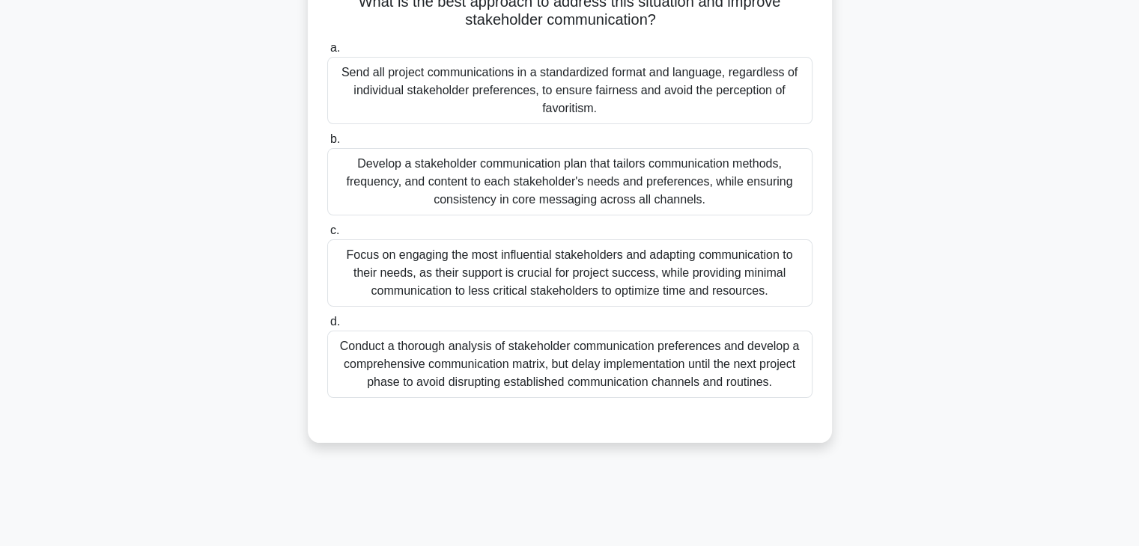
scroll to position [225, 0]
click at [607, 192] on div "Develop a stakeholder communication plan that tailors communication methods, fr…" at bounding box center [569, 180] width 485 height 67
click at [327, 143] on input "b. Develop a stakeholder communication plan that tailors communication methods,…" at bounding box center [327, 138] width 0 height 10
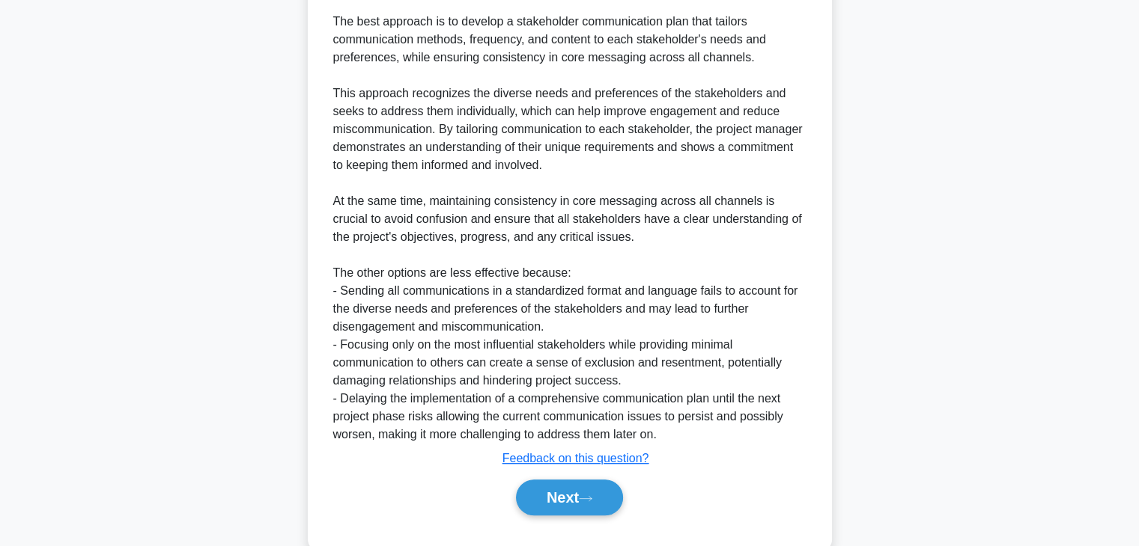
scroll to position [699, 0]
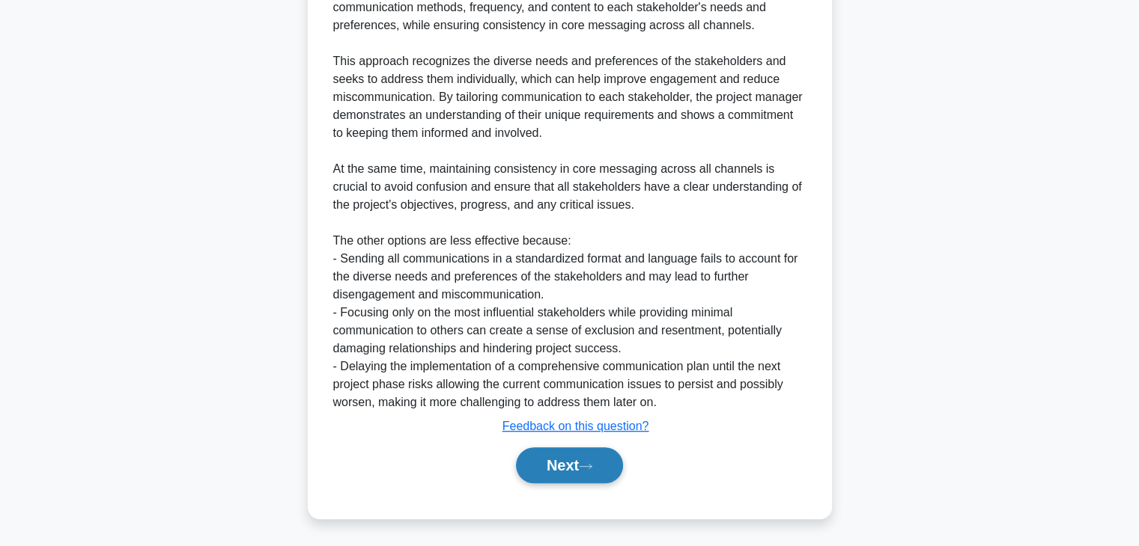
click at [545, 448] on button "Next" at bounding box center [569, 466] width 107 height 36
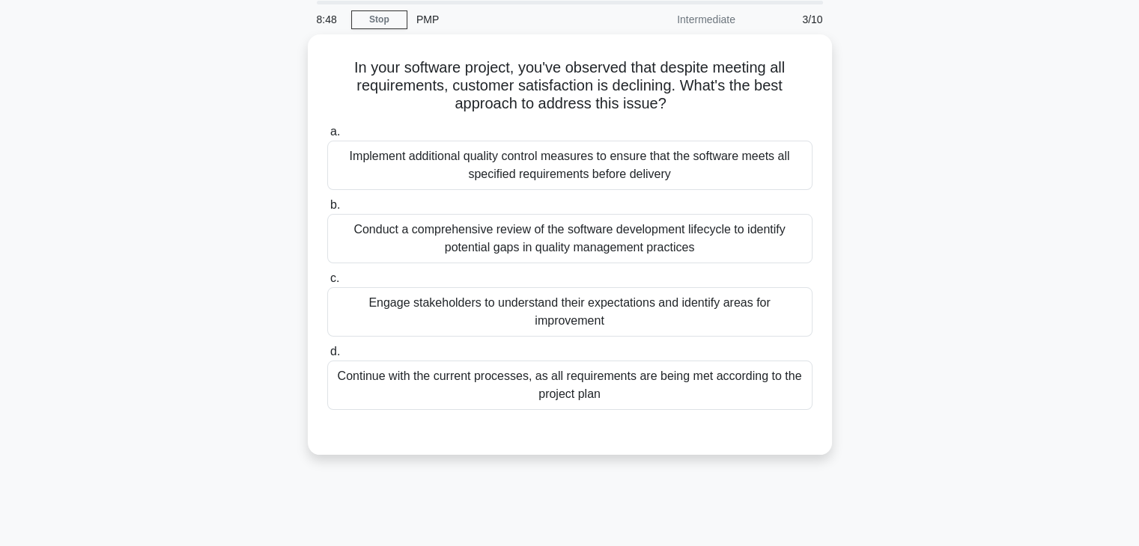
scroll to position [38, 0]
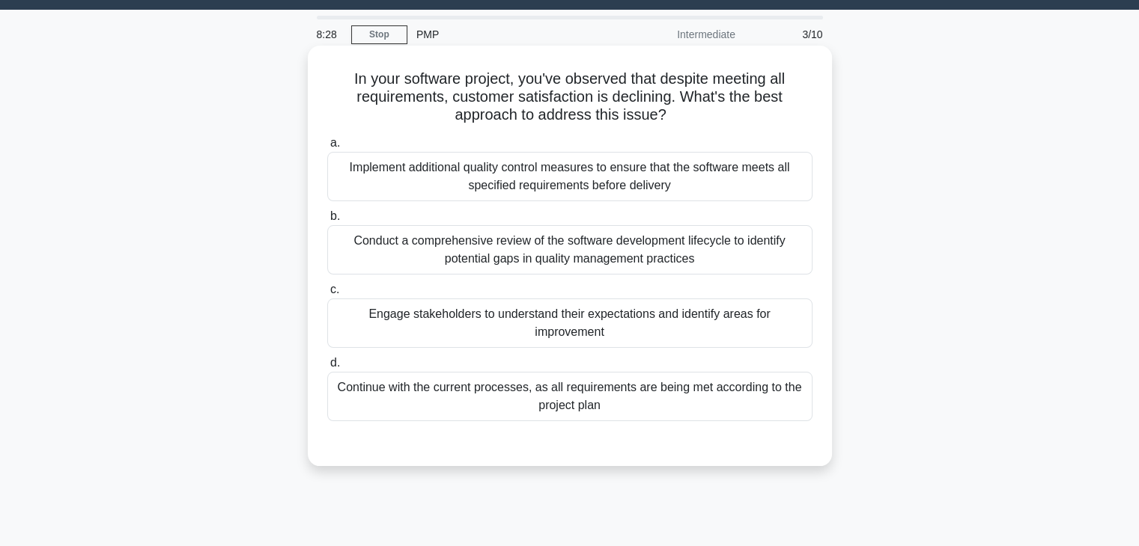
click at [634, 337] on div "Engage stakeholders to understand their expectations and identify areas for imp…" at bounding box center [569, 323] width 485 height 49
click at [327, 295] on input "c. Engage stakeholders to understand their expectations and identify areas for …" at bounding box center [327, 290] width 0 height 10
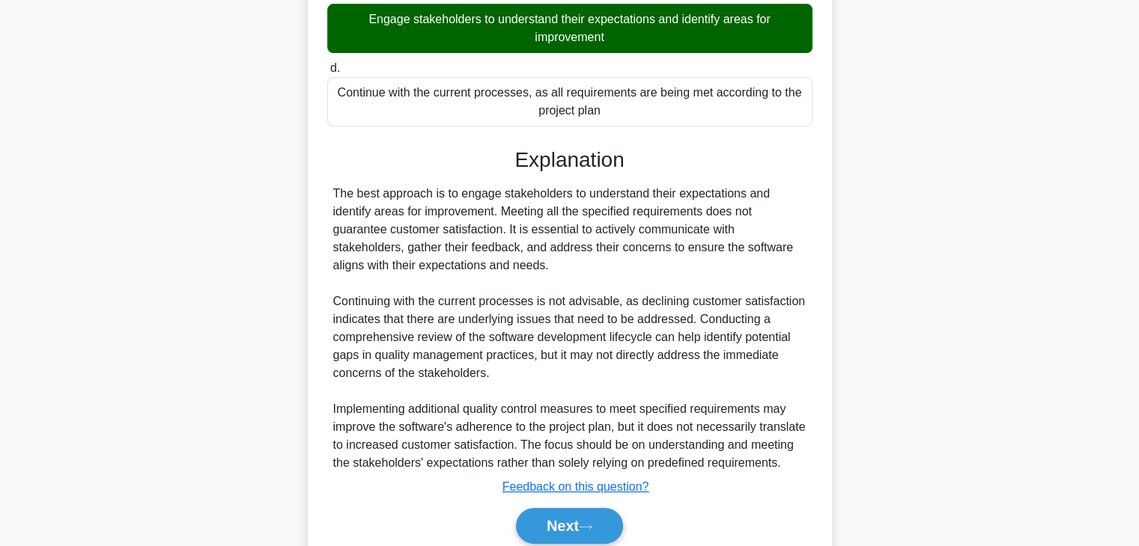
scroll to position [338, 0]
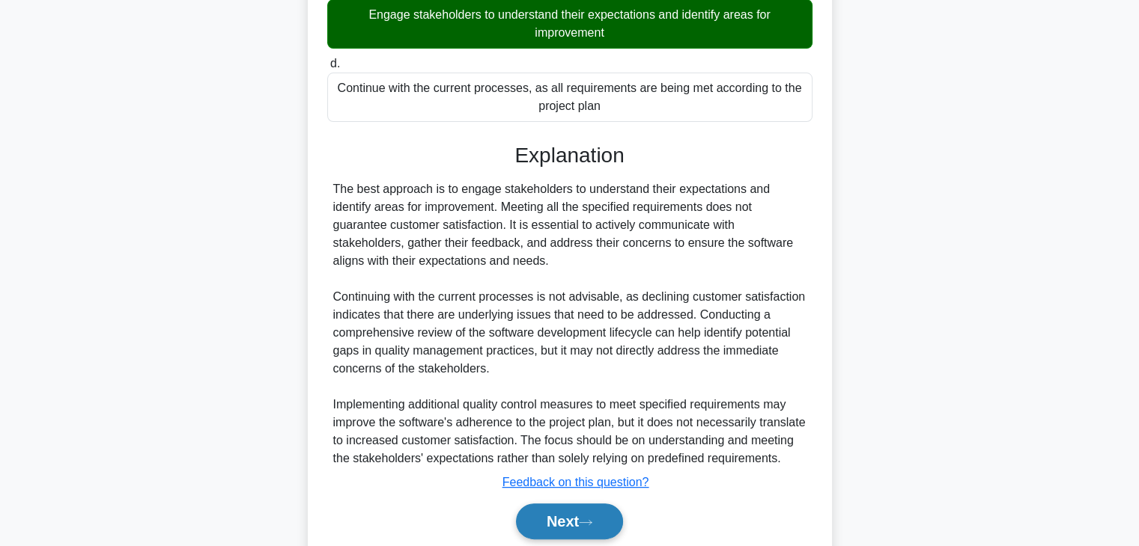
click at [573, 507] on button "Next" at bounding box center [569, 522] width 107 height 36
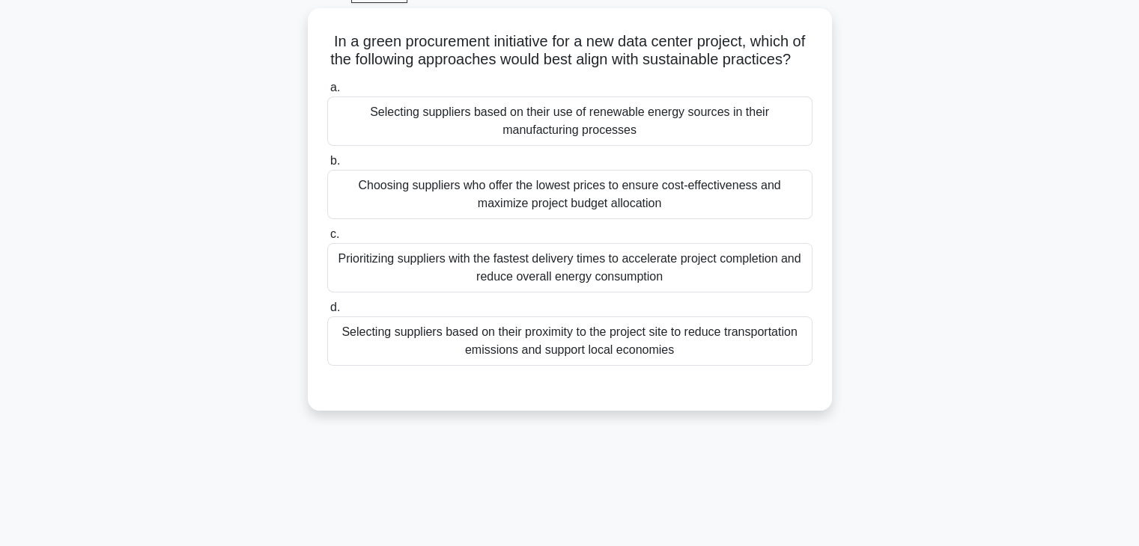
scroll to position [0, 0]
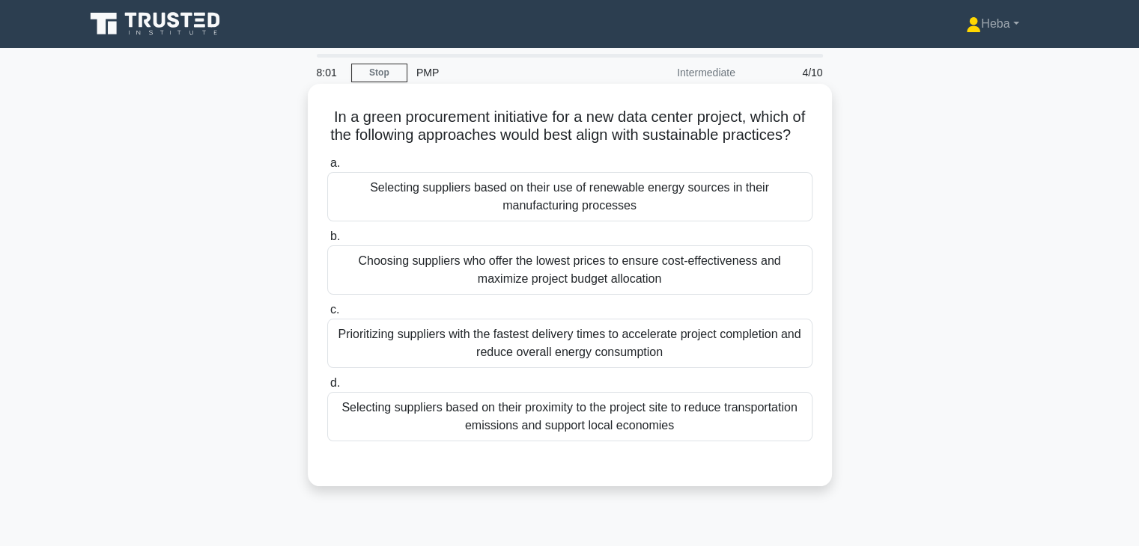
click at [709, 436] on div "Selecting suppliers based on their proximity to the project site to reduce tran…" at bounding box center [569, 416] width 485 height 49
click at [327, 389] on input "d. Selecting suppliers based on their proximity to the project site to reduce t…" at bounding box center [327, 384] width 0 height 10
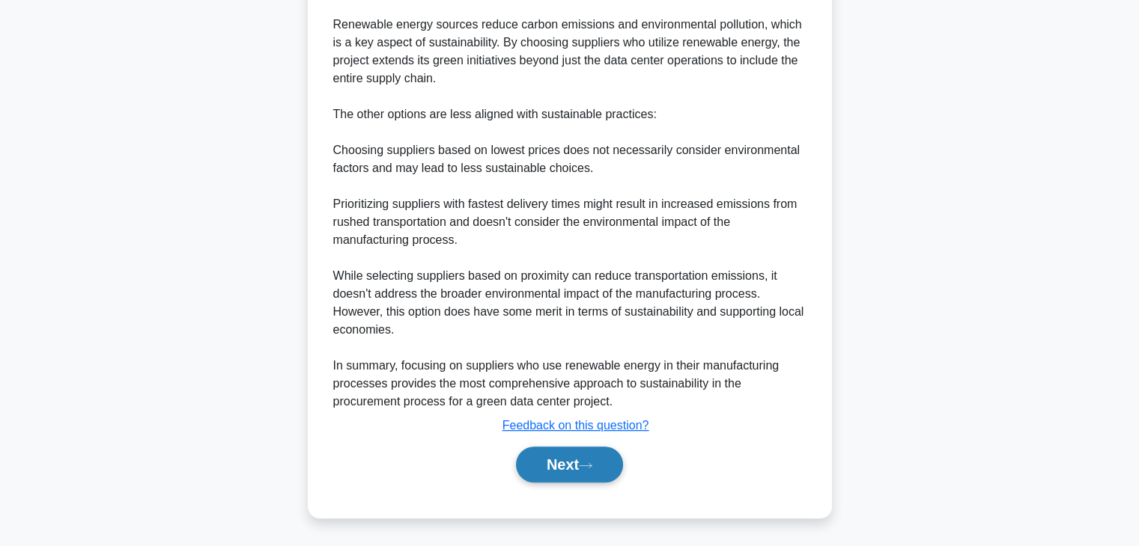
click at [561, 465] on button "Next" at bounding box center [569, 465] width 107 height 36
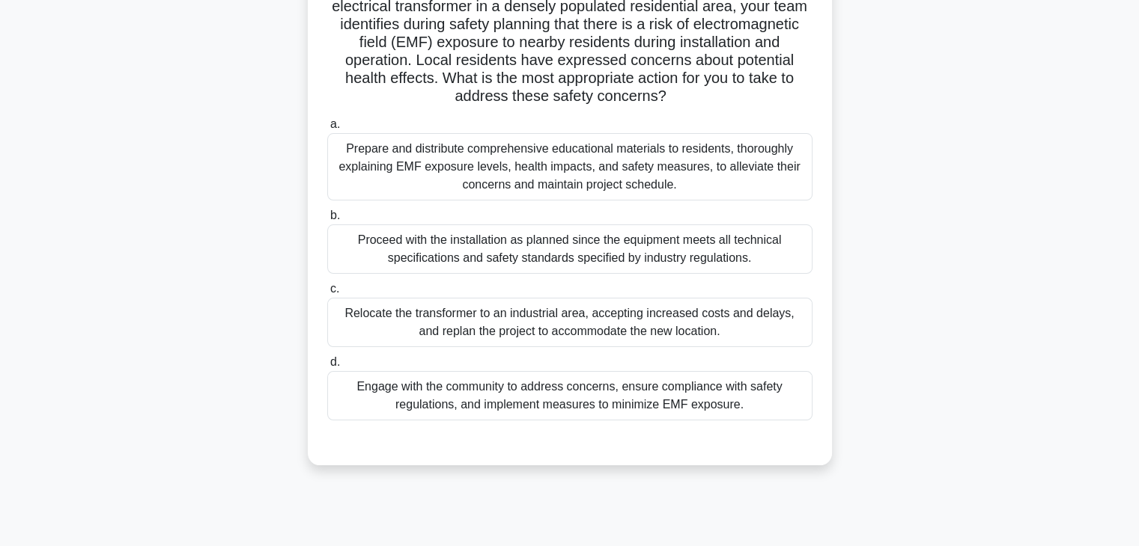
scroll to position [150, 0]
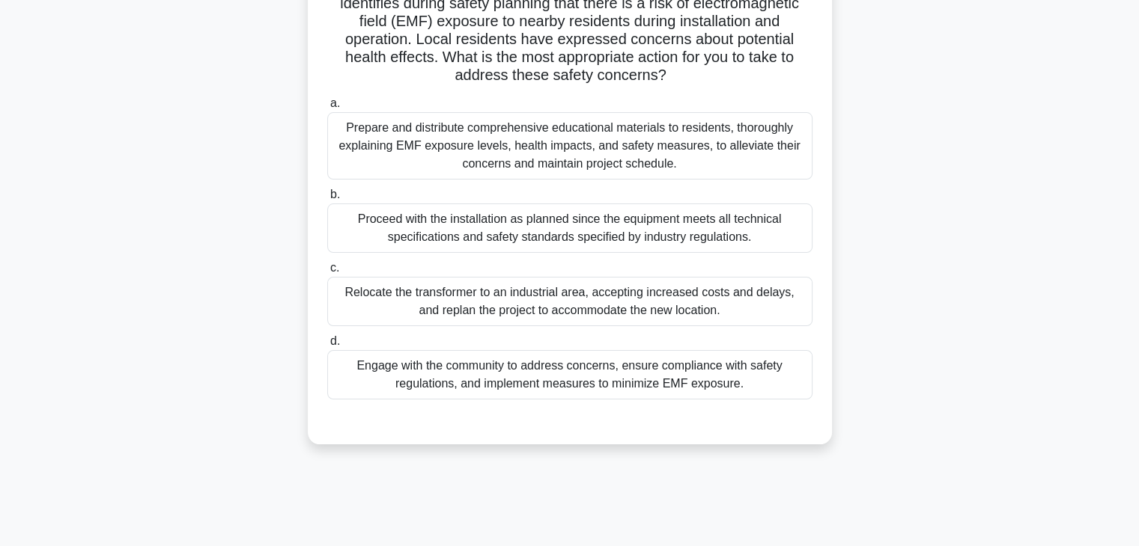
click at [758, 371] on div "Engage with the community to address concerns, ensure compliance with safety re…" at bounding box center [569, 374] width 485 height 49
click at [327, 347] on input "d. Engage with the community to address concerns, ensure compliance with safety…" at bounding box center [327, 342] width 0 height 10
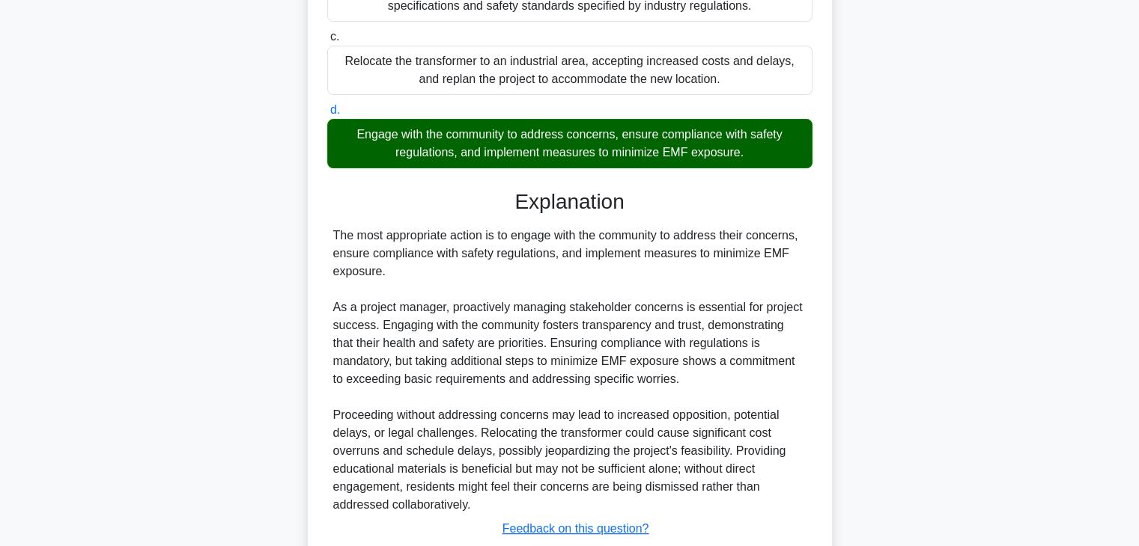
scroll to position [484, 0]
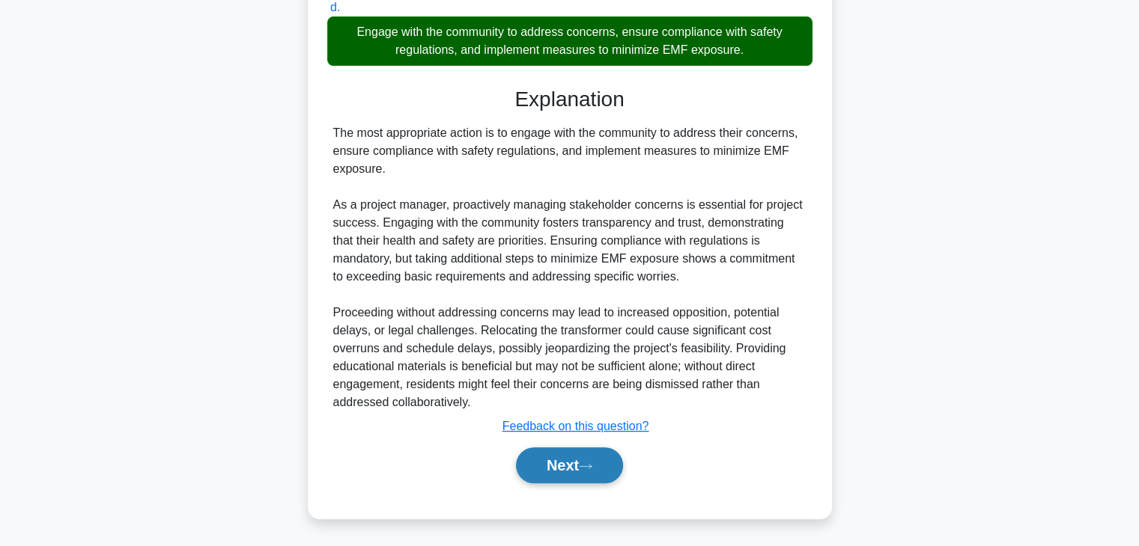
click at [599, 456] on button "Next" at bounding box center [569, 466] width 107 height 36
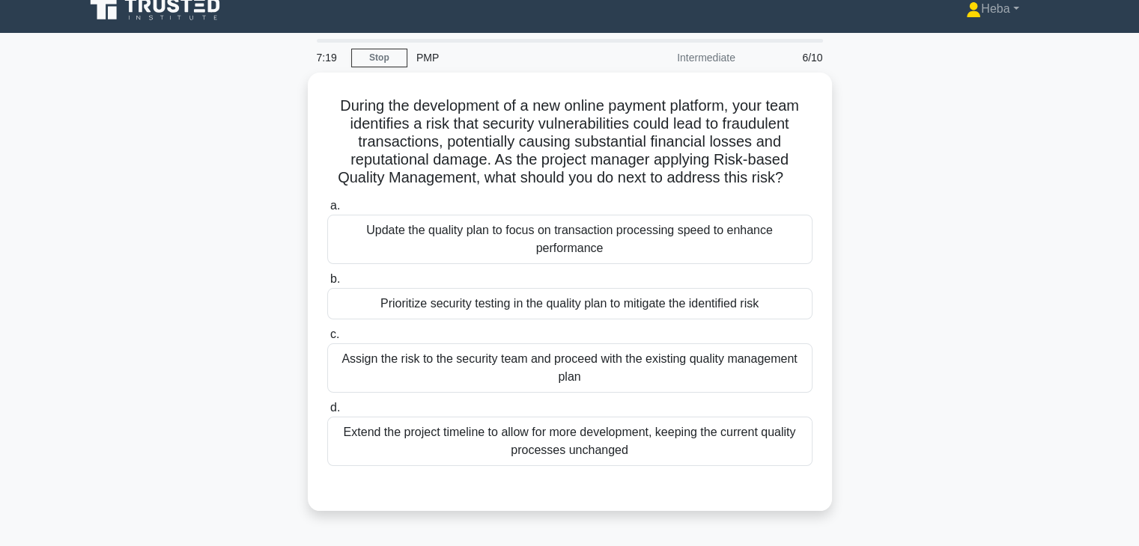
scroll to position [0, 0]
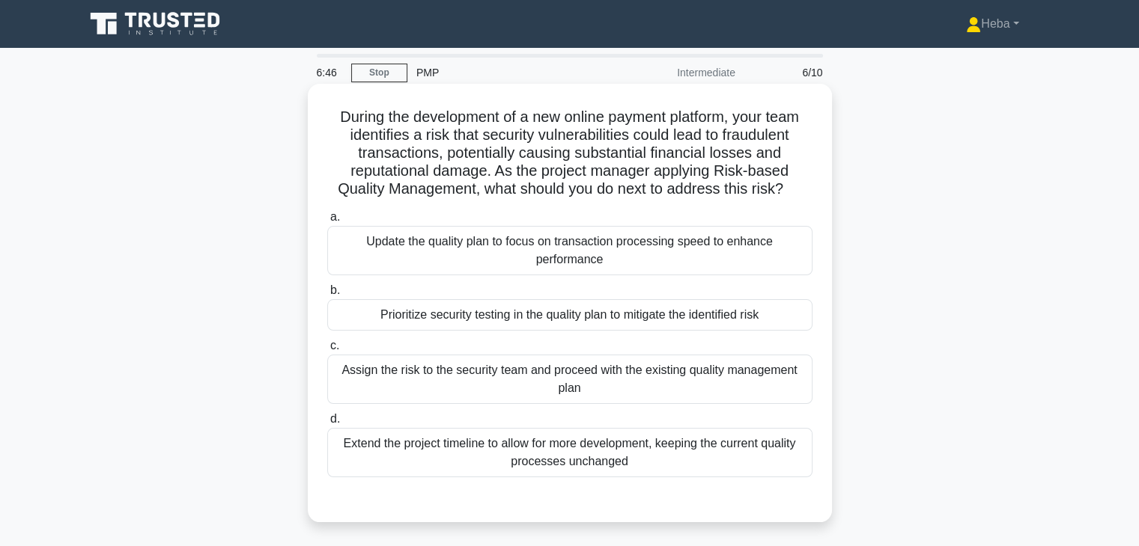
click at [650, 320] on div "Prioritize security testing in the quality plan to mitigate the identified risk" at bounding box center [569, 314] width 485 height 31
click at [327, 296] on input "b. Prioritize security testing in the quality plan to mitigate the identified r…" at bounding box center [327, 291] width 0 height 10
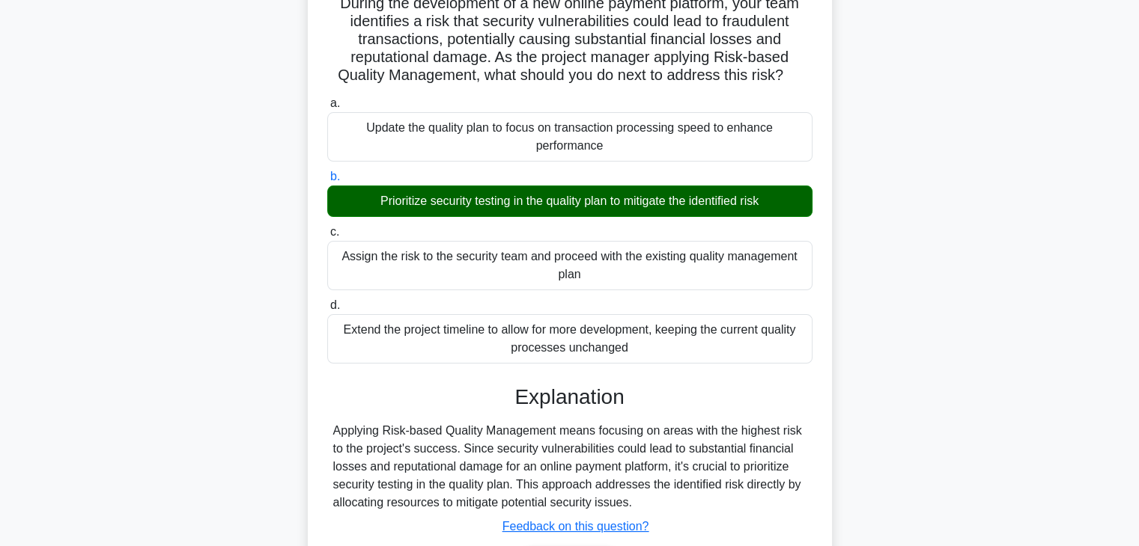
scroll to position [263, 0]
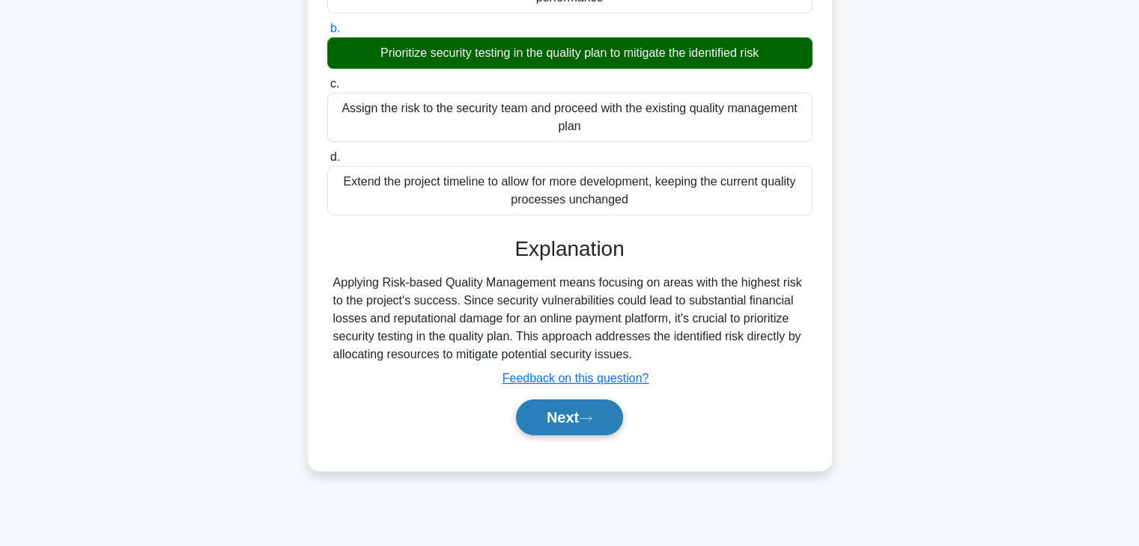
drag, startPoint x: 538, startPoint y: 412, endPoint x: 546, endPoint y: 407, distance: 9.1
click at [538, 412] on button "Next" at bounding box center [569, 418] width 107 height 36
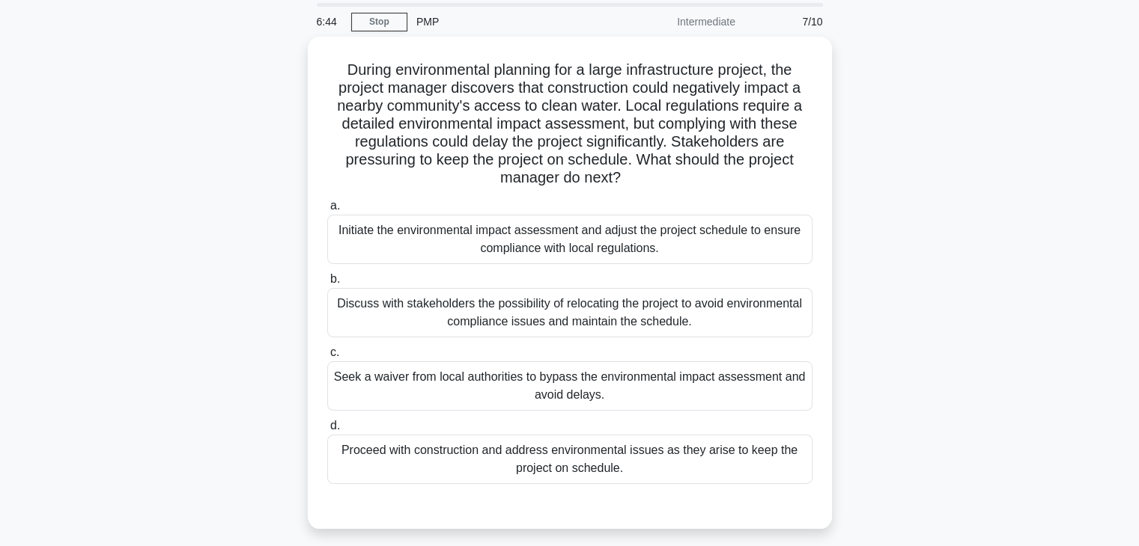
scroll to position [38, 0]
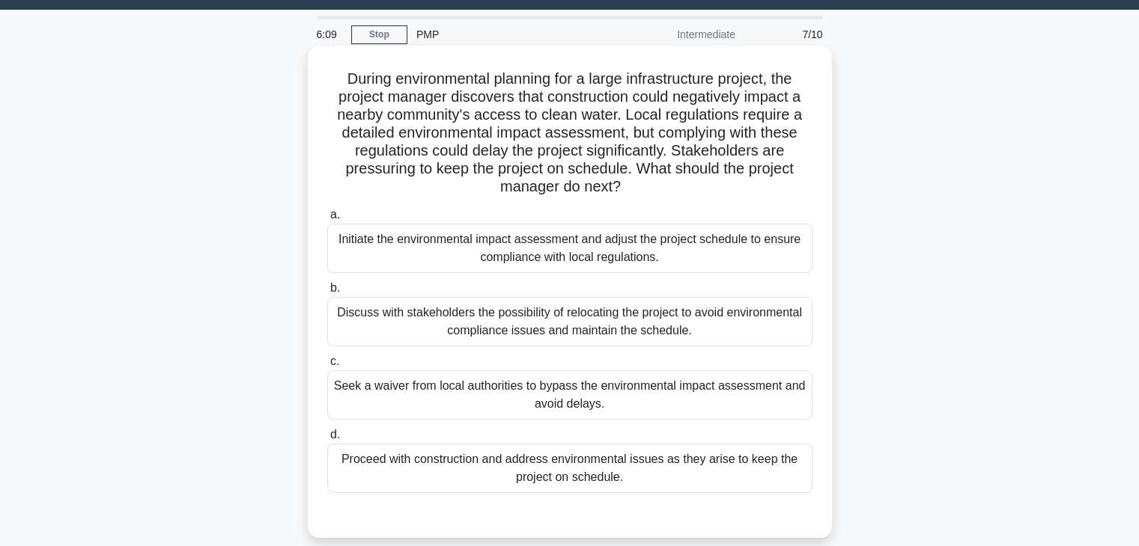
click at [708, 258] on div "Initiate the environmental impact assessment and adjust the project schedule to…" at bounding box center [569, 248] width 485 height 49
click at [327, 220] on input "a. Initiate the environmental impact assessment and adjust the project schedule…" at bounding box center [327, 215] width 0 height 10
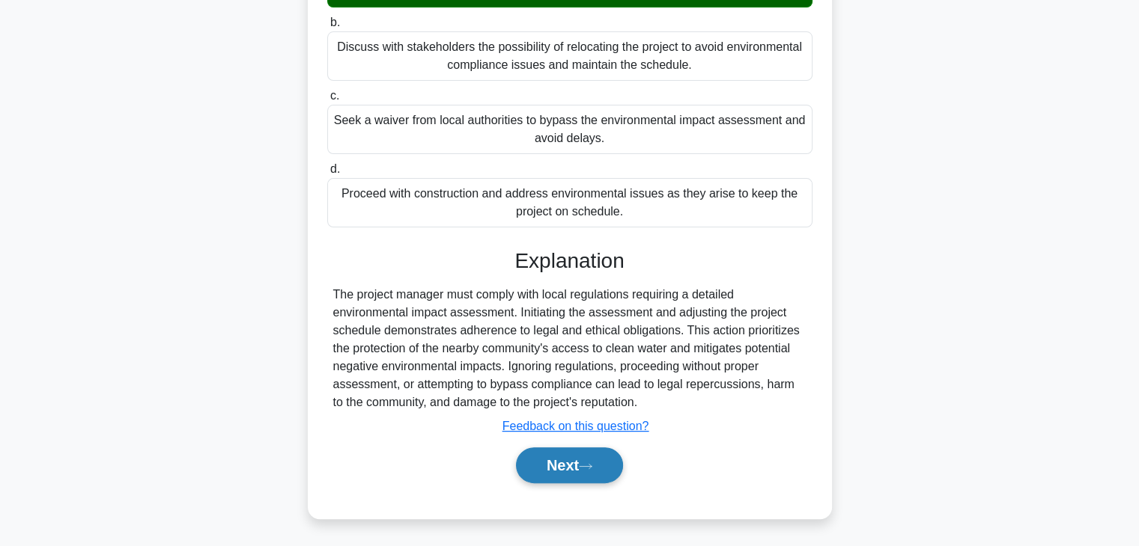
click at [572, 465] on button "Next" at bounding box center [569, 466] width 107 height 36
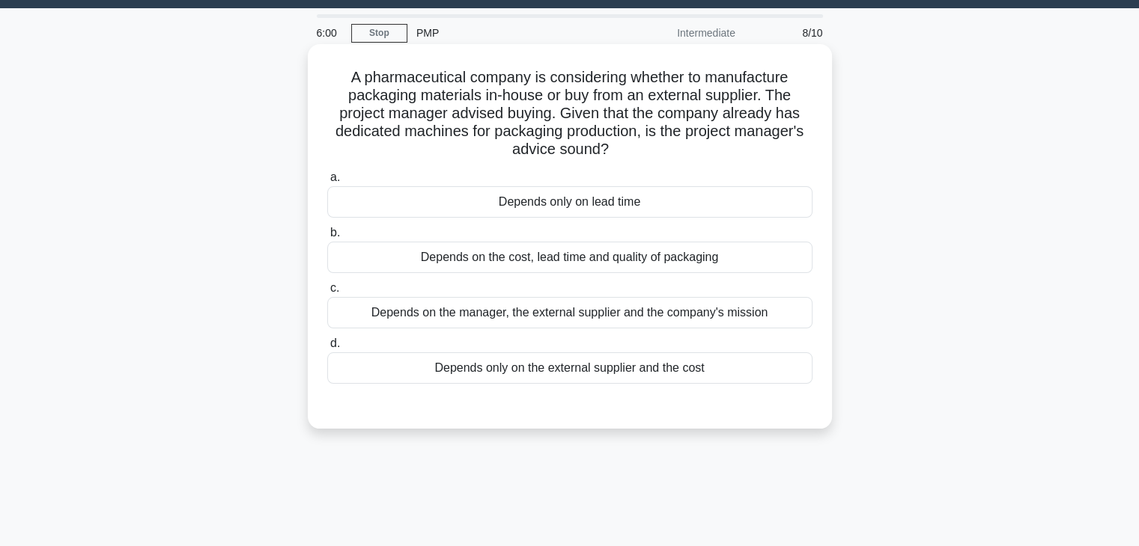
scroll to position [75, 0]
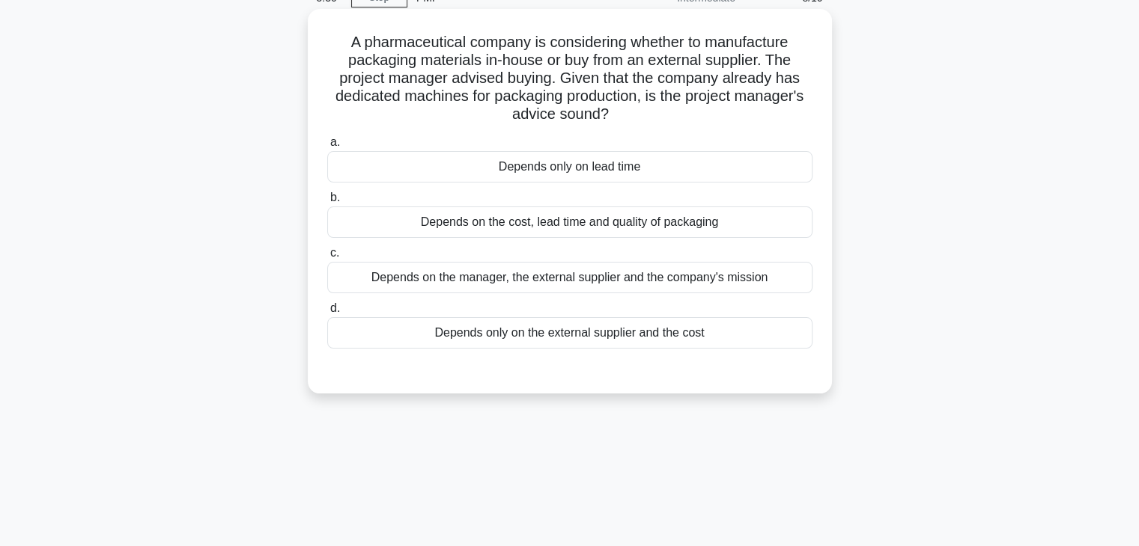
click at [584, 278] on div "Depends on the manager, the external supplier and the company's mission" at bounding box center [569, 277] width 485 height 31
click at [327, 258] on input "c. Depends on the manager, the external supplier and the company's mission" at bounding box center [327, 254] width 0 height 10
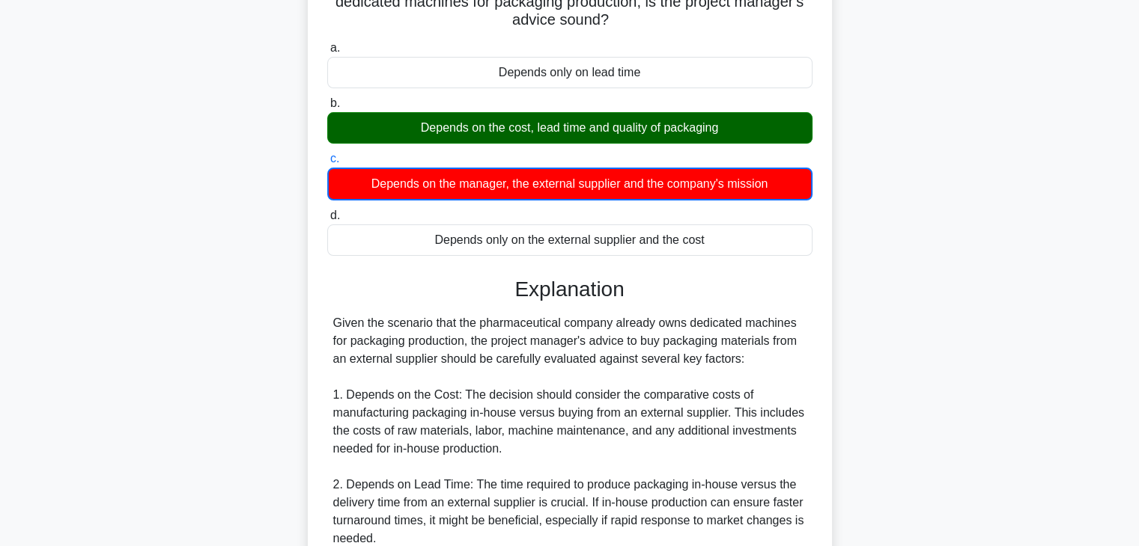
scroll to position [503, 0]
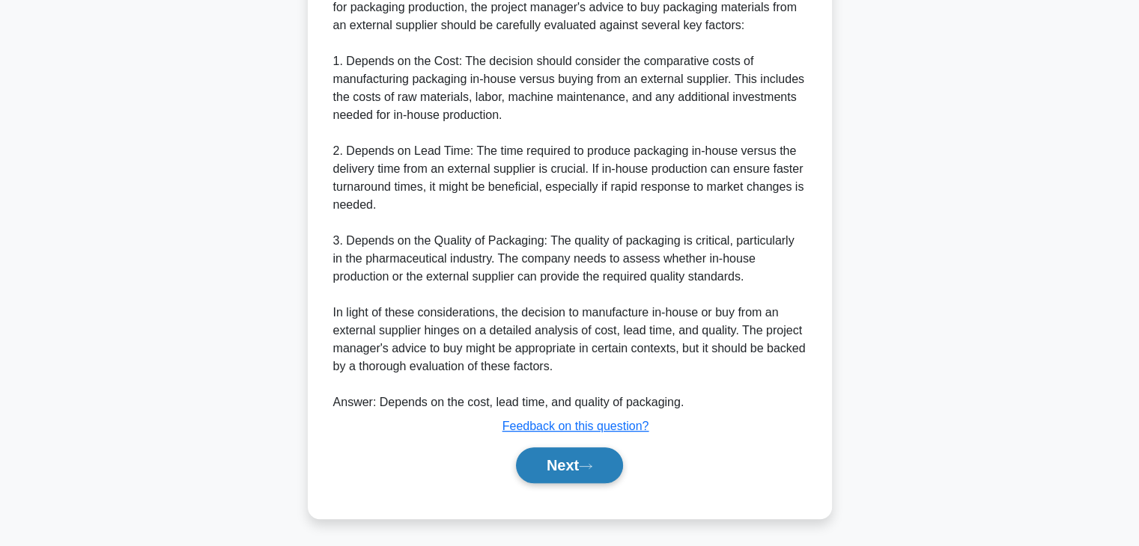
click at [590, 458] on button "Next" at bounding box center [569, 466] width 107 height 36
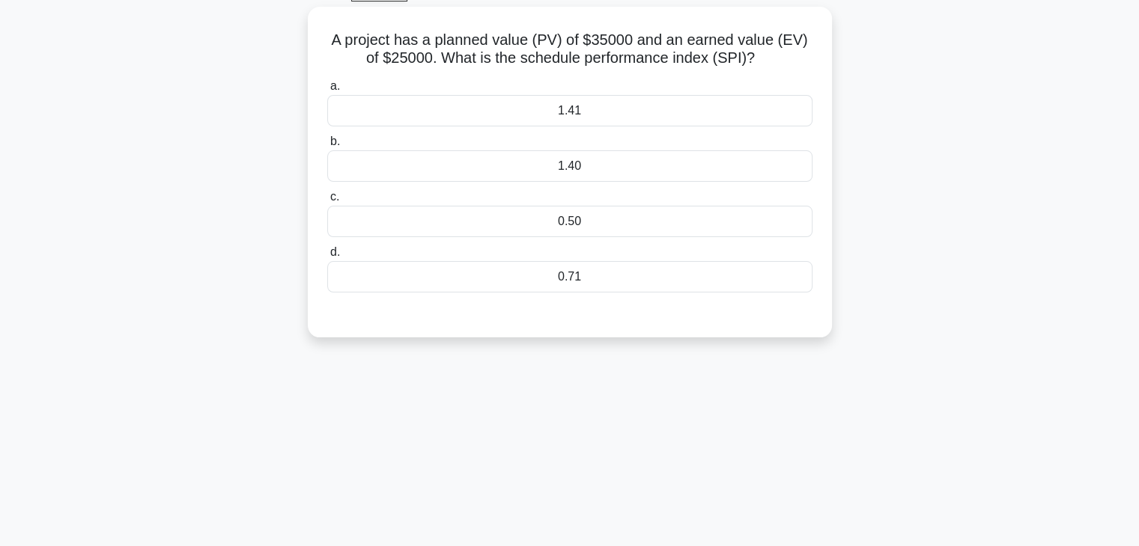
scroll to position [0, 0]
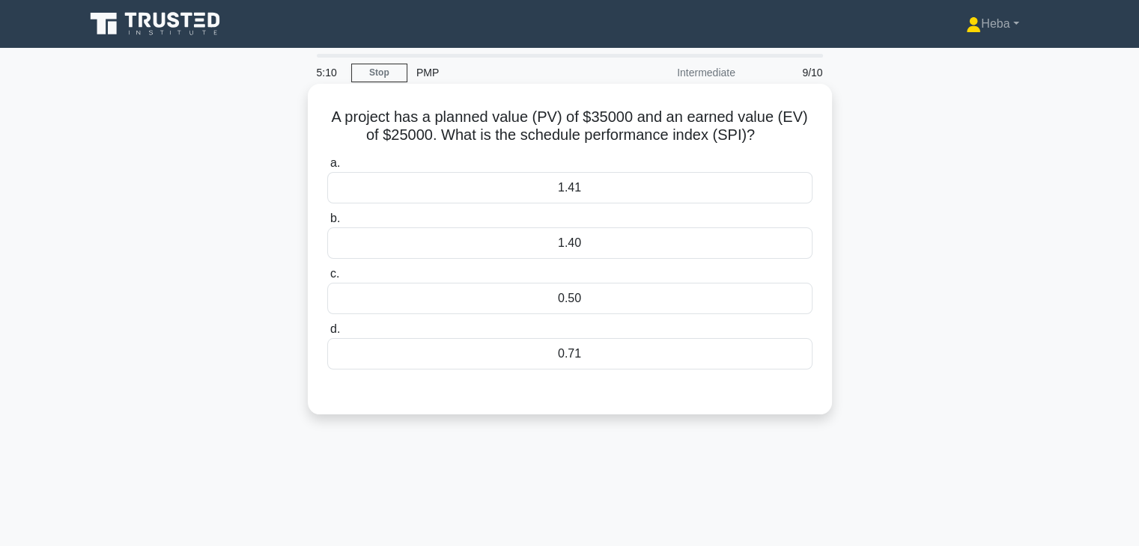
click at [602, 353] on div "0.71" at bounding box center [569, 353] width 485 height 31
click at [327, 335] on input "d. 0.71" at bounding box center [327, 330] width 0 height 10
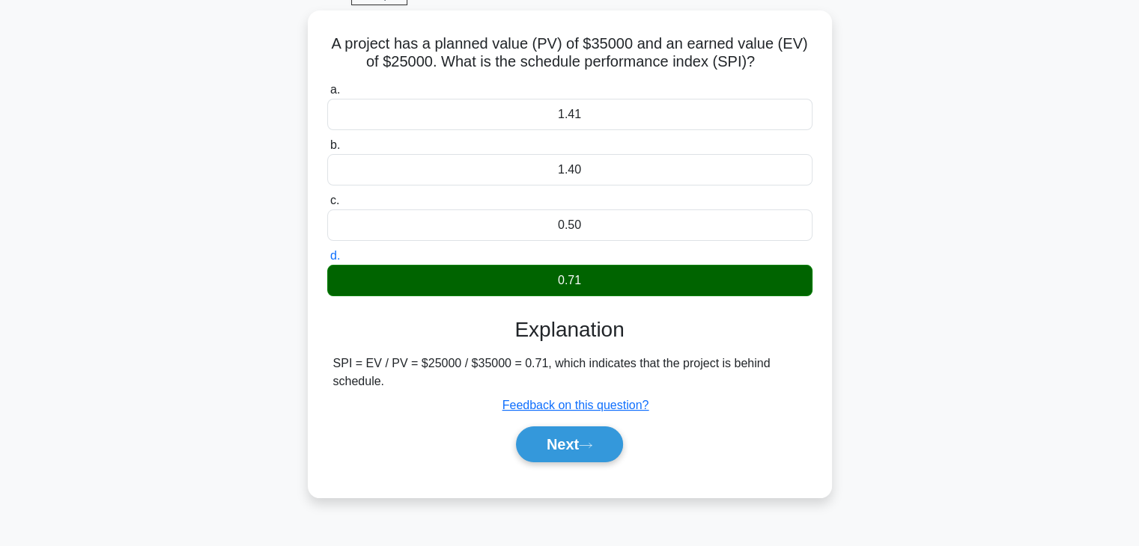
scroll to position [263, 0]
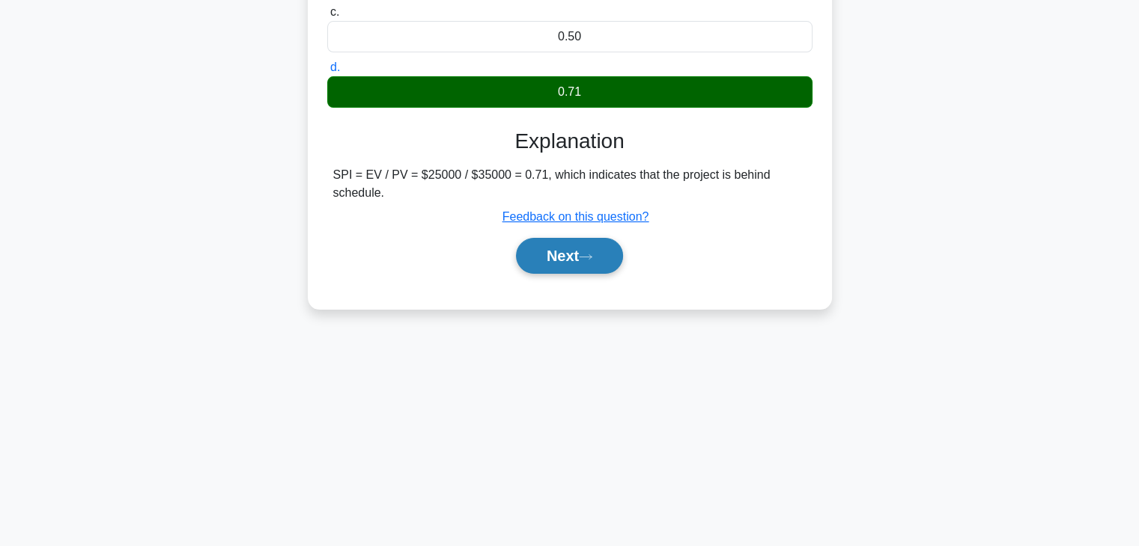
click at [567, 267] on button "Next" at bounding box center [569, 256] width 107 height 36
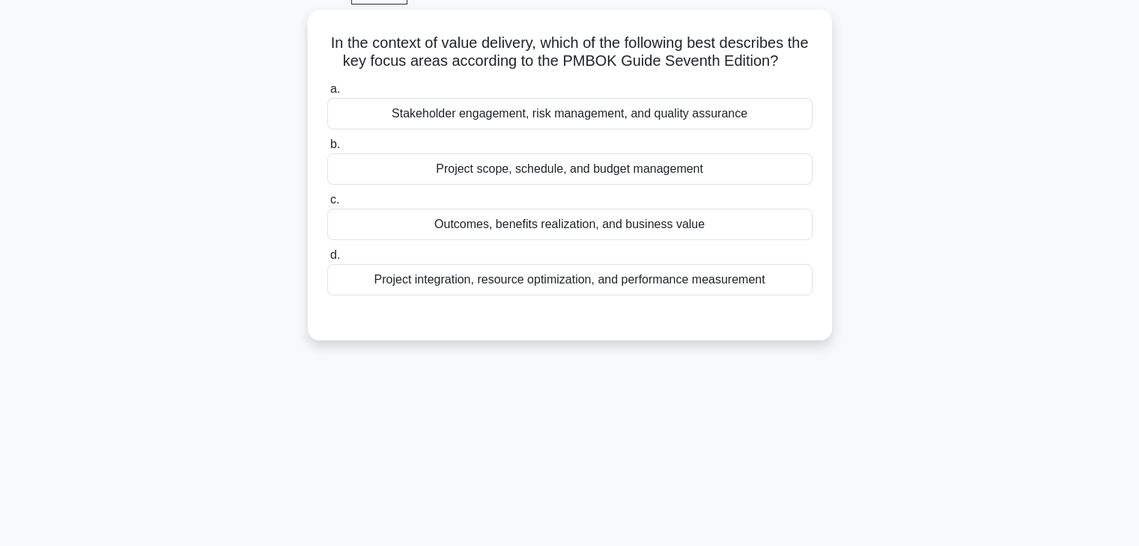
scroll to position [0, 0]
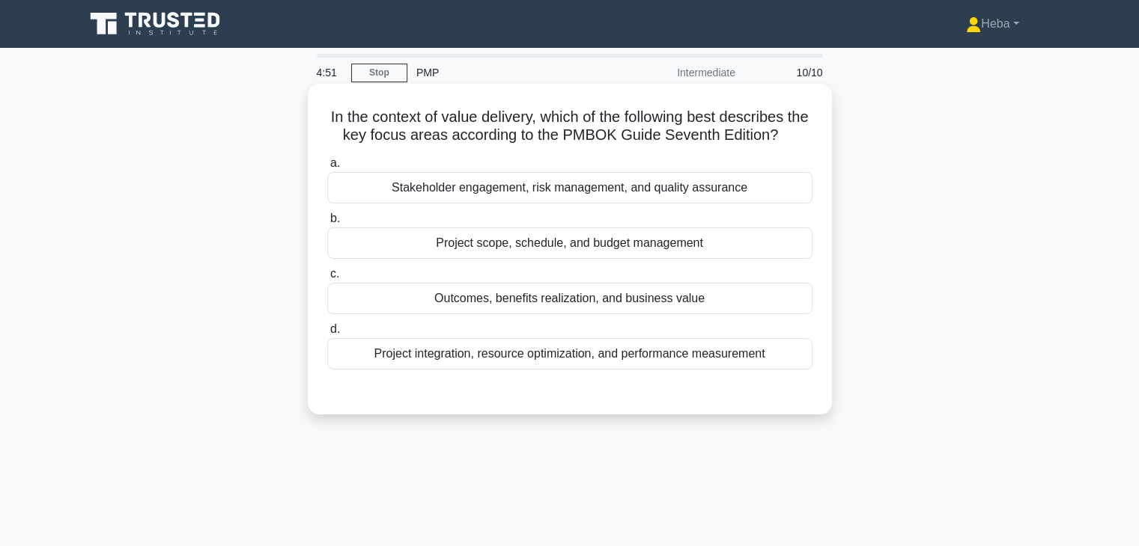
click at [624, 302] on div "Outcomes, benefits realization, and business value" at bounding box center [569, 298] width 485 height 31
click at [327, 279] on input "c. Outcomes, benefits realization, and business value" at bounding box center [327, 275] width 0 height 10
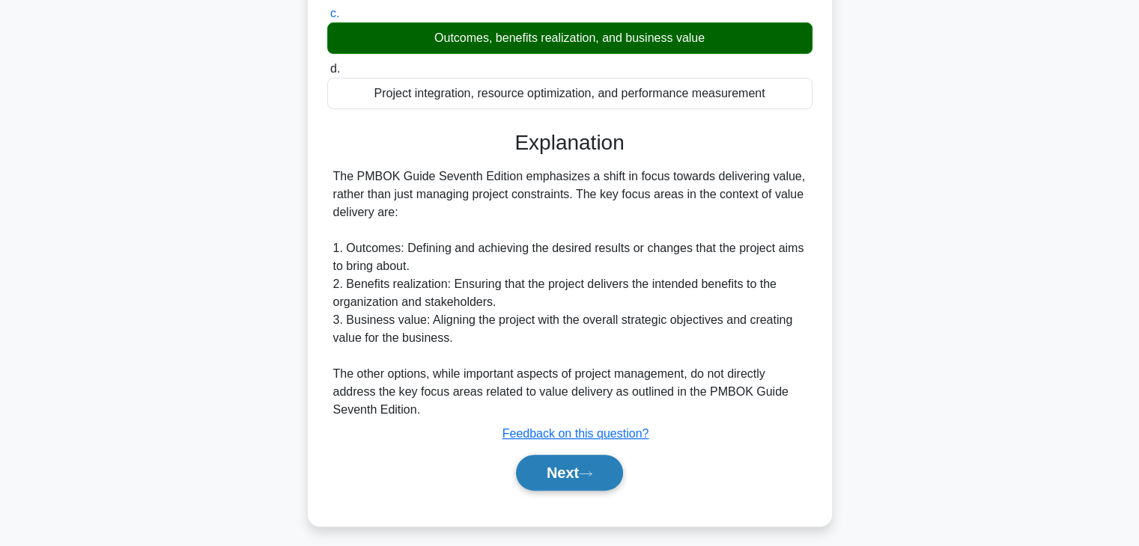
scroll to position [268, 0]
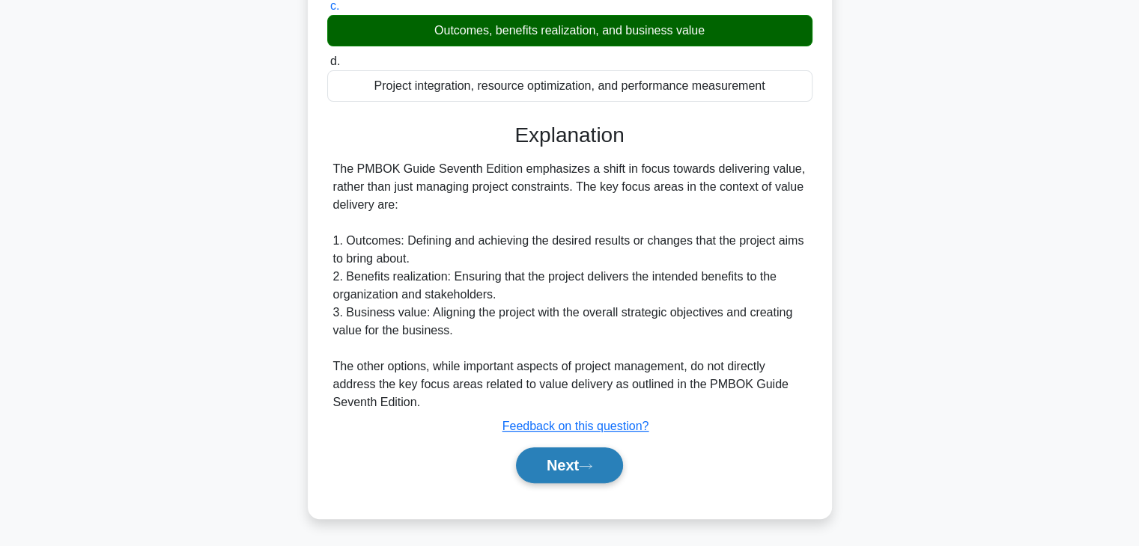
click at [584, 473] on button "Next" at bounding box center [569, 466] width 107 height 36
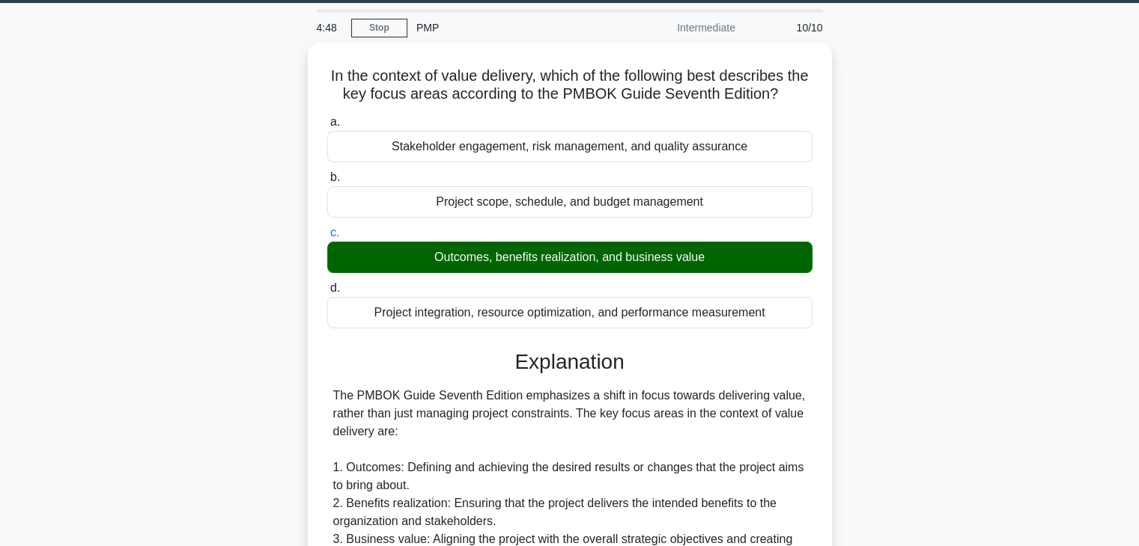
scroll to position [43, 0]
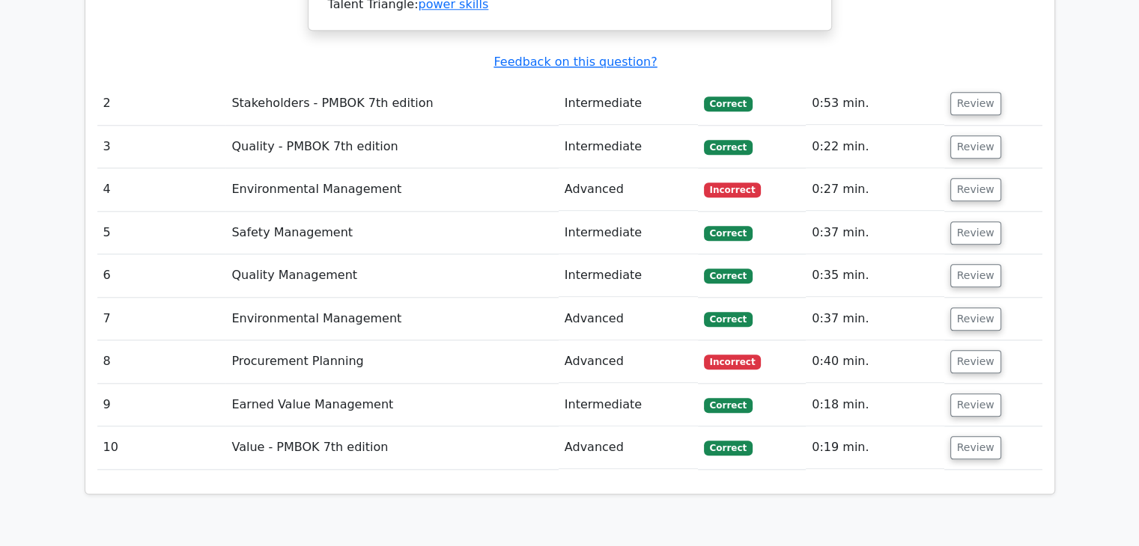
scroll to position [1815, 0]
